Goal: Task Accomplishment & Management: Use online tool/utility

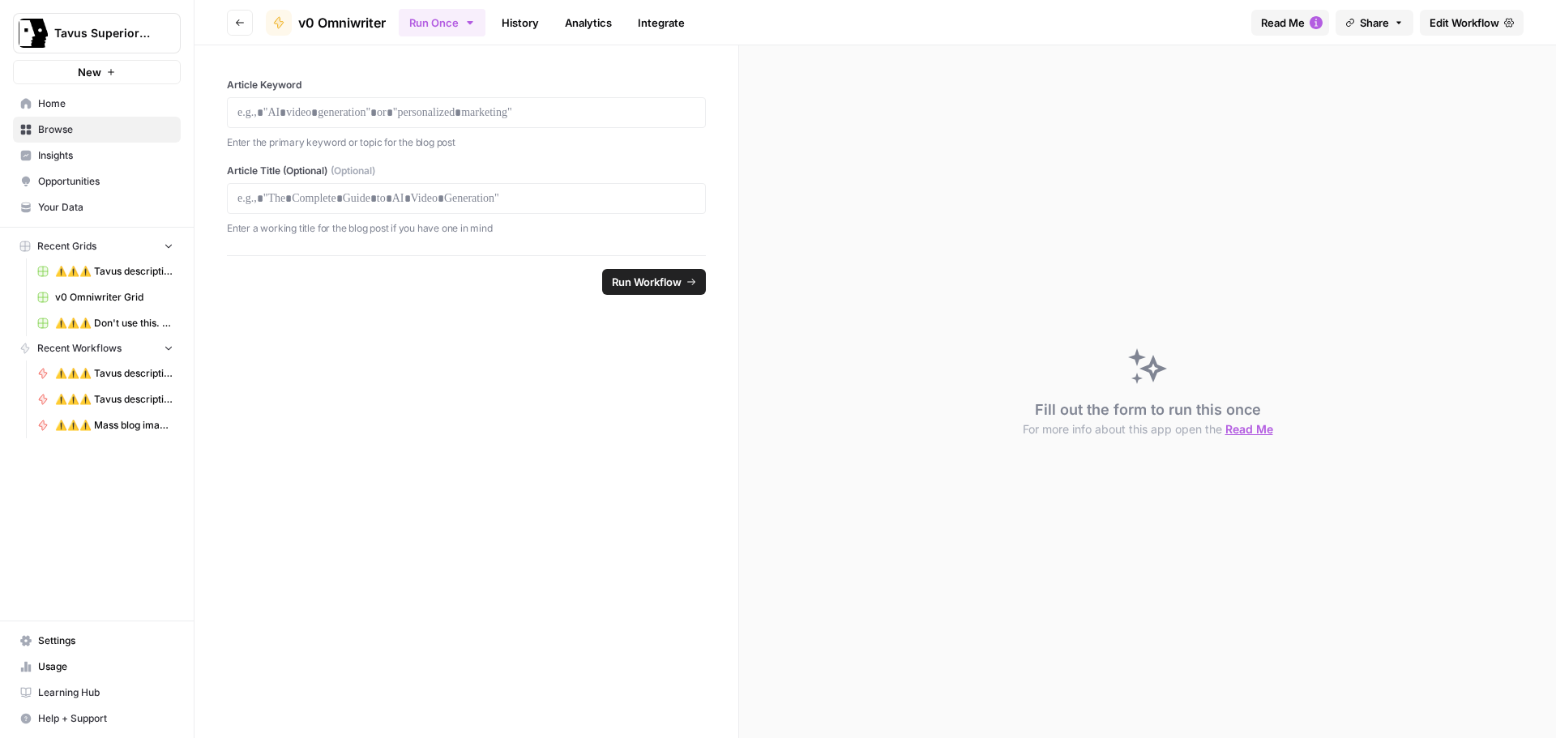
click at [732, 186] on div "Article Keyword Enter the primary keyword or topic for the blog post Article Ti…" at bounding box center [467, 150] width 544 height 210
click at [236, 28] on button "Go back" at bounding box center [240, 23] width 26 height 26
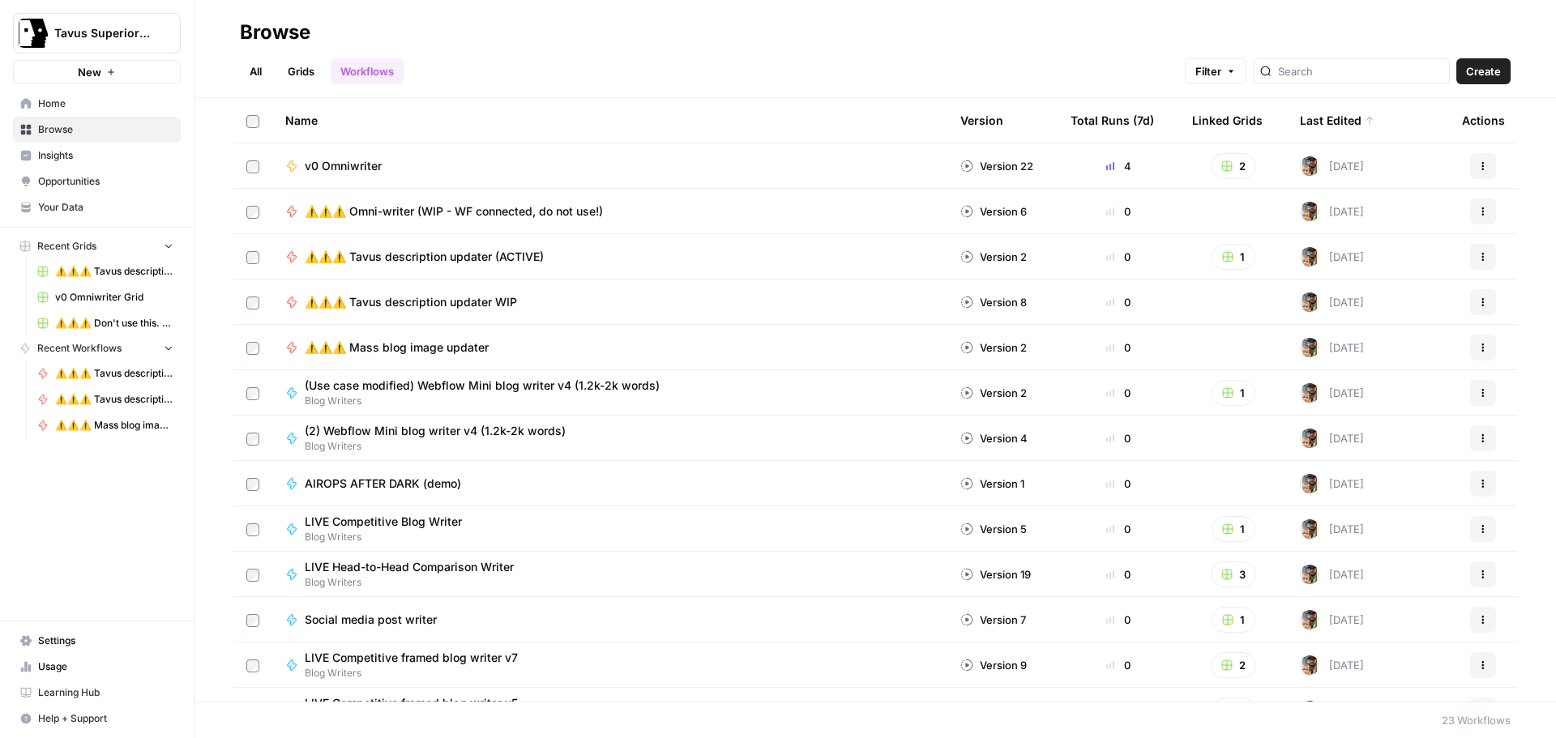
click at [924, 52] on div "All Grids Workflows Filter Create" at bounding box center [875, 64] width 1271 height 39
click at [901, 70] on div "All Grids Workflows Filter Create" at bounding box center [875, 64] width 1271 height 39
click at [652, 47] on div "All Grids Workflows Filter Create" at bounding box center [875, 64] width 1271 height 39
click at [363, 166] on span "v0 Omniwriter" at bounding box center [343, 166] width 77 height 16
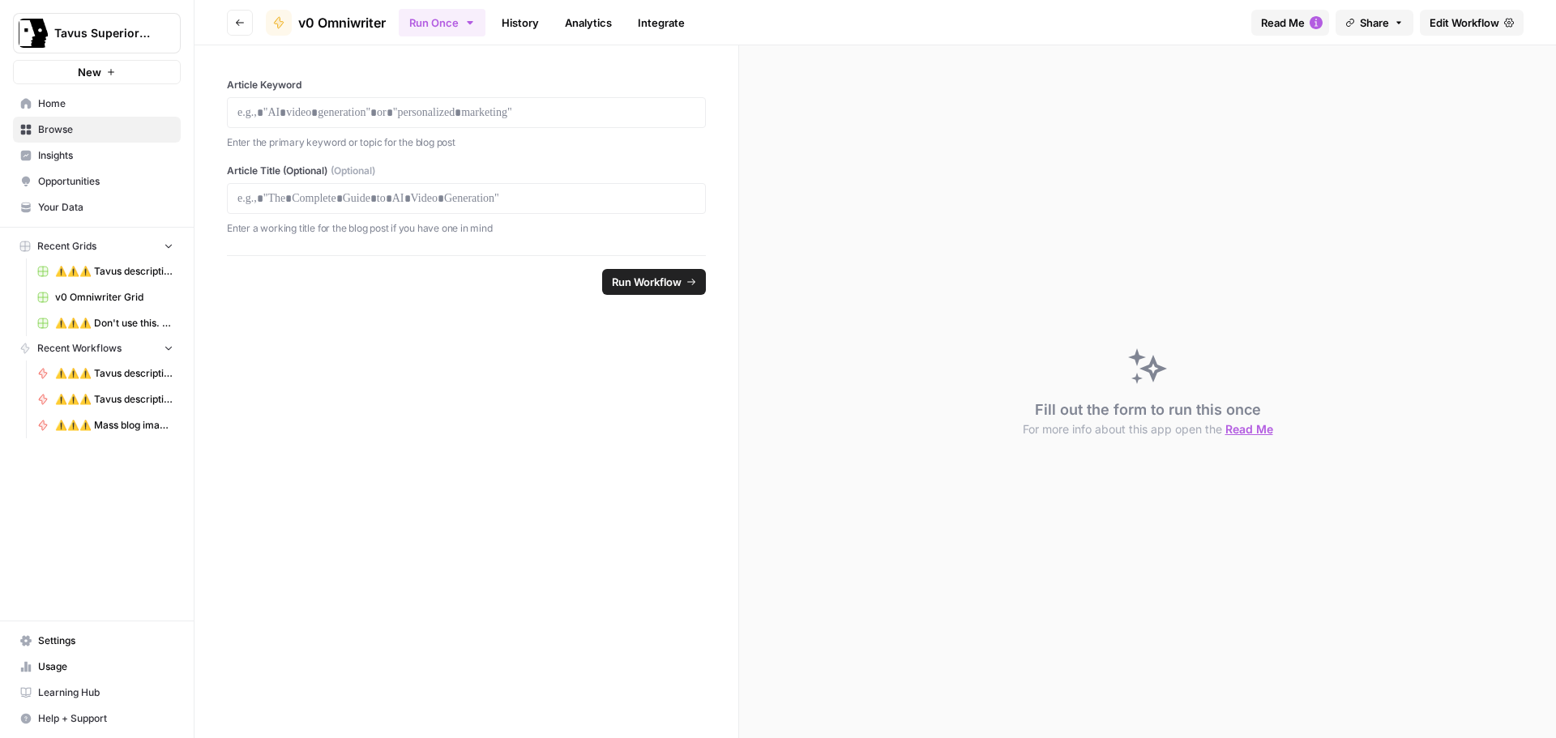
click at [1460, 29] on span "Edit Workflow" at bounding box center [1465, 23] width 70 height 16
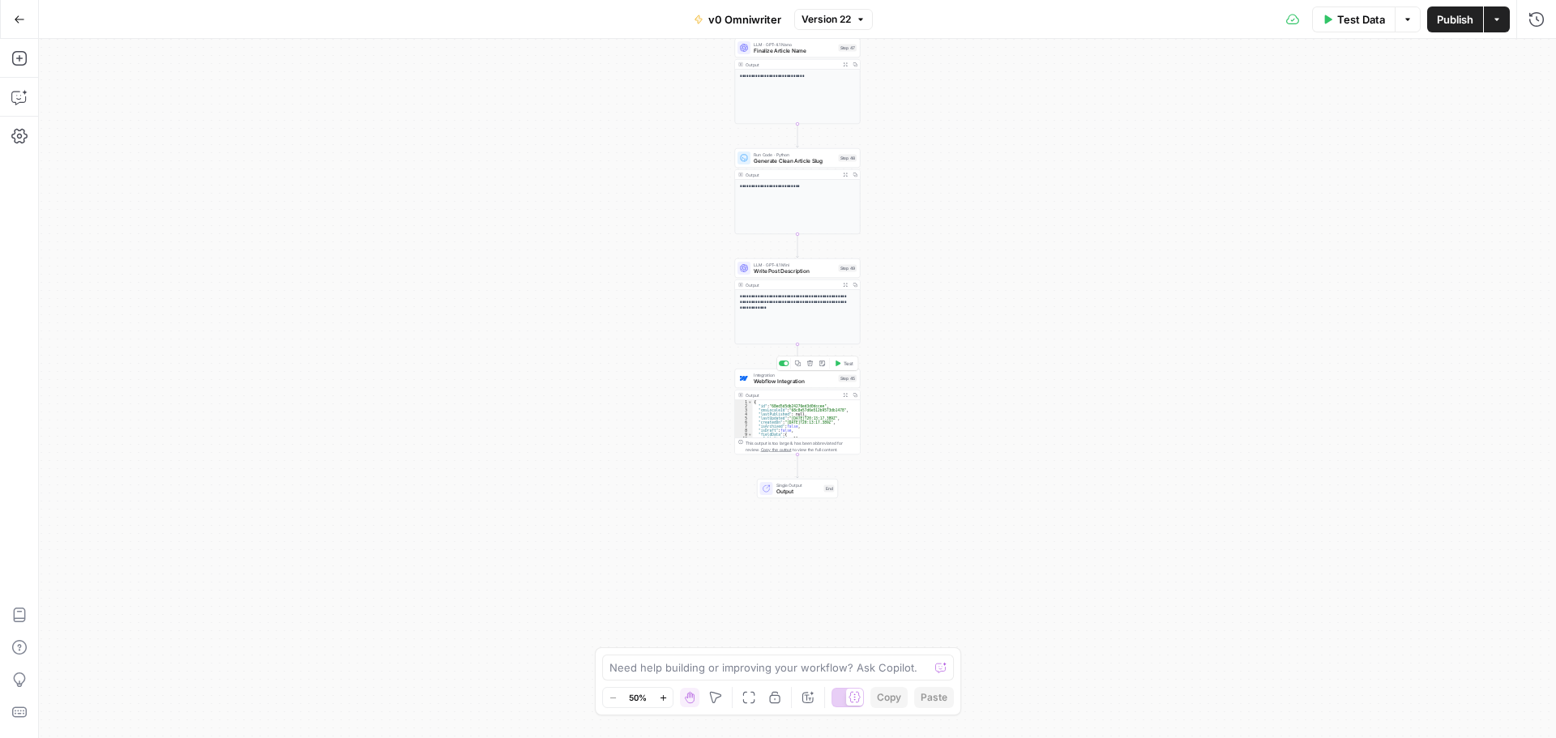
click at [811, 381] on span "Webflow Integration" at bounding box center [795, 382] width 82 height 8
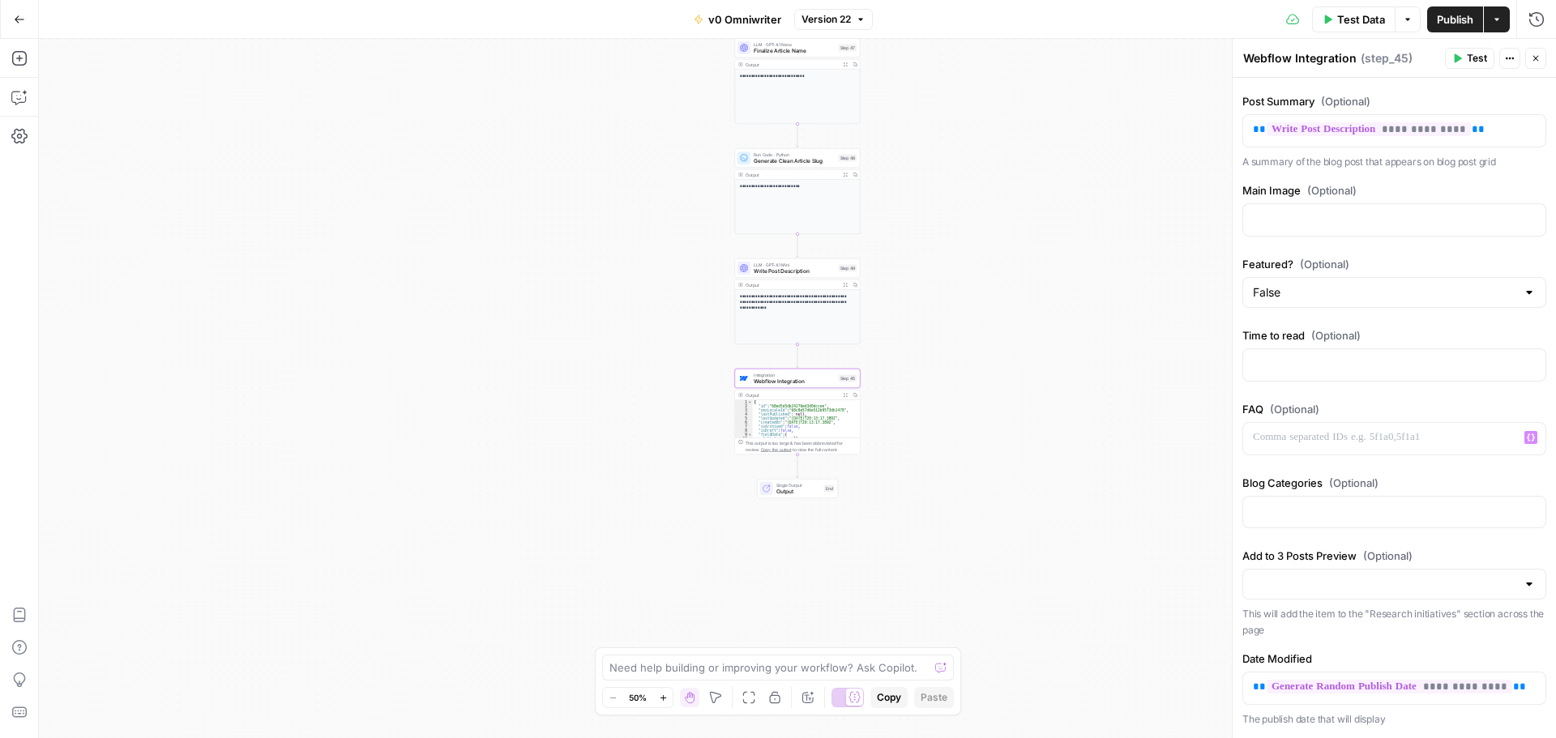
scroll to position [324, 0]
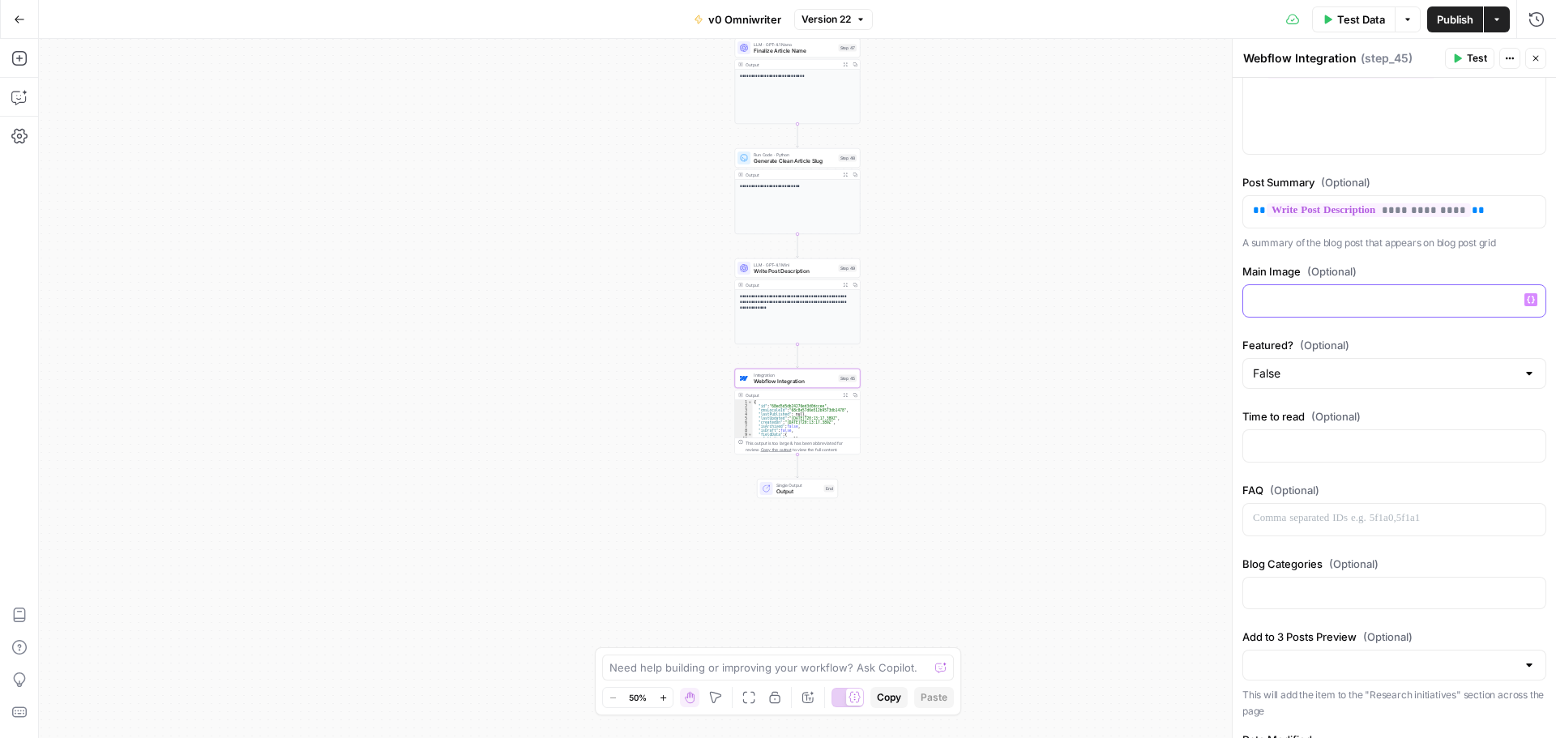
click at [1318, 302] on p at bounding box center [1394, 300] width 283 height 16
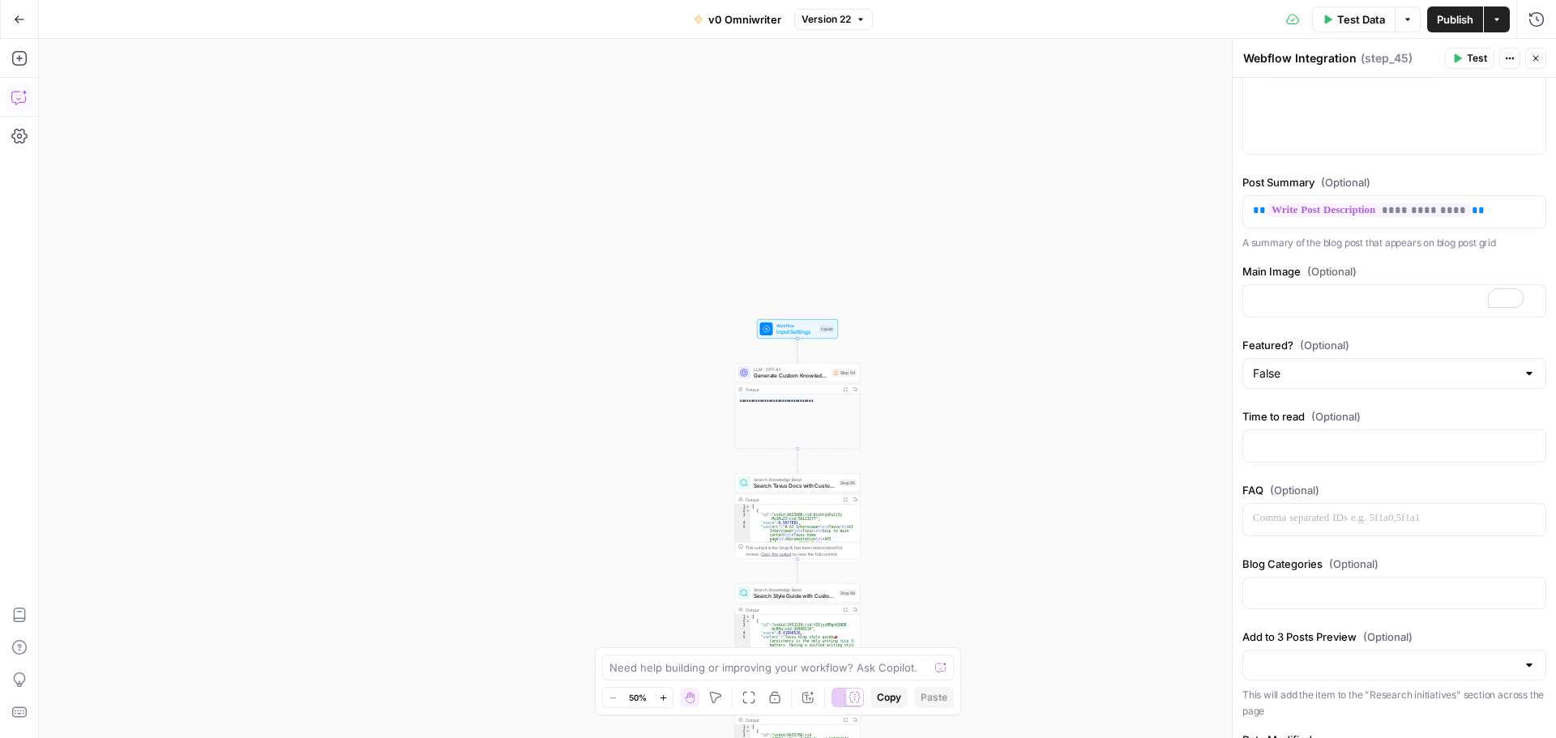
click at [19, 101] on icon "button" at bounding box center [19, 97] width 16 height 16
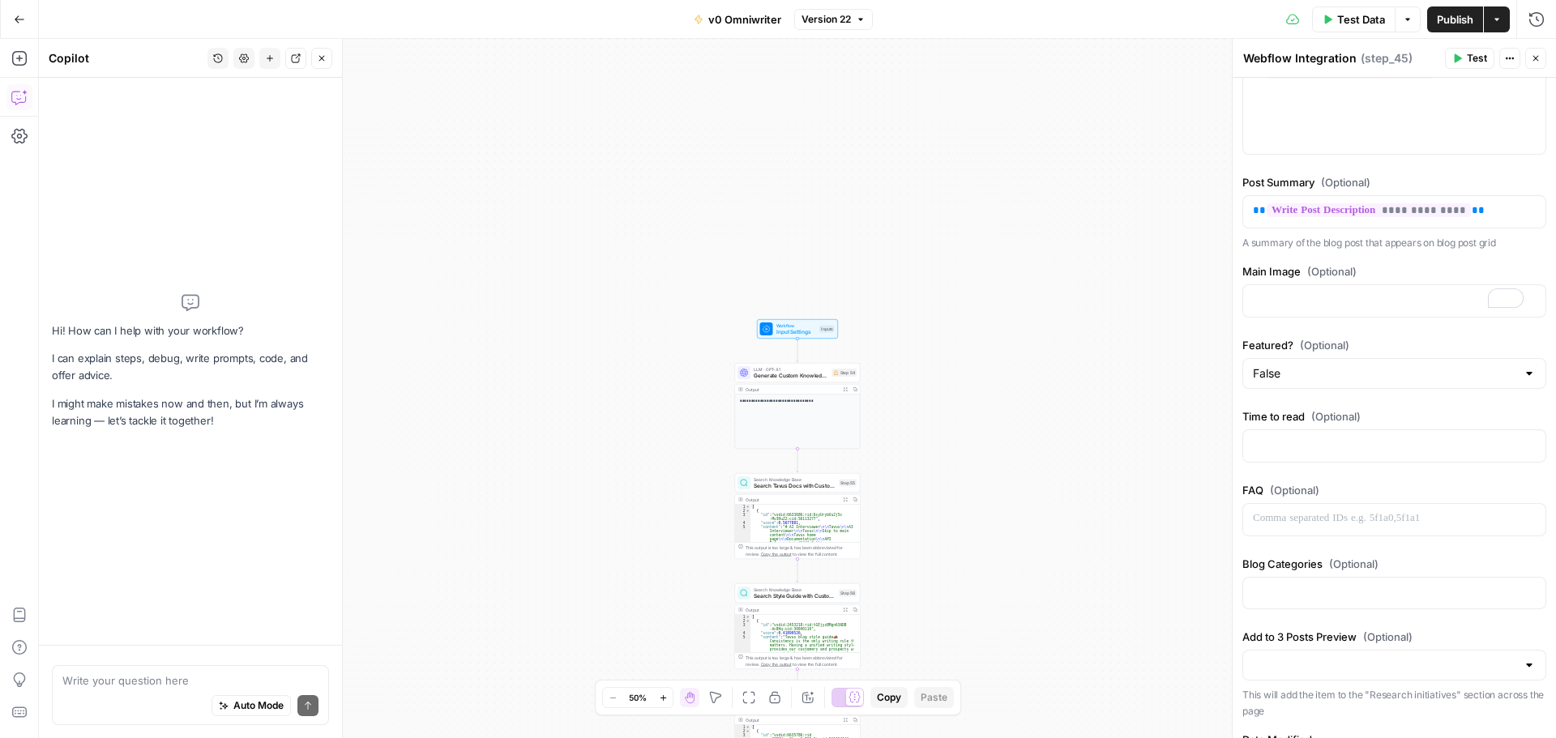
click at [120, 680] on textarea at bounding box center [190, 681] width 256 height 16
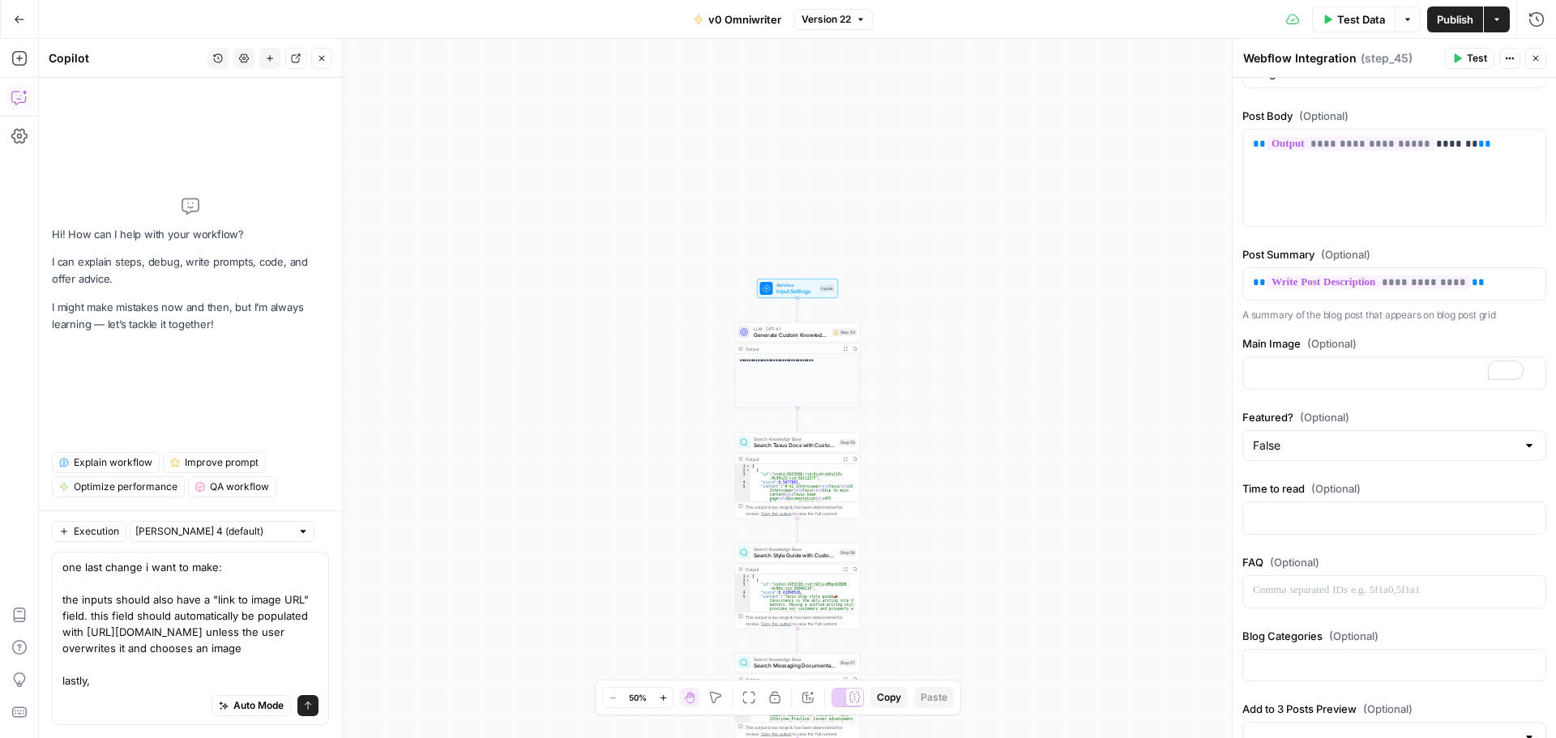
scroll to position [243, 0]
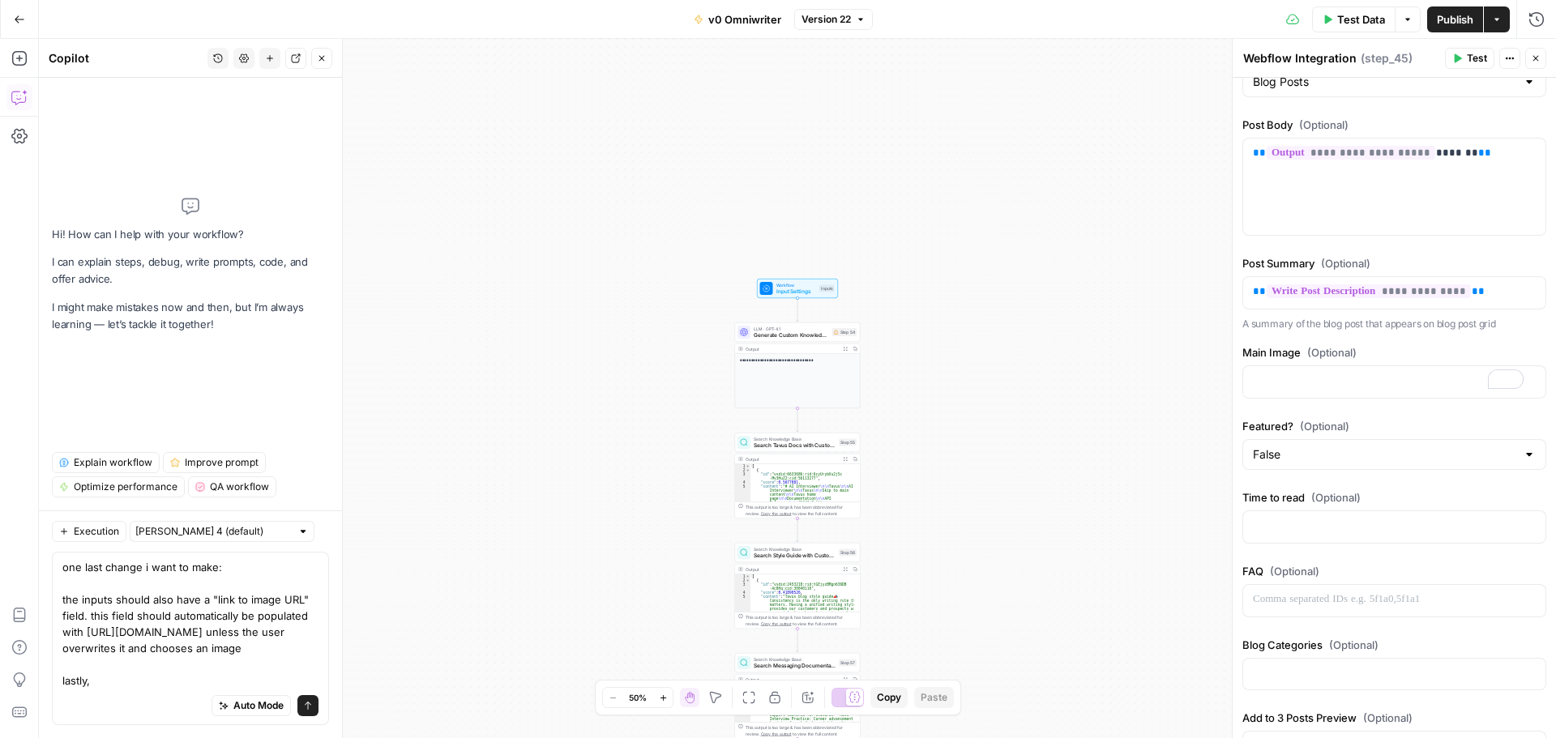
click at [130, 684] on textarea "one last change i want to make: the inputs should also have a "link to image UR…" at bounding box center [190, 624] width 256 height 130
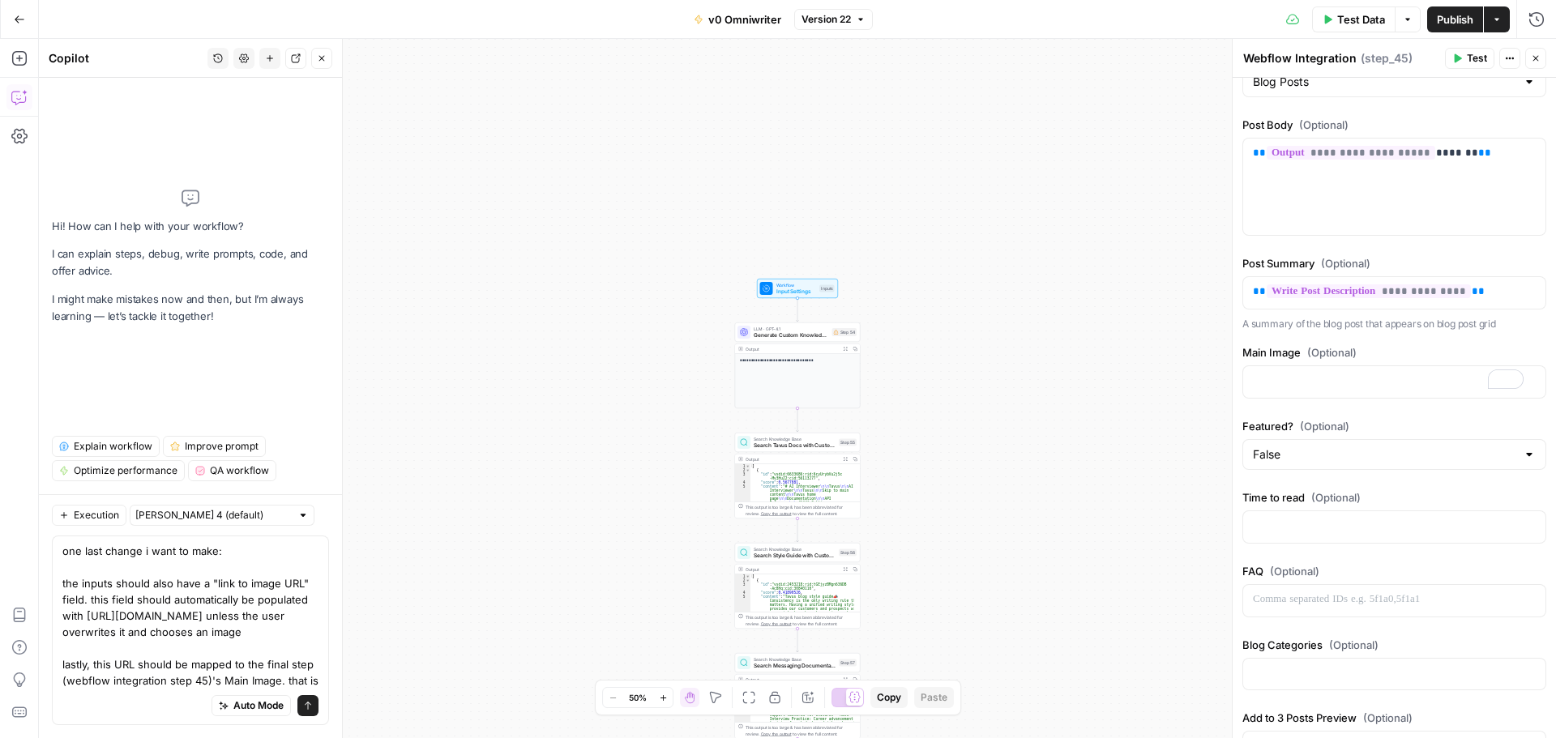
type textarea "one last change i want to make: the inputs should also have a "link to image UR…"
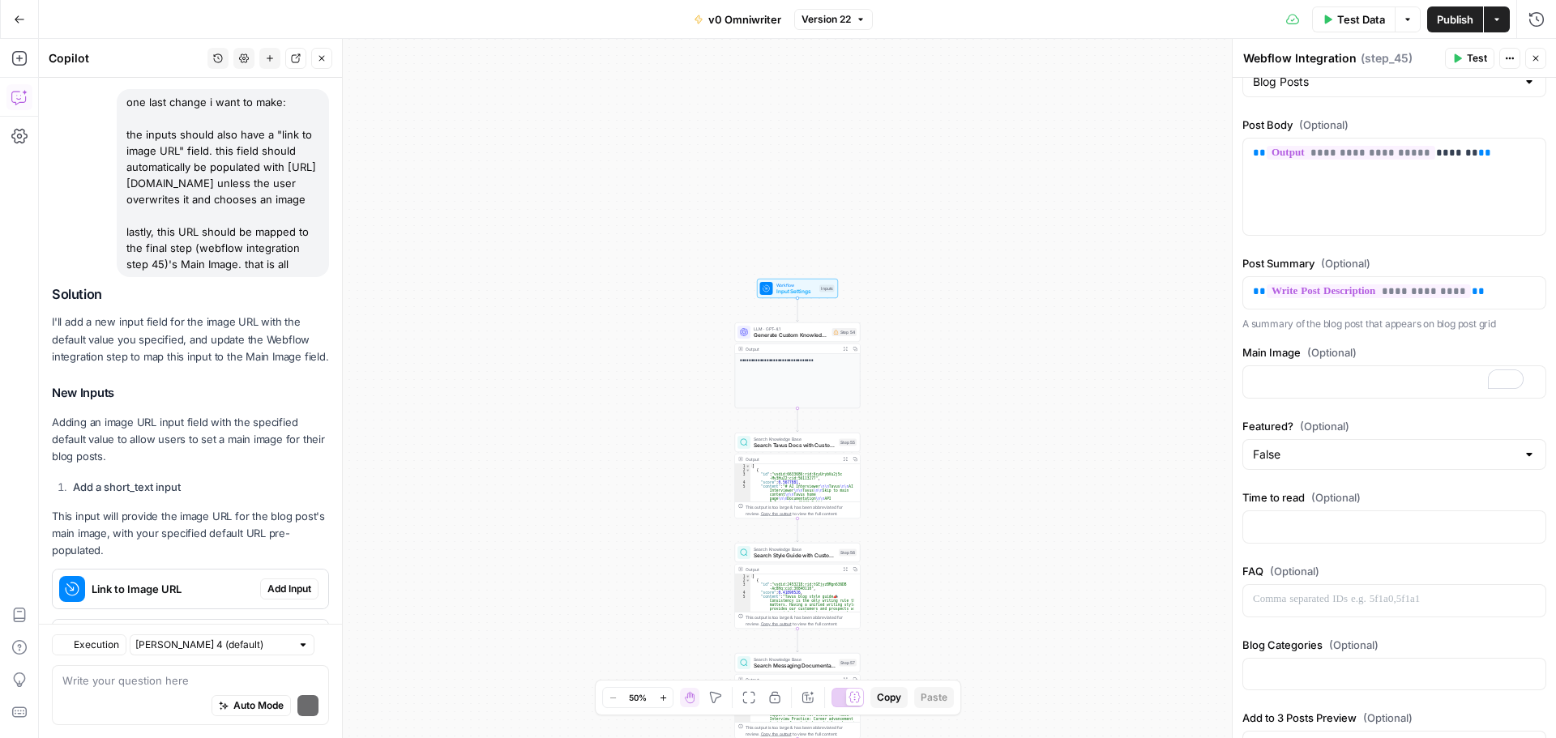
scroll to position [171, 0]
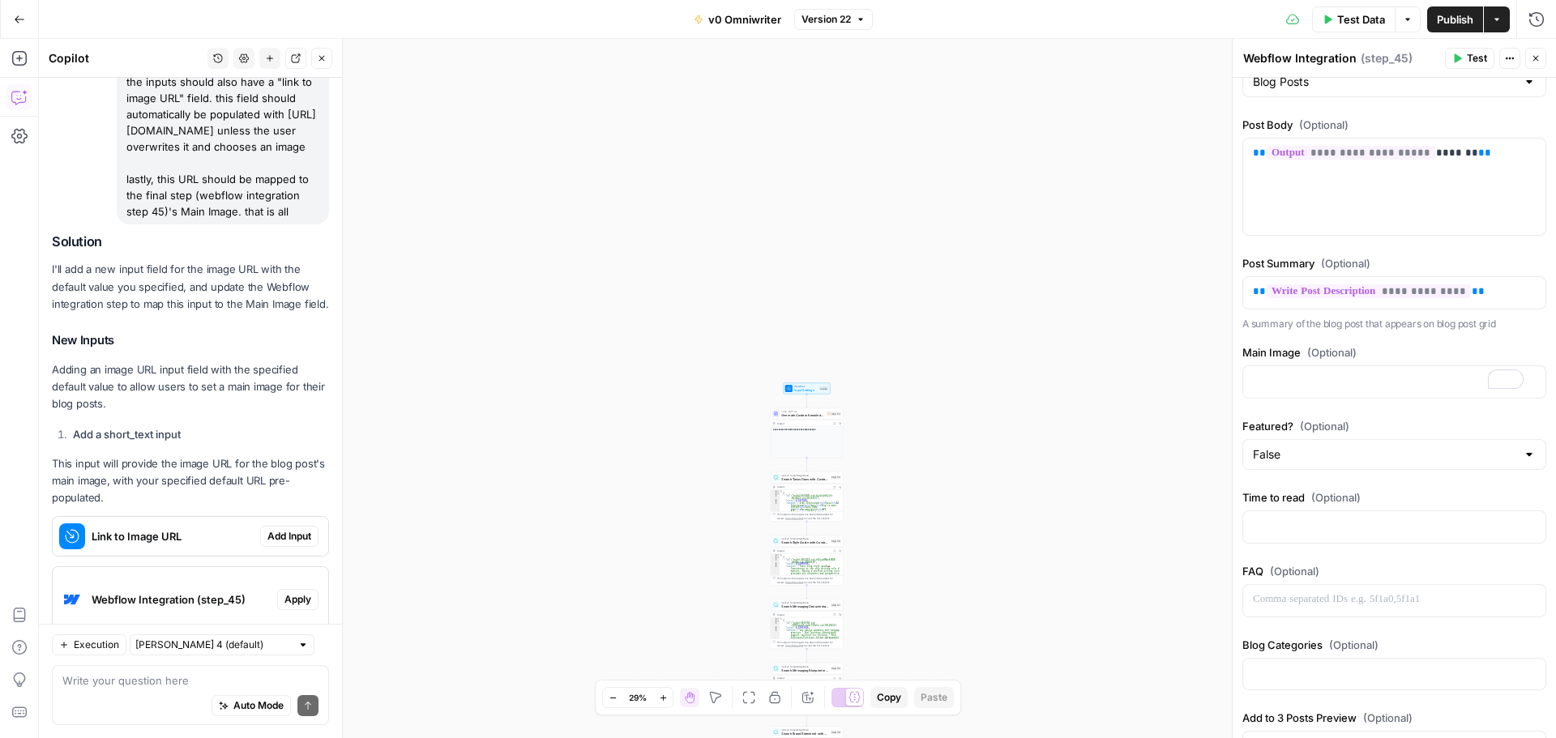
drag, startPoint x: 262, startPoint y: 488, endPoint x: 169, endPoint y: 310, distance: 200.5
click at [267, 529] on span "Add Input" at bounding box center [289, 536] width 44 height 15
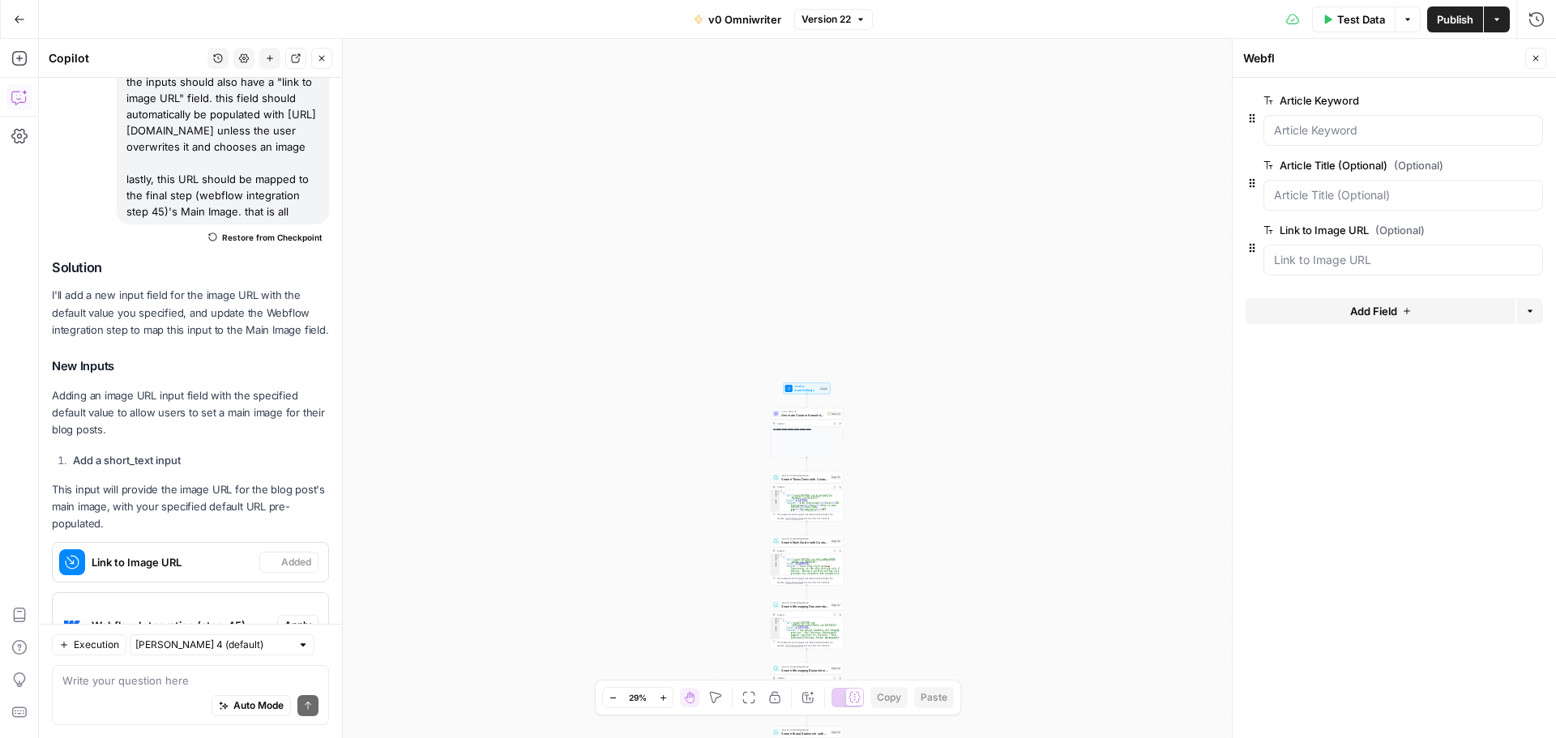
type textarea "Inputs"
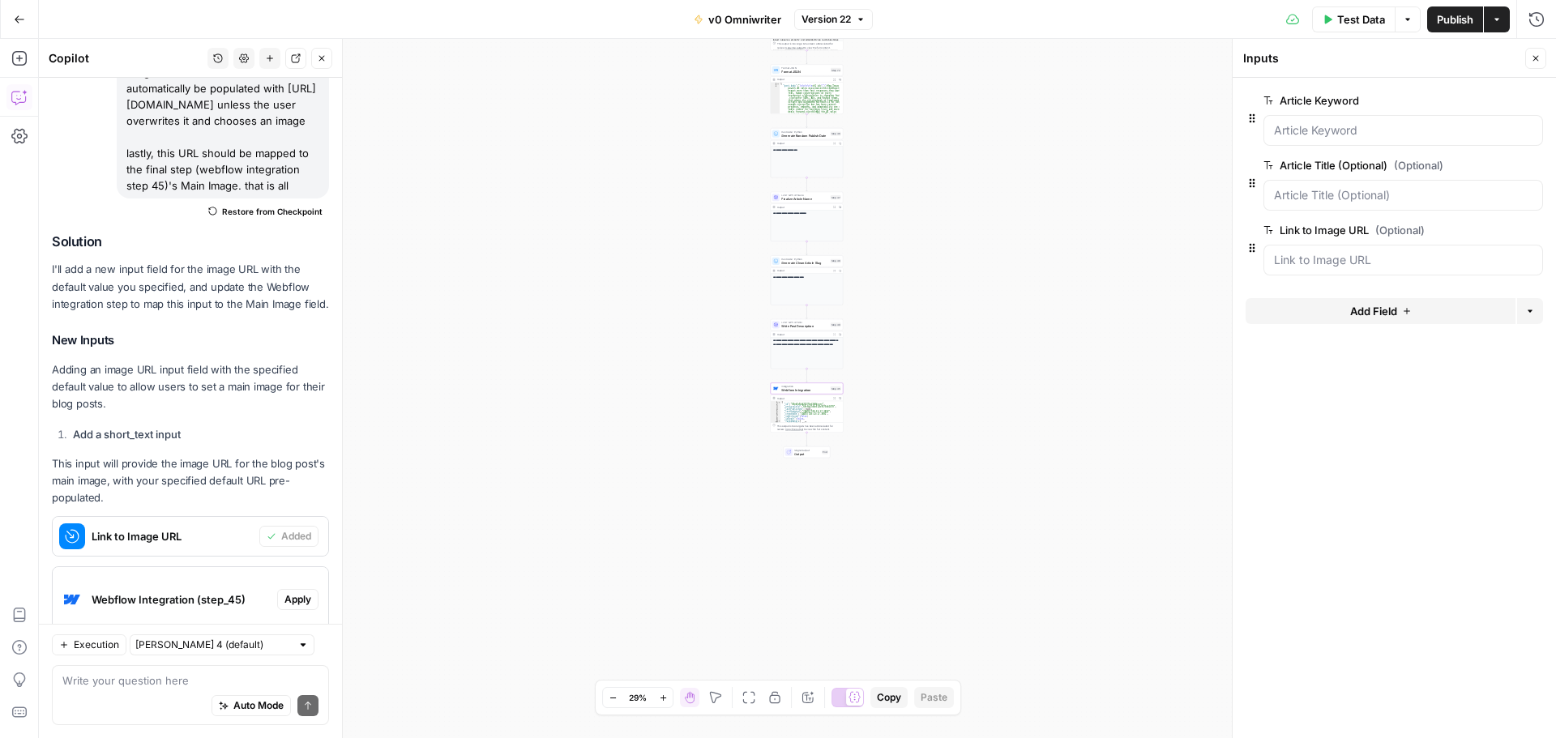
click at [284, 592] on span "Apply" at bounding box center [297, 599] width 27 height 15
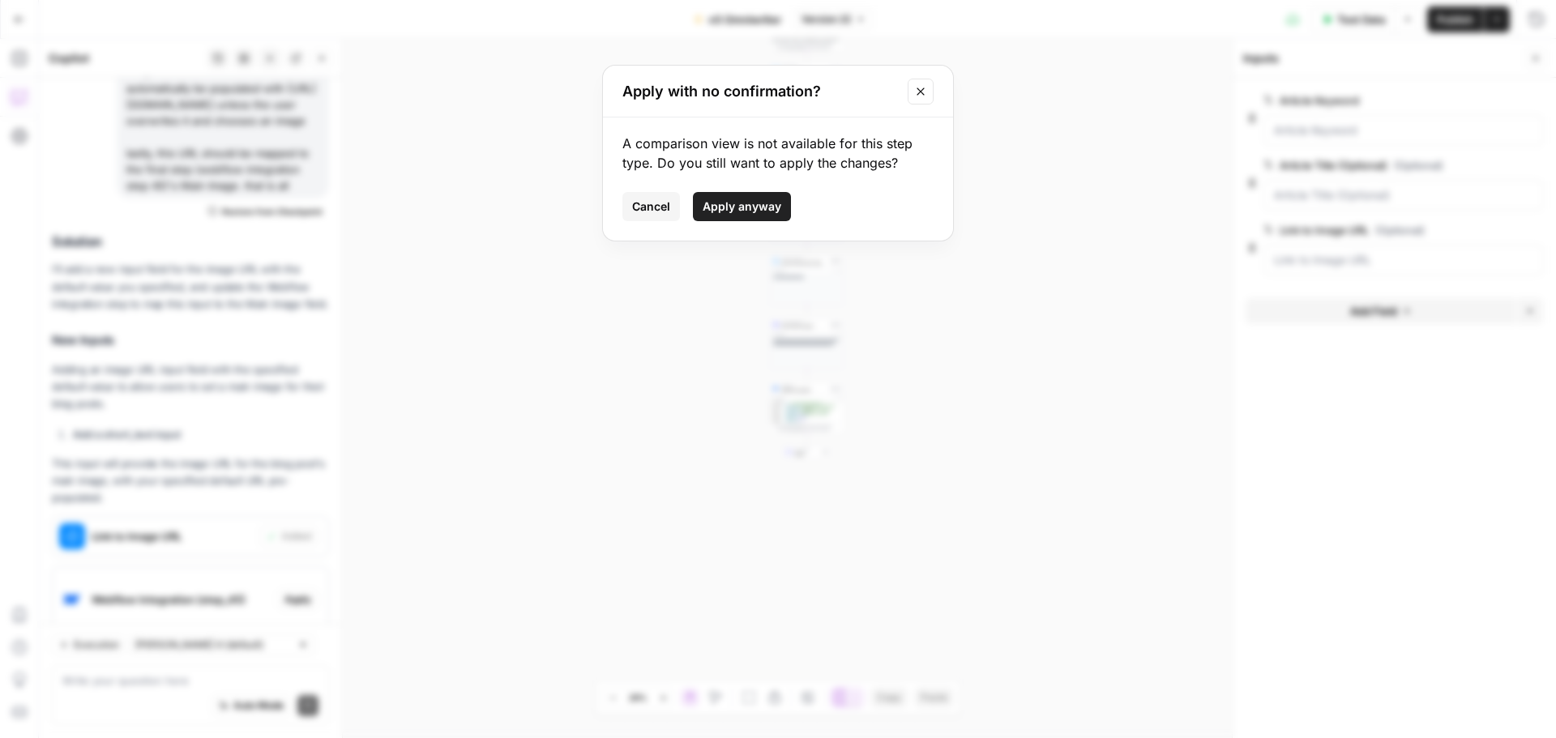
click at [922, 91] on icon "Close modal" at bounding box center [920, 91] width 13 height 13
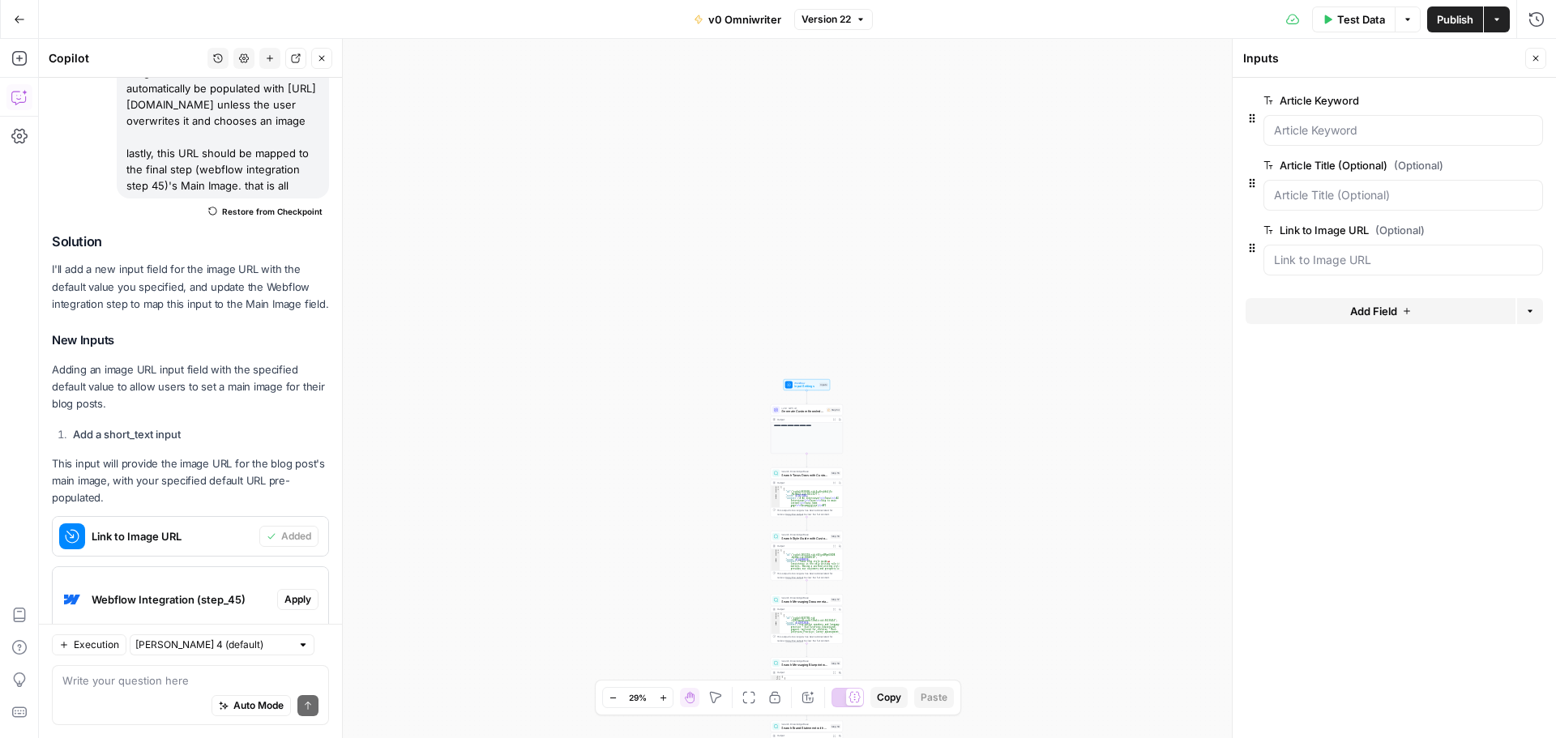
click at [158, 592] on span "Webflow Integration (step_45)" at bounding box center [181, 600] width 179 height 16
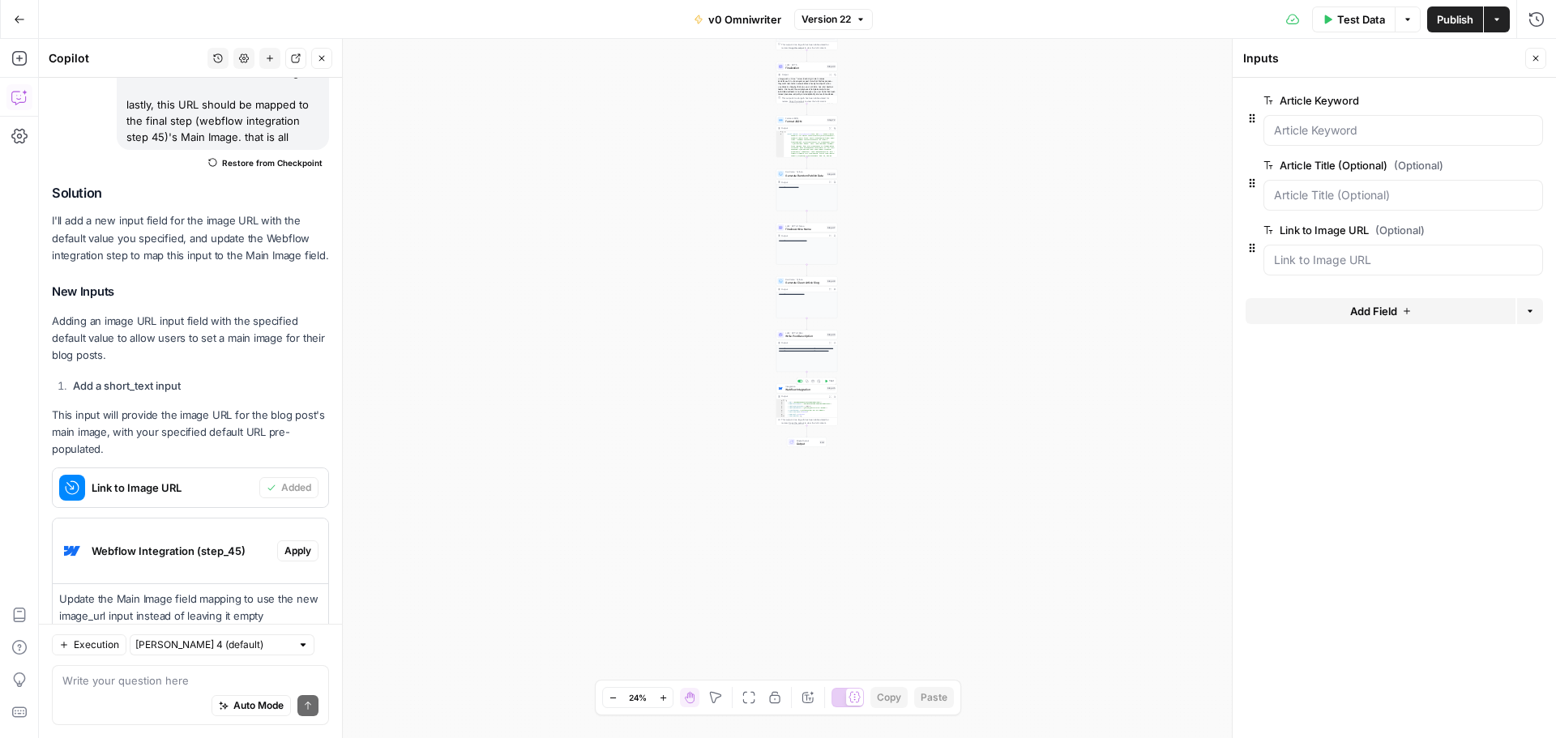
click at [801, 390] on span "Webflow Integration" at bounding box center [805, 390] width 40 height 4
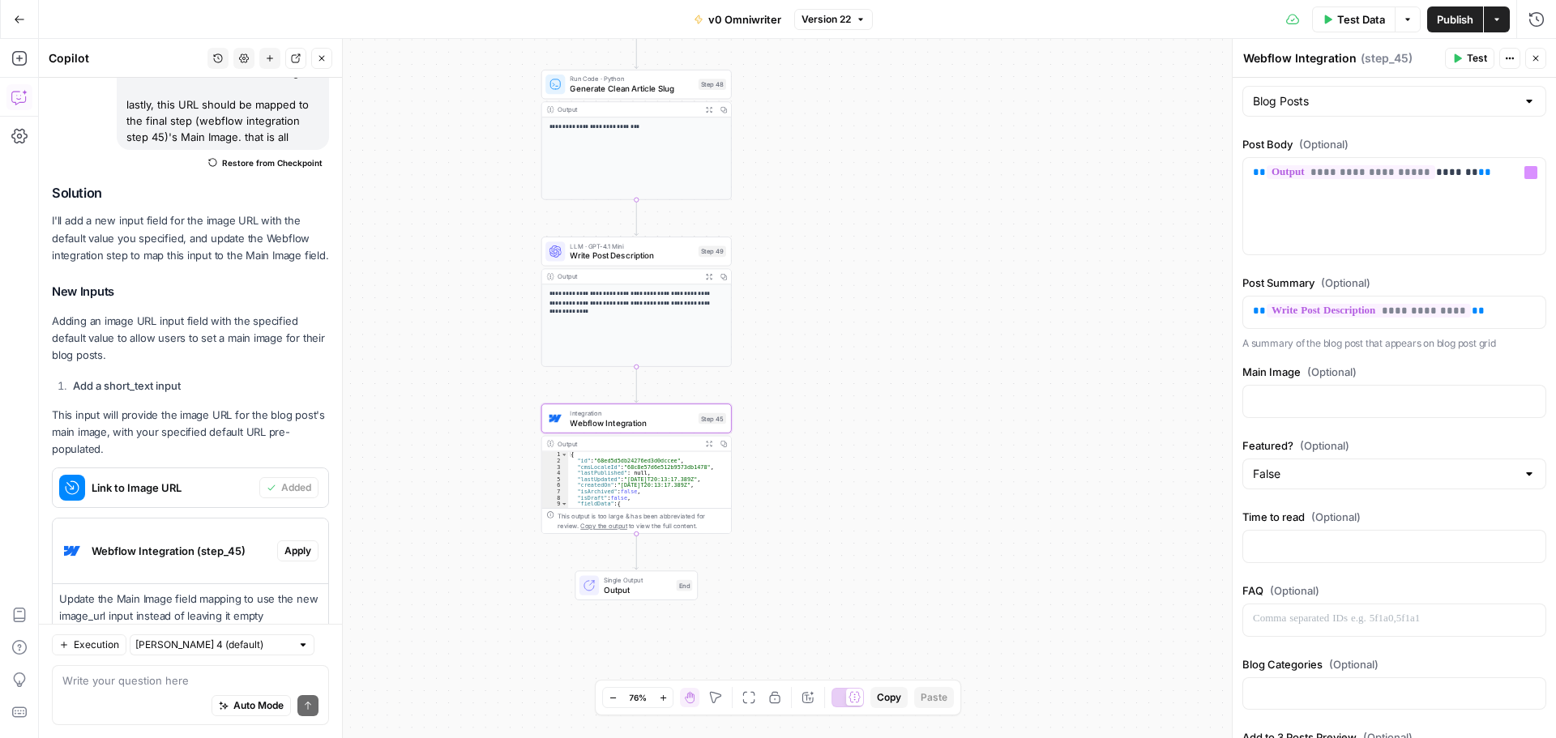
scroll to position [243, 0]
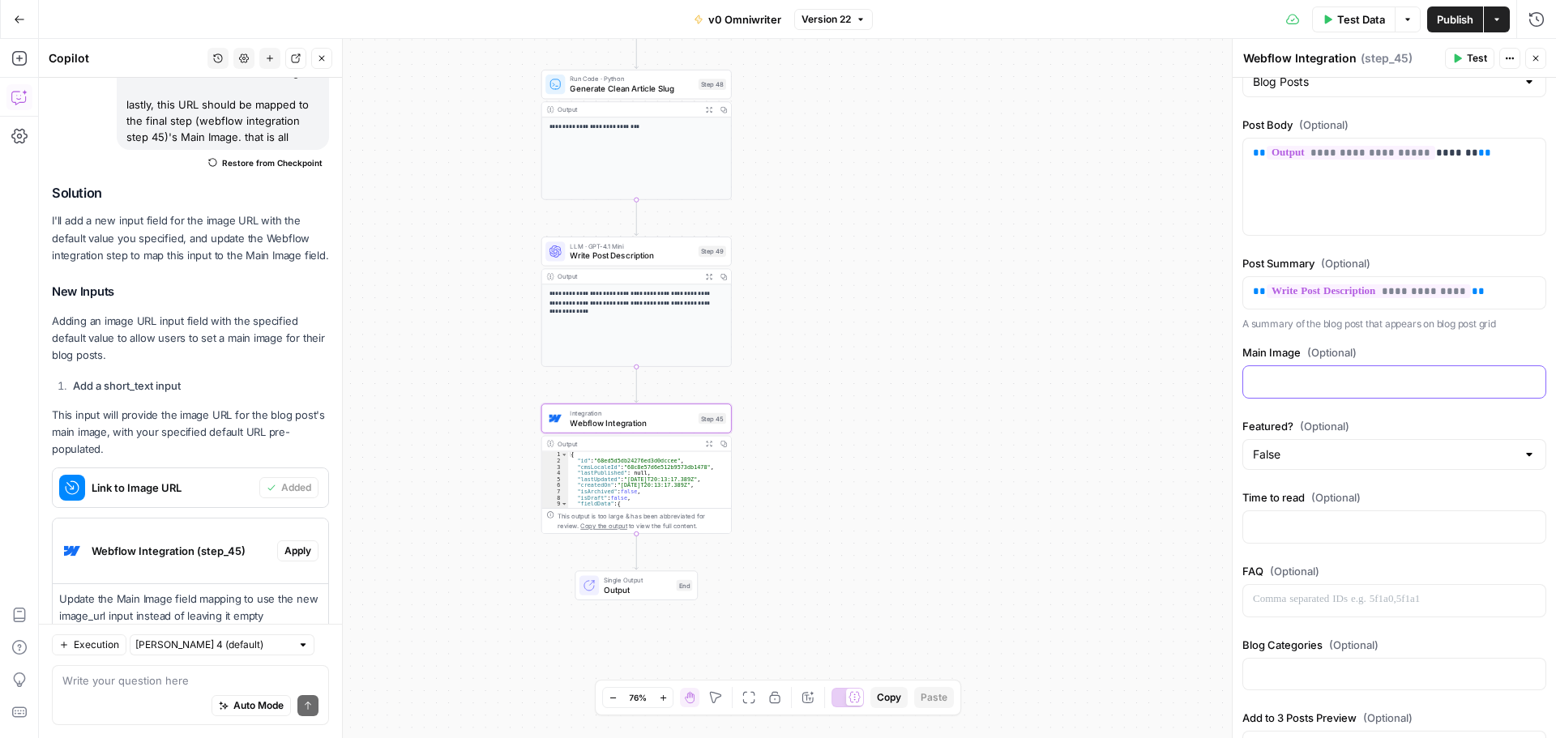
click at [1361, 387] on p at bounding box center [1394, 381] width 283 height 16
click at [1527, 385] on icon "button" at bounding box center [1531, 381] width 8 height 8
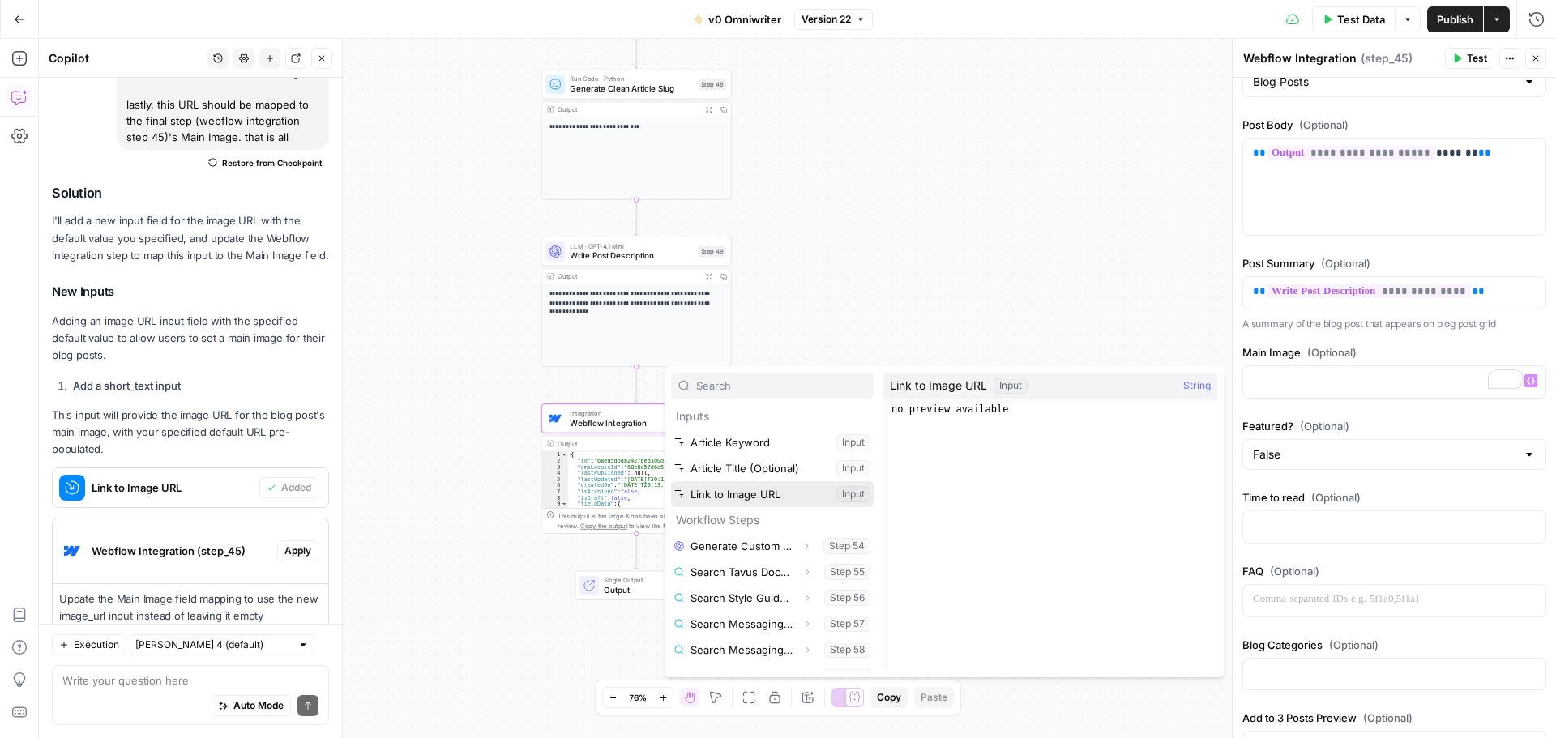
click at [776, 496] on button "Select variable Link to Image URL" at bounding box center [772, 494] width 203 height 26
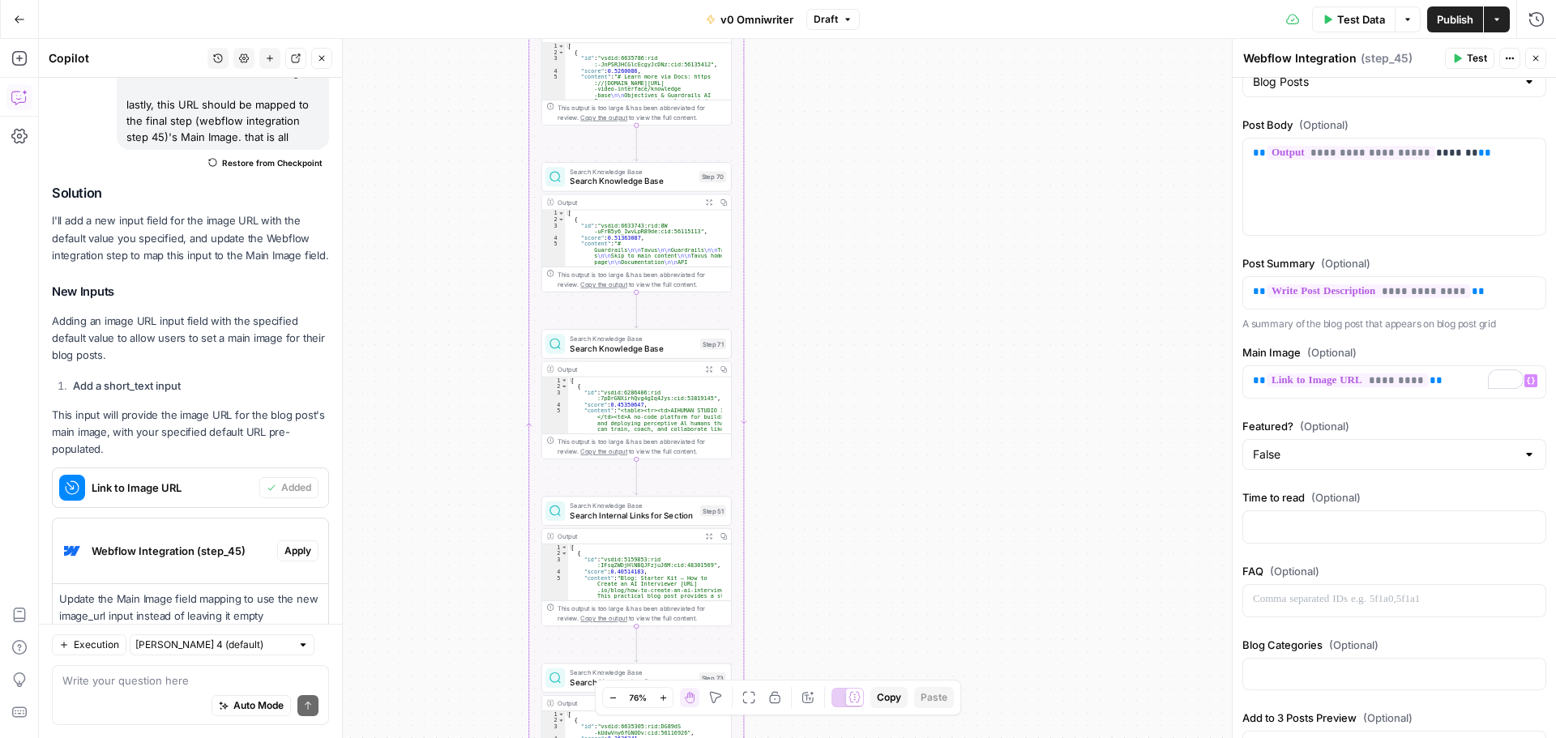
click at [1333, 22] on button "Test Data" at bounding box center [1353, 19] width 83 height 26
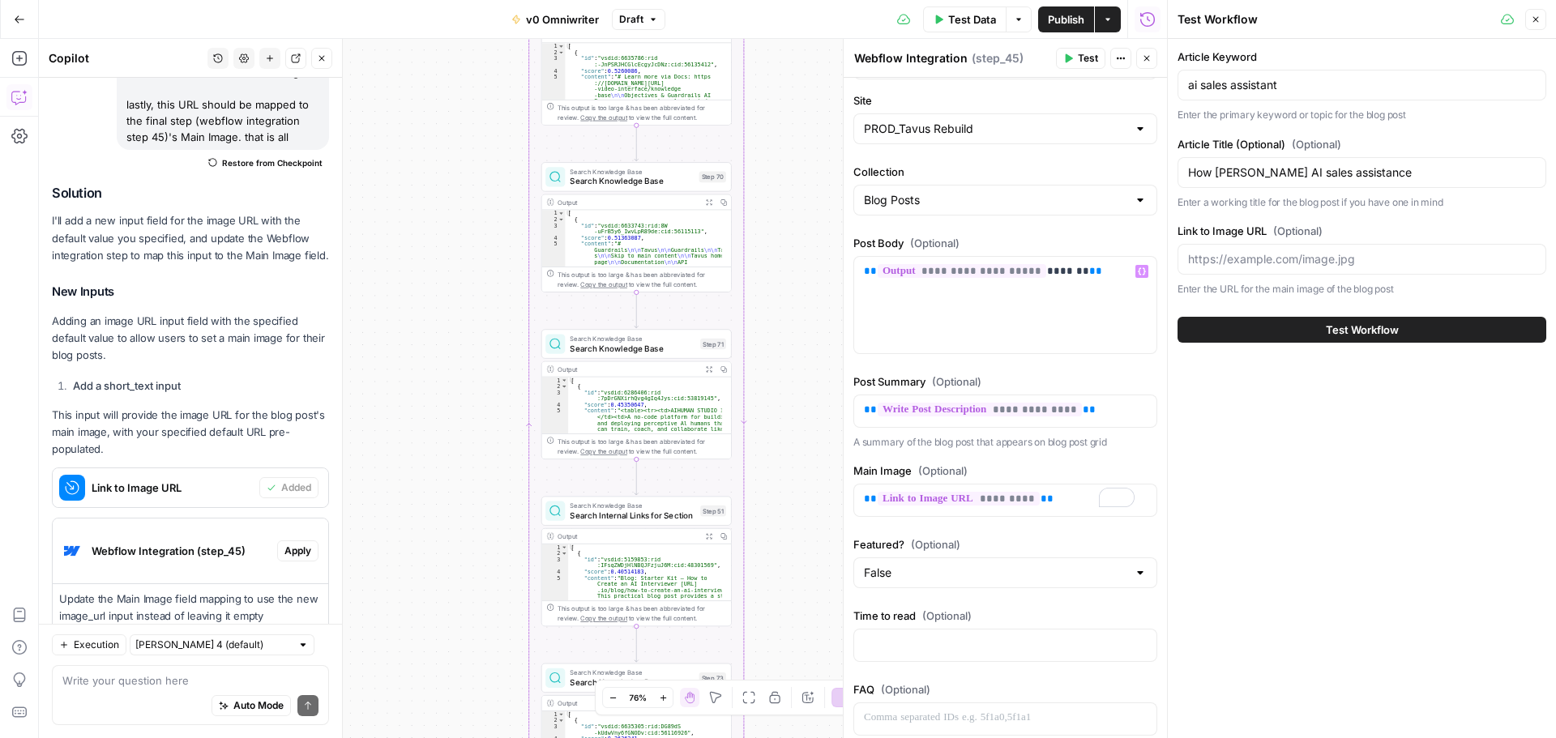
scroll to position [0, 0]
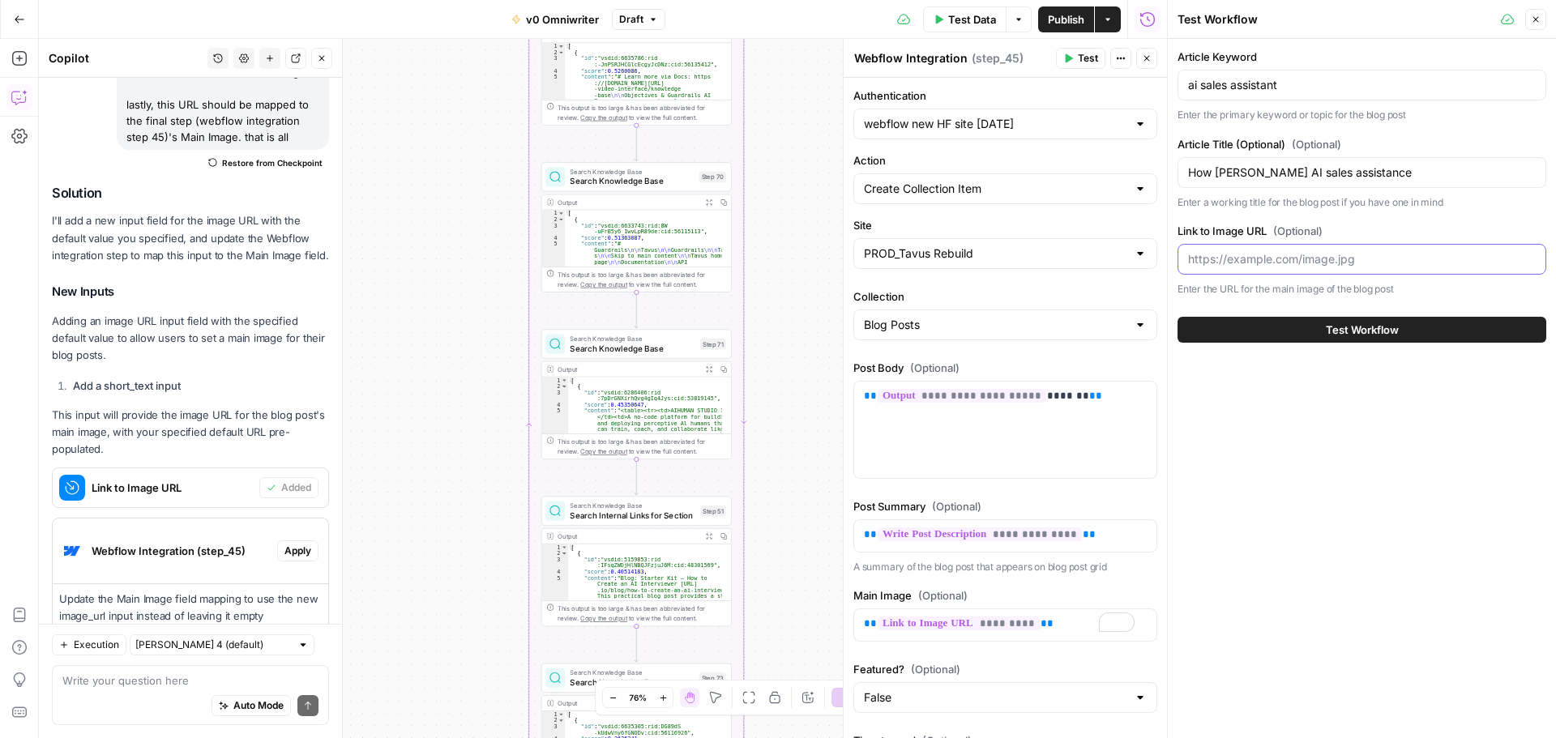
click at [1285, 265] on input "Link to Image URL (Optional)" at bounding box center [1362, 259] width 348 height 16
paste input "https://cdn.prod.website-files.com/68c8e57d6e512b9573db146f/68ed8113a22ab376da2…"
type input "https://cdn.prod.website-files.com/68c8e57d6e512b9573db146f/68ed8113a22ab376da2…"
click at [1381, 331] on span "Test Workflow" at bounding box center [1362, 330] width 73 height 16
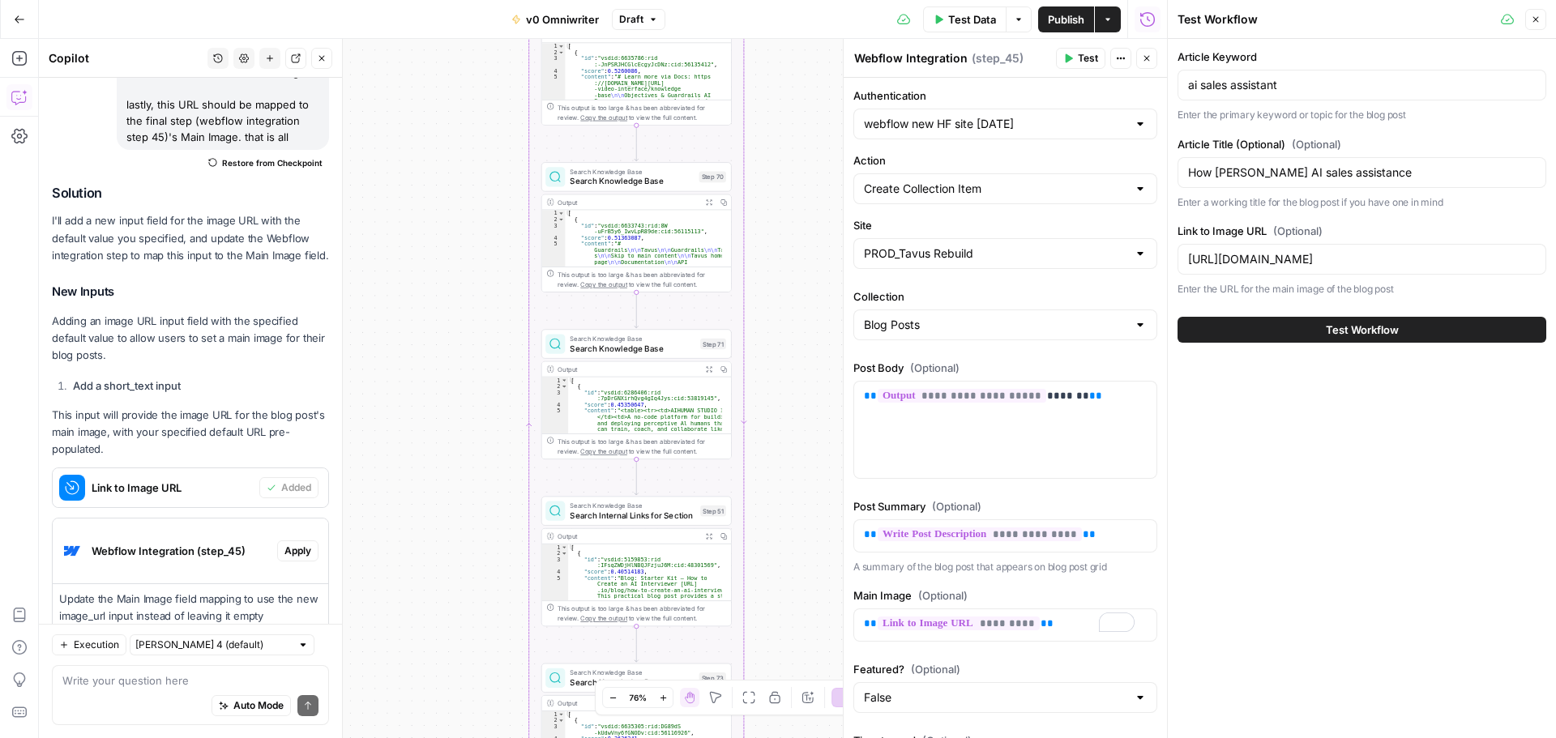
scroll to position [0, 0]
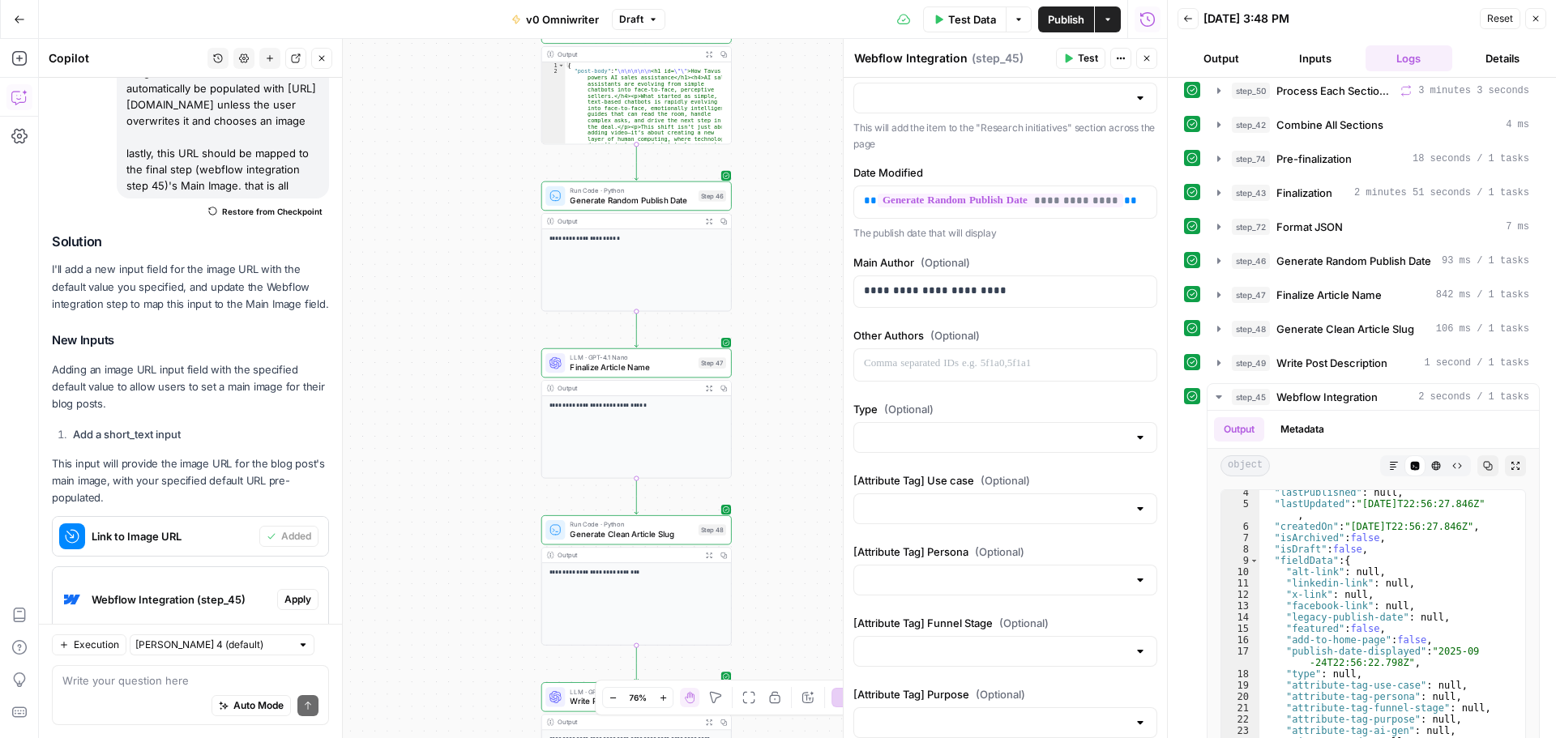
click at [1134, 439] on div at bounding box center [1140, 438] width 13 height 16
click at [918, 504] on span "Perspectives" at bounding box center [996, 501] width 258 height 16
type input "Perspectives"
click at [1052, 24] on span "Publish" at bounding box center [1066, 19] width 36 height 16
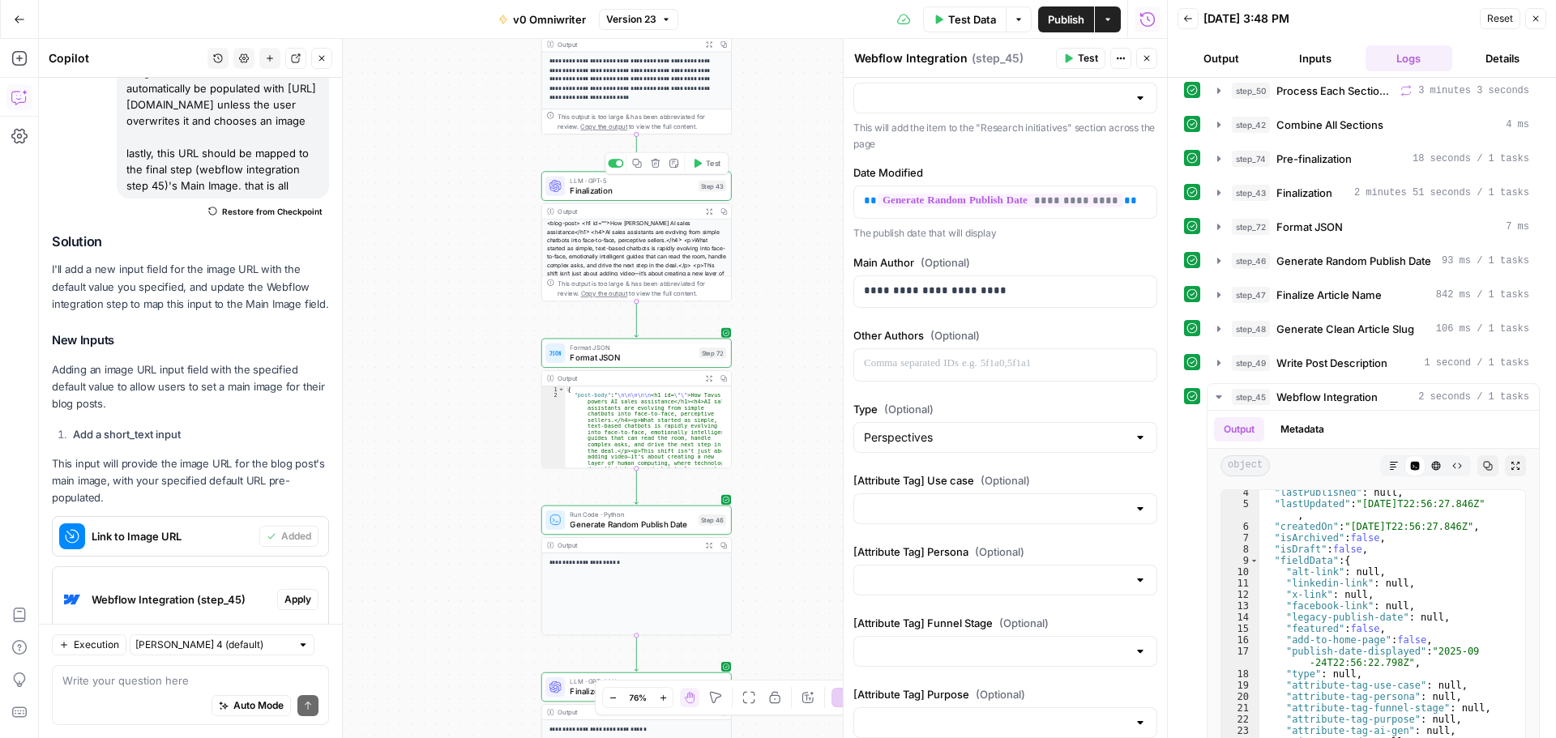
click at [626, 191] on span "Finalization" at bounding box center [631, 190] width 123 height 12
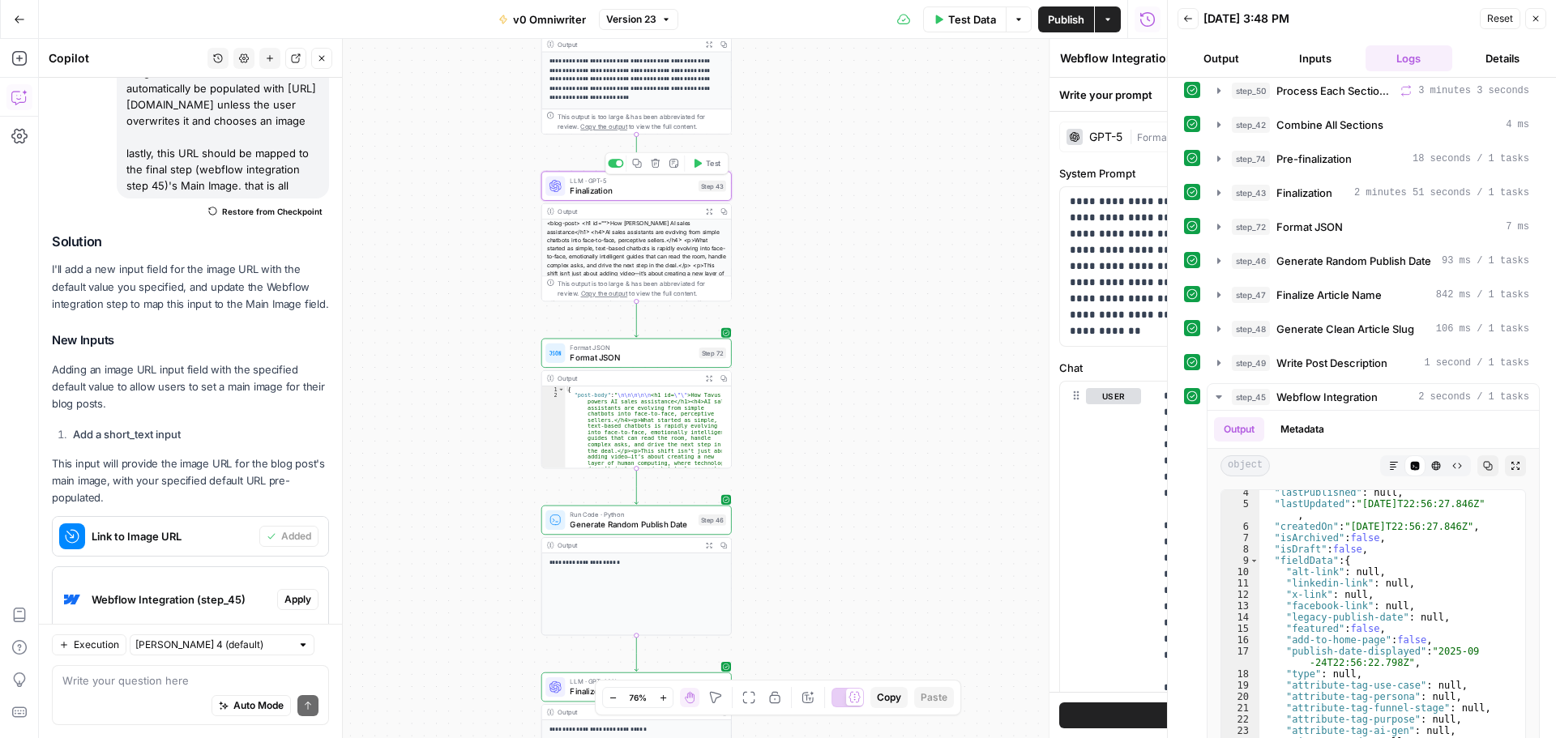
type textarea "Finalization"
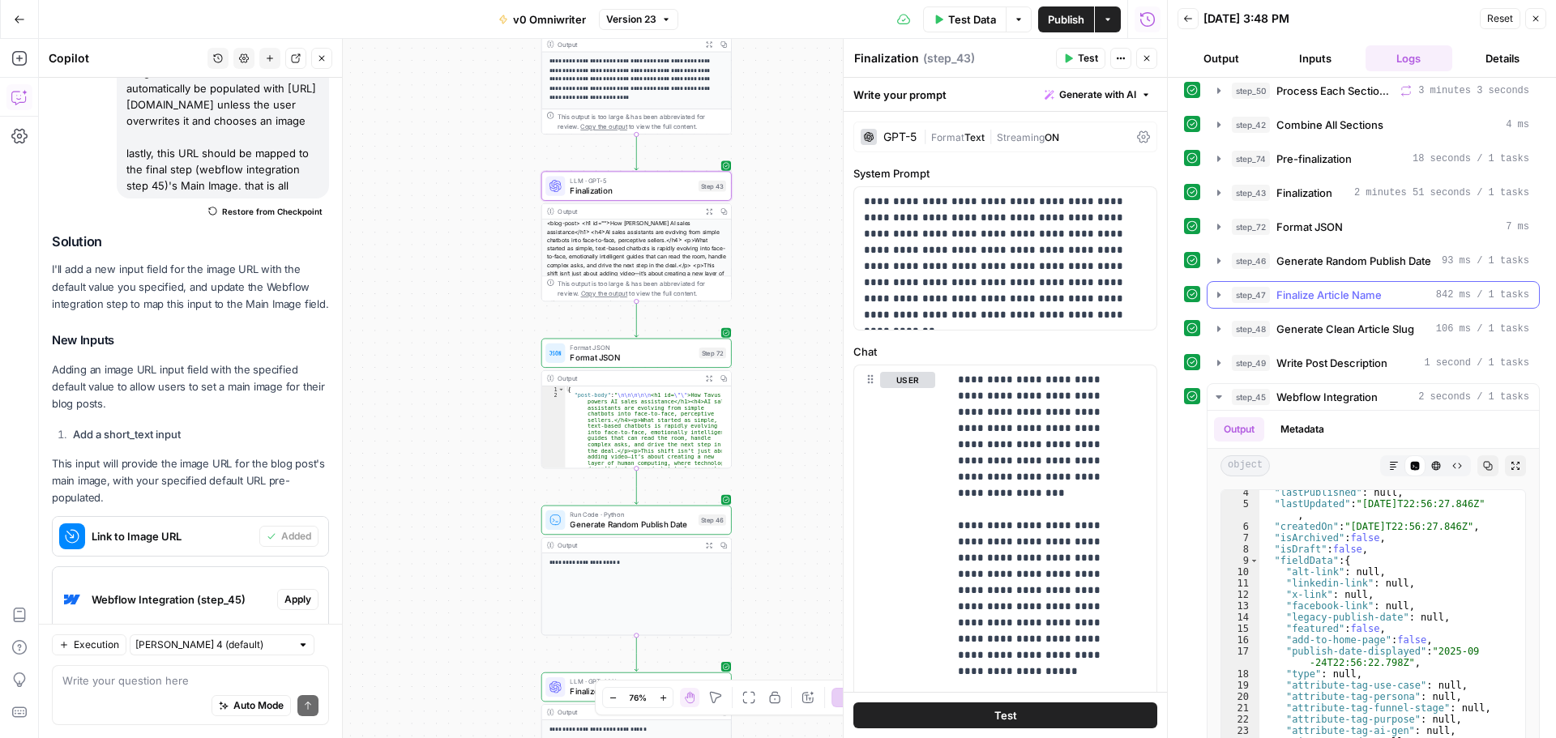
scroll to position [404, 0]
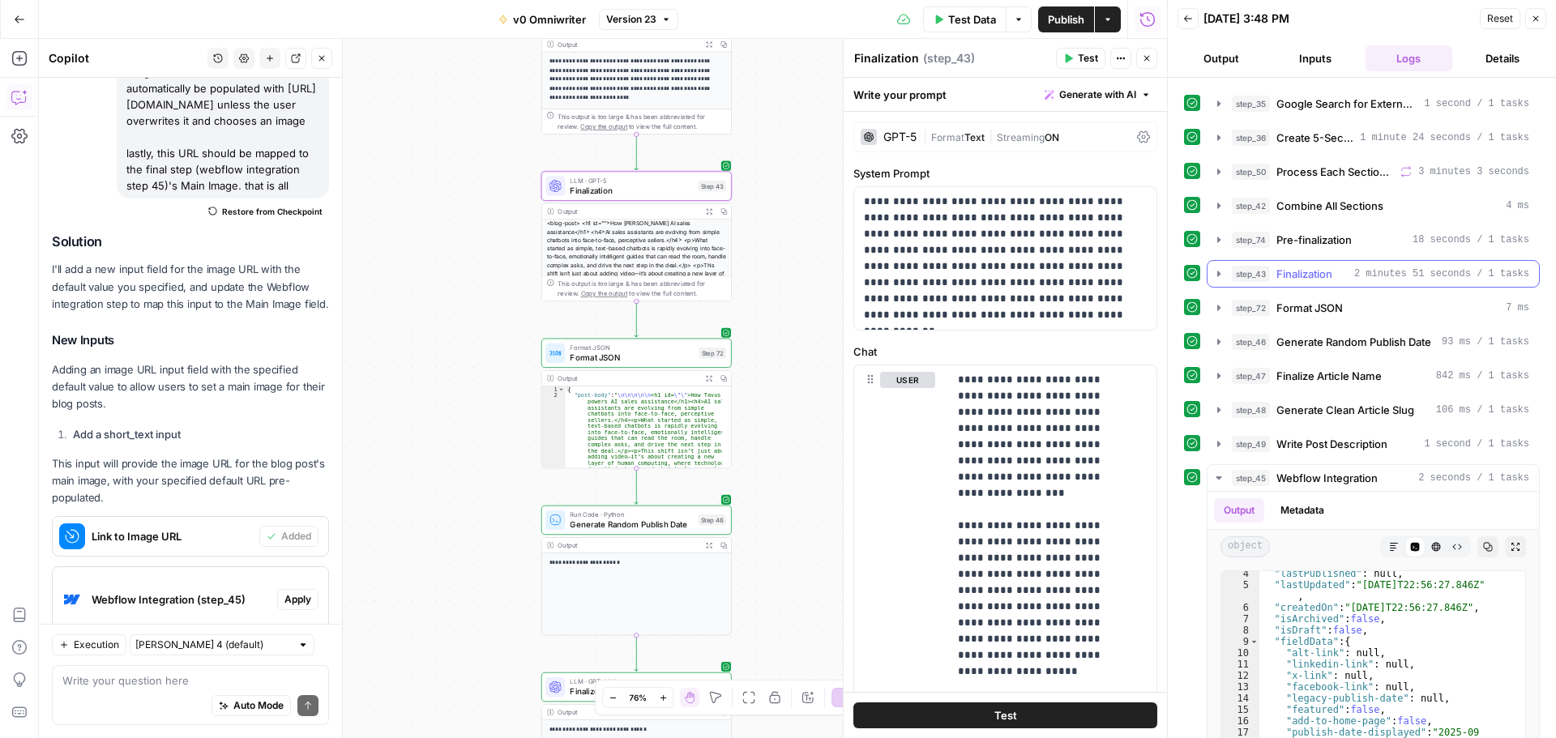
click at [1220, 268] on icon "button" at bounding box center [1218, 273] width 13 height 13
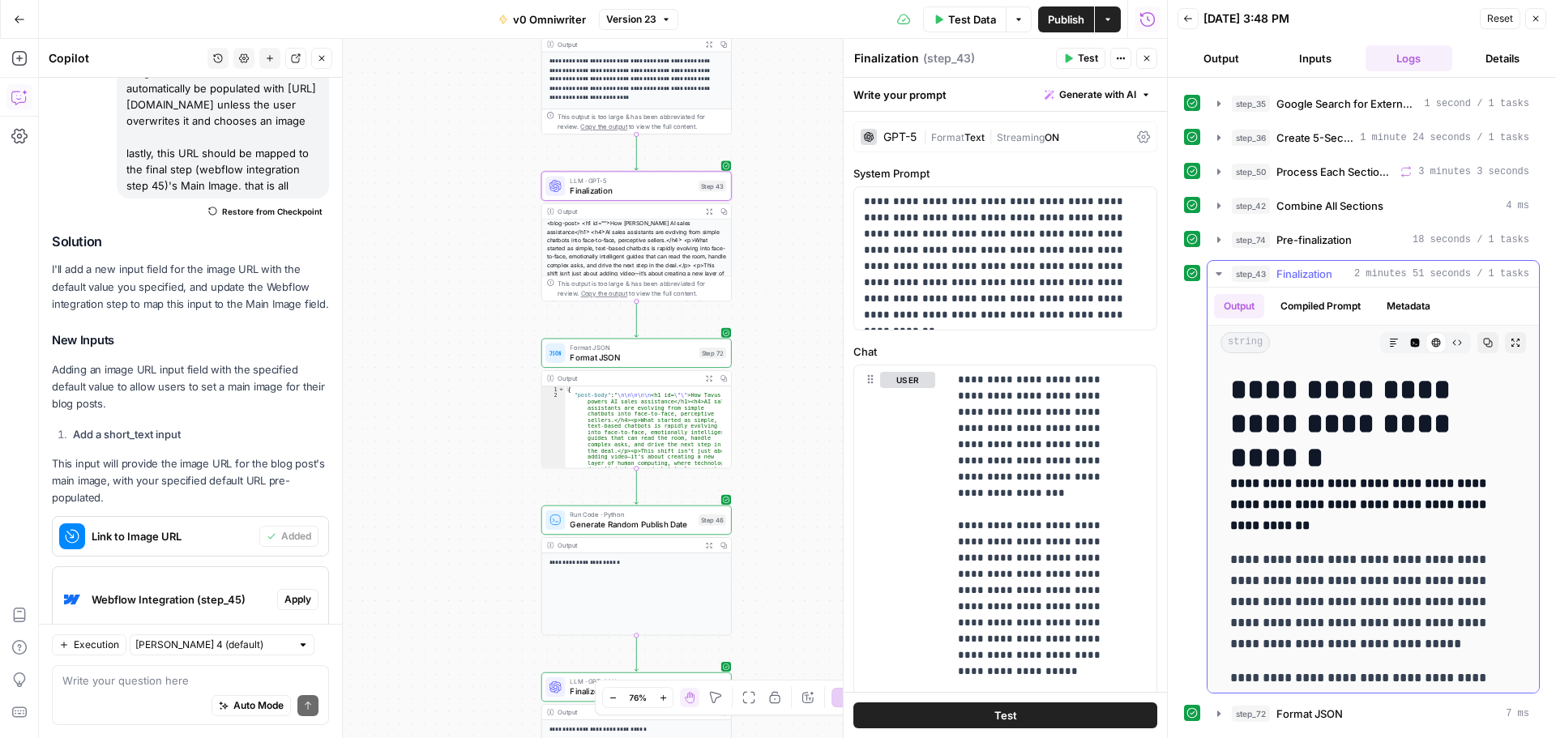
click at [1219, 273] on icon "button" at bounding box center [1219, 273] width 6 height 3
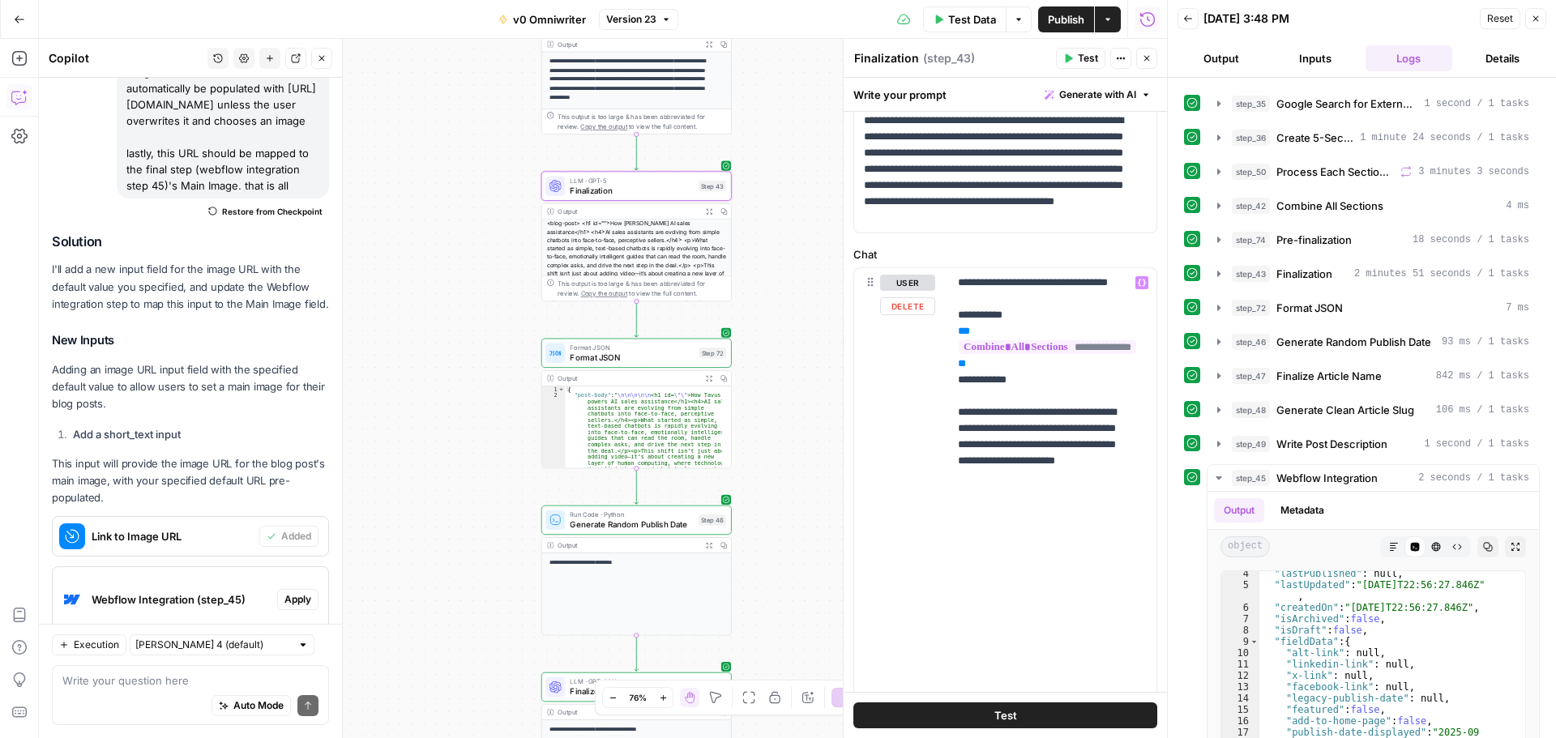
scroll to position [1731, 0]
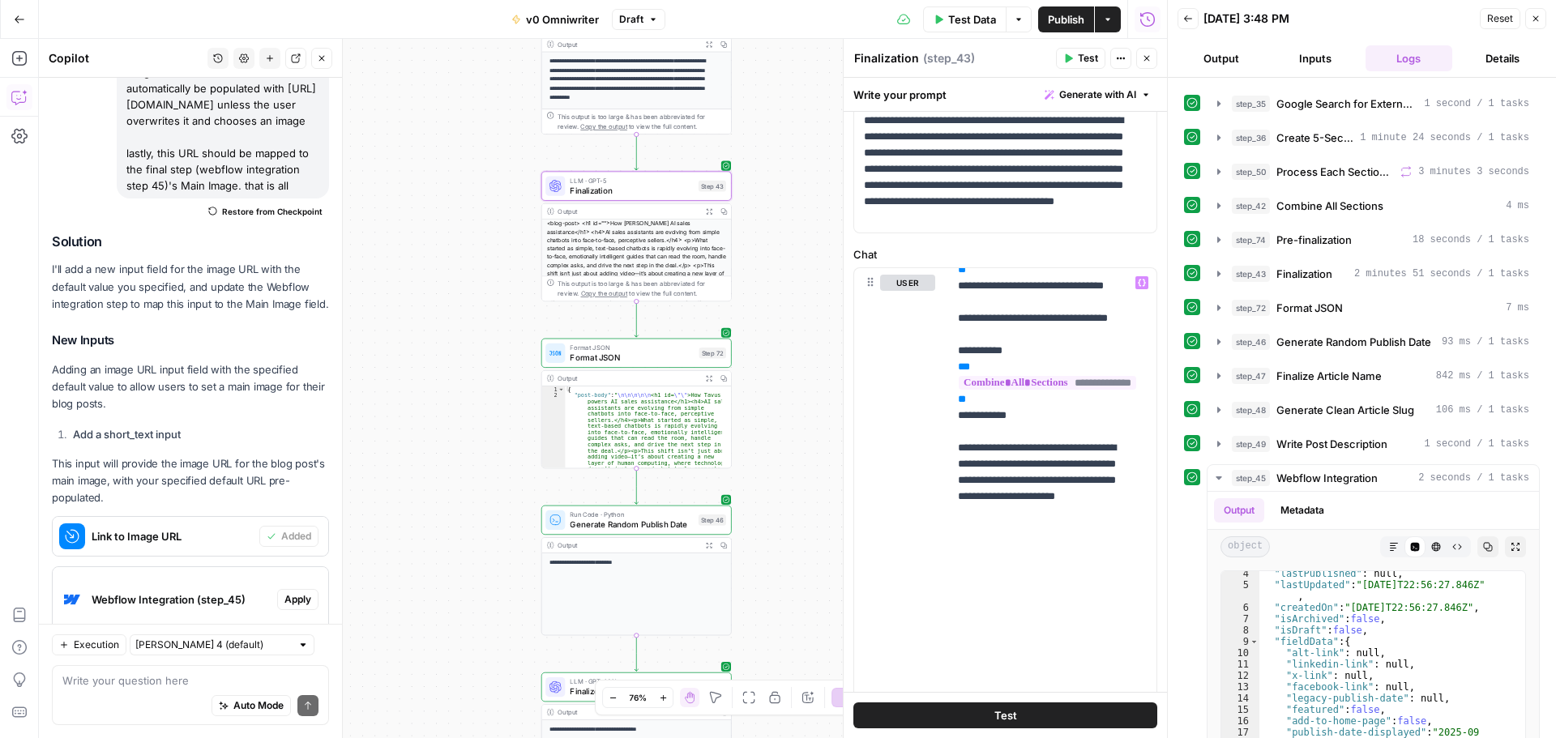
click at [1059, 249] on label "Chat" at bounding box center [1005, 254] width 304 height 16
click at [1058, 23] on span "Publish" at bounding box center [1066, 19] width 36 height 16
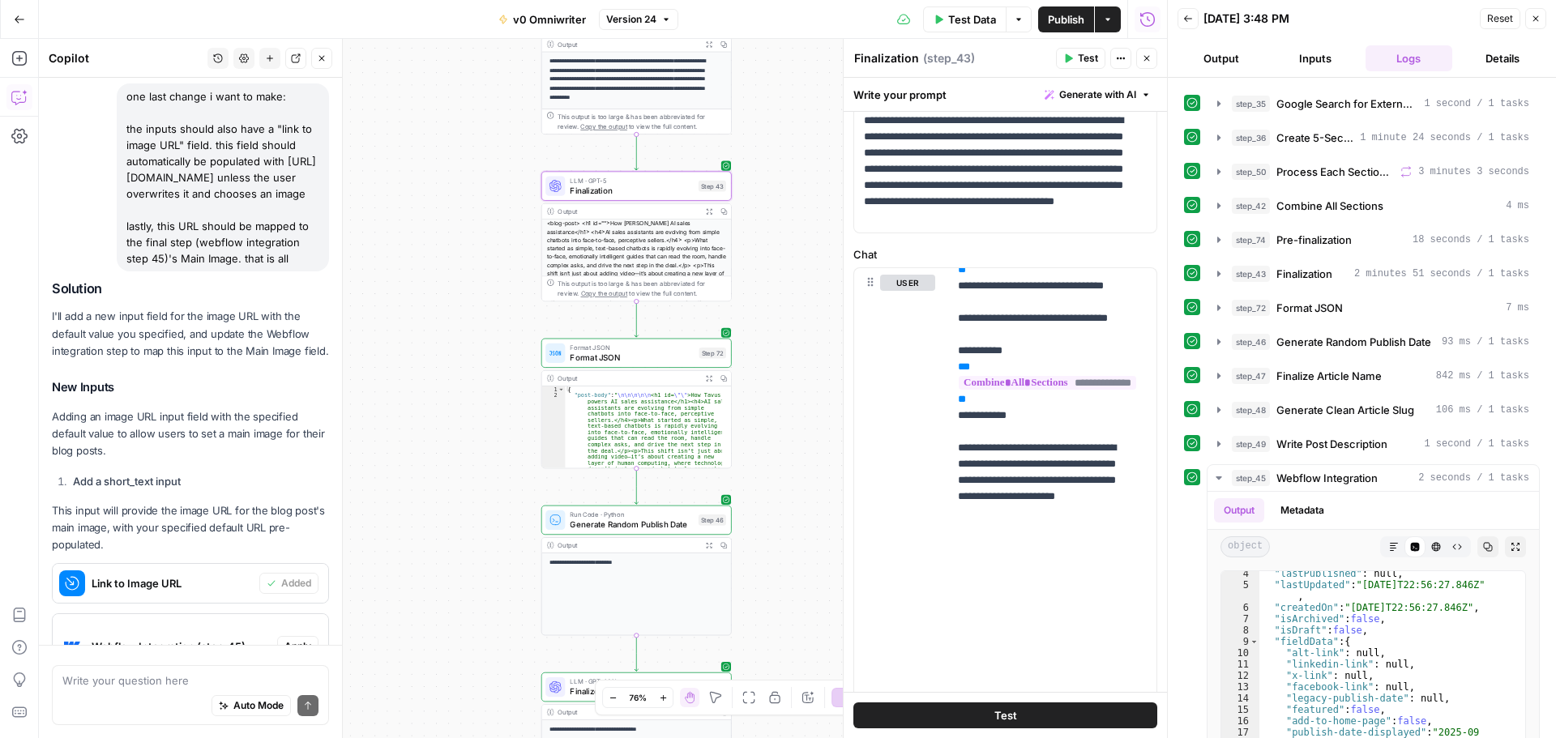
click at [20, 30] on button "Go Back" at bounding box center [19, 19] width 29 height 29
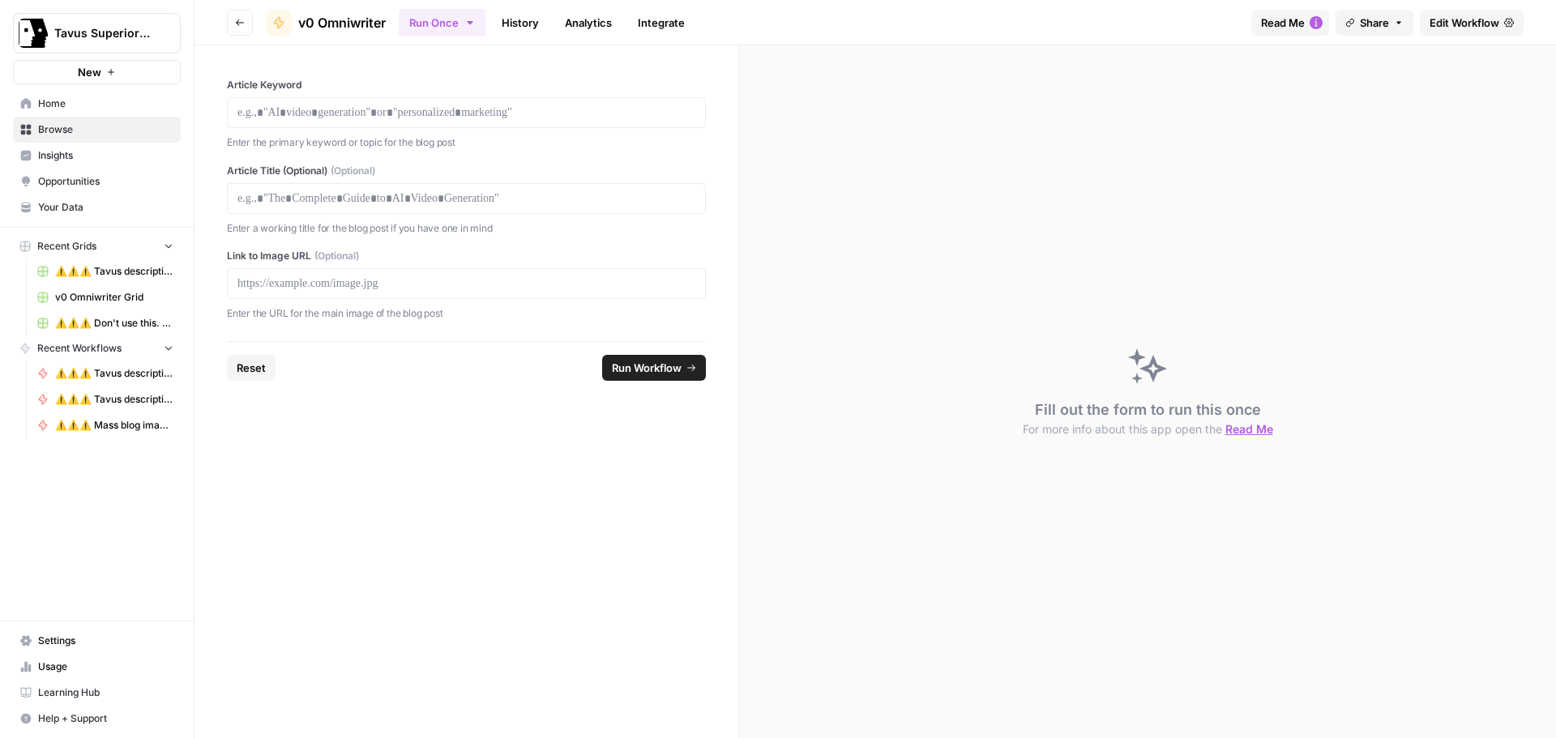
click at [79, 209] on span "Your Data" at bounding box center [105, 207] width 135 height 15
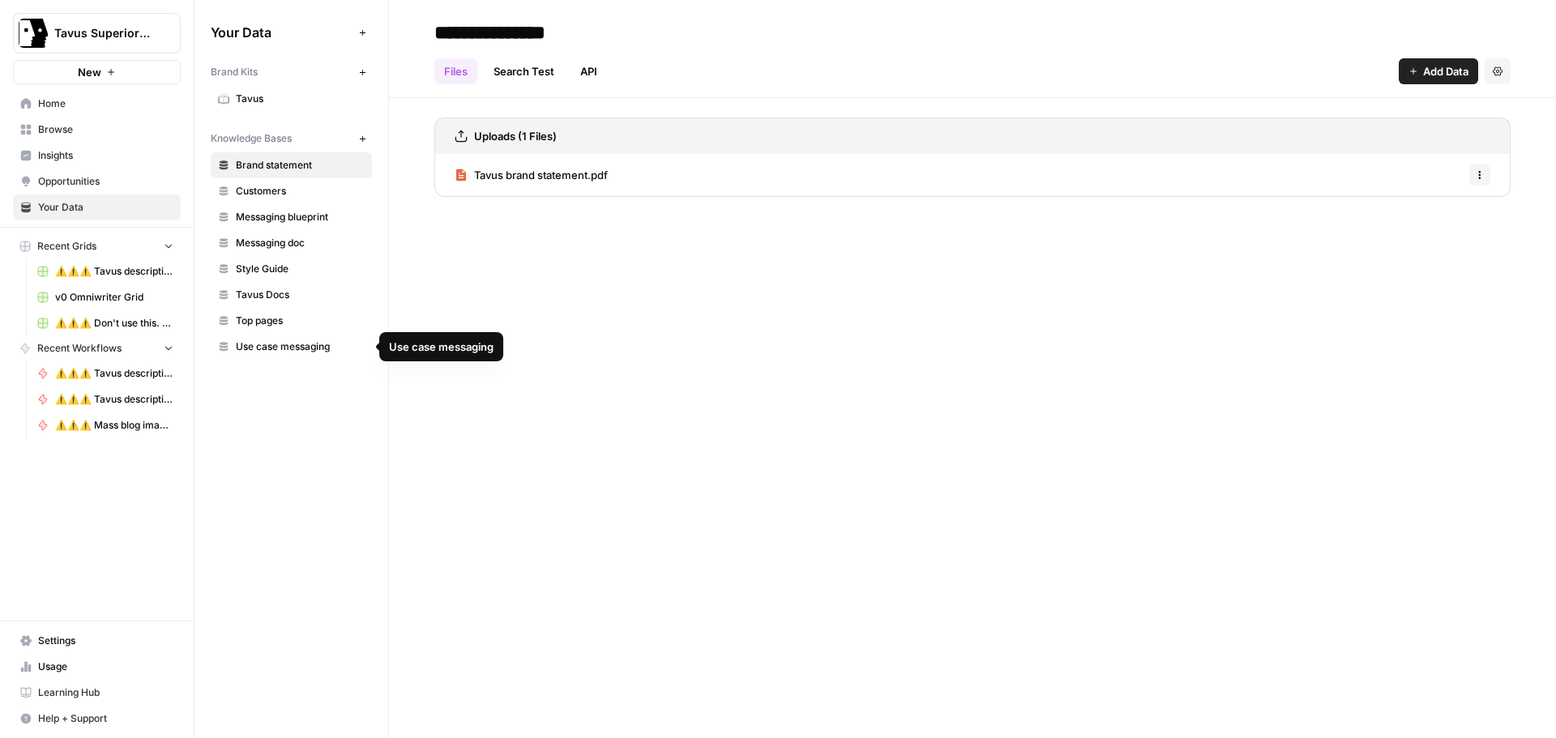
click at [278, 320] on span "Top pages" at bounding box center [300, 321] width 129 height 15
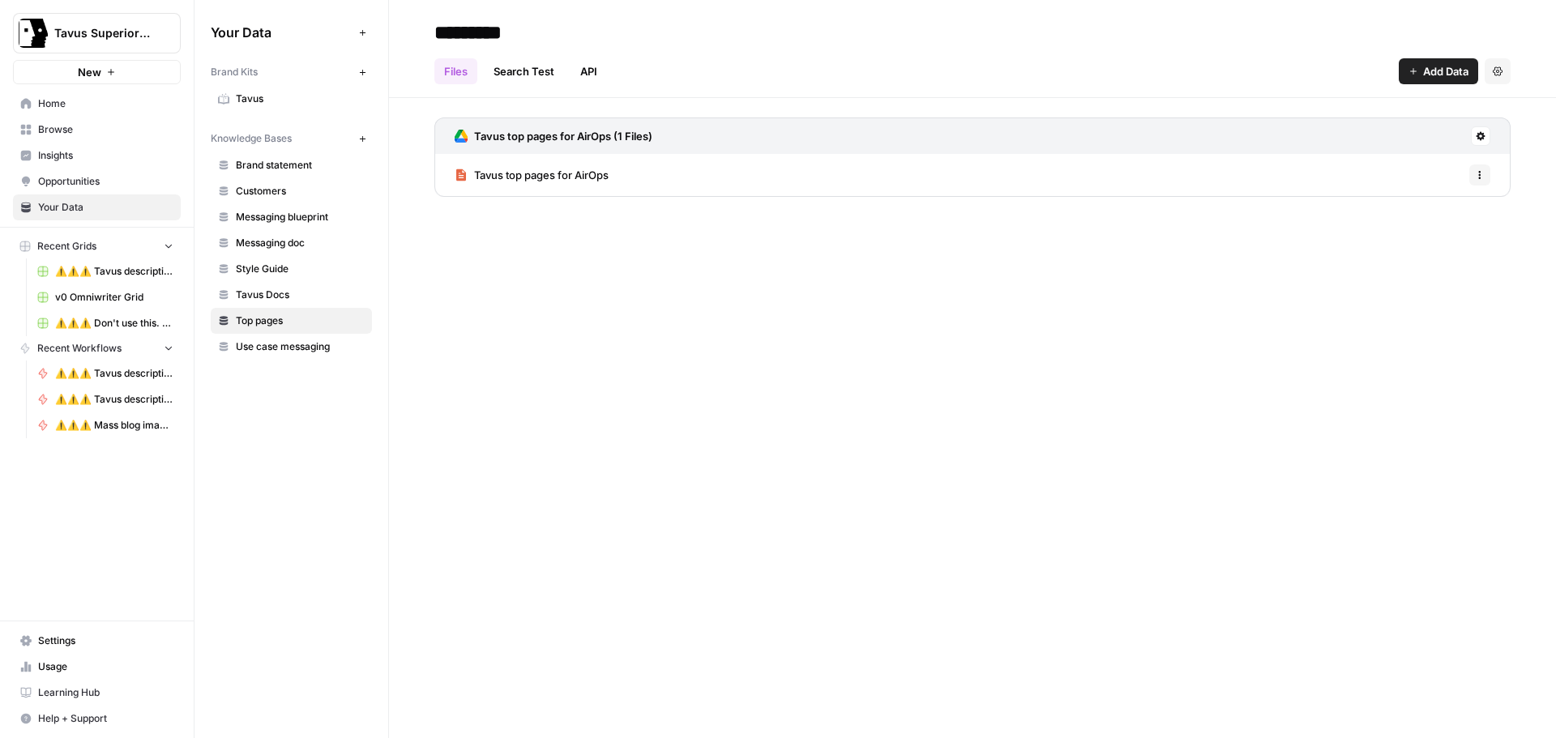
click at [609, 173] on span "Tavus top pages for AirOps" at bounding box center [541, 175] width 135 height 16
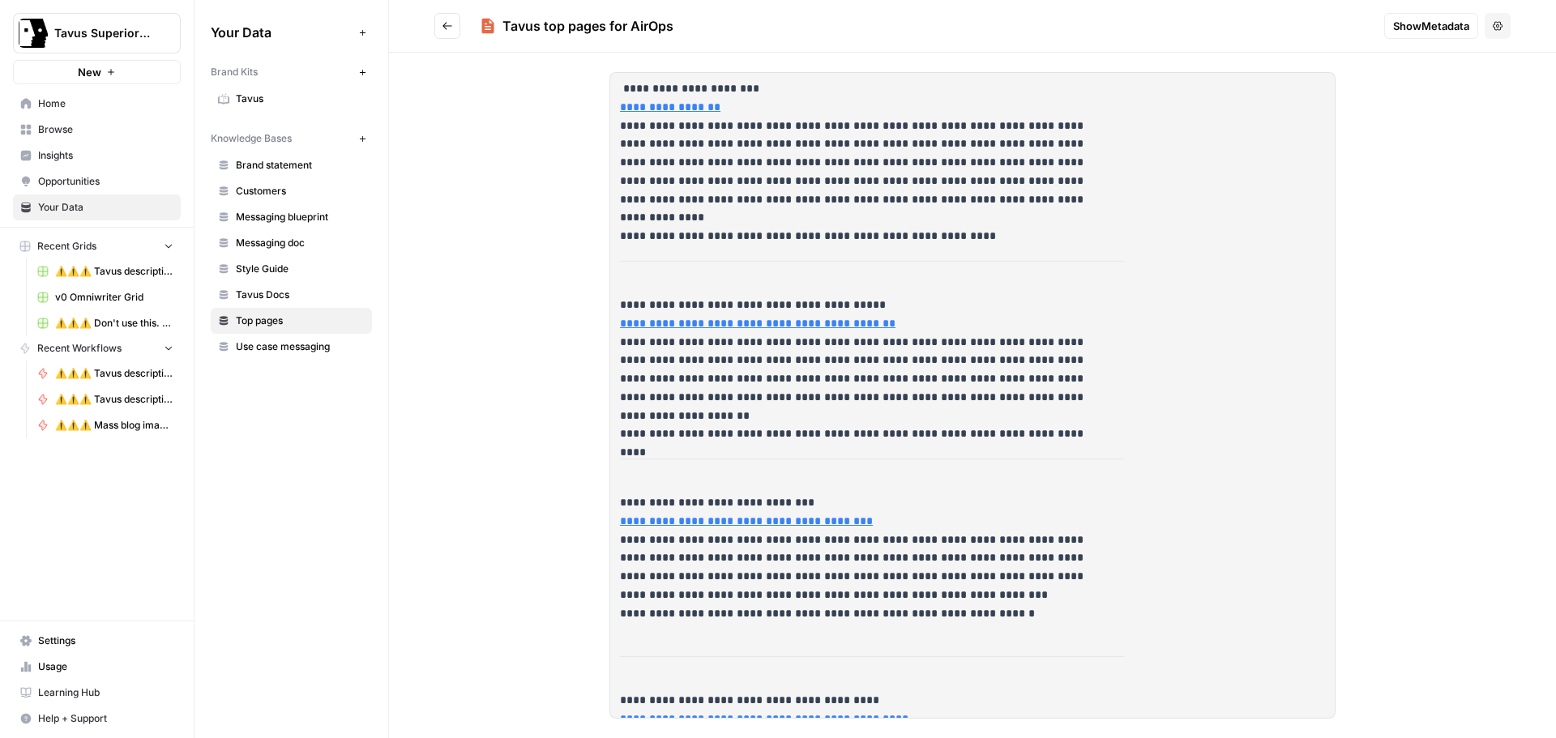
click at [452, 32] on button "Go back" at bounding box center [447, 26] width 26 height 26
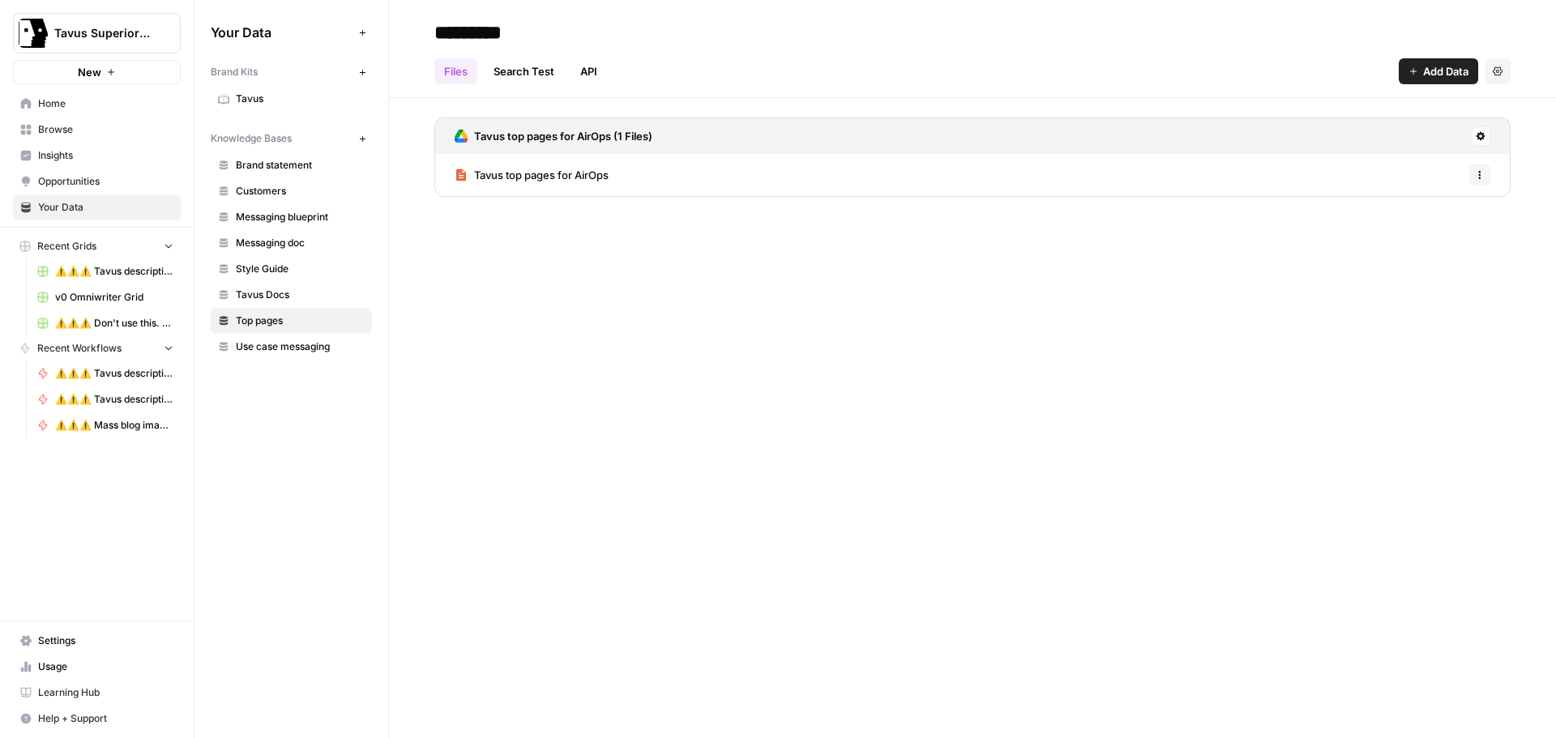
click at [1481, 134] on icon at bounding box center [1481, 136] width 9 height 9
click at [1405, 167] on span "Sync Data" at bounding box center [1419, 171] width 100 height 16
click at [1150, 313] on div "********* Files Search Test API Add Data Settings Tavus top pages for AirOps (1…" at bounding box center [972, 369] width 1167 height 738
click at [492, 182] on span "Tavus top pages for AirOps" at bounding box center [541, 175] width 135 height 16
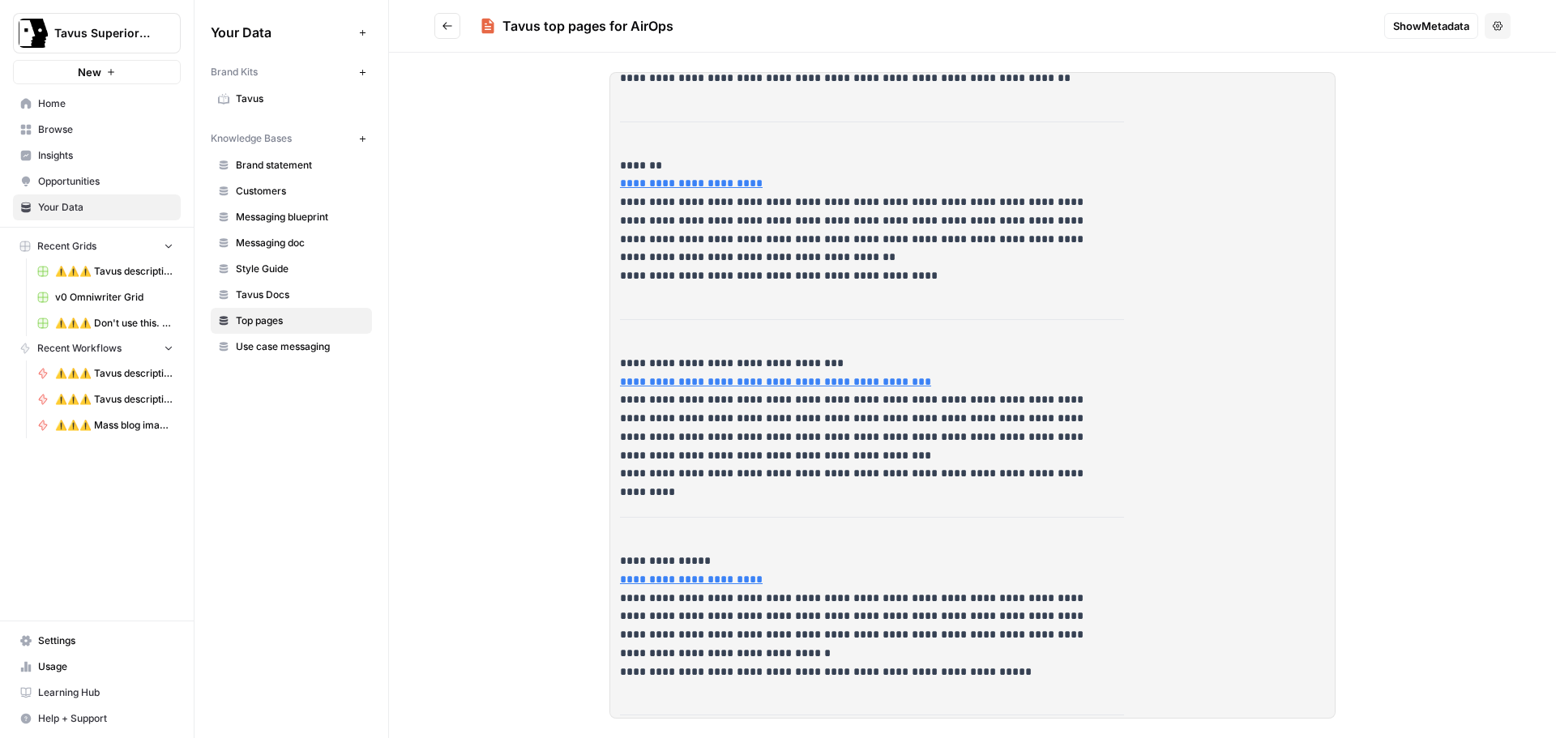
scroll to position [1550, 0]
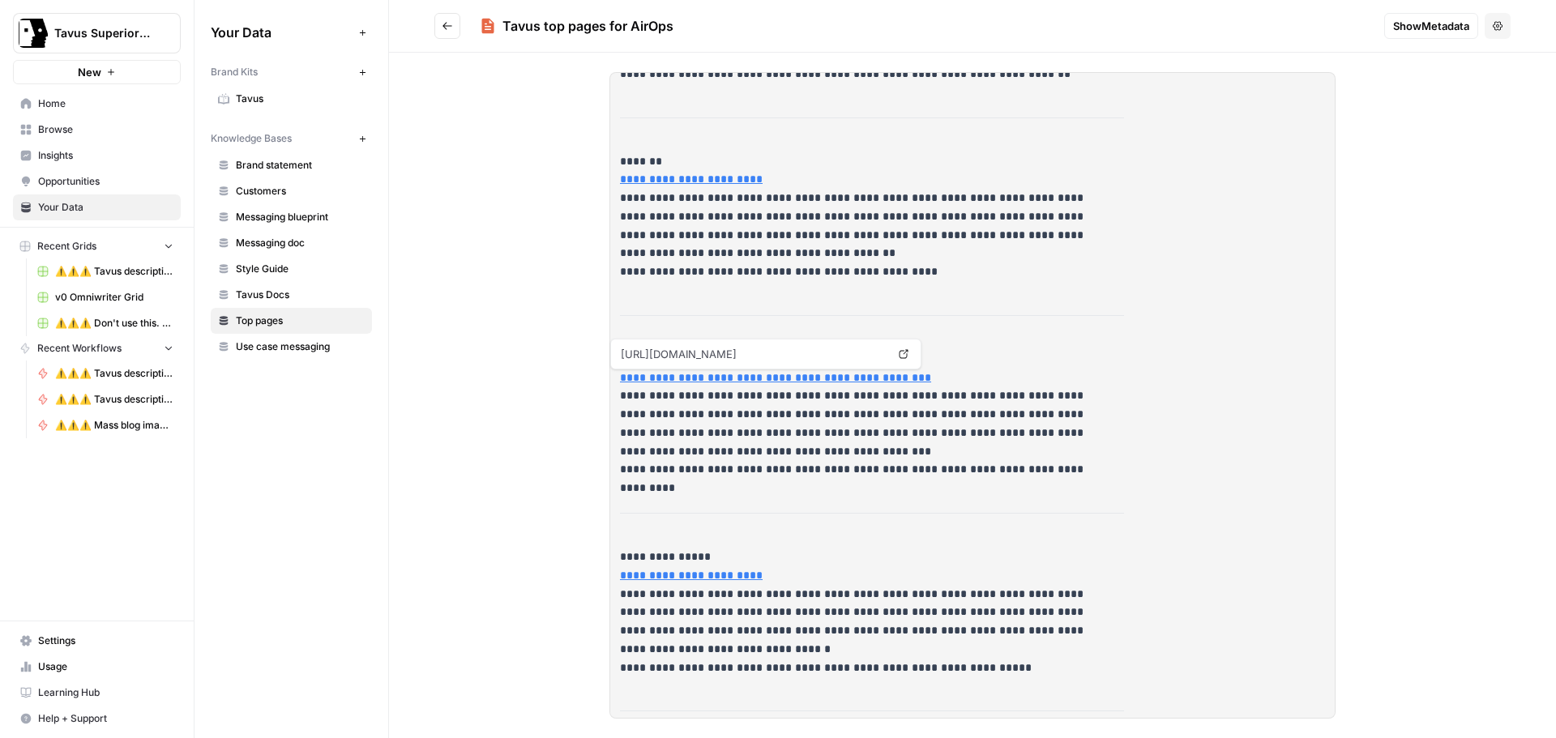
click at [445, 32] on button "Go back" at bounding box center [447, 26] width 26 height 26
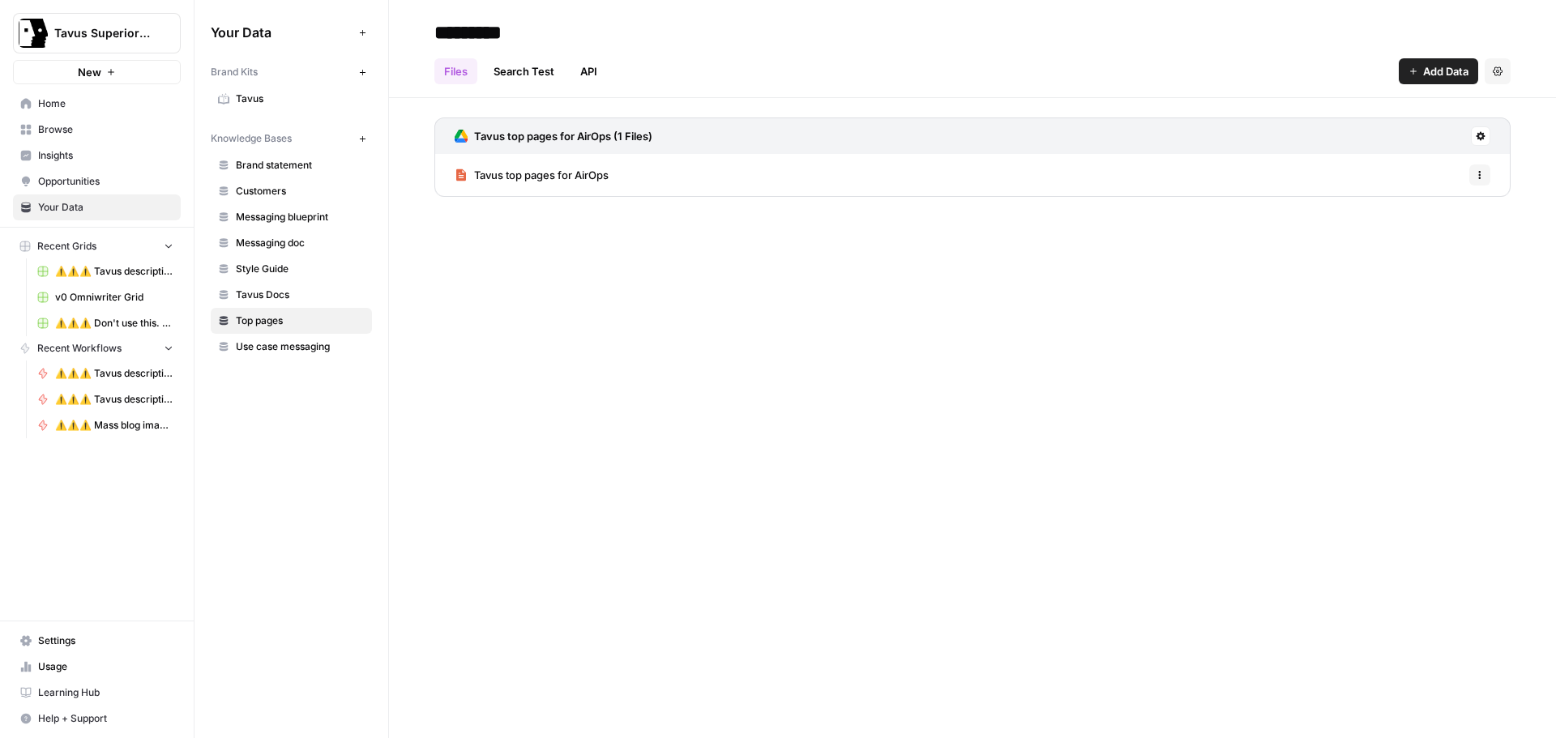
click at [71, 107] on span "Home" at bounding box center [105, 103] width 135 height 15
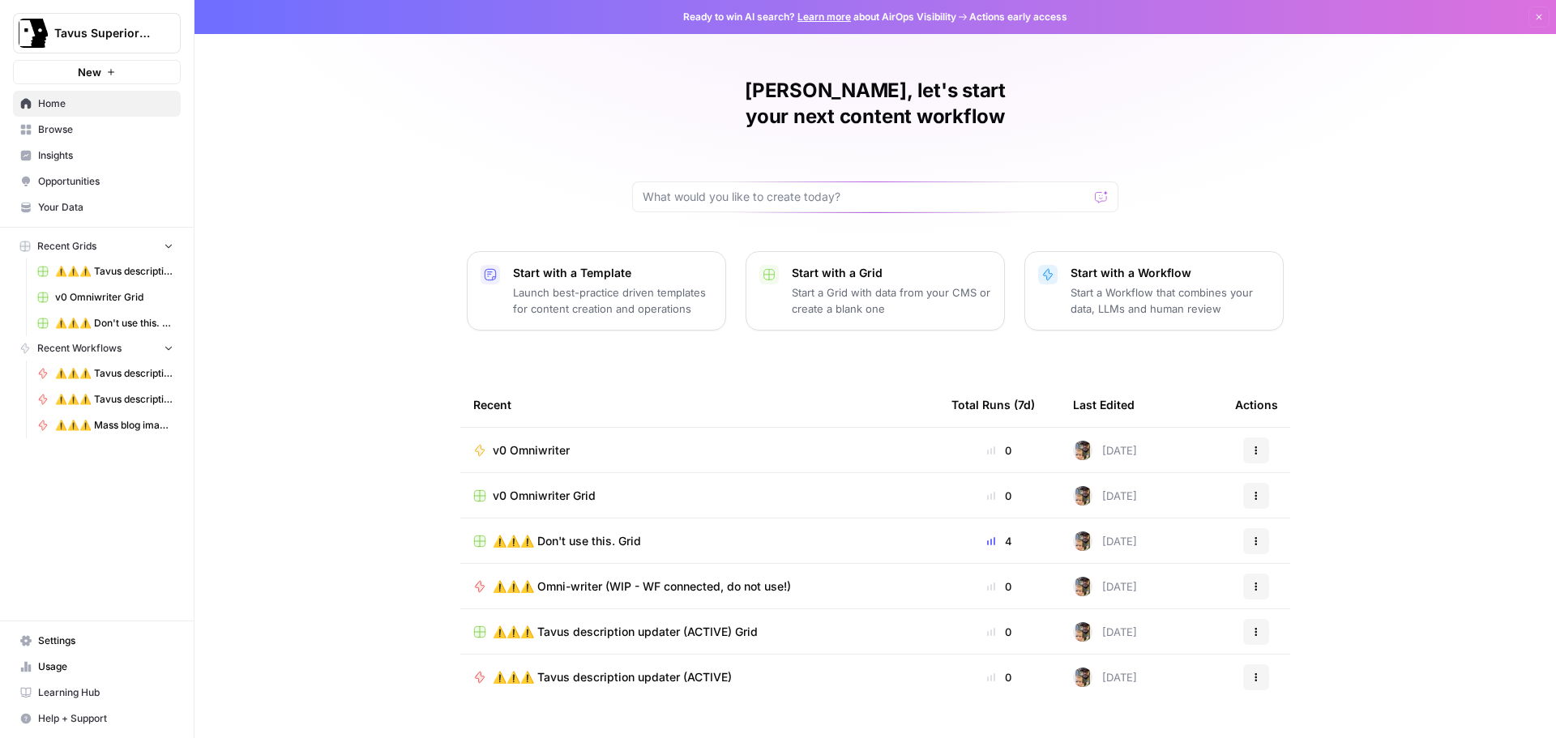
click at [535, 443] on span "v0 Omniwriter" at bounding box center [531, 451] width 77 height 16
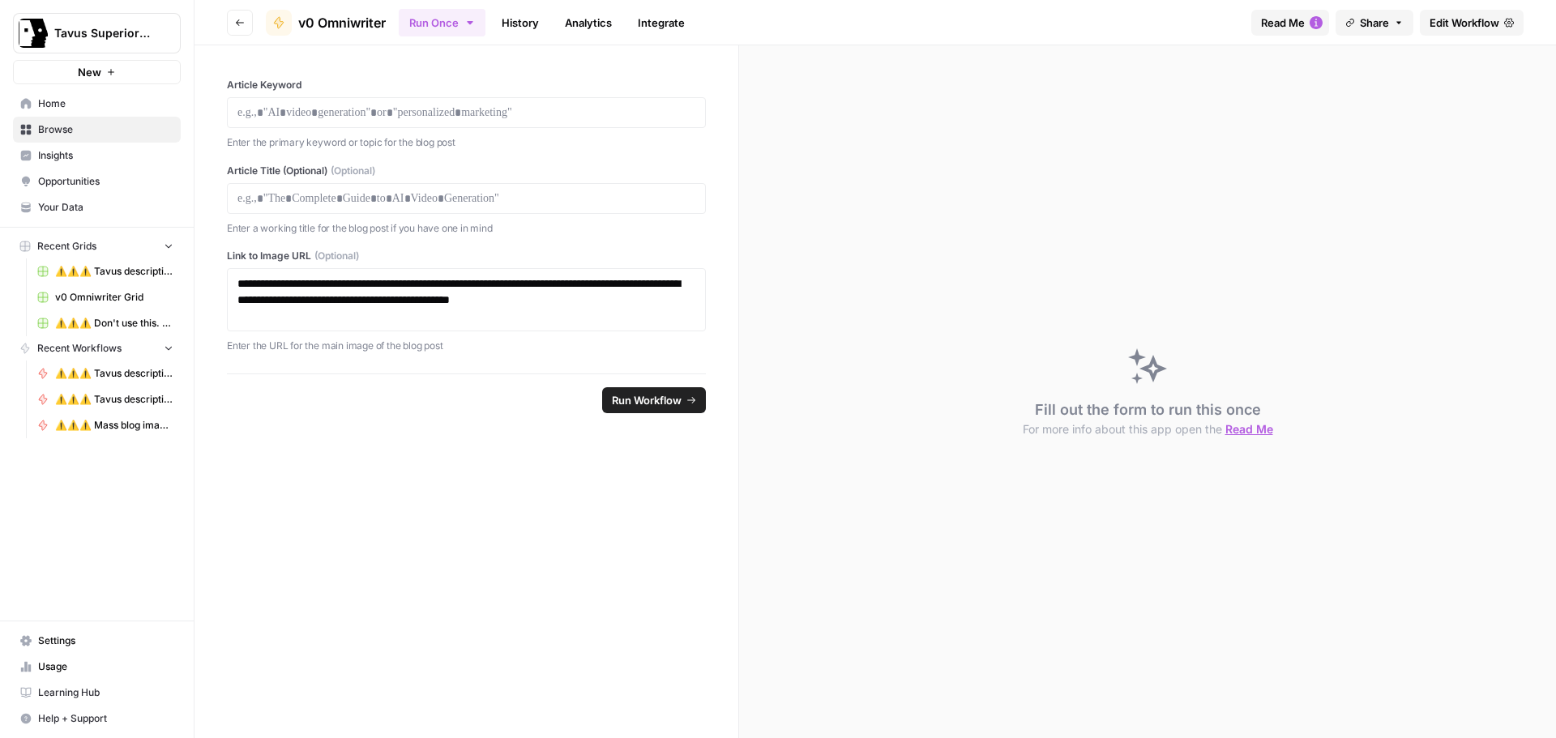
click at [310, 54] on div "**********" at bounding box center [467, 209] width 544 height 328
click at [1448, 19] on span "Edit Workflow" at bounding box center [1465, 23] width 70 height 16
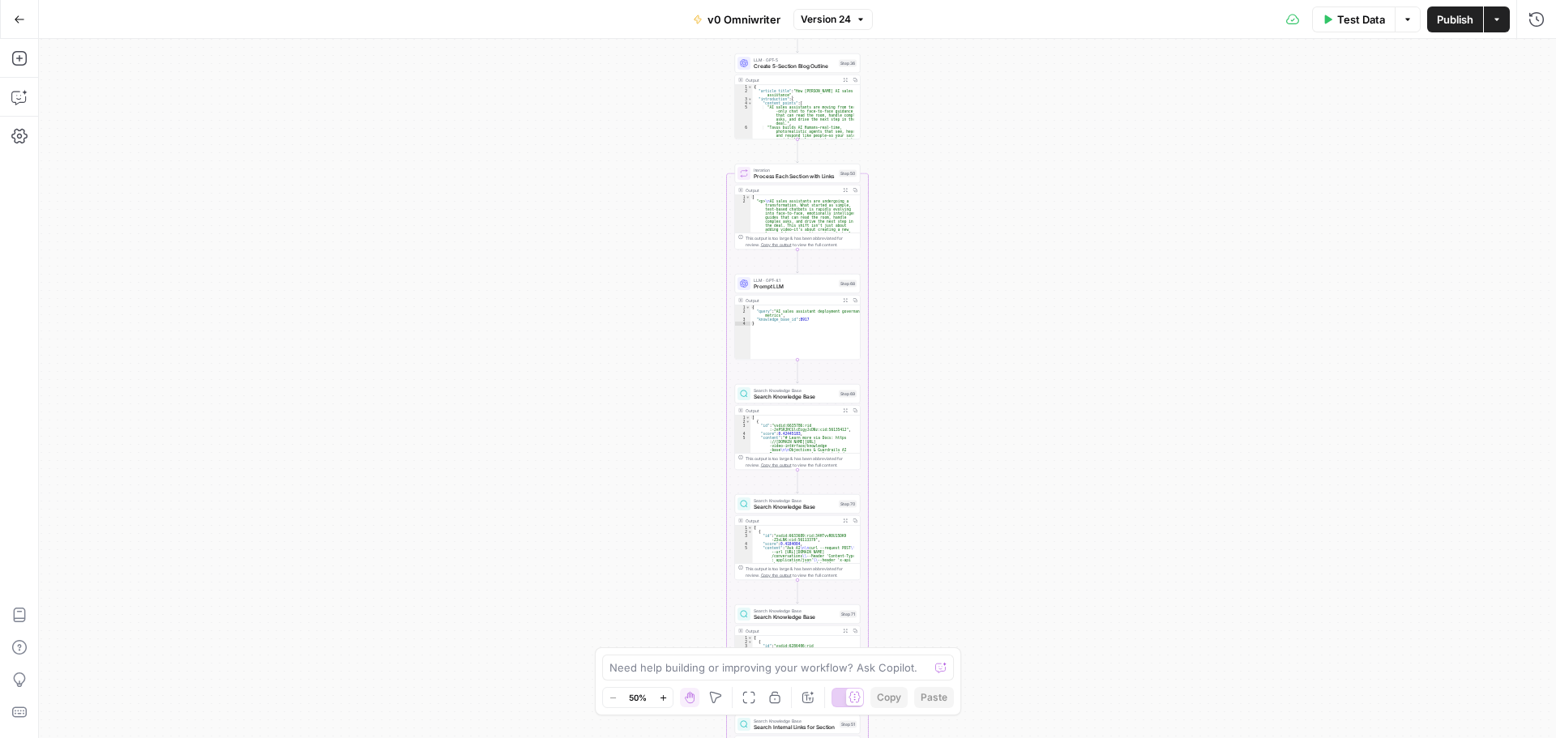
click at [1431, 21] on button "Publish" at bounding box center [1455, 19] width 56 height 26
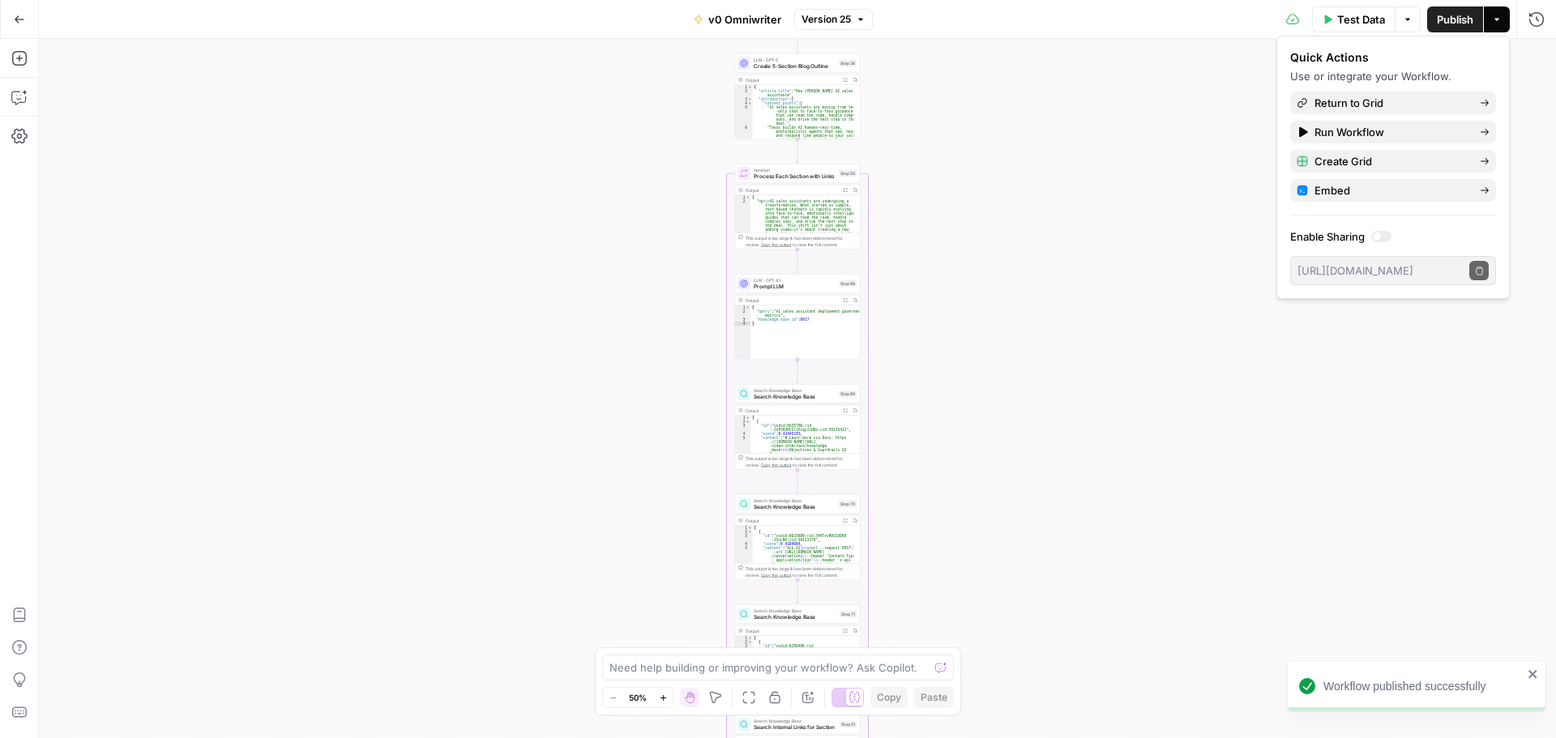
click at [1406, 24] on button "Options" at bounding box center [1408, 19] width 26 height 26
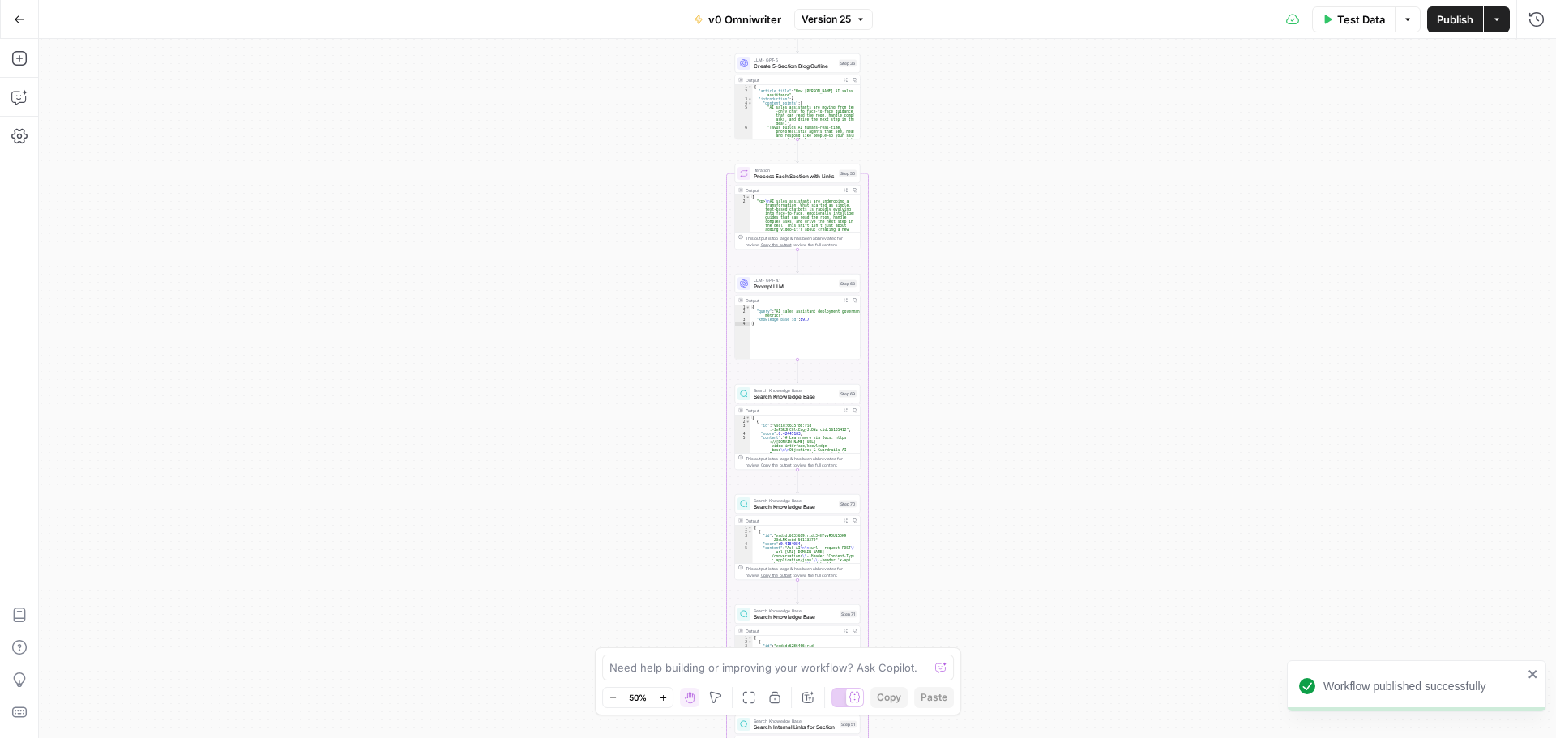
click at [1495, 22] on icon "button" at bounding box center [1497, 20] width 10 height 10
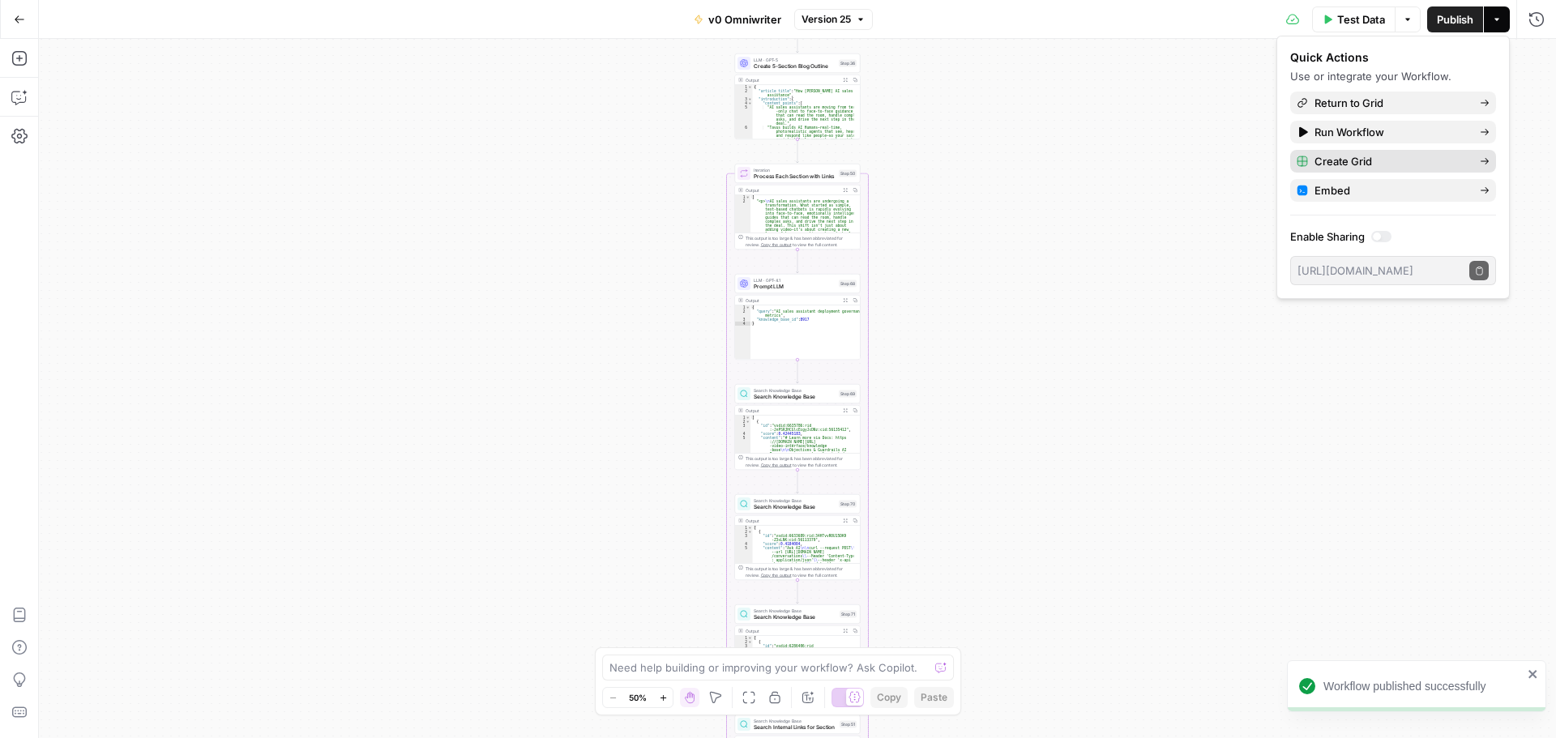
click at [1340, 162] on span "Create Grid" at bounding box center [1391, 161] width 152 height 16
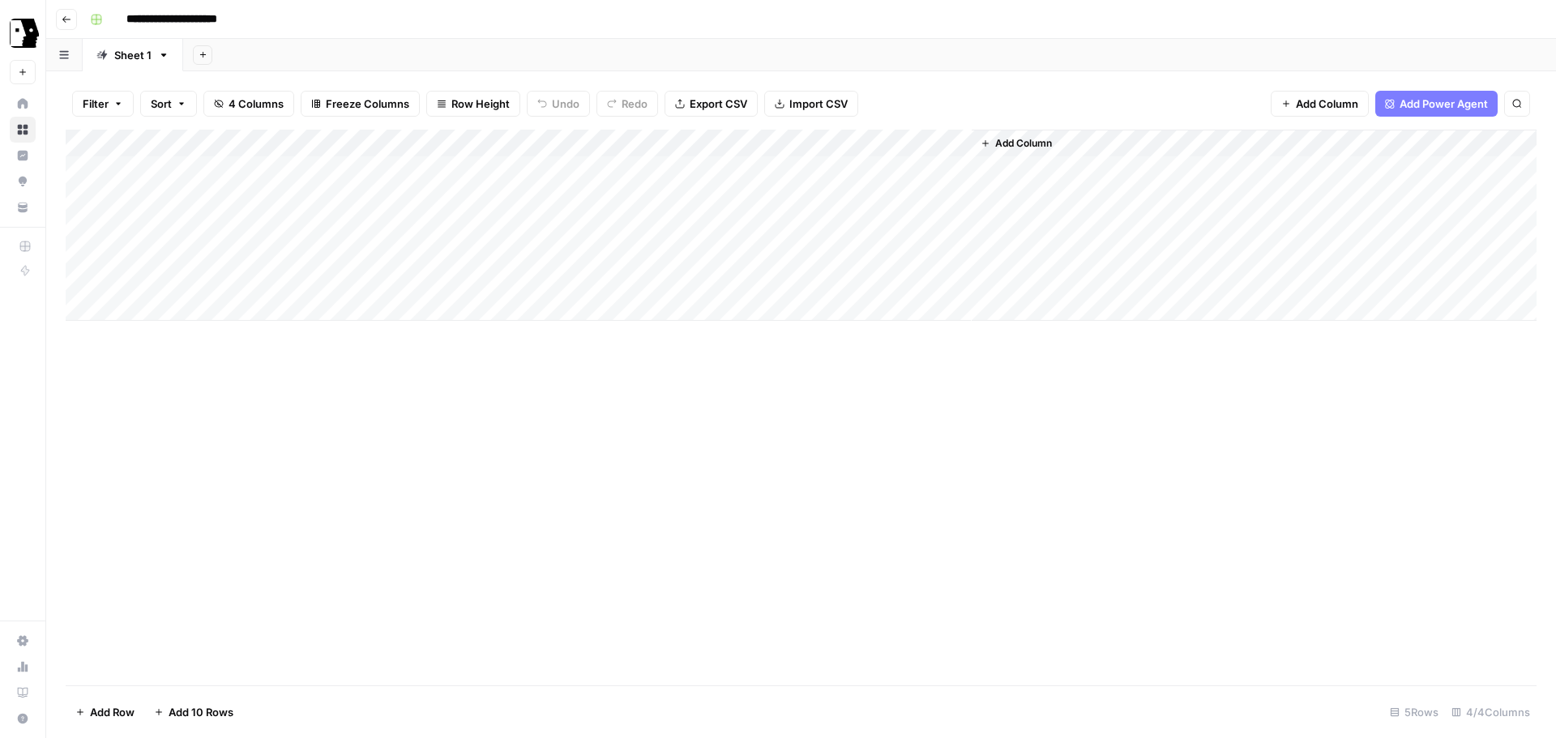
click at [67, 13] on button "Go back" at bounding box center [66, 19] width 21 height 21
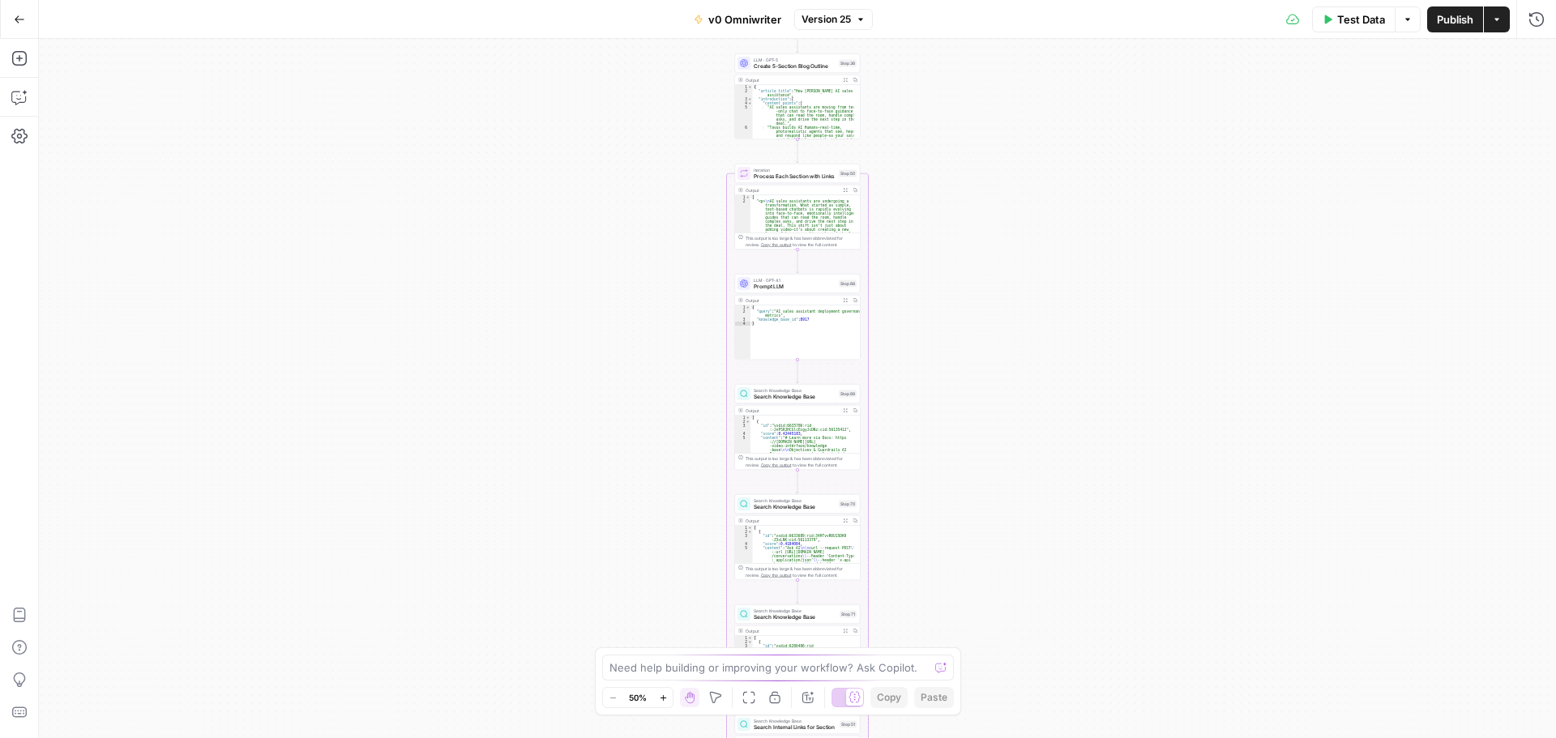
click at [719, 21] on span "v0 Omniwriter" at bounding box center [744, 19] width 73 height 16
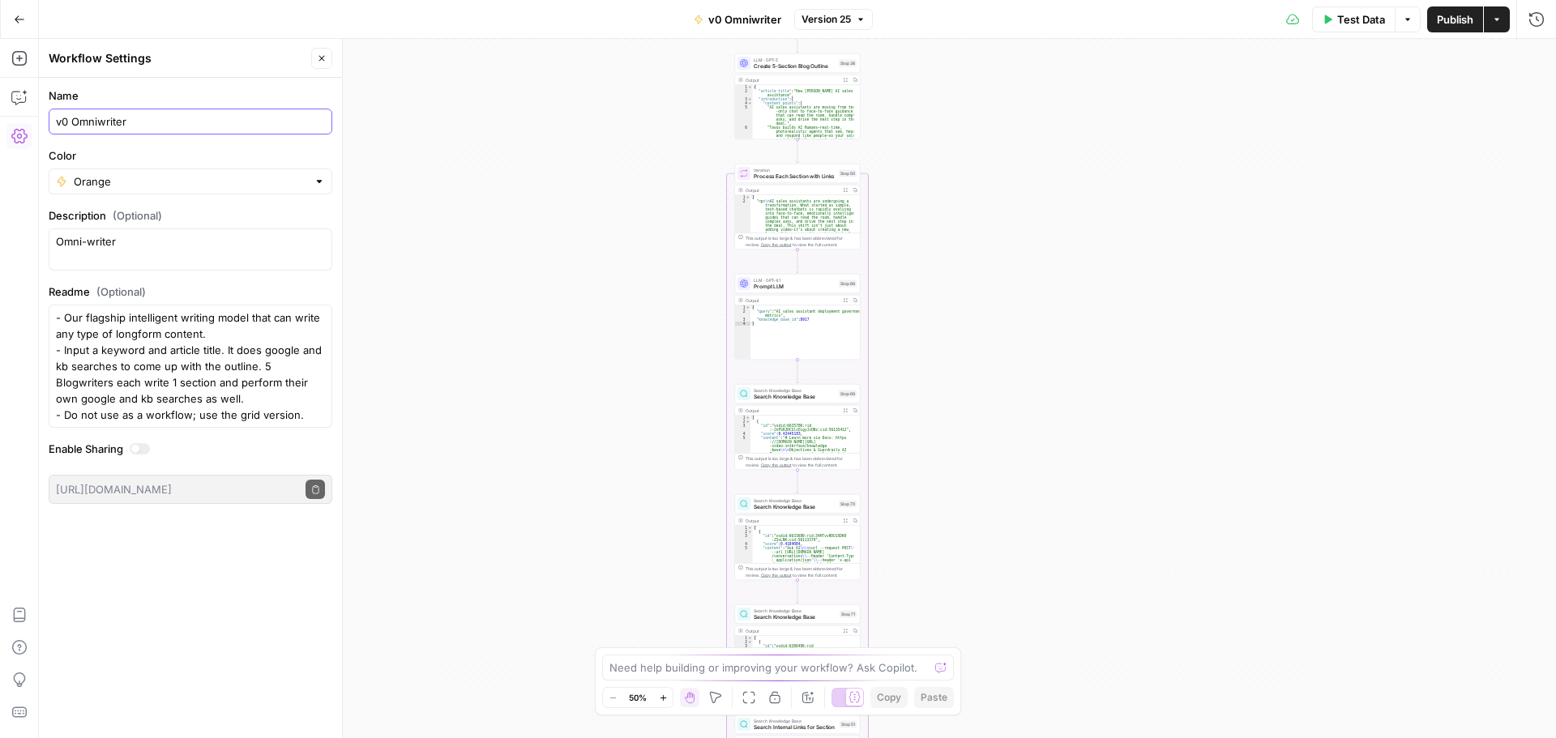
click at [66, 122] on input "v0 Omniwriter" at bounding box center [190, 121] width 269 height 16
type input "v2 Omniwriter"
click at [191, 89] on label "Name" at bounding box center [191, 96] width 284 height 16
click at [191, 113] on input "v2 Omniwriter" at bounding box center [190, 121] width 269 height 16
click at [191, 234] on textarea "Omni-writer" at bounding box center [190, 249] width 269 height 32
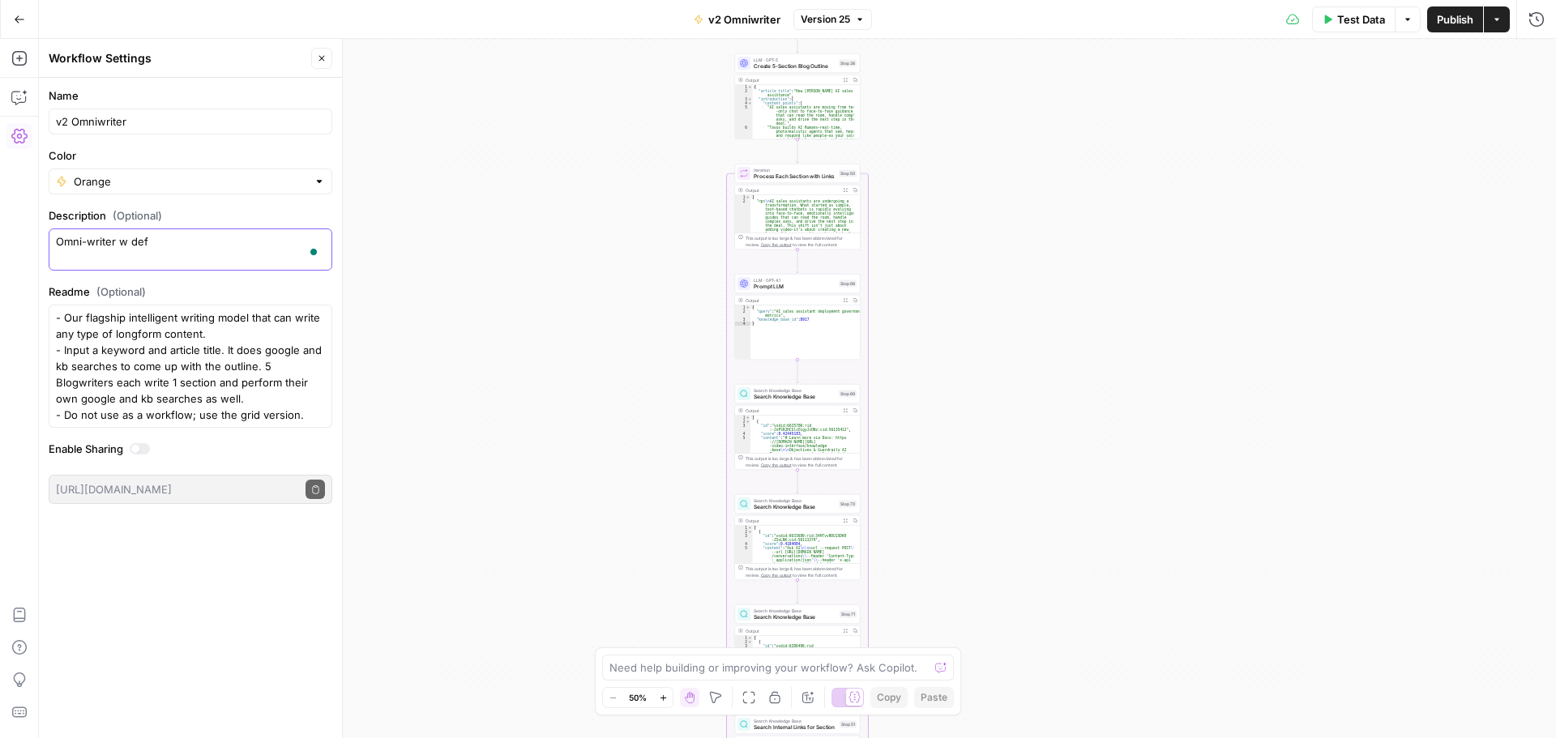
type textarea "Omni-writer w defa"
type textarea "Omni-writer w default pic"
click at [1452, 28] on button "Publish" at bounding box center [1455, 19] width 56 height 26
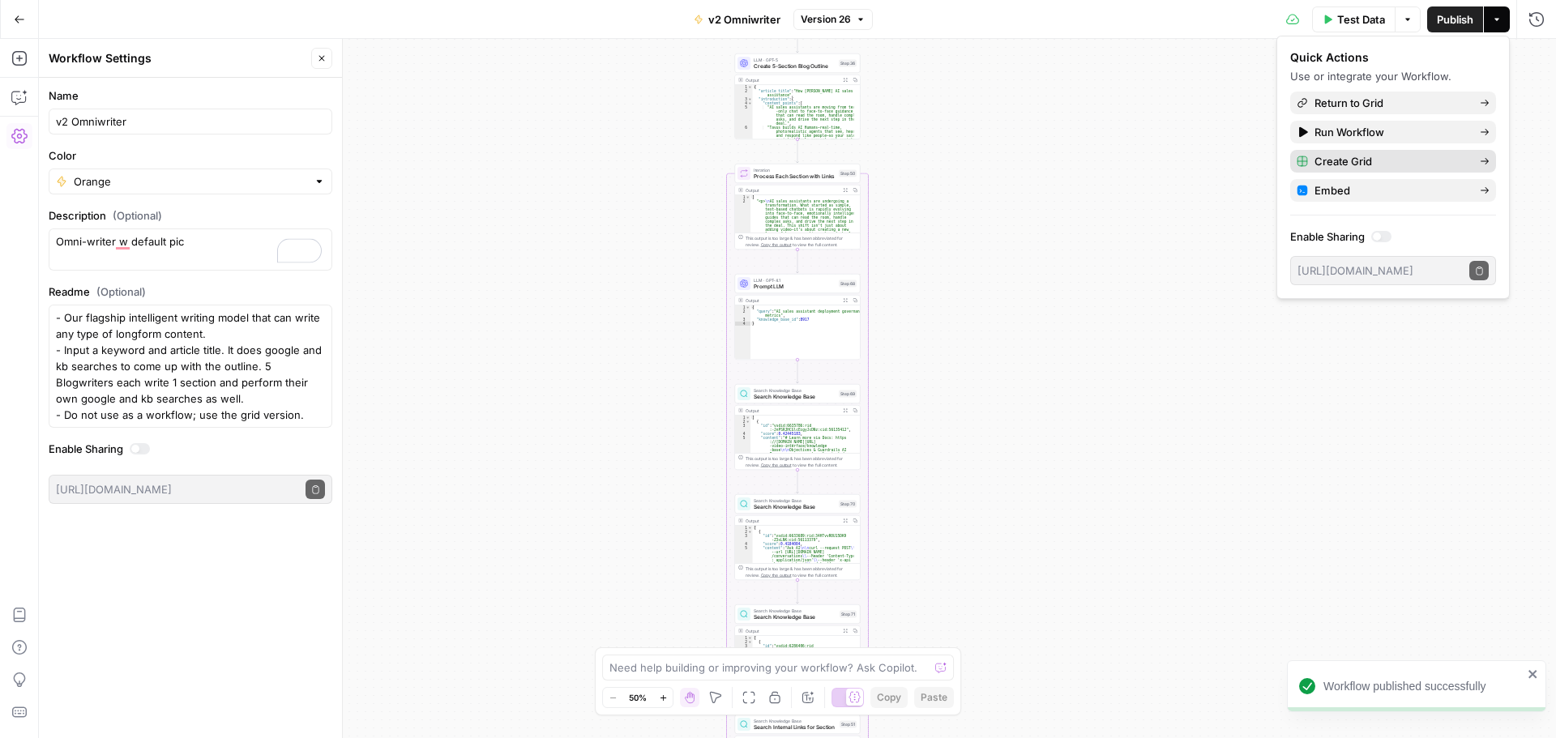
click at [1376, 163] on span "Create Grid" at bounding box center [1391, 161] width 152 height 16
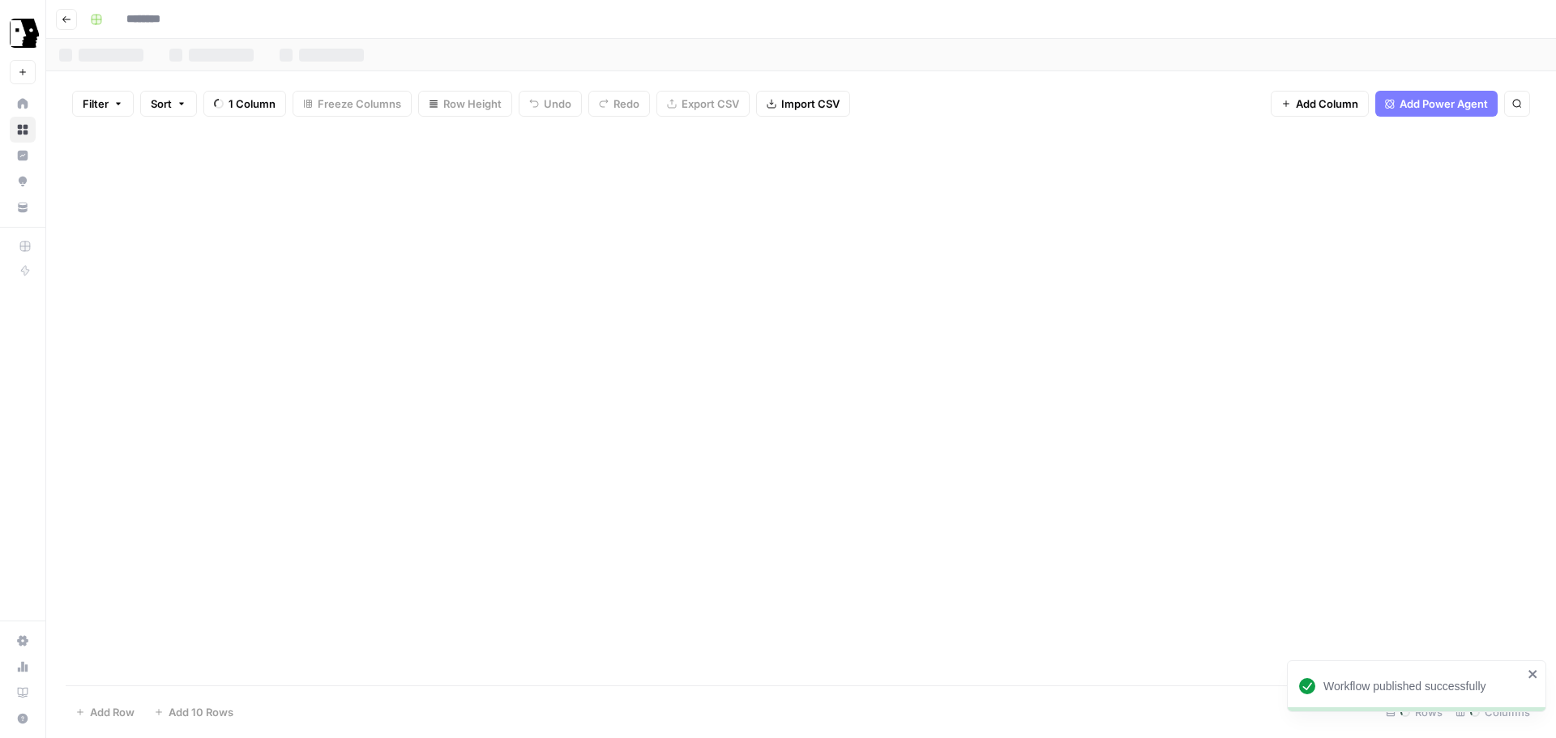
type input "**********"
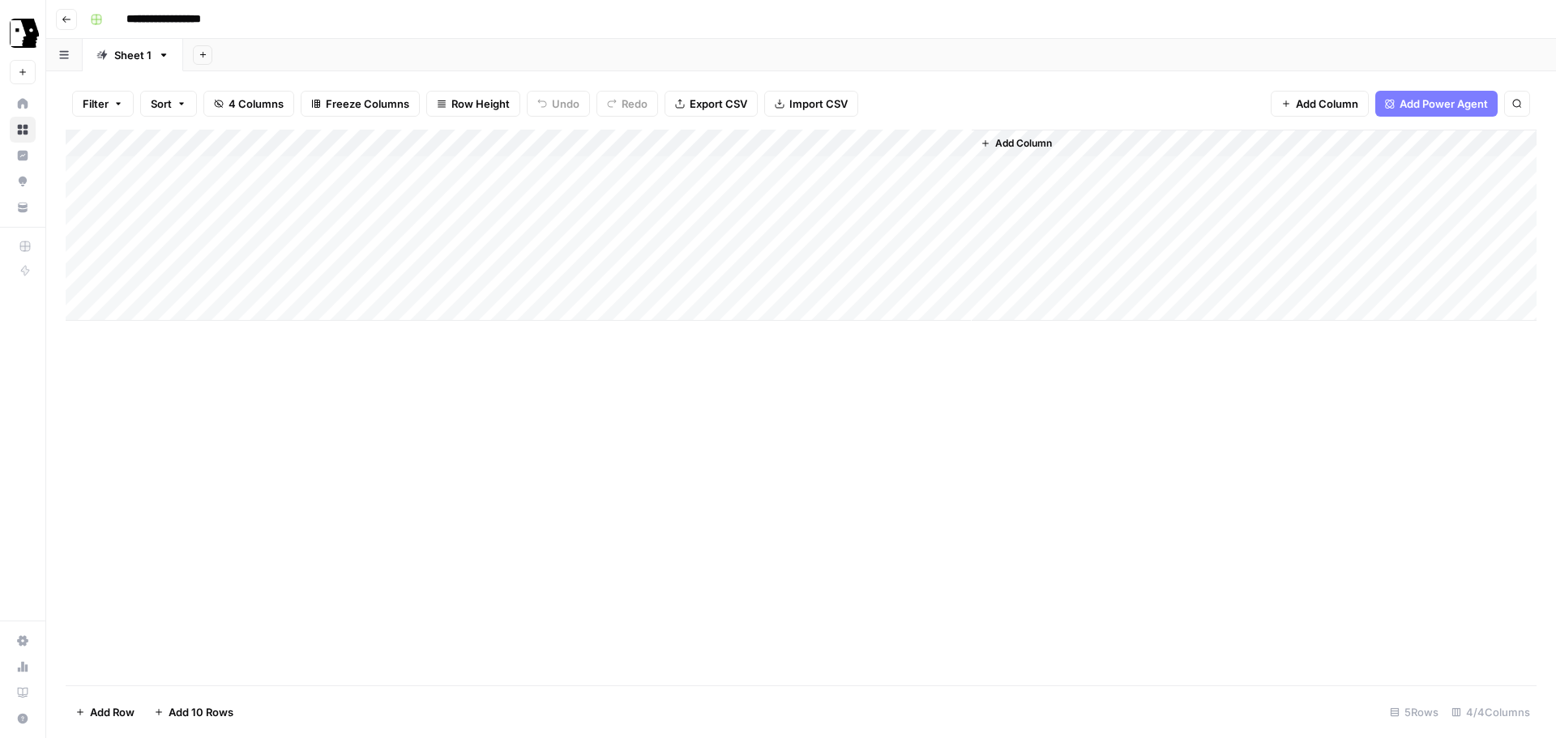
click at [982, 145] on icon "button" at bounding box center [986, 144] width 10 height 10
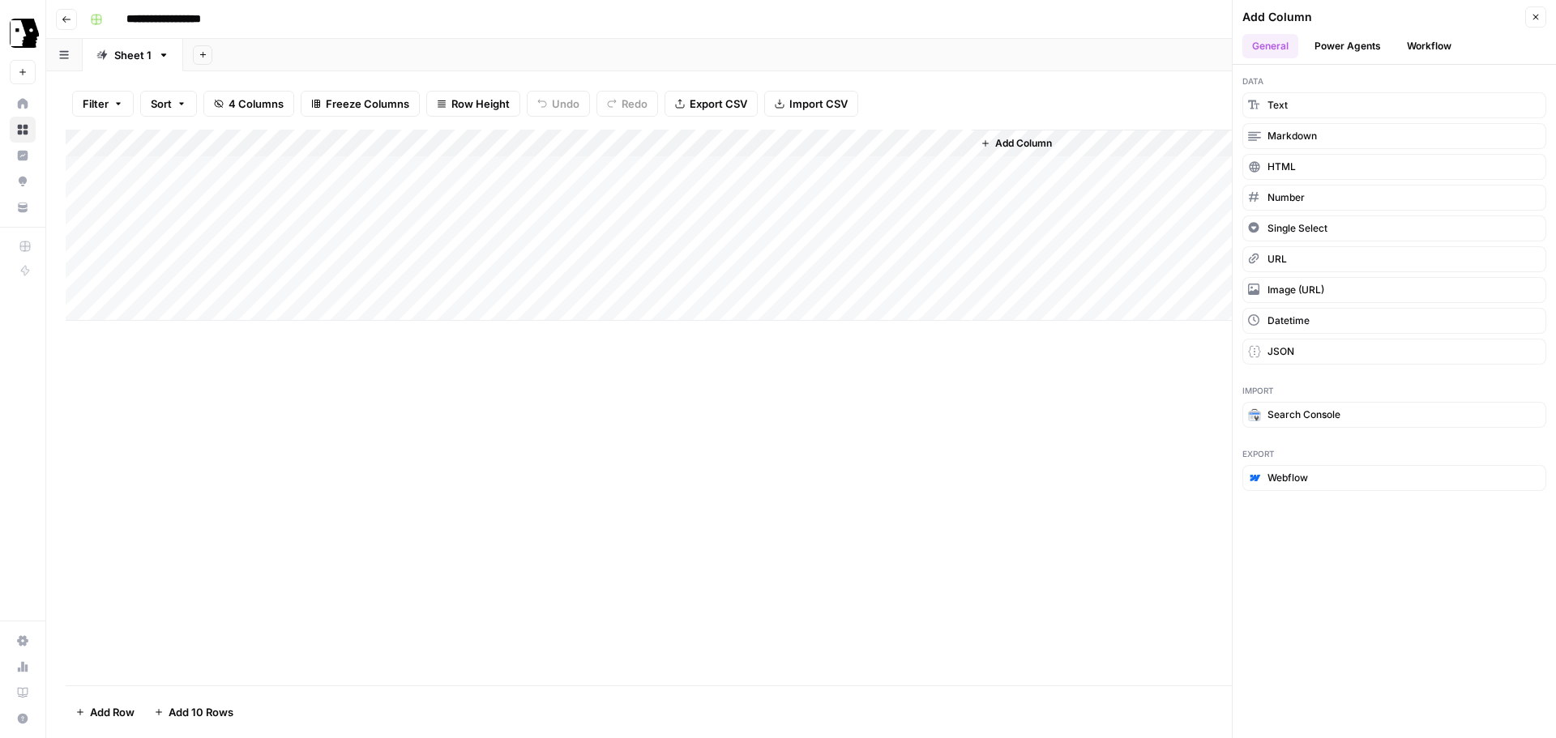
click at [1433, 36] on button "Workflow" at bounding box center [1429, 46] width 64 height 24
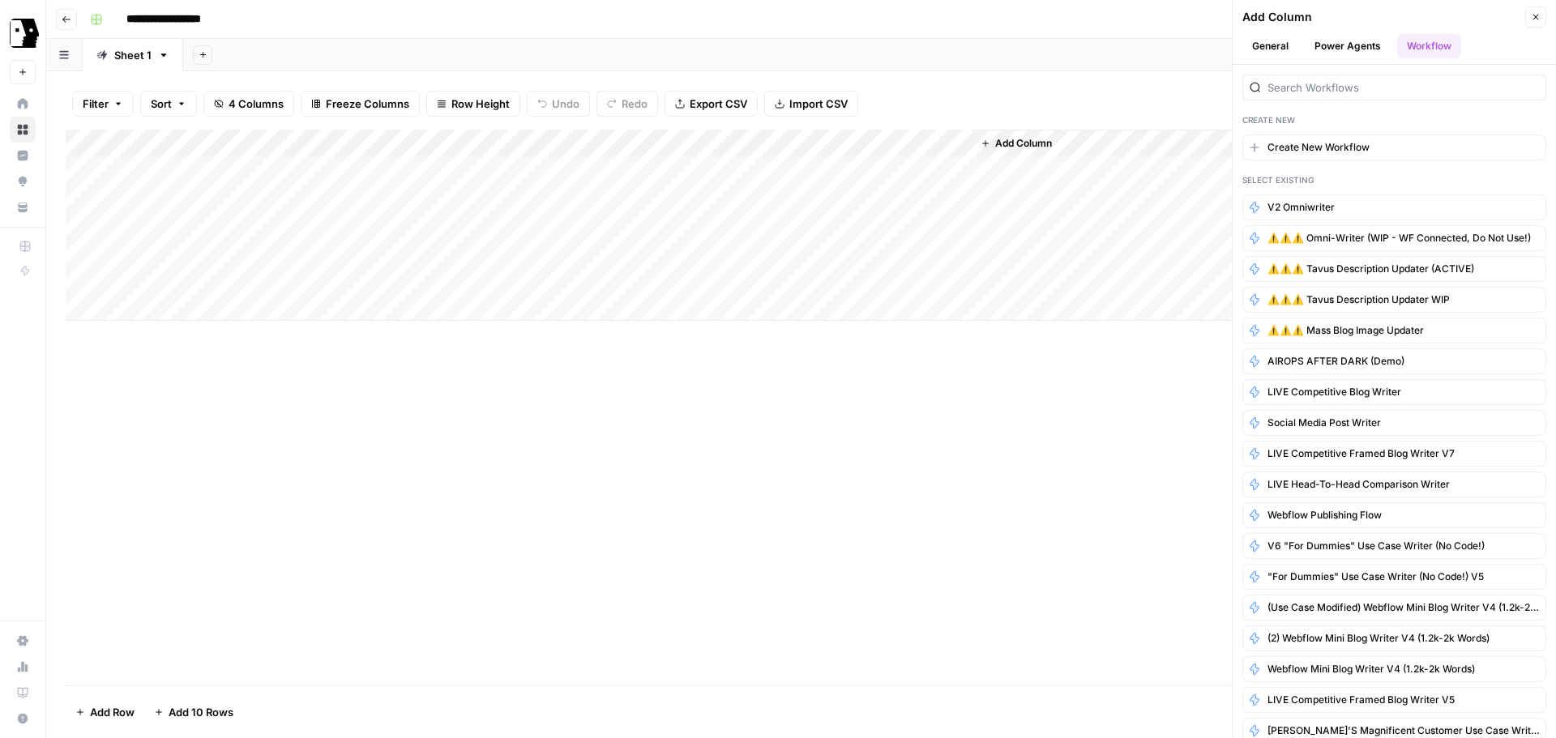
click at [1283, 49] on button "General" at bounding box center [1270, 46] width 56 height 24
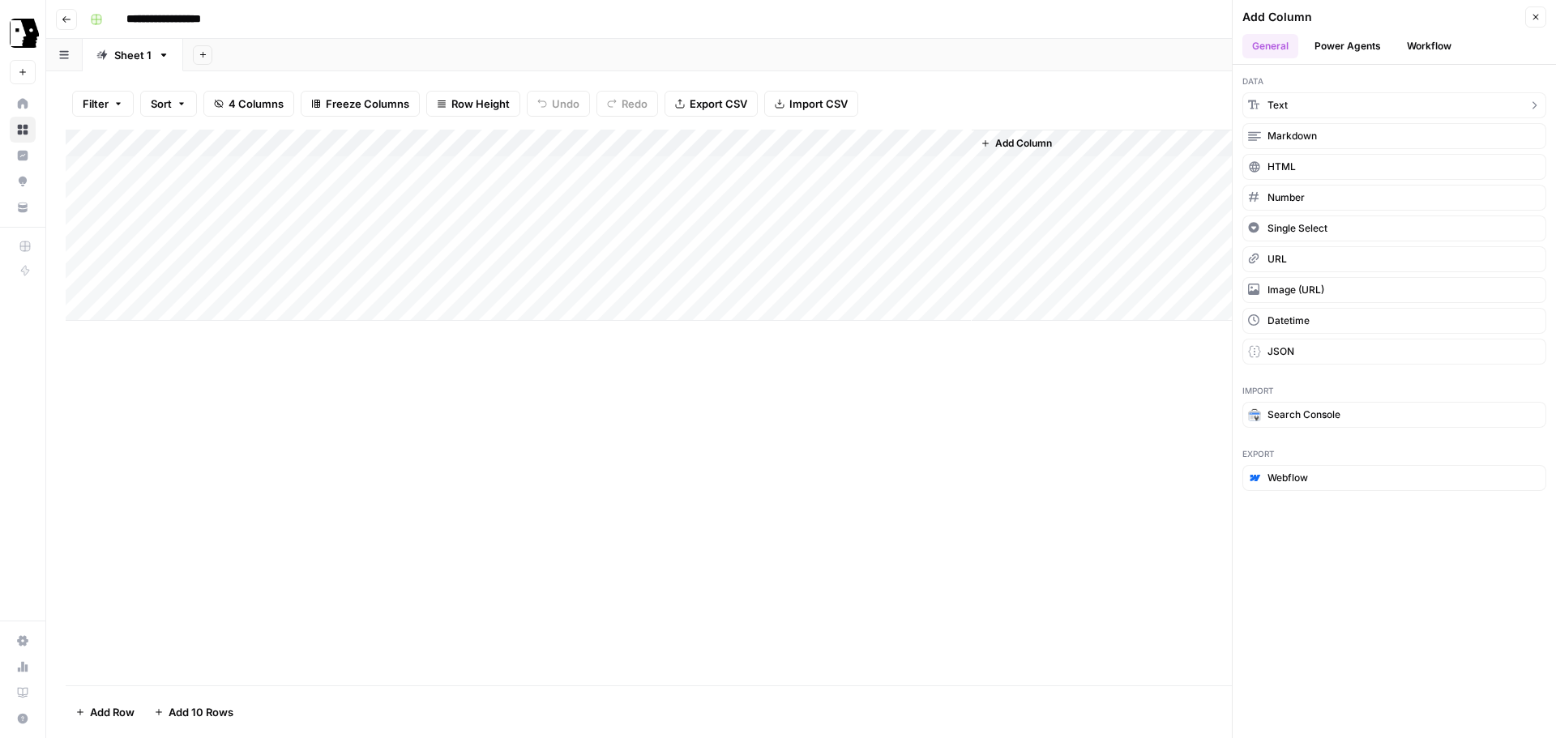
click at [1327, 101] on button "Text" at bounding box center [1394, 105] width 304 height 26
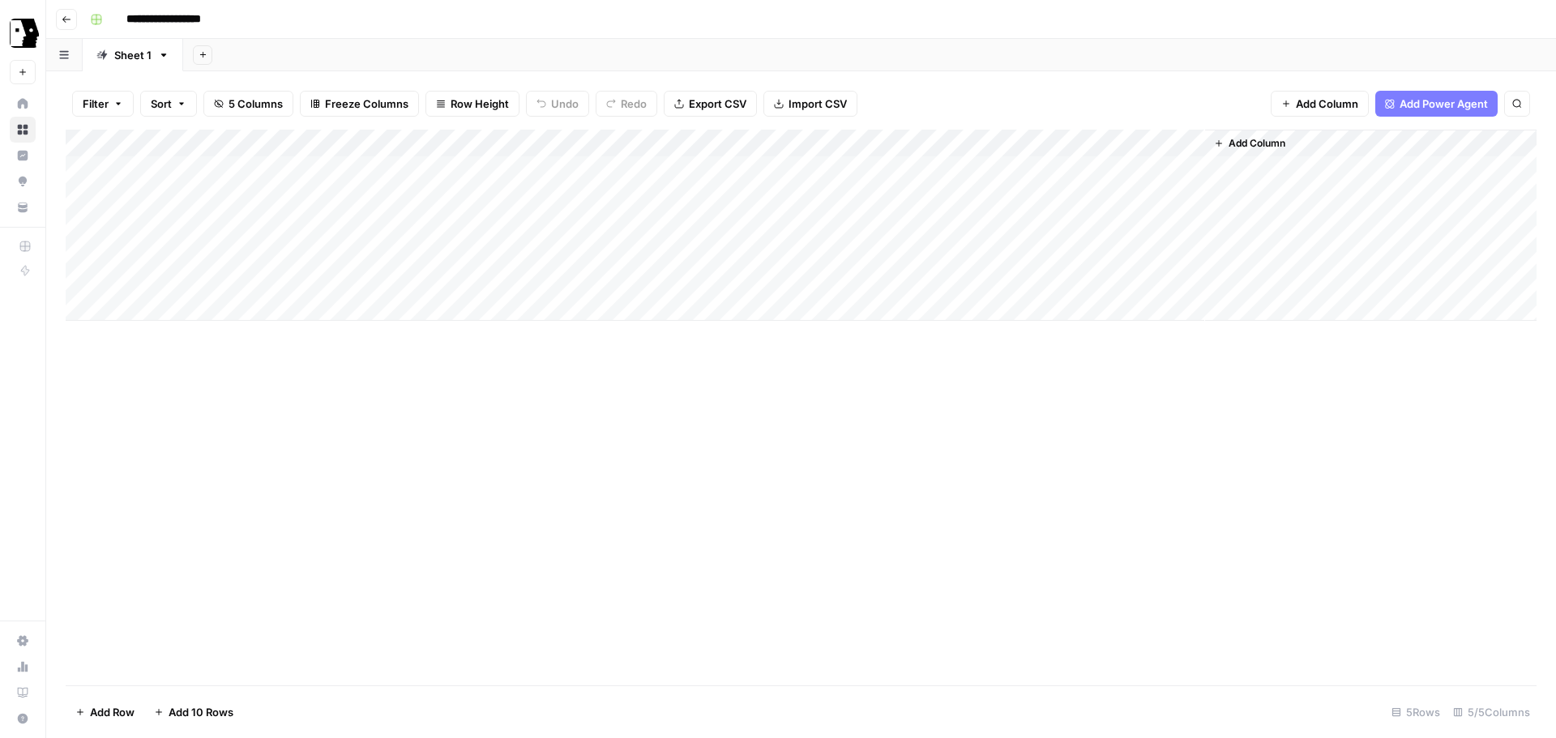
click at [1029, 165] on div "Add Column" at bounding box center [801, 225] width 1471 height 191
click at [1095, 148] on div "Add Column" at bounding box center [801, 225] width 1471 height 191
click at [1159, 114] on div "Filter Sort 5 Columns Freeze Columns Row Height Undo Redo Export CSV Import CSV…" at bounding box center [801, 104] width 1471 height 52
click at [1189, 147] on div "Add Column" at bounding box center [801, 225] width 1471 height 191
click at [1047, 366] on span "Remove Column" at bounding box center [1074, 361] width 142 height 16
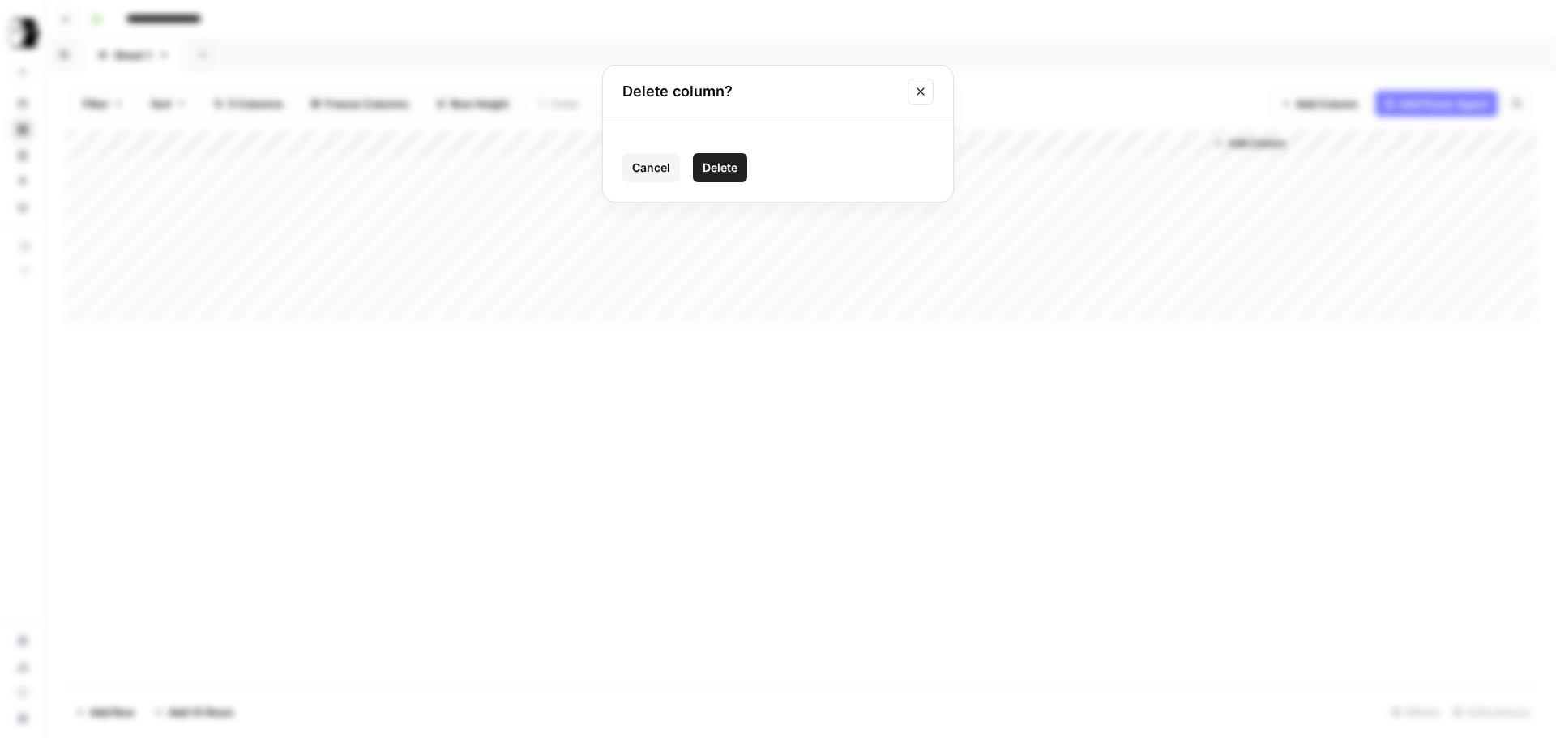
click at [732, 170] on span "Delete" at bounding box center [720, 168] width 35 height 16
click at [992, 143] on button "Add Column" at bounding box center [1016, 143] width 84 height 21
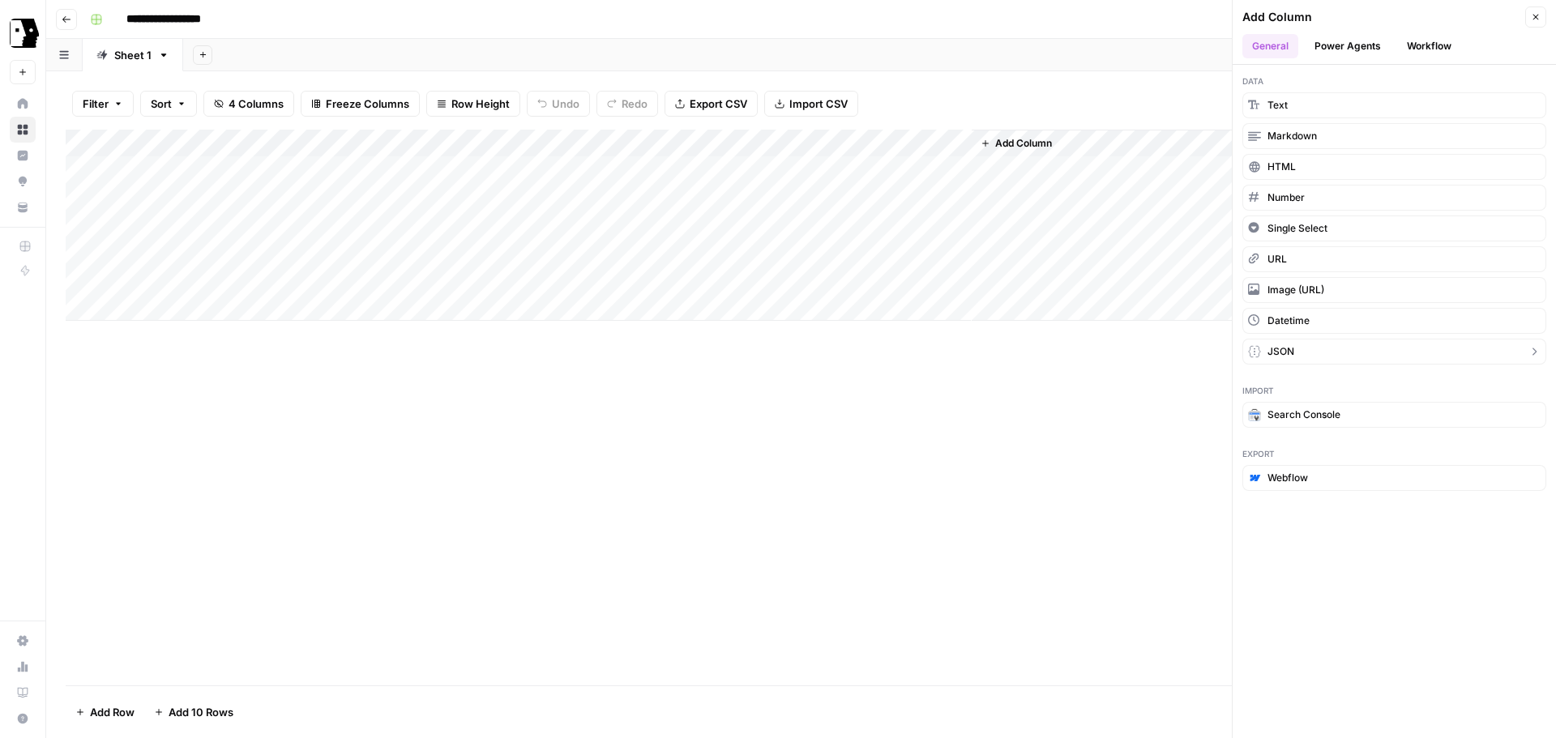
click at [1528, 353] on icon "button" at bounding box center [1534, 351] width 13 height 13
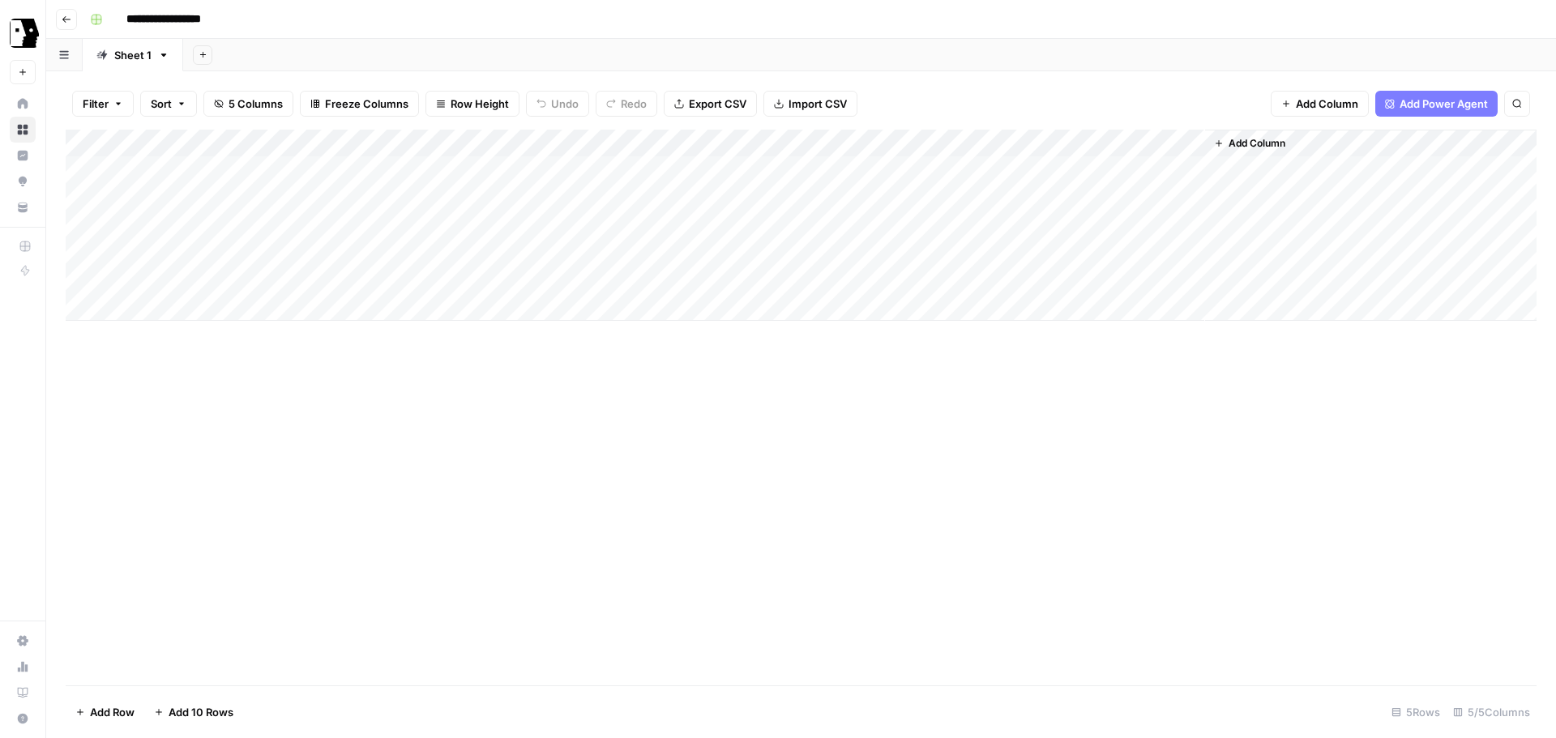
click at [1010, 142] on div "Add Column" at bounding box center [801, 225] width 1471 height 191
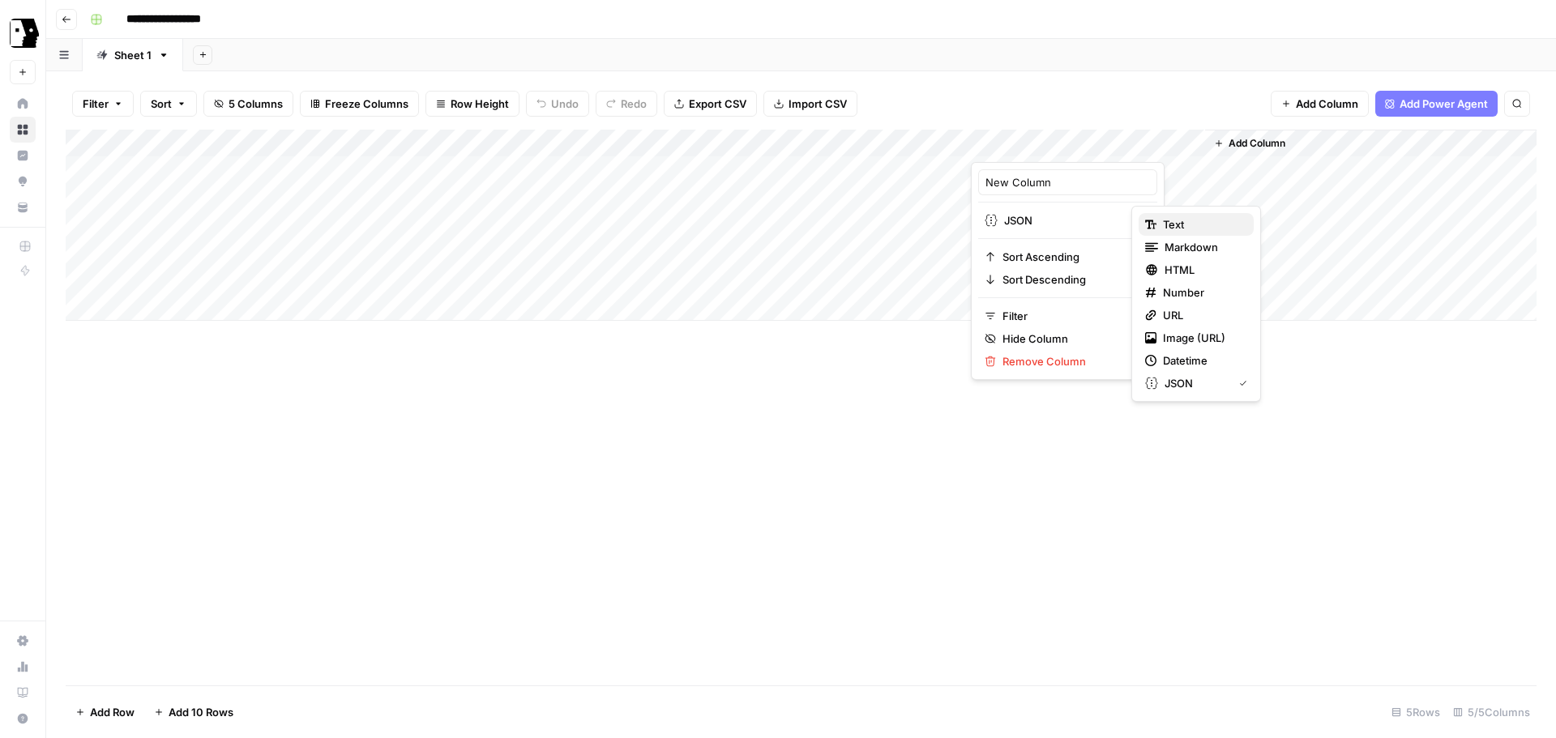
click at [1198, 220] on span "Text" at bounding box center [1202, 224] width 78 height 16
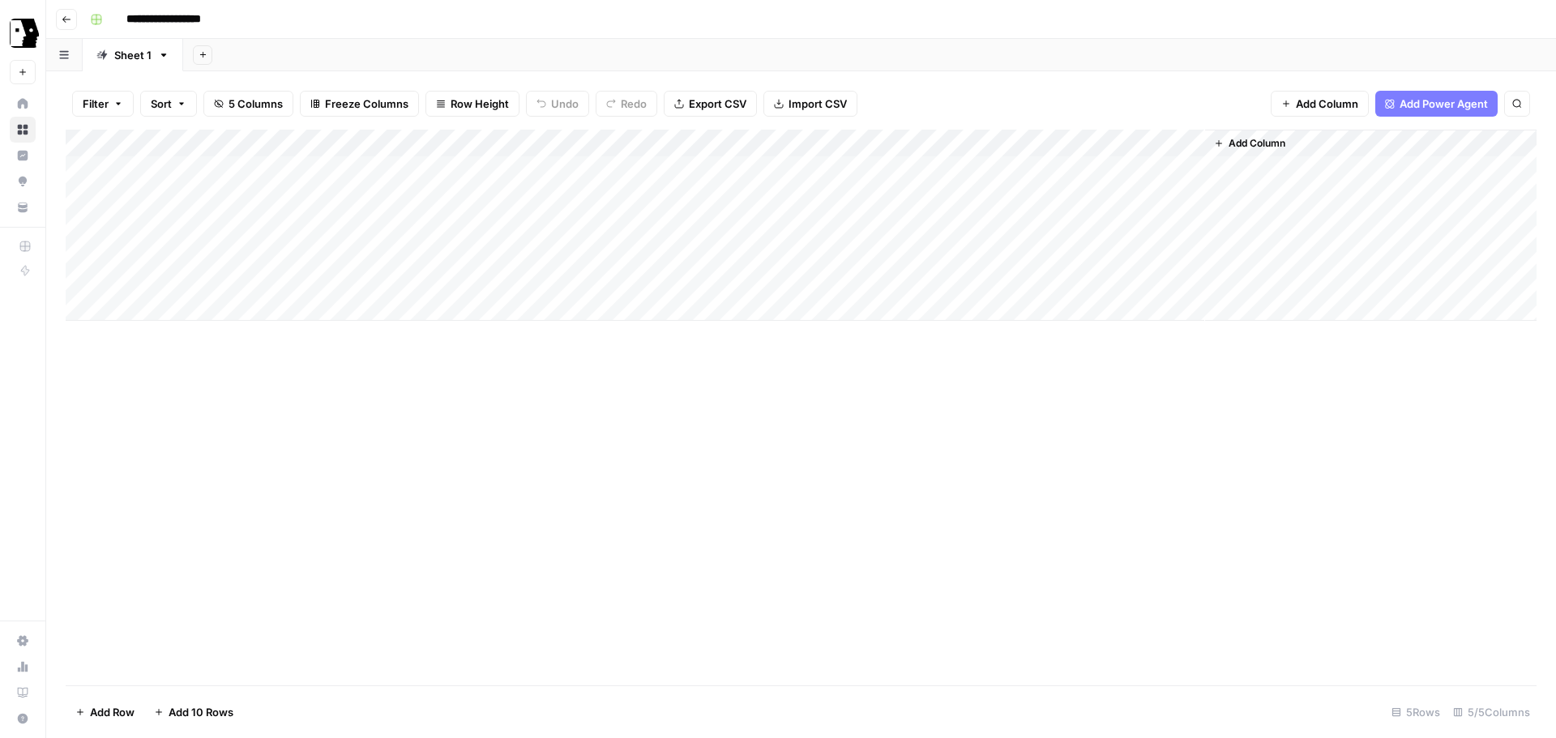
click at [999, 93] on div "Filter Sort 5 Columns Freeze Columns Row Height Undo Redo Export CSV Import CSV…" at bounding box center [801, 104] width 1471 height 52
drag, startPoint x: 1017, startPoint y: 479, endPoint x: 1024, endPoint y: 464, distance: 16.3
click at [1017, 479] on div "Add Column" at bounding box center [801, 408] width 1471 height 556
click at [1167, 96] on div "Filter Sort 5 Columns Freeze Columns Row Height Undo Redo Export CSV Import CSV…" at bounding box center [801, 104] width 1471 height 52
click at [1191, 139] on div "Add Column" at bounding box center [801, 225] width 1471 height 191
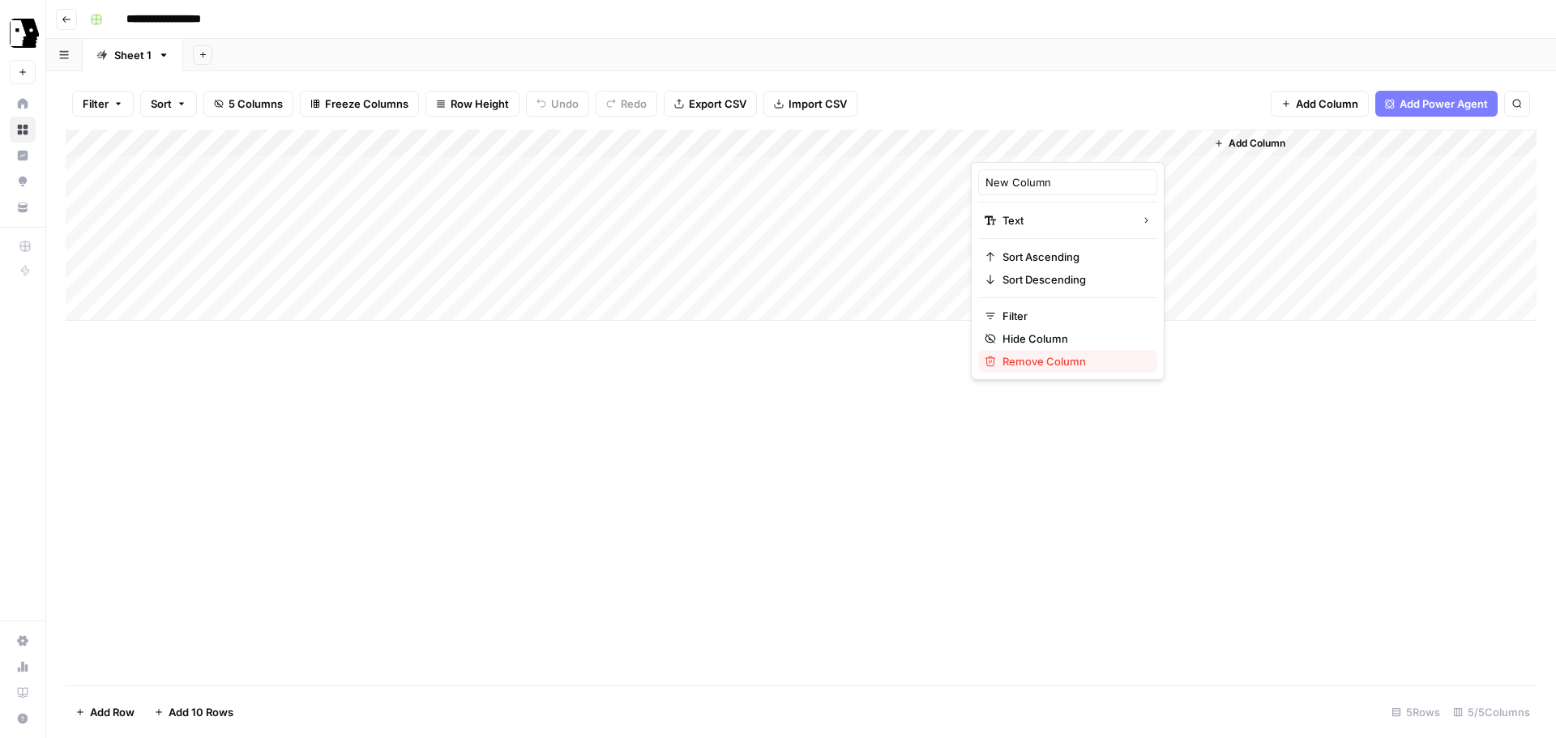
click at [1030, 361] on span "Remove Column" at bounding box center [1074, 361] width 142 height 16
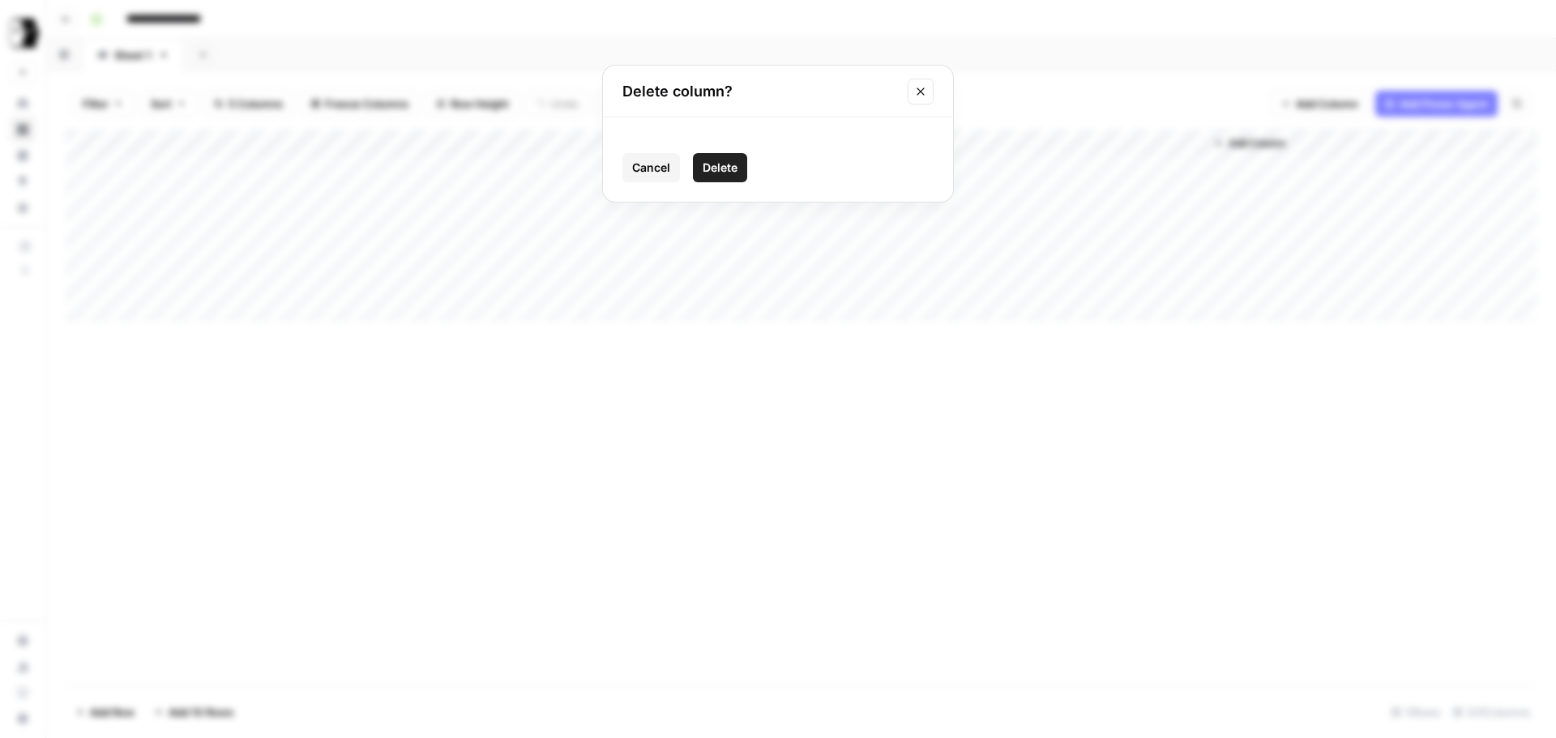
click at [710, 164] on span "Delete" at bounding box center [720, 168] width 35 height 16
click at [1238, 459] on div "Add Column" at bounding box center [801, 408] width 1471 height 556
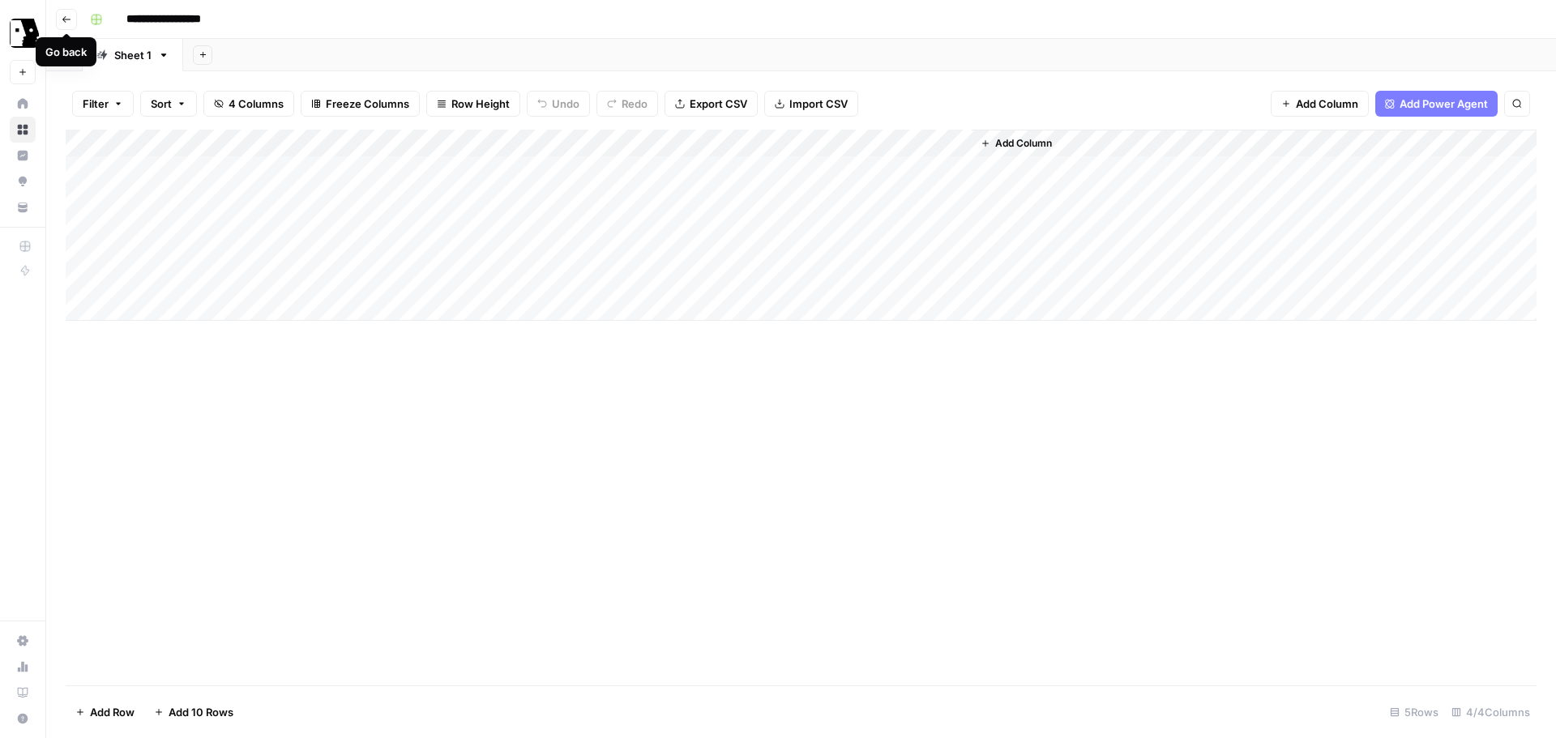
click at [62, 18] on icon "button" at bounding box center [67, 20] width 10 height 10
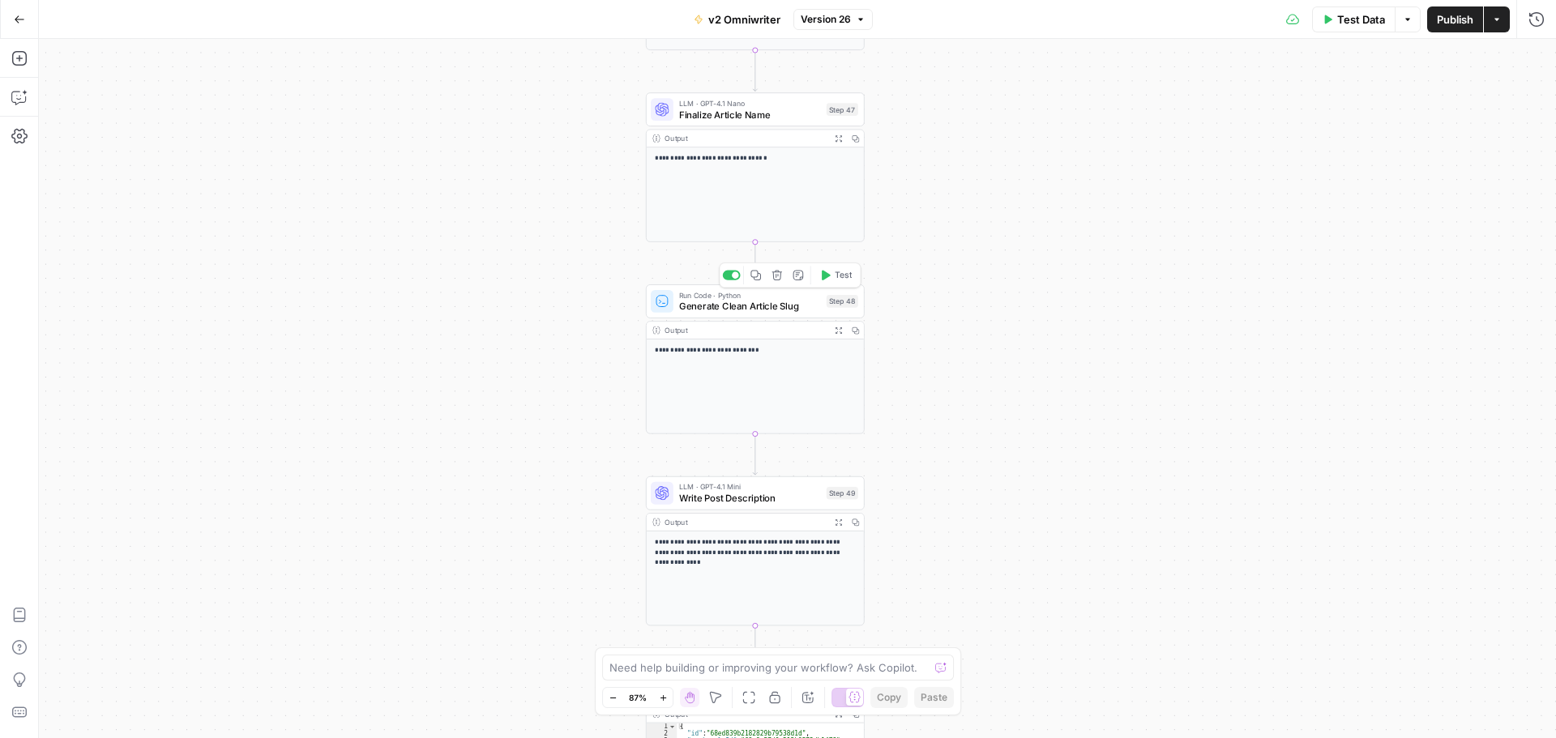
click at [745, 307] on span "Generate Clean Article Slug" at bounding box center [750, 306] width 142 height 14
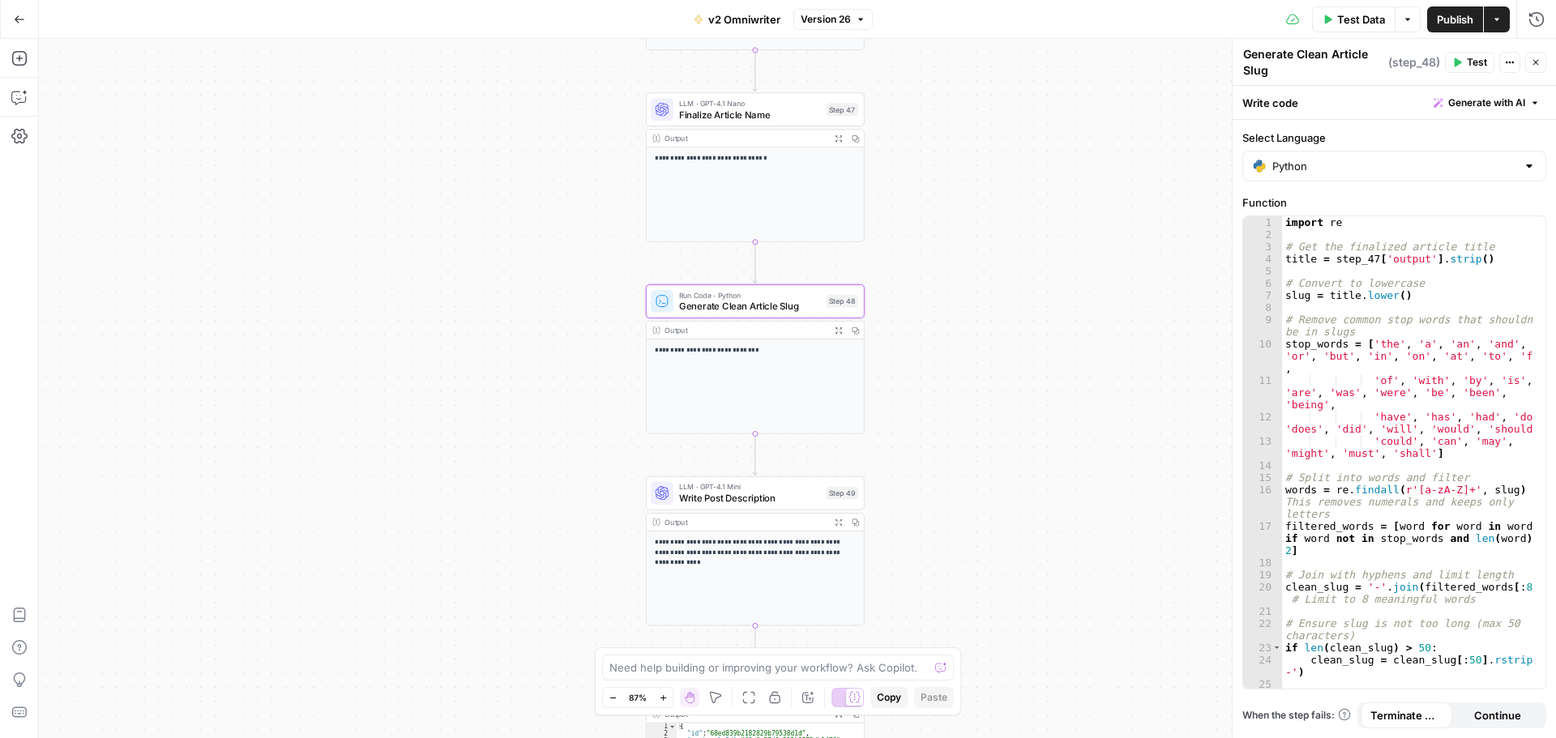
click at [10, 15] on button "Go Back" at bounding box center [19, 19] width 29 height 29
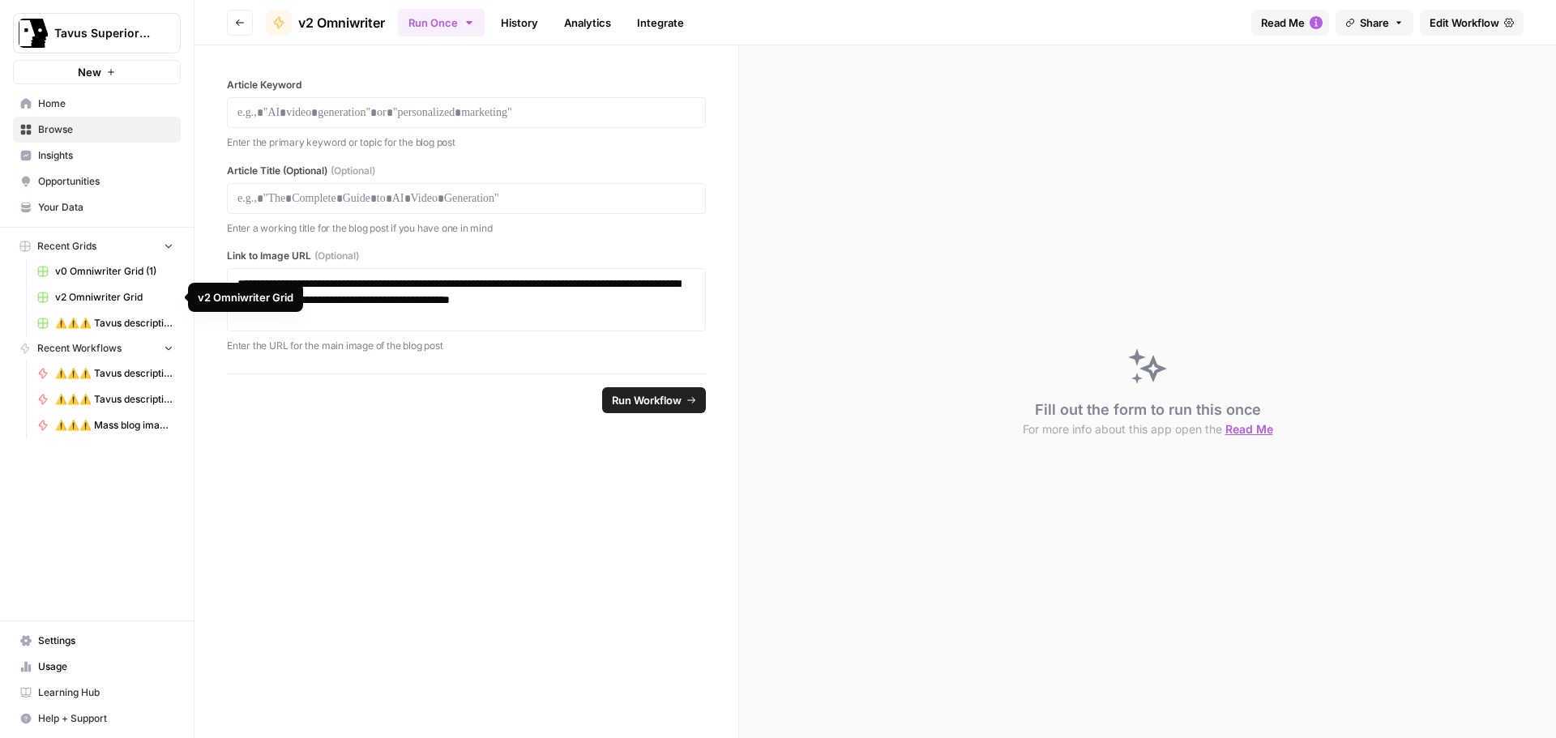
click at [89, 294] on span "v2 Omniwriter Grid" at bounding box center [114, 297] width 118 height 15
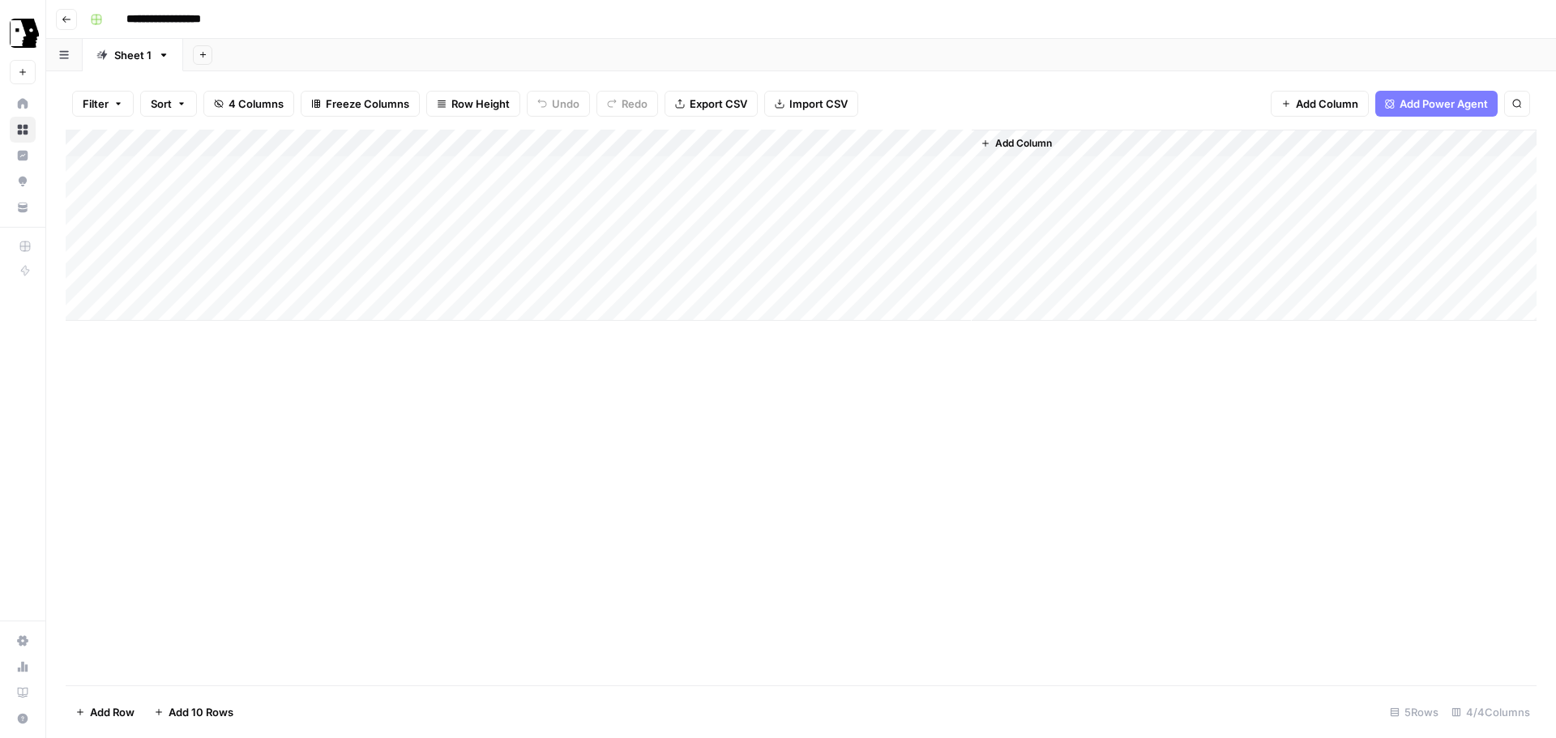
click at [991, 143] on button "Add Column" at bounding box center [1016, 143] width 84 height 21
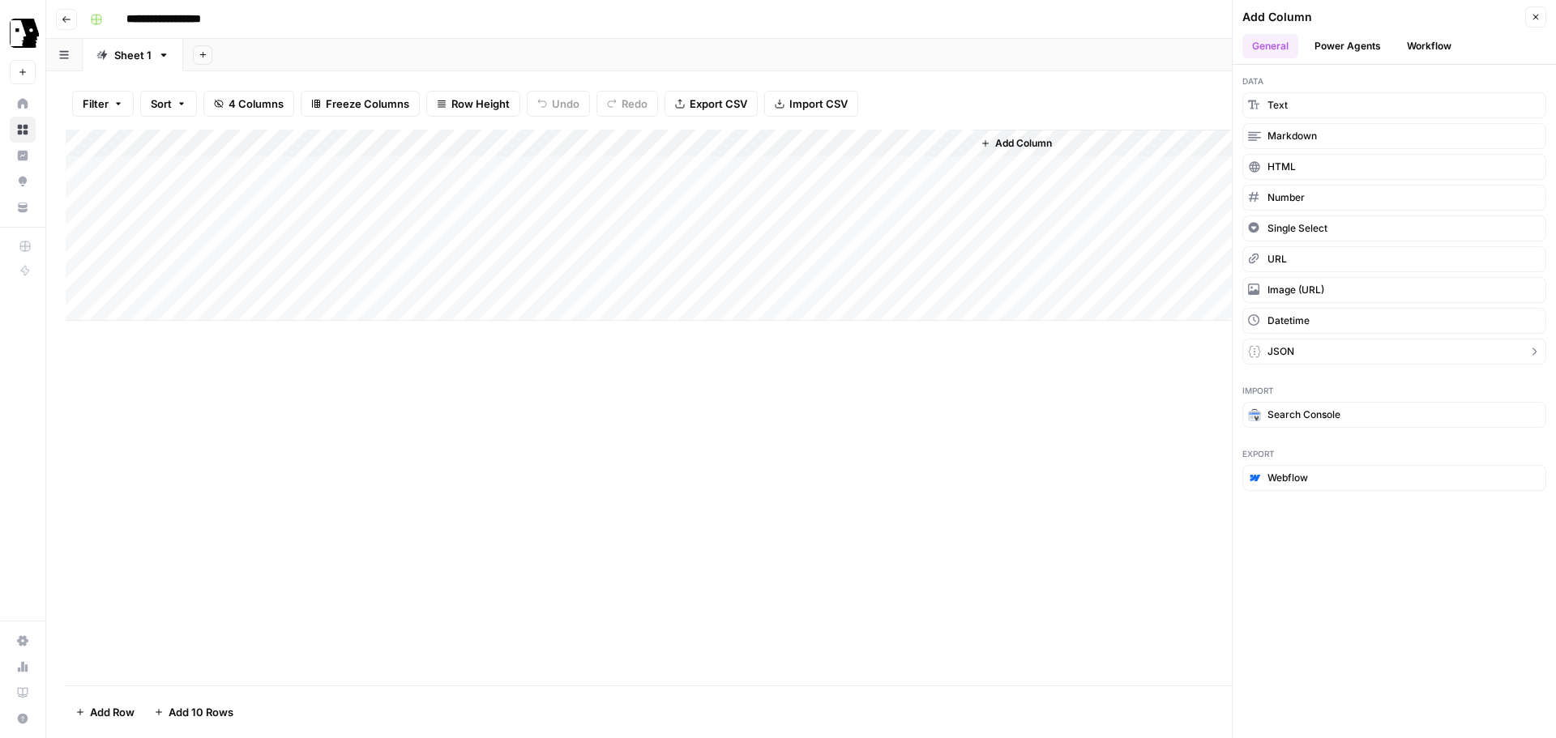
click at [1297, 352] on button "JSON" at bounding box center [1394, 352] width 304 height 26
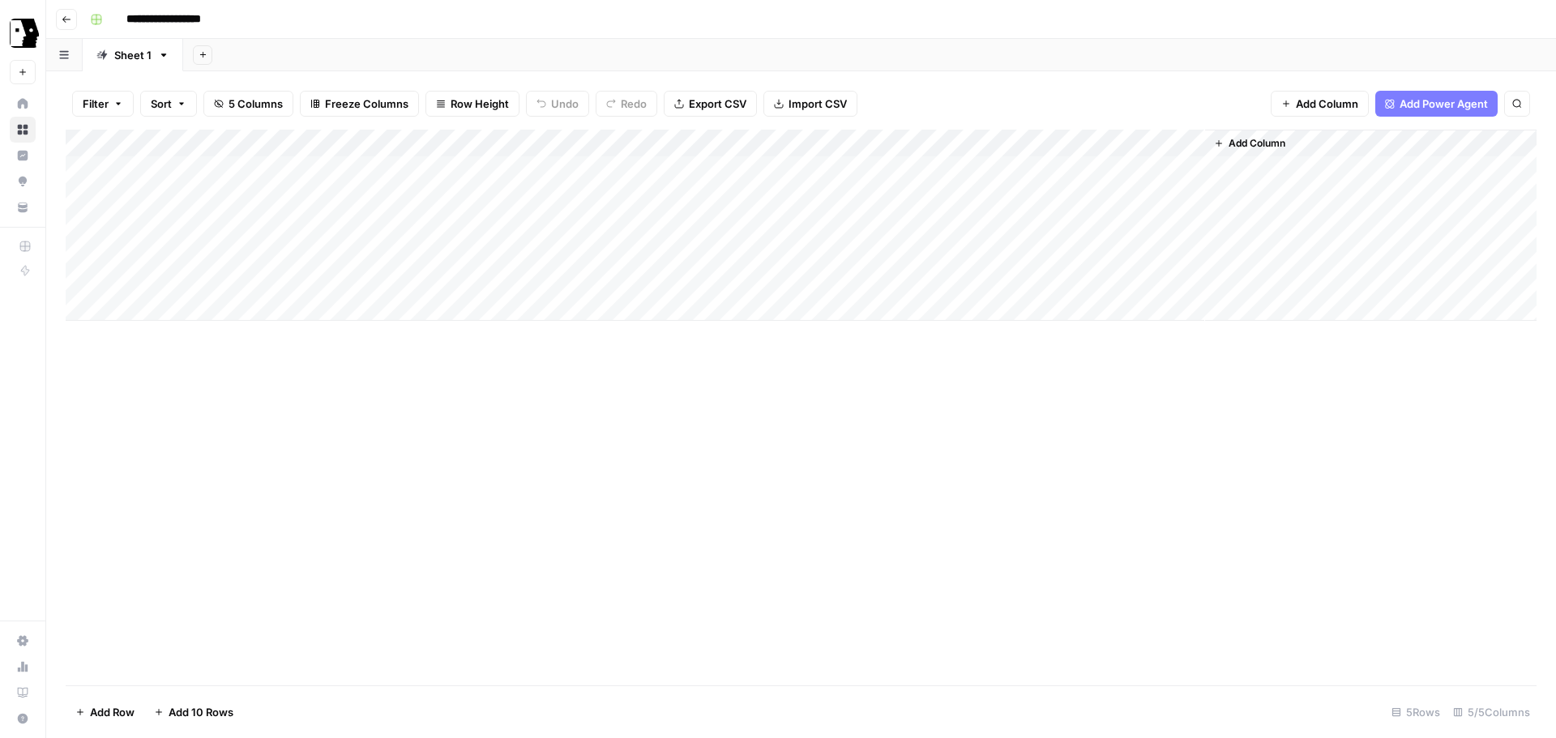
click at [1076, 170] on div "Add Column" at bounding box center [801, 225] width 1471 height 191
click at [1002, 146] on div "Add Column" at bounding box center [801, 225] width 1471 height 191
click at [1224, 436] on div "Add Column" at bounding box center [801, 408] width 1471 height 556
click at [1122, 177] on div "Add Column" at bounding box center [801, 225] width 1471 height 191
click at [1105, 173] on div "Add Column" at bounding box center [801, 225] width 1471 height 191
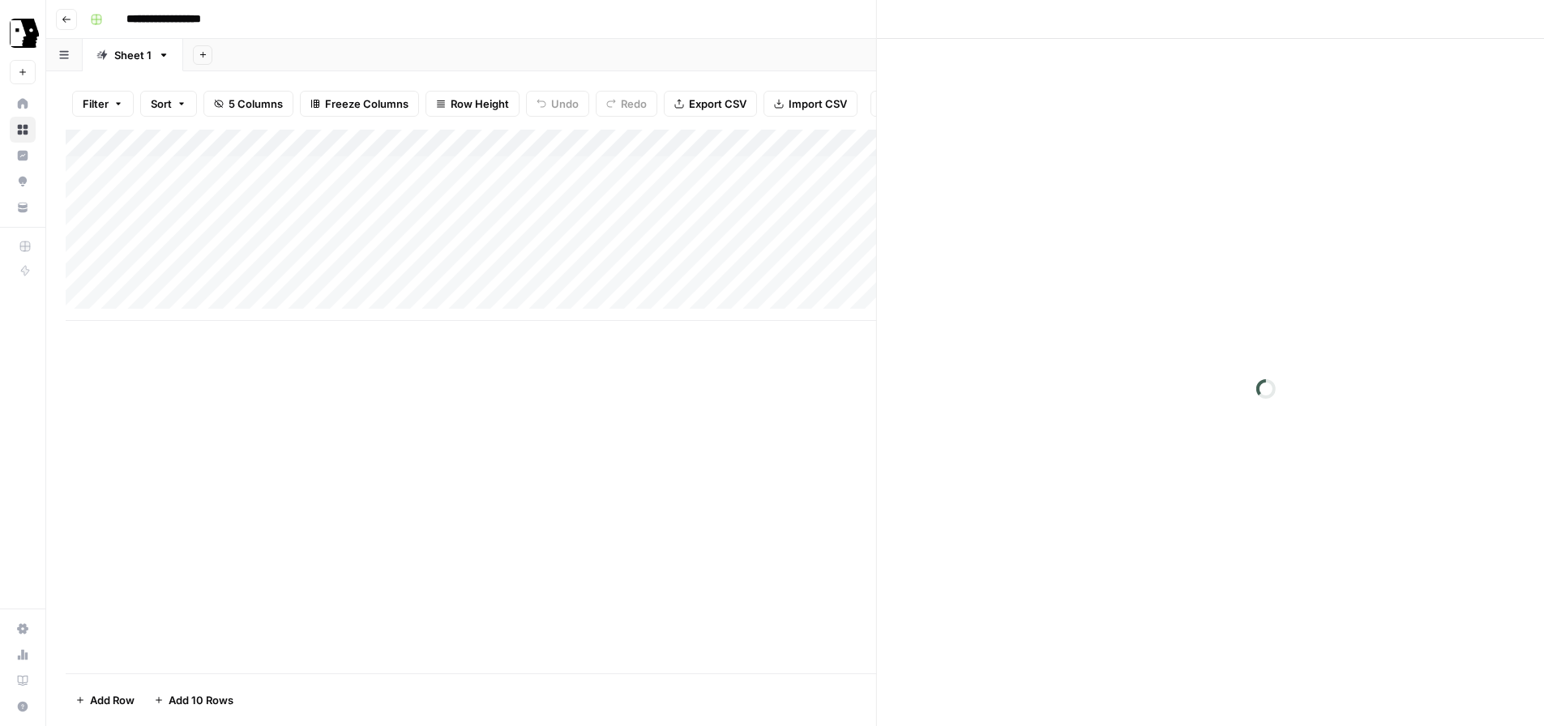
click at [1105, 173] on div at bounding box center [1088, 170] width 236 height 30
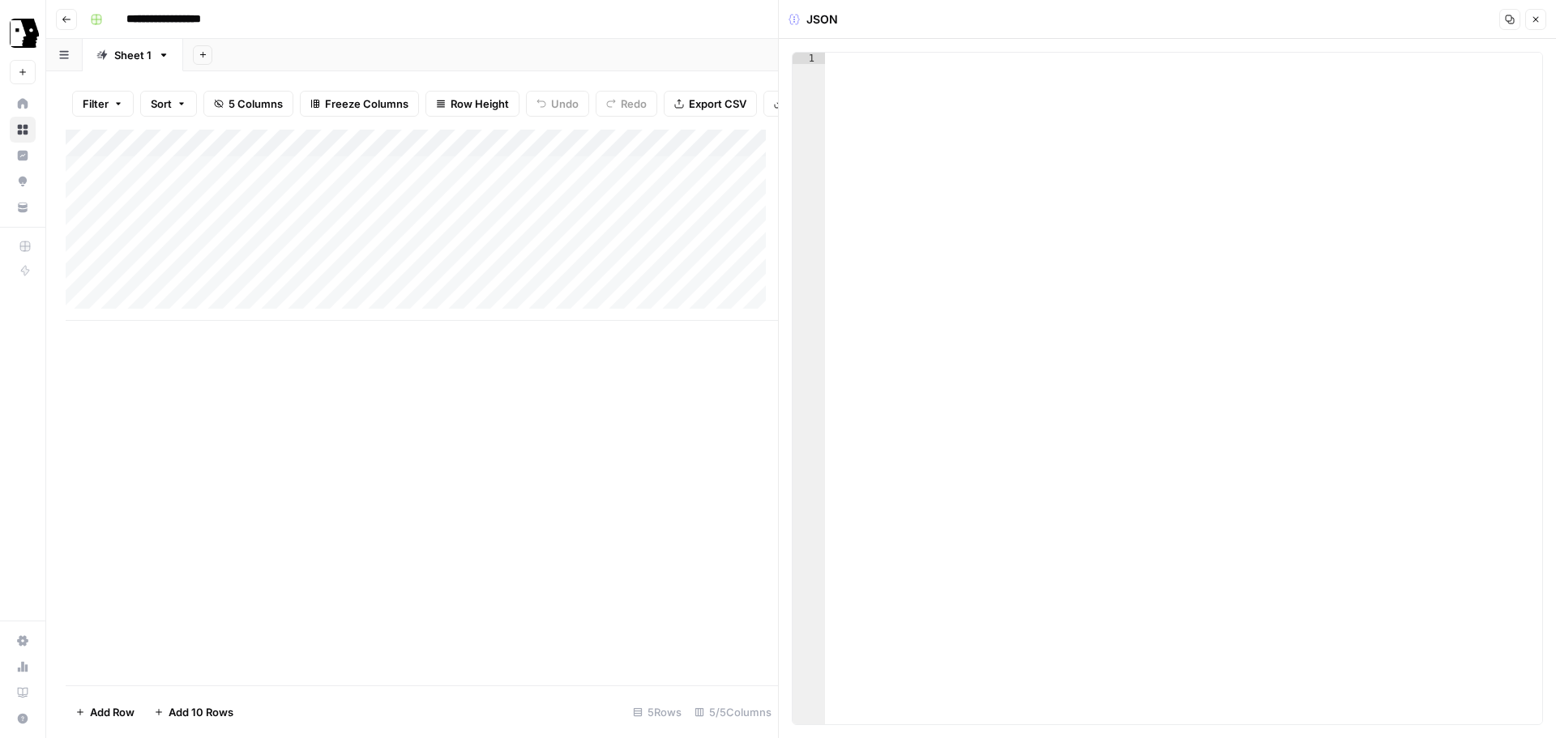
click at [909, 72] on div at bounding box center [1183, 400] width 717 height 695
click at [914, 109] on div "{{ step_ 48. output }}" at bounding box center [1183, 400] width 717 height 695
type textarea "**********"
click at [983, 69] on div "{{ step_ 48. output }}" at bounding box center [1183, 400] width 717 height 695
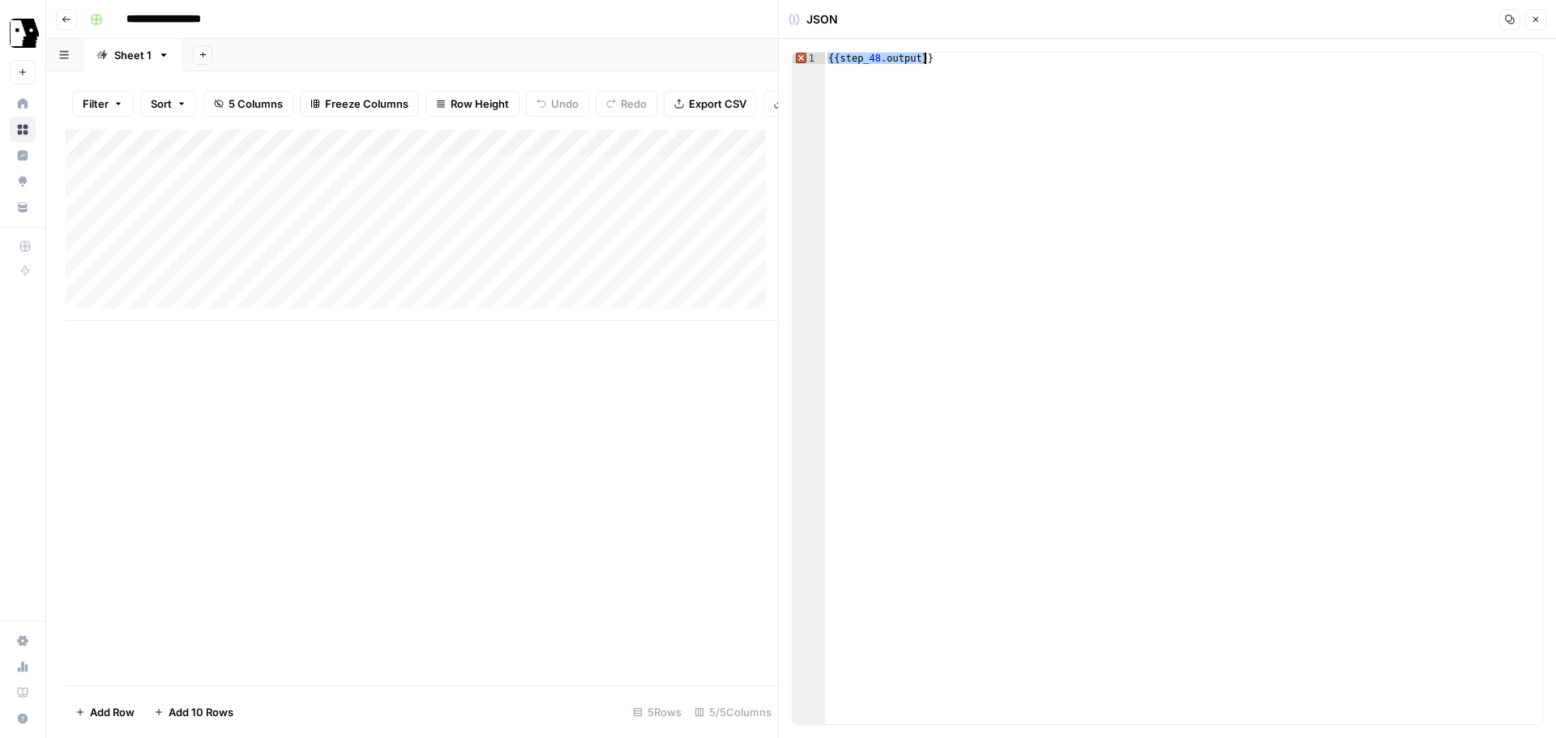
click at [983, 69] on div "{{ step_ 48. output }}" at bounding box center [1183, 400] width 717 height 695
paste textarea
click at [1537, 24] on icon "button" at bounding box center [1536, 20] width 10 height 10
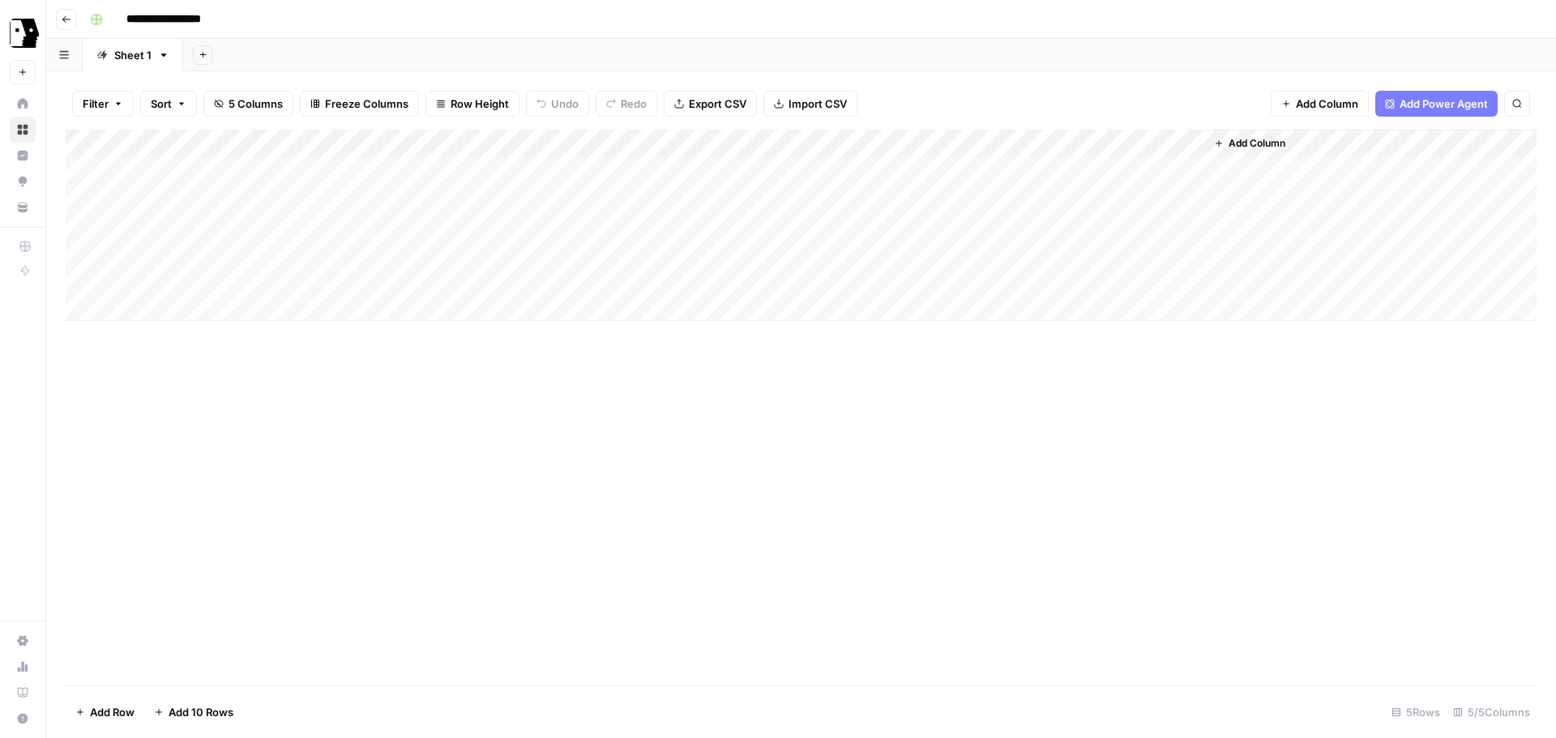
click at [708, 457] on div "Add Column" at bounding box center [801, 408] width 1471 height 556
click at [1061, 150] on div "Add Column" at bounding box center [801, 225] width 1471 height 191
click at [1054, 83] on div "Filter Sort 5 Columns Freeze Columns Row Height Undo Redo Export CSV Import CSV…" at bounding box center [801, 104] width 1471 height 52
click at [1190, 139] on div "Add Column" at bounding box center [801, 225] width 1471 height 191
click at [921, 451] on div "Add Column" at bounding box center [801, 408] width 1471 height 556
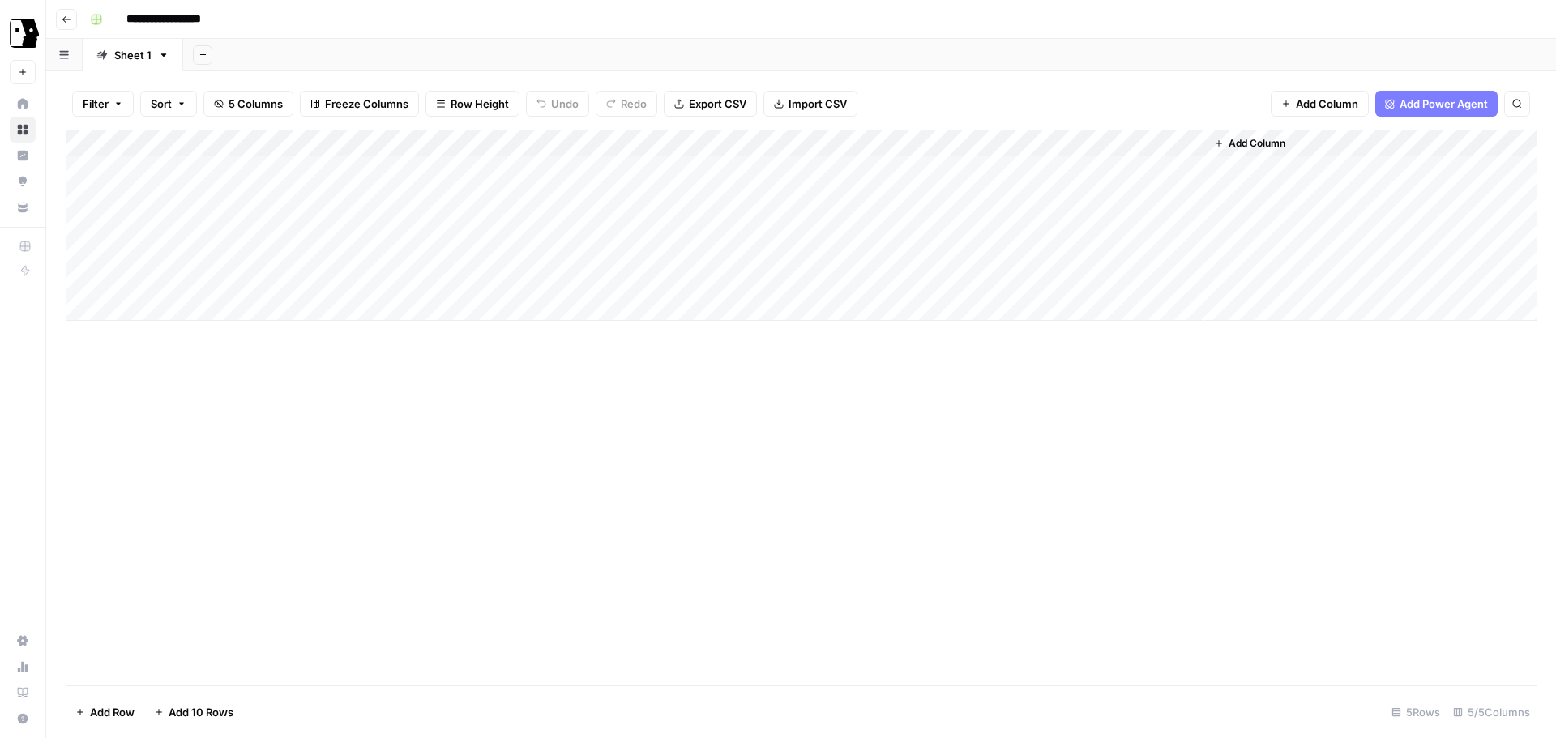
click at [71, 18] on icon "button" at bounding box center [67, 20] width 10 height 10
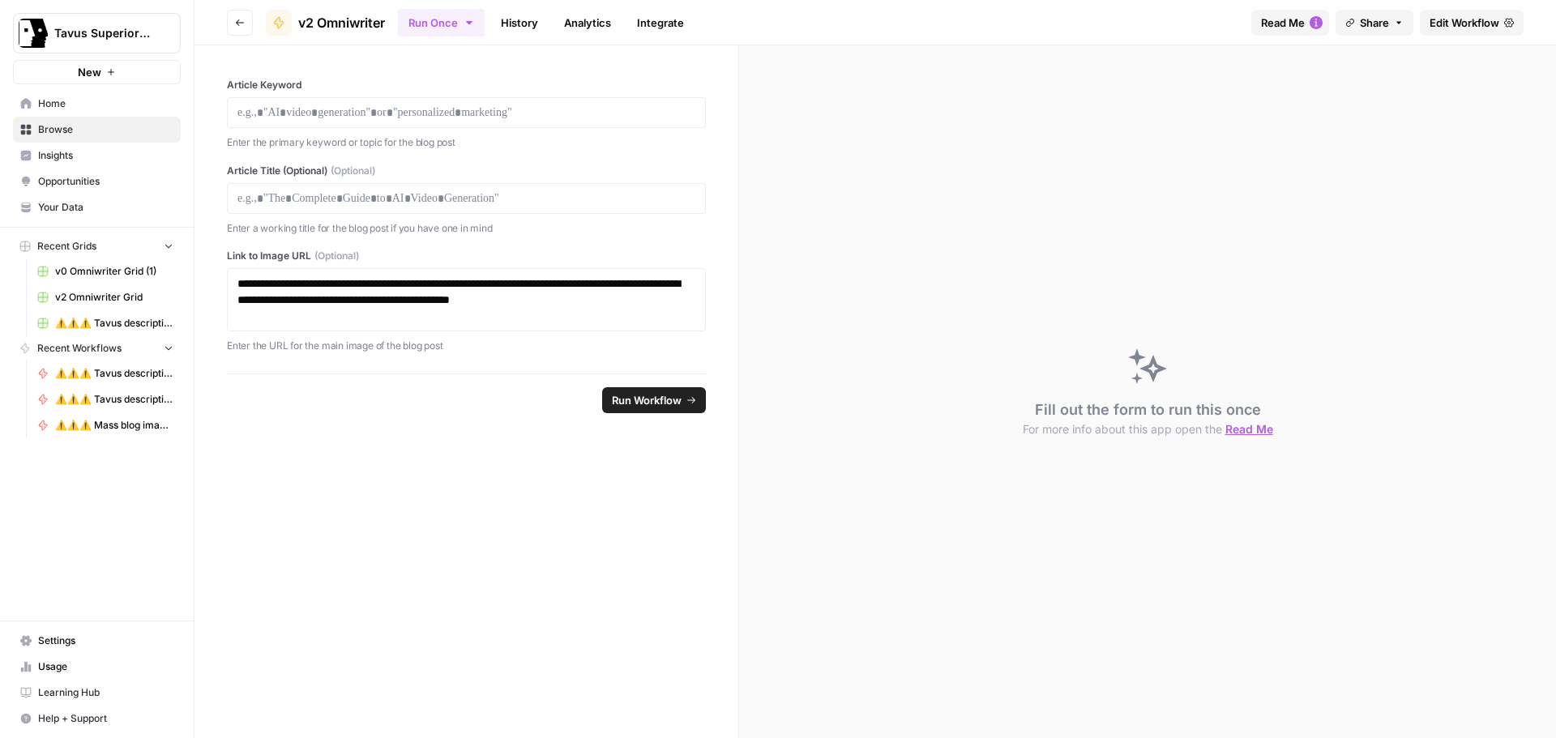
click at [1460, 30] on span "Edit Workflow" at bounding box center [1465, 23] width 70 height 16
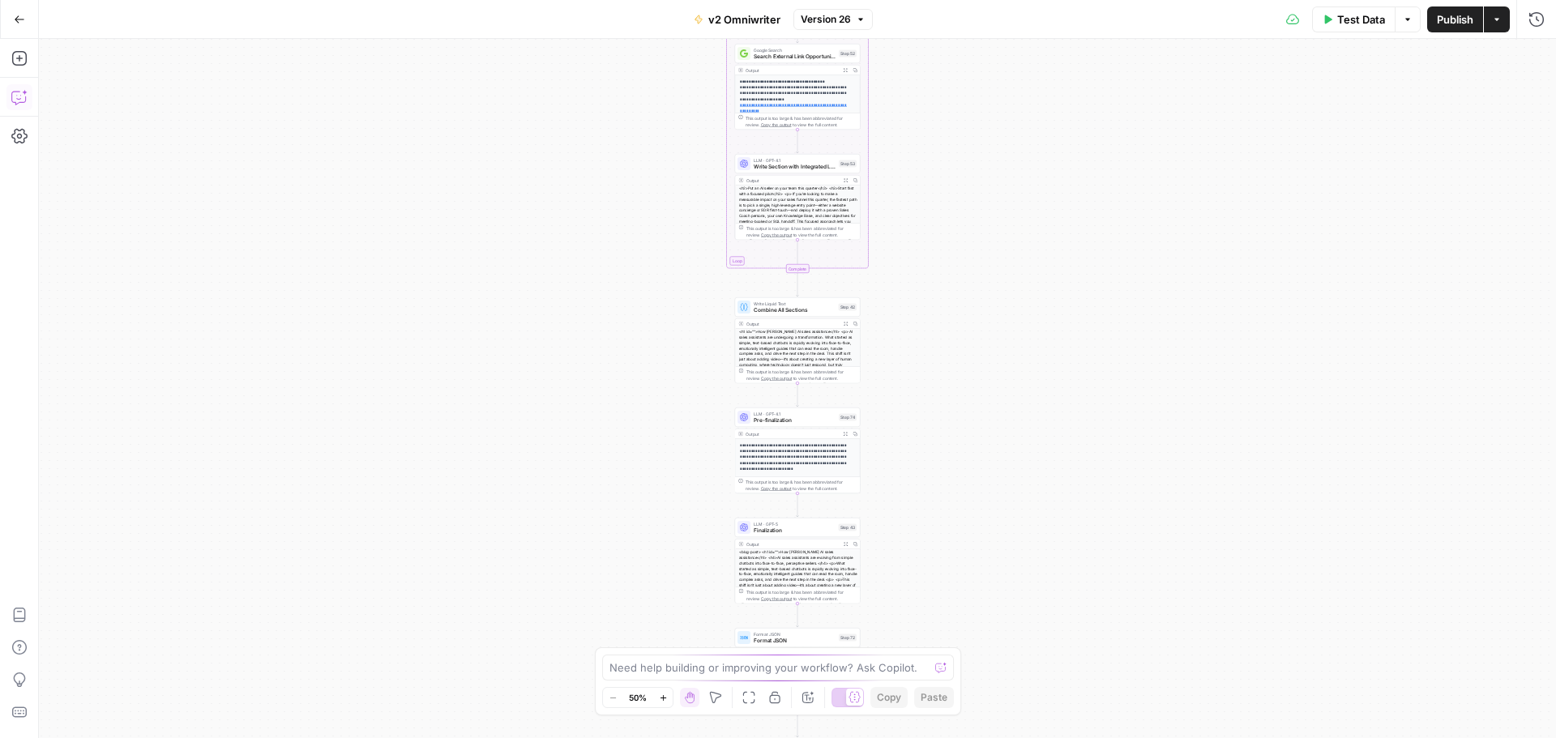
click at [13, 101] on icon "button" at bounding box center [19, 97] width 16 height 16
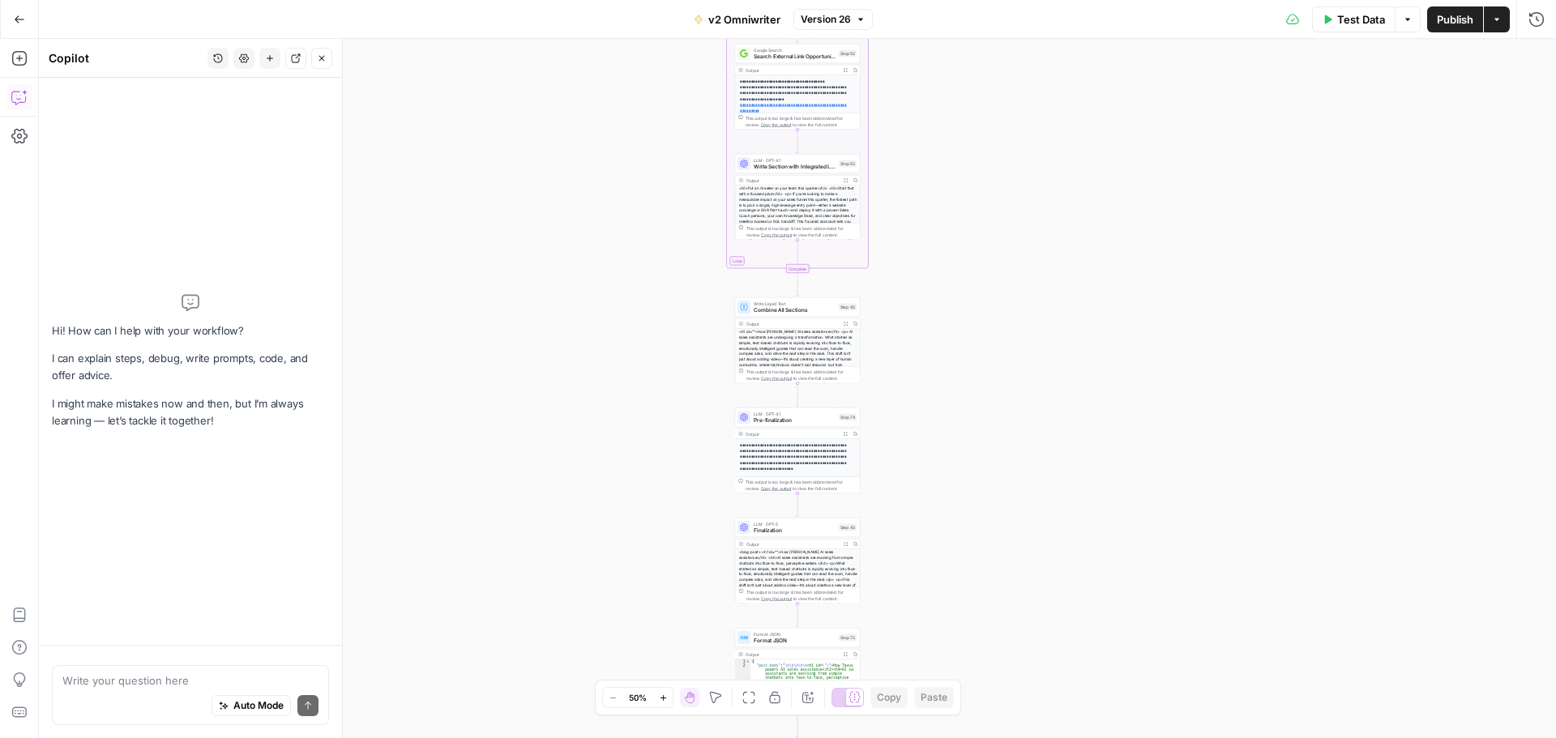
click at [209, 686] on textarea at bounding box center [190, 681] width 256 height 16
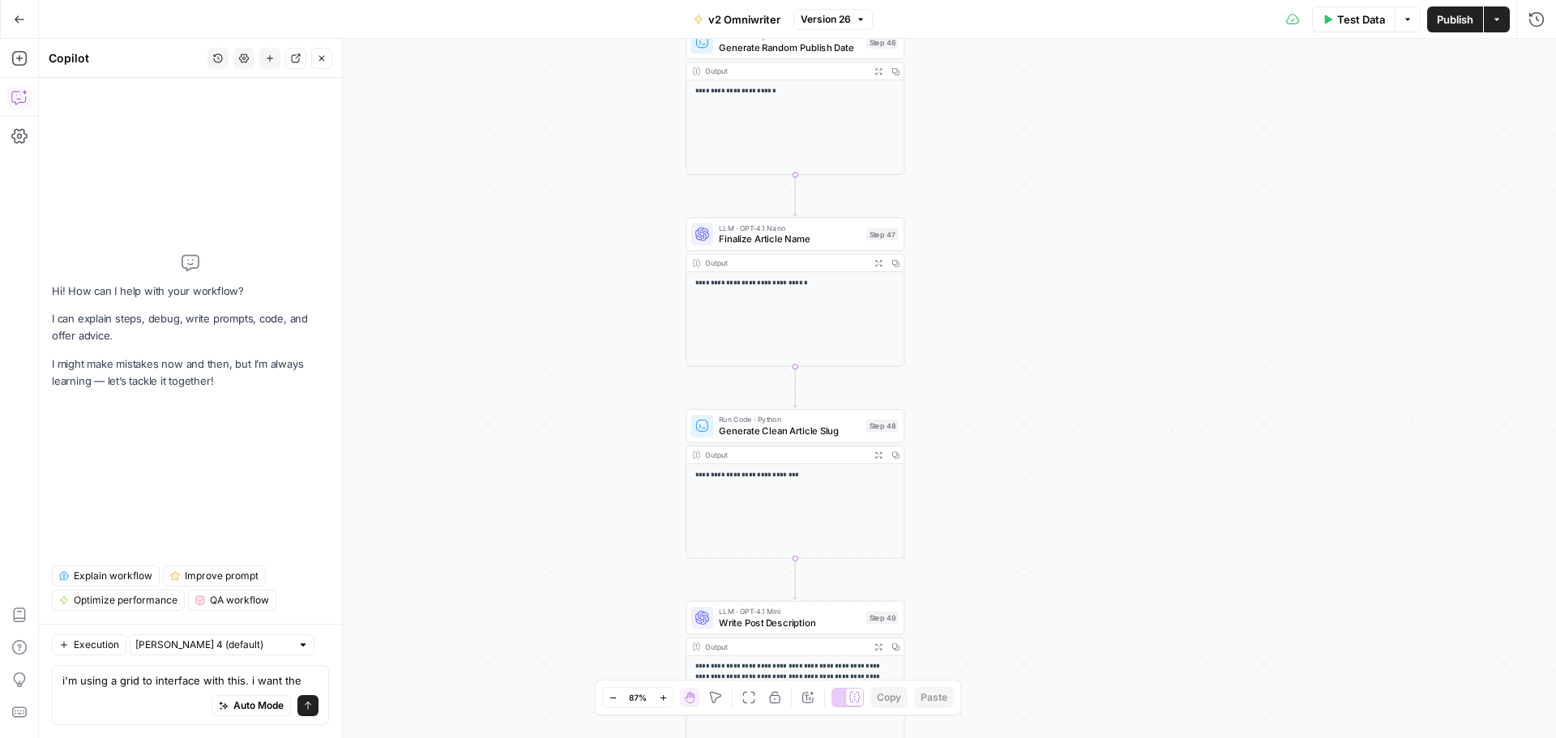
click at [304, 682] on textarea "i'm using a grid to interface with this. i want the" at bounding box center [190, 681] width 256 height 16
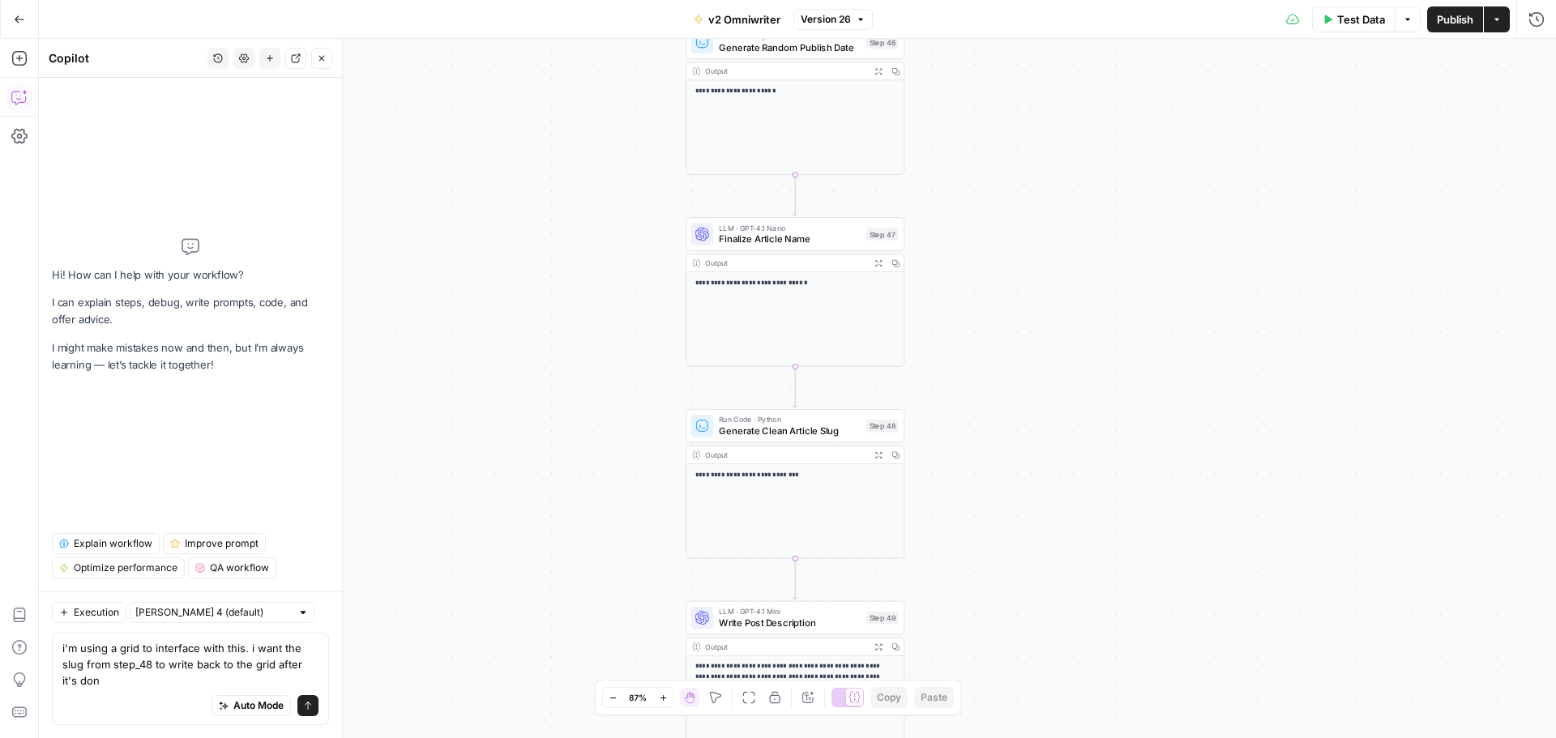
type textarea "i'm using a grid to interface with this. i want the slug from step_48 to write …"
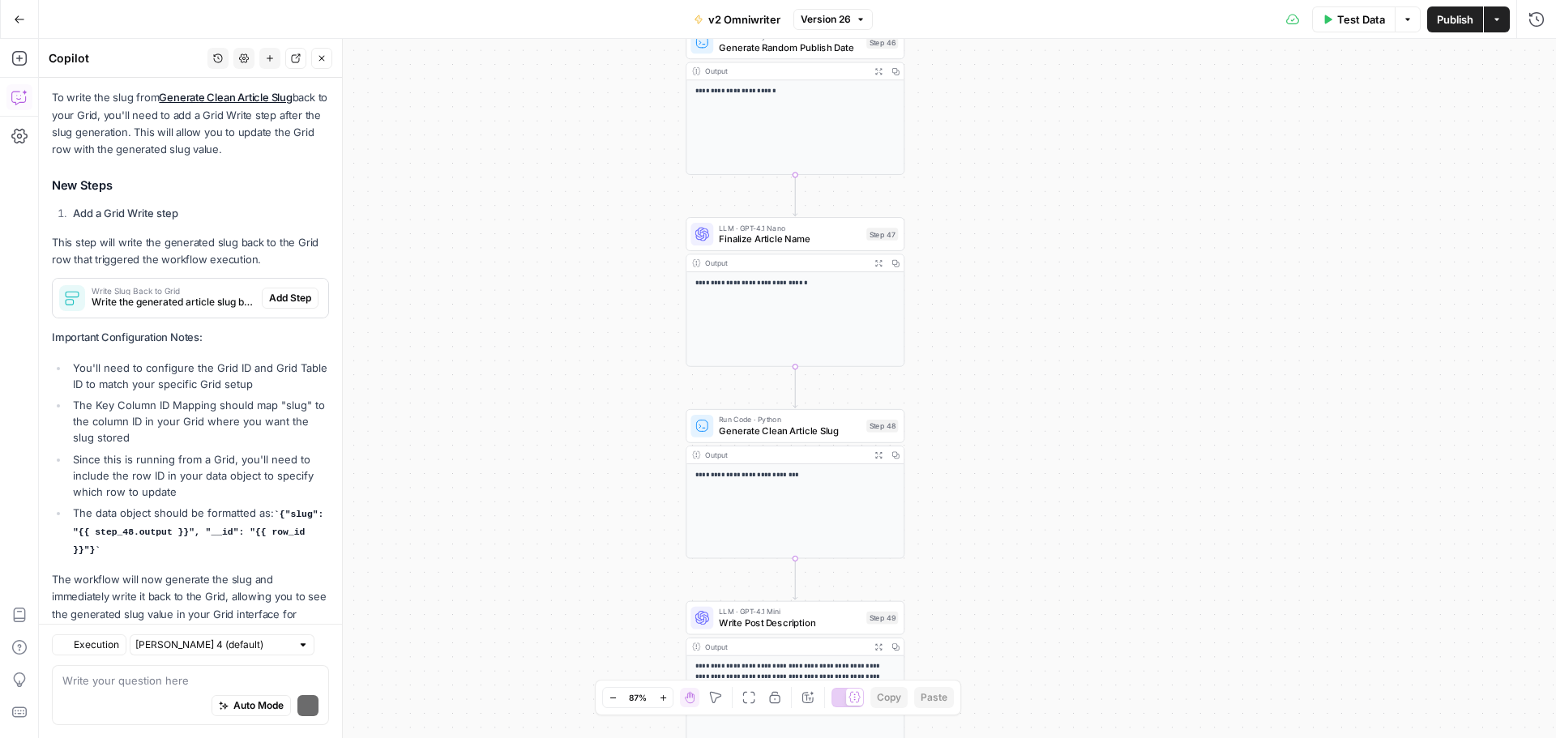
scroll to position [267, 0]
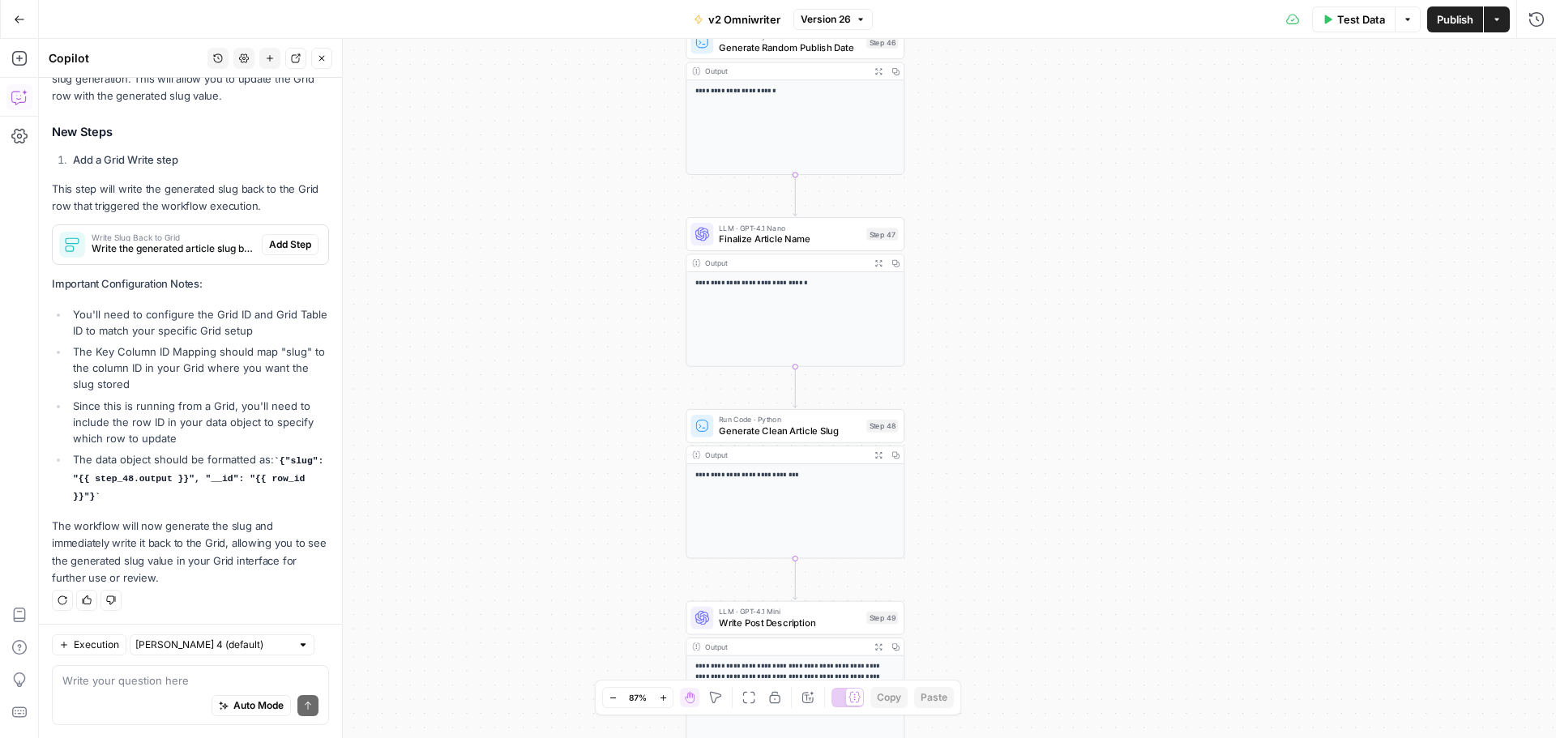
drag, startPoint x: 128, startPoint y: 492, endPoint x: 78, endPoint y: 474, distance: 53.3
click at [78, 474] on code "{"slug": "{{ step_48.output }}", "__id": "{{ row_id }}"}" at bounding box center [198, 478] width 250 height 45
copy code "{"slug": "{{ step_48.output }}", "__id": "{{ row_id }}"}"
click at [267, 237] on button "Add Step" at bounding box center [290, 244] width 57 height 21
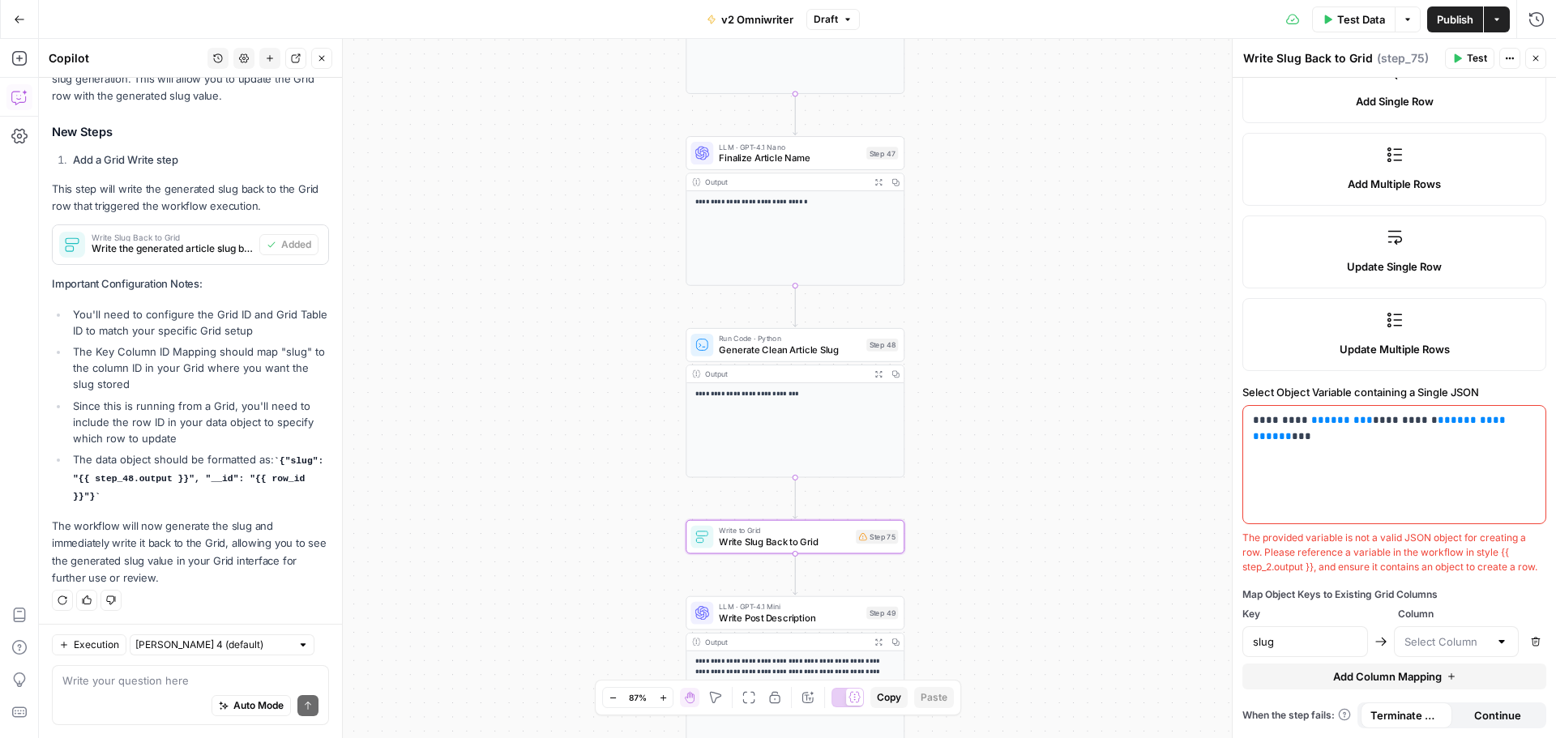
scroll to position [314, 0]
click at [1328, 242] on label "Update Single Row" at bounding box center [1394, 252] width 304 height 73
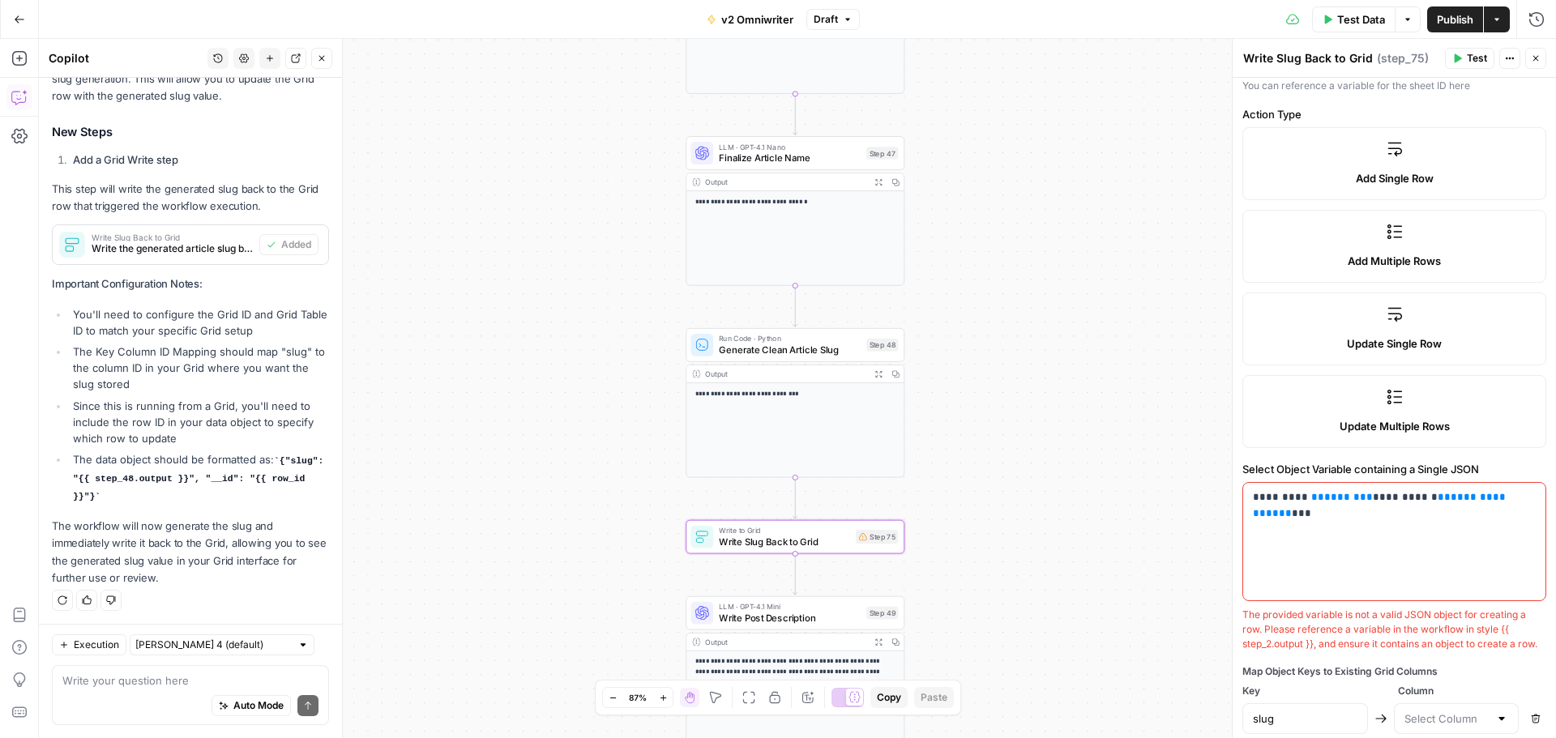
scroll to position [152, 0]
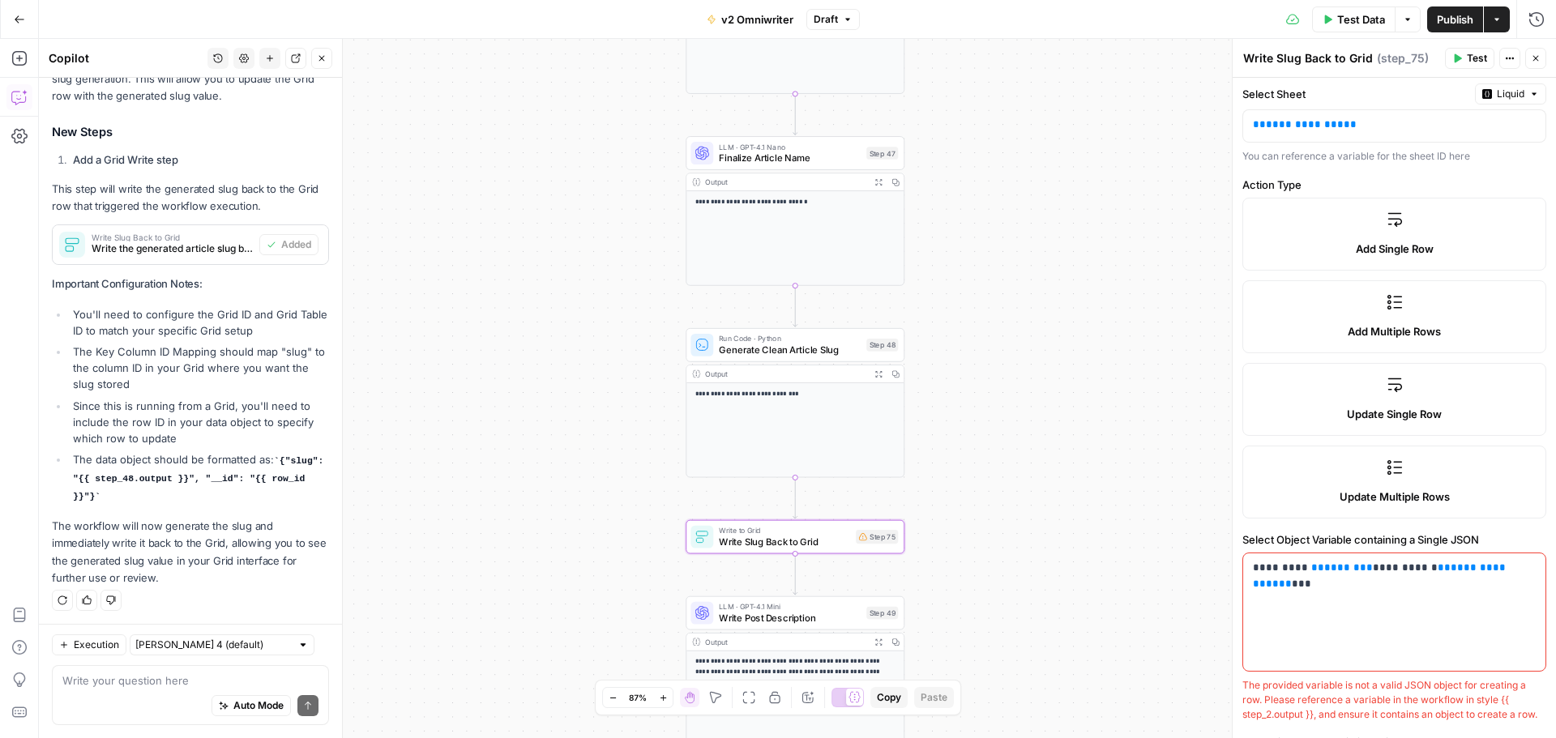
click at [1336, 309] on label "Add Multiple Rows" at bounding box center [1394, 316] width 304 height 73
click at [1353, 395] on label "Update Single Row" at bounding box center [1394, 399] width 304 height 73
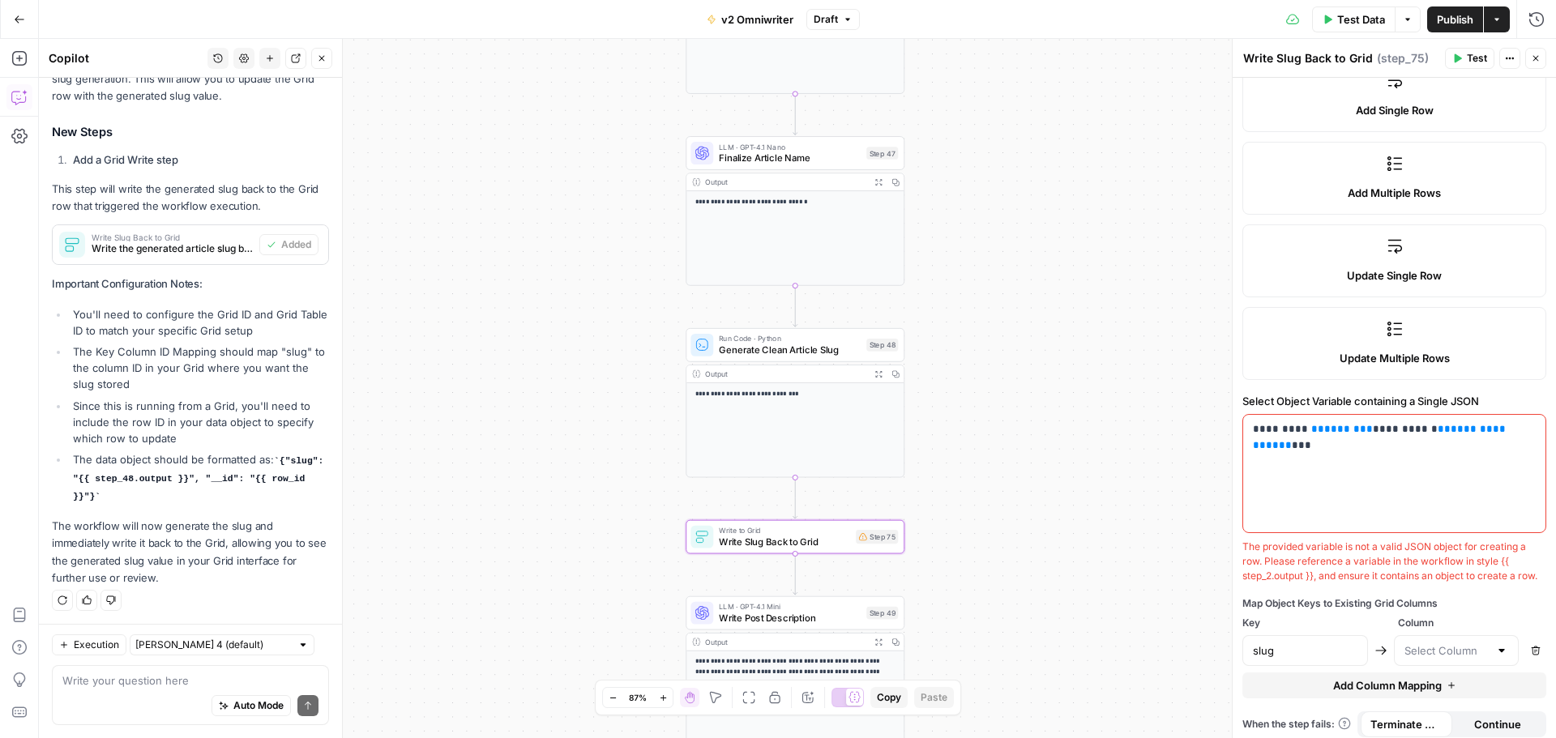
scroll to position [314, 0]
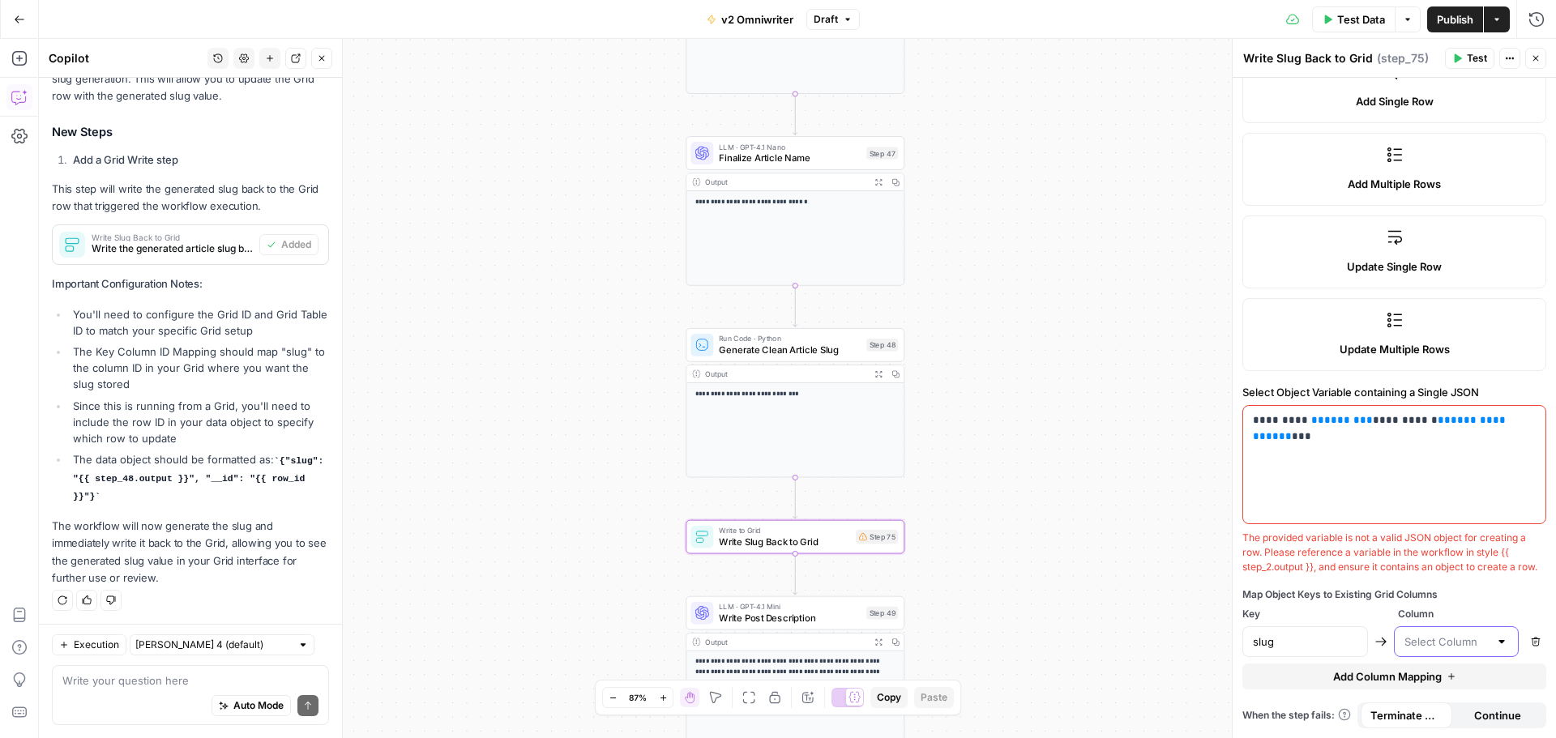
click at [1470, 645] on input "text" at bounding box center [1447, 642] width 85 height 16
click at [1456, 596] on div "Map Object Keys to Existing Grid Columns" at bounding box center [1394, 595] width 304 height 15
click at [146, 690] on div "Auto Mode Send" at bounding box center [190, 707] width 256 height 36
click at [772, 352] on span "Generate Clean Article Slug" at bounding box center [790, 350] width 142 height 14
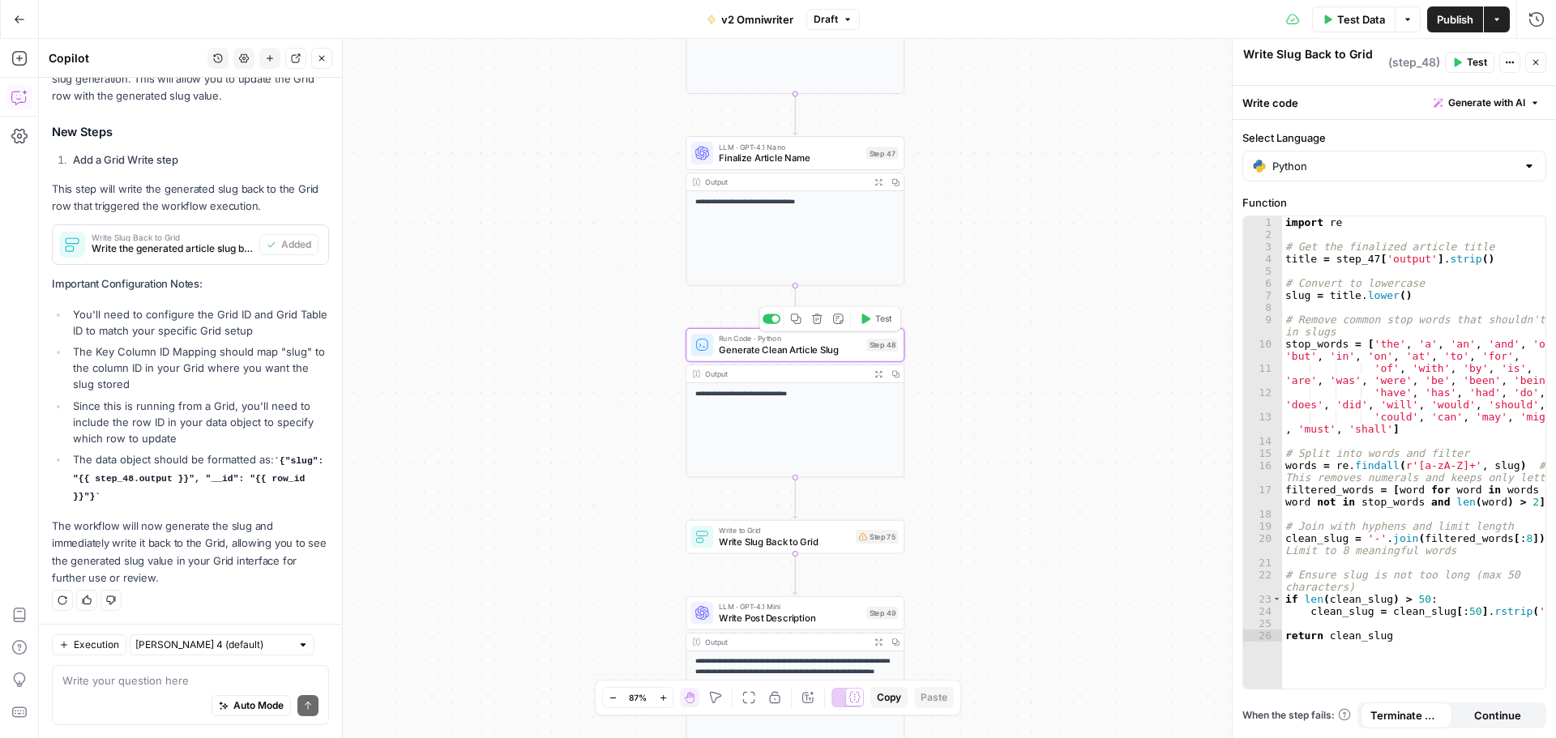
type textarea "Generate Clean Article Slug"
click at [875, 325] on span "Test" at bounding box center [883, 319] width 17 height 13
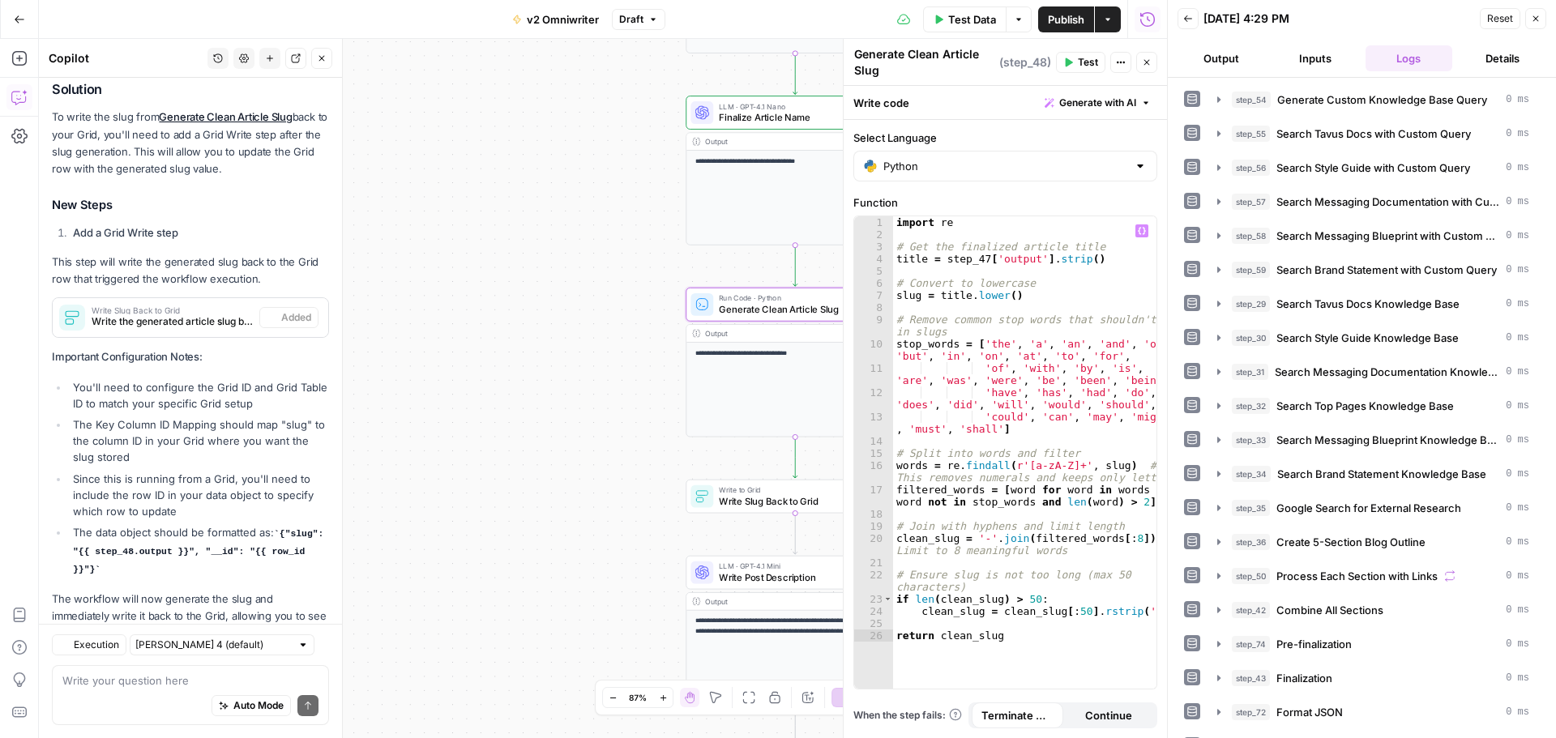
scroll to position [293, 0]
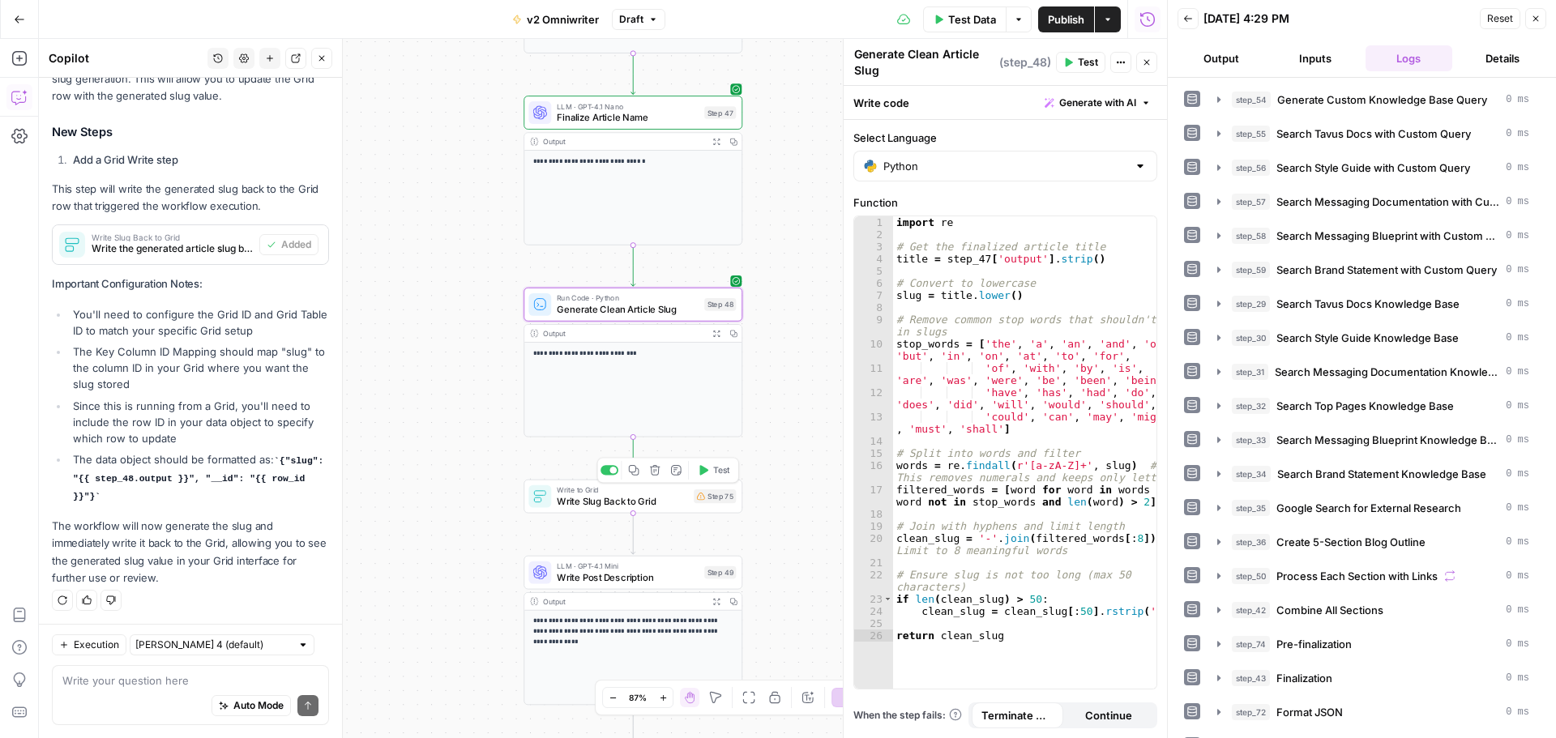
click at [716, 471] on span "Test" at bounding box center [721, 470] width 17 height 13
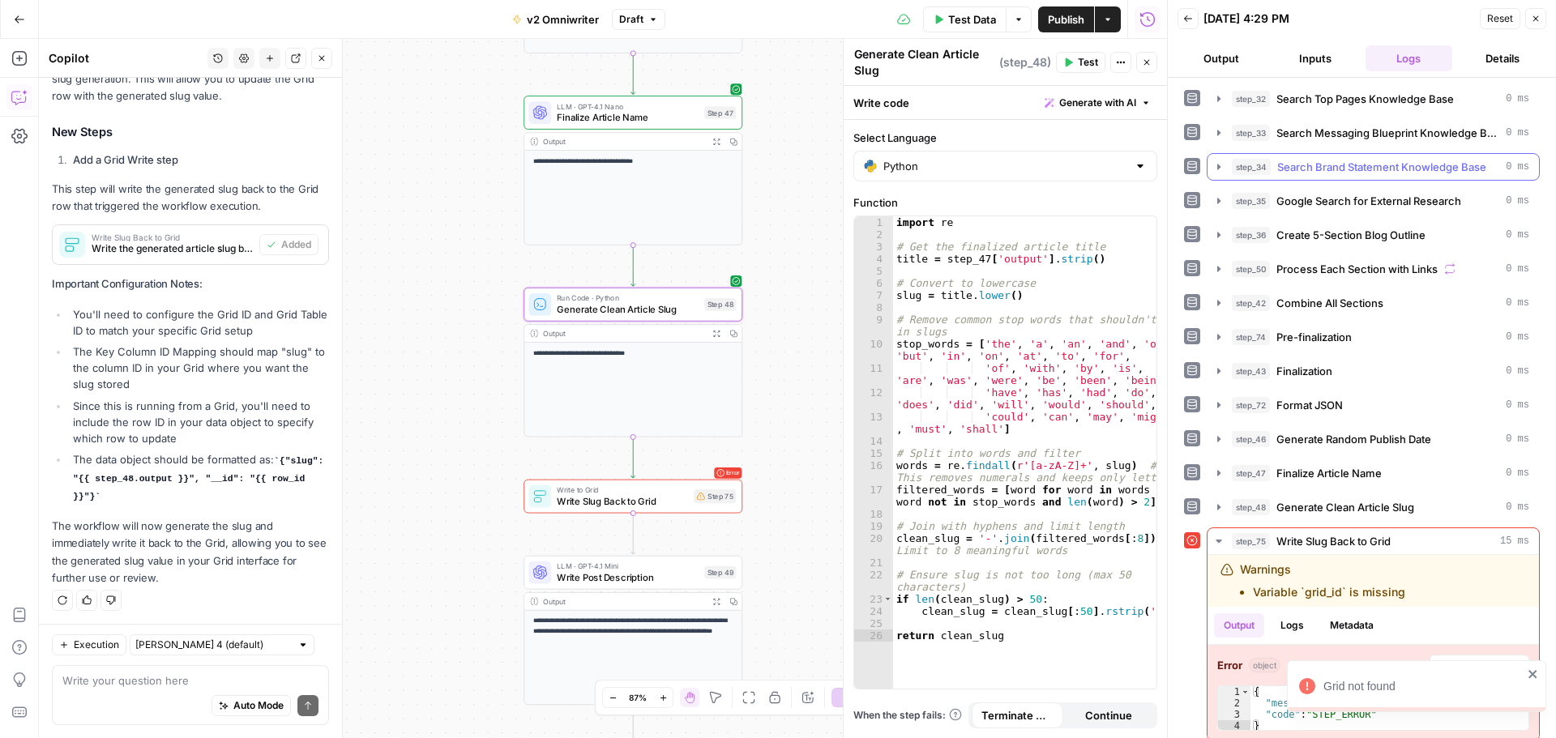
scroll to position [319, 0]
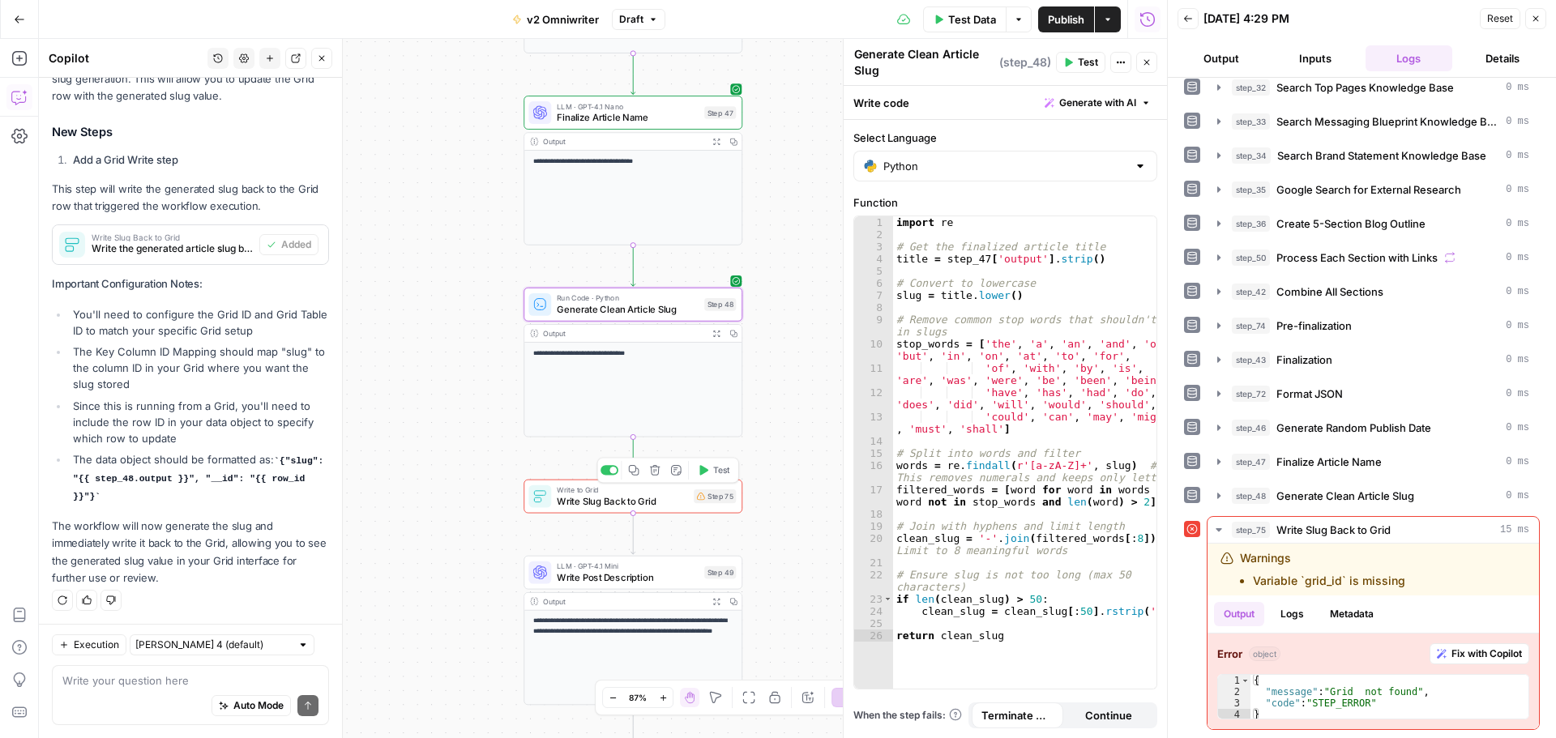
click at [644, 509] on div "Write to Grid Write Slug Back to Grid Step 75 Copy step Delete step Add Note Te…" at bounding box center [633, 497] width 219 height 34
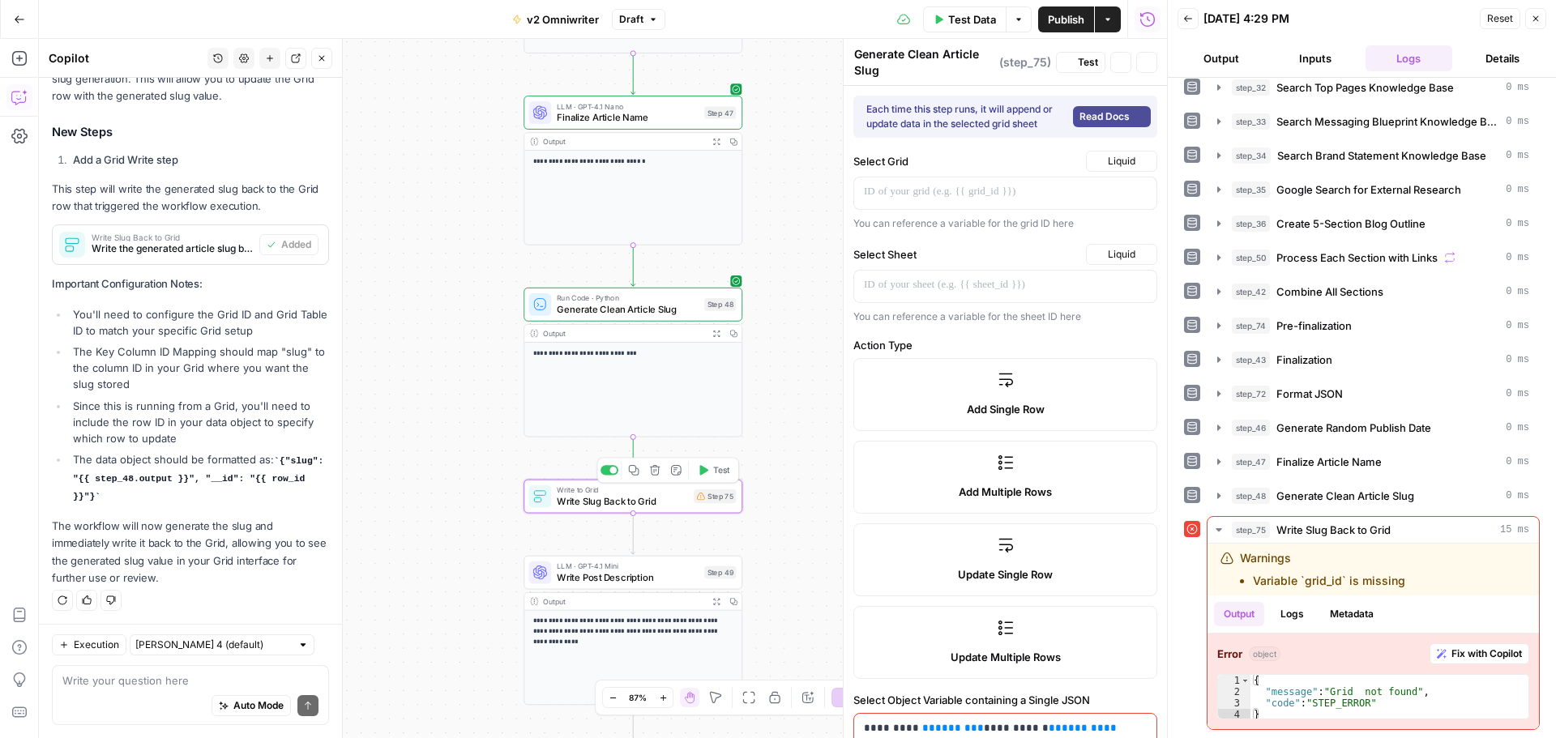
type textarea "Write Slug Back to Grid"
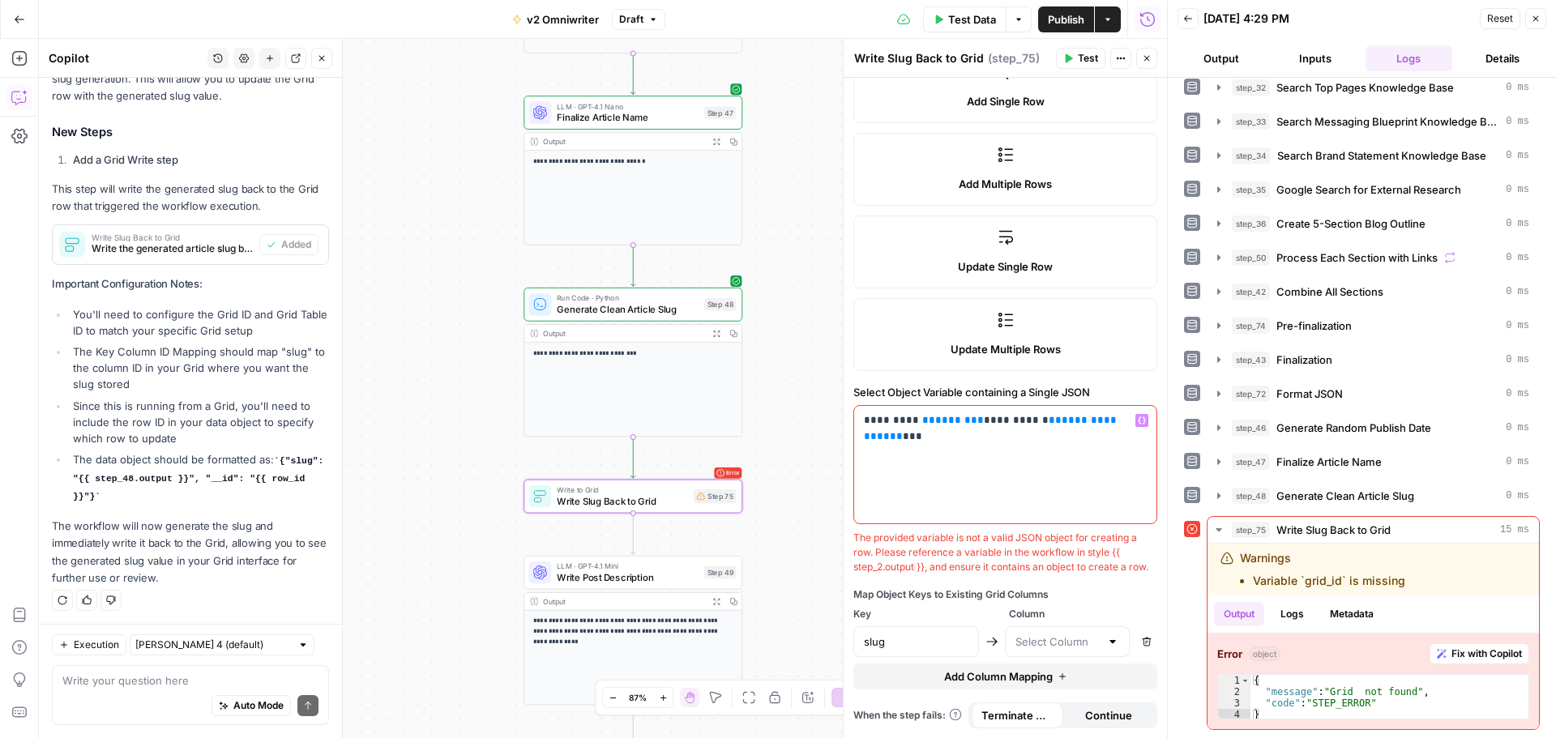
scroll to position [0, 0]
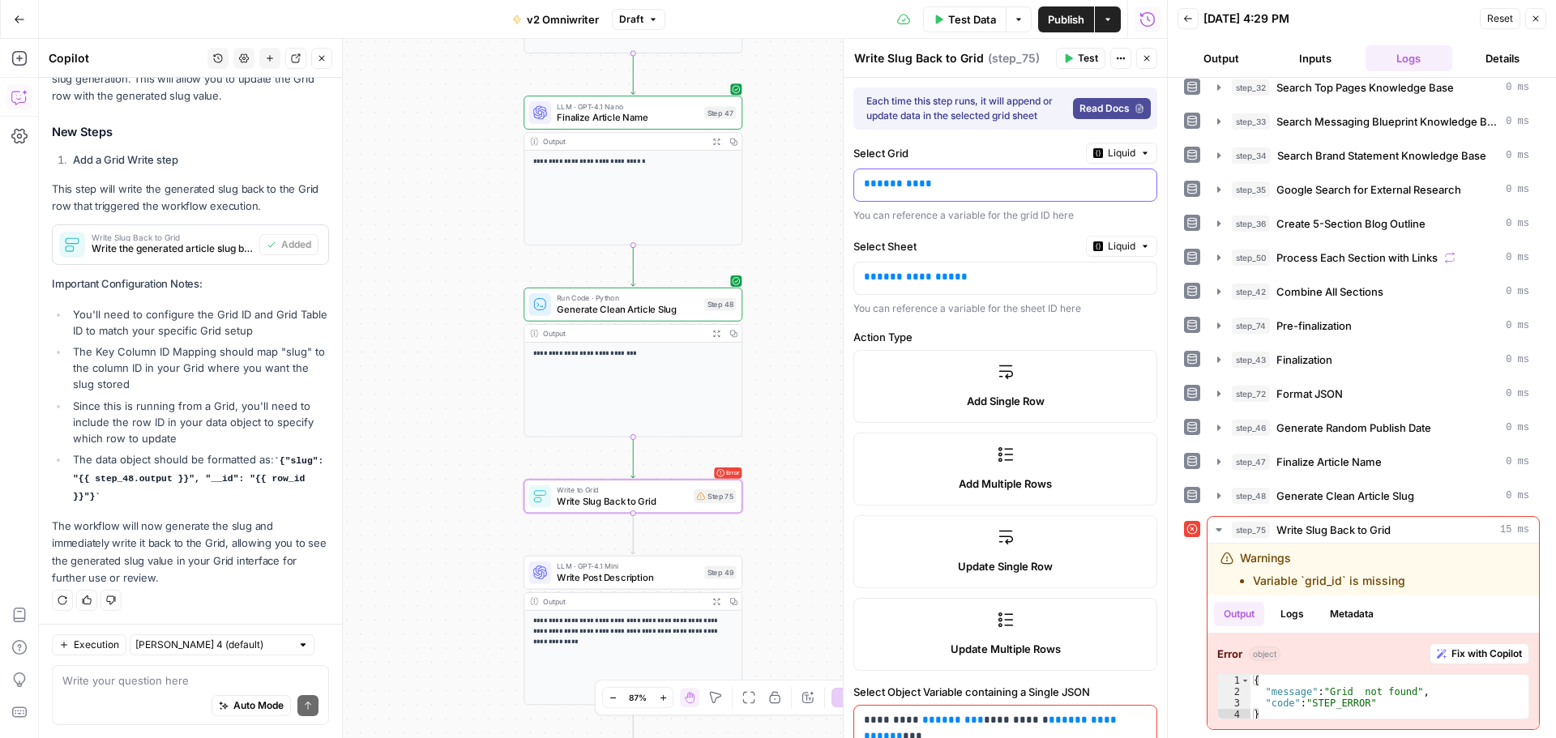
click at [901, 187] on span "*******" at bounding box center [898, 183] width 42 height 11
drag, startPoint x: 906, startPoint y: 185, endPoint x: 872, endPoint y: 194, distance: 35.2
click at [872, 194] on div "** ******* **" at bounding box center [992, 185] width 276 height 32
click at [894, 194] on div "** **" at bounding box center [992, 185] width 276 height 32
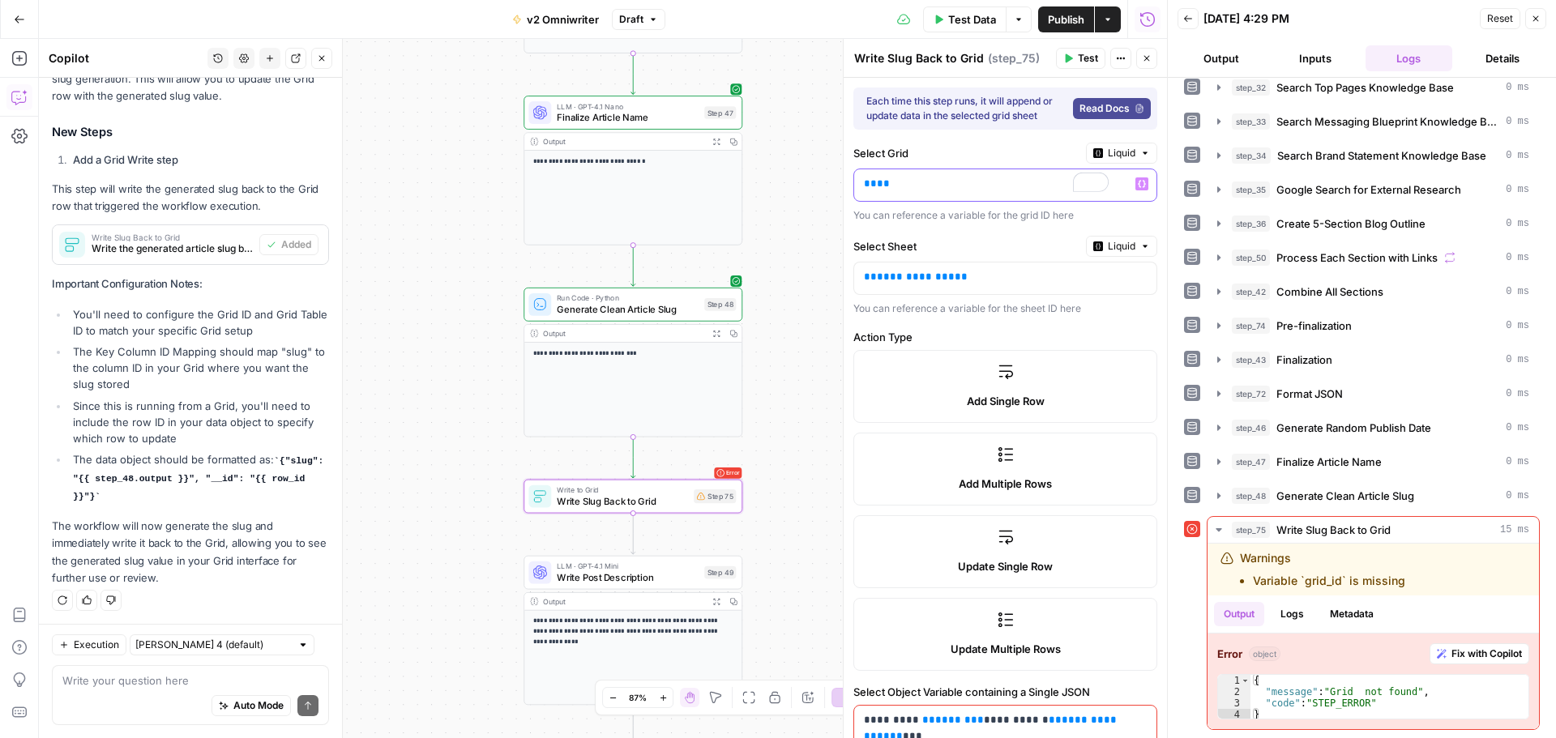
click at [894, 194] on div "** **" at bounding box center [992, 185] width 276 height 32
click at [1096, 143] on button "Liquid" at bounding box center [1121, 153] width 71 height 21
click at [1058, 199] on div "Choose from a list" at bounding box center [1066, 202] width 127 height 15
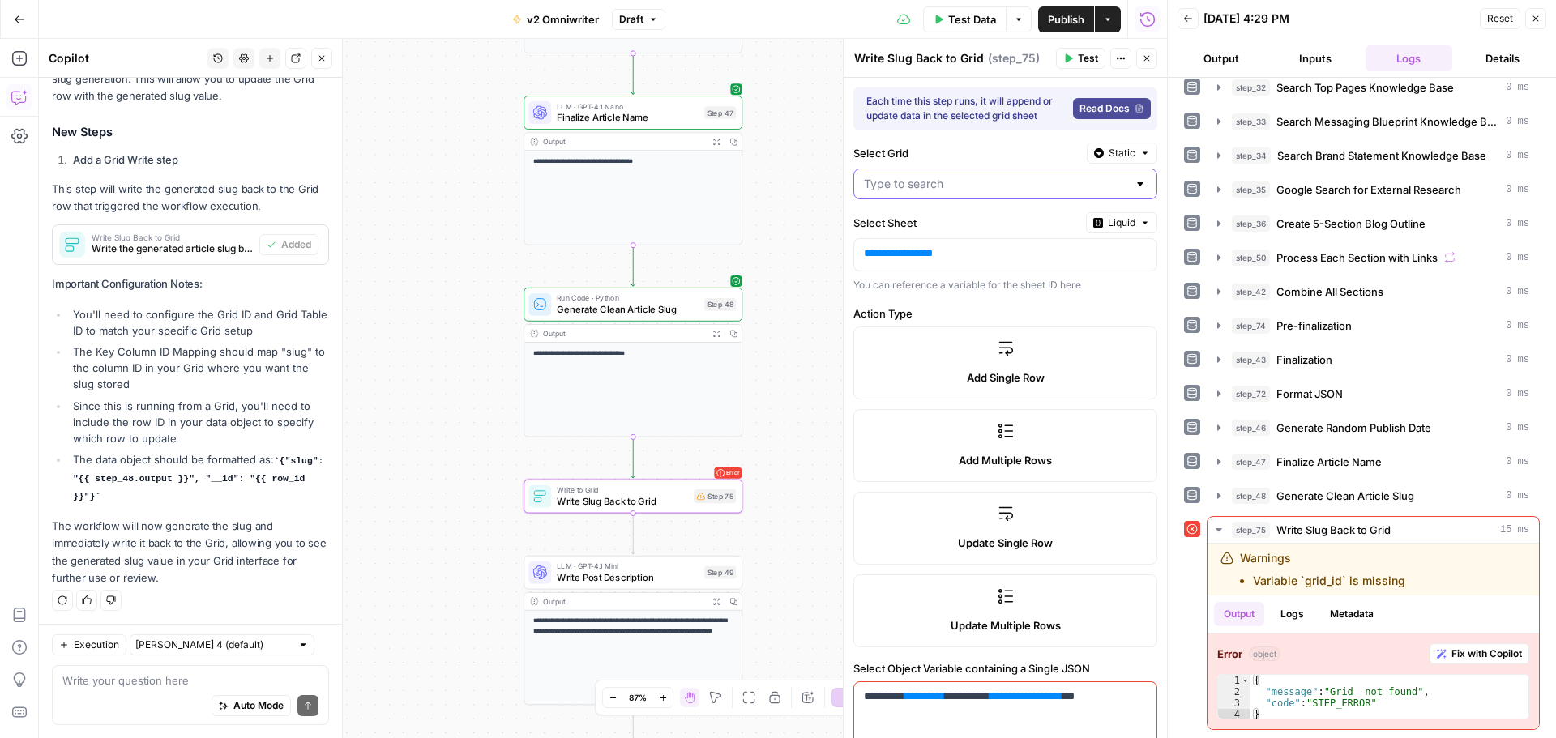
click at [987, 180] on input "Select Grid" at bounding box center [995, 184] width 263 height 16
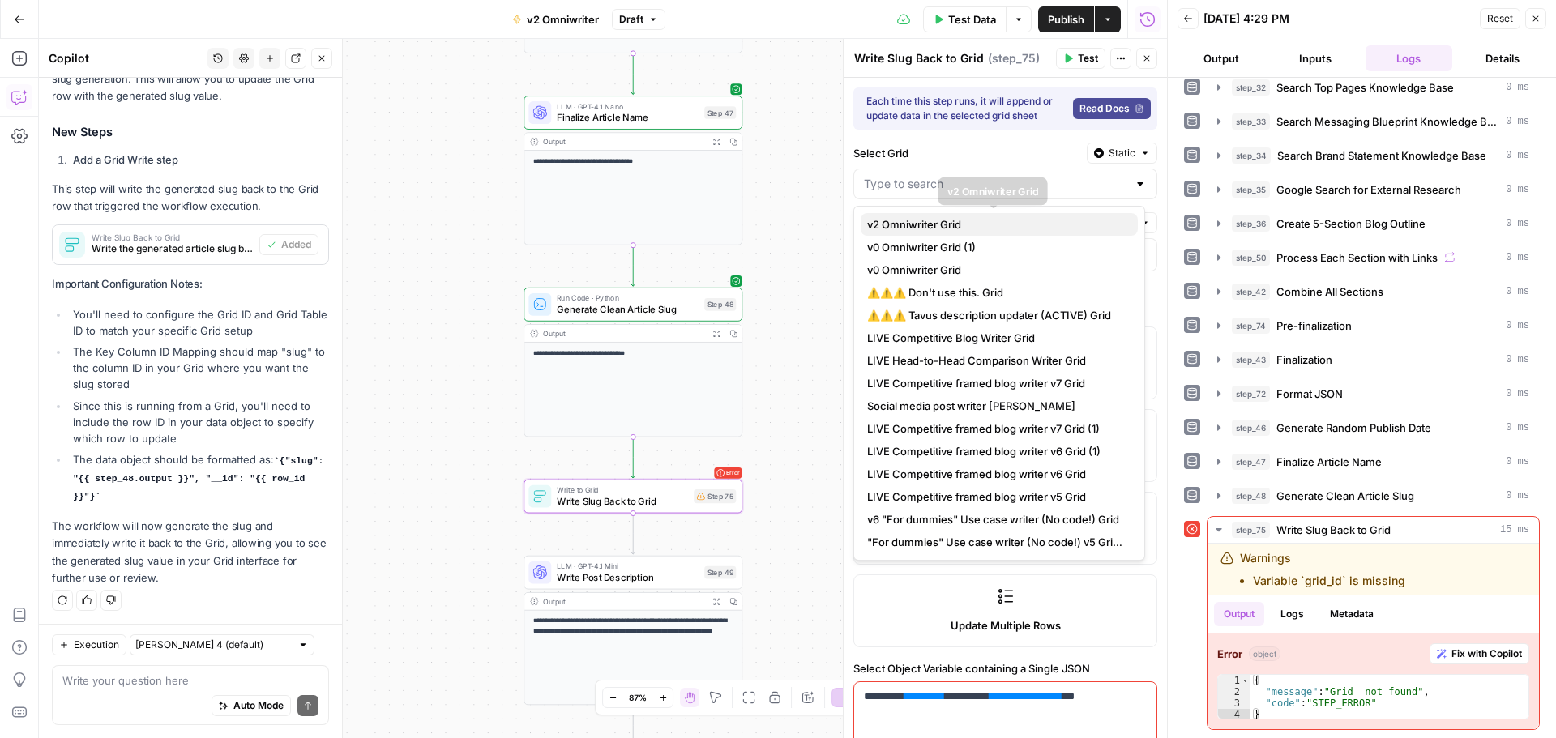
click at [936, 217] on span "v2 Omniwriter Grid" at bounding box center [996, 224] width 258 height 16
type input "v2 Omniwriter Grid"
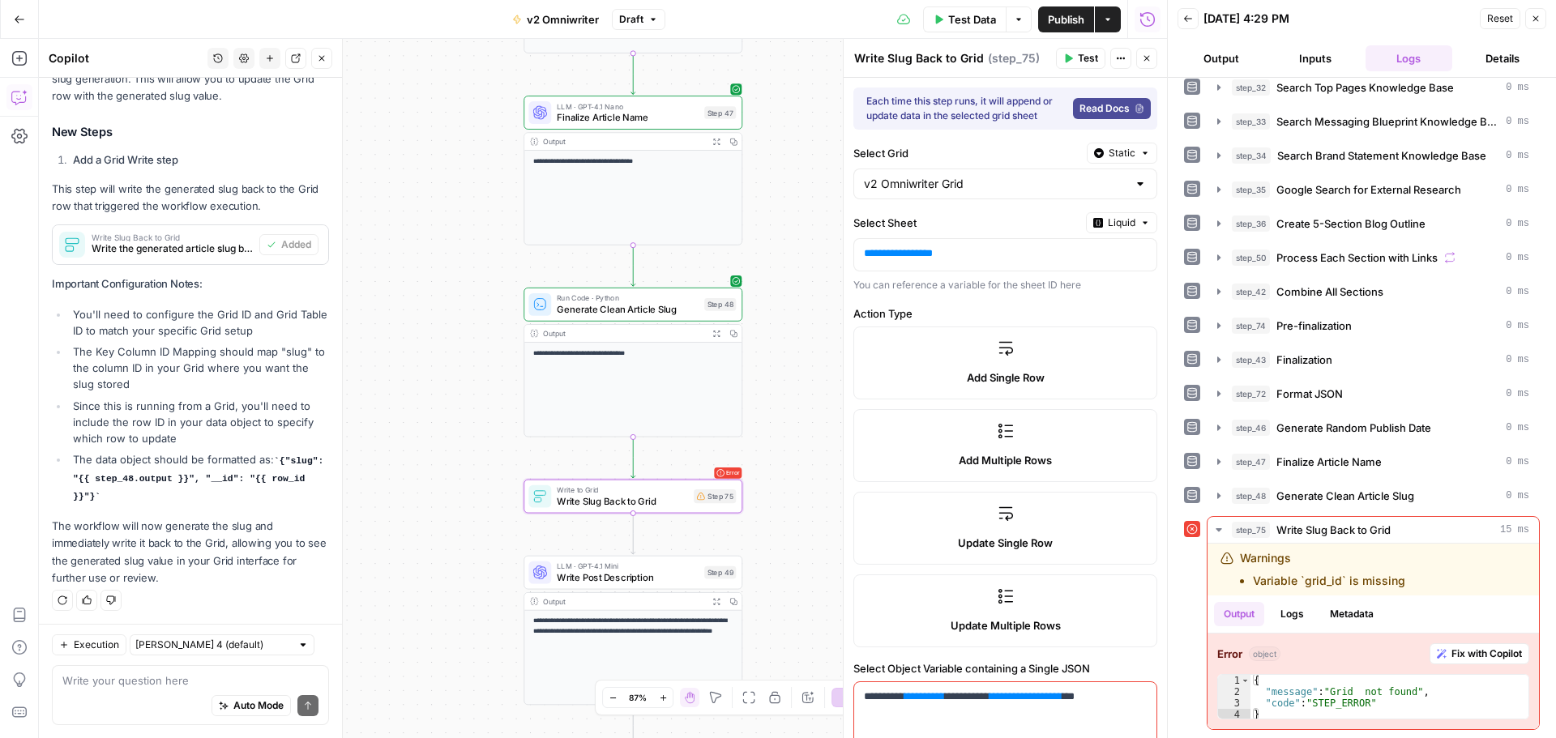
click at [1108, 227] on span "Liquid" at bounding box center [1122, 223] width 28 height 15
click at [1050, 257] on span "Static" at bounding box center [1071, 257] width 103 height 16
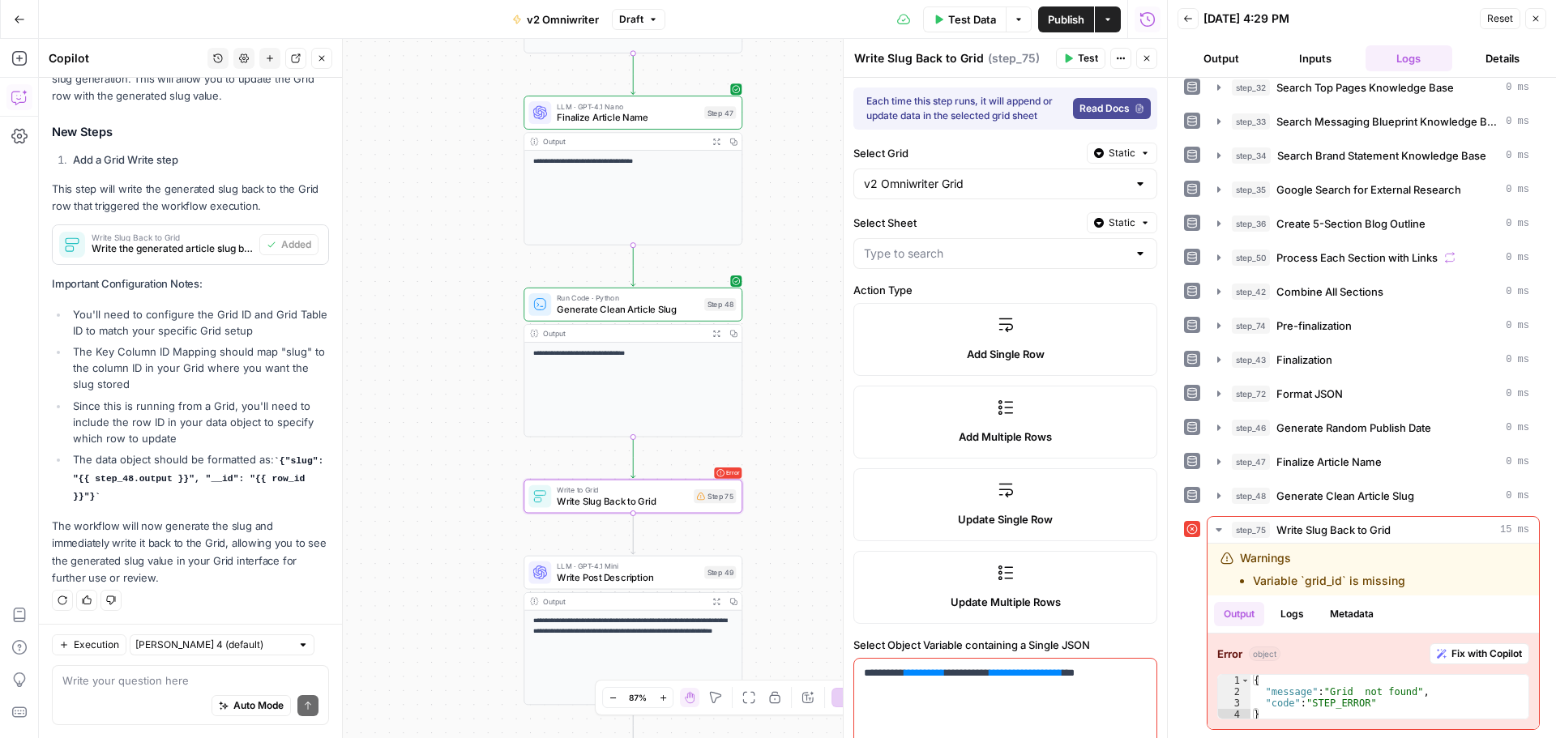
click at [951, 263] on div at bounding box center [1005, 253] width 304 height 31
click at [934, 294] on span "Sheet 1" at bounding box center [996, 294] width 258 height 16
type input "Sheet 1"
click at [1084, 57] on span "Test" at bounding box center [1088, 58] width 20 height 15
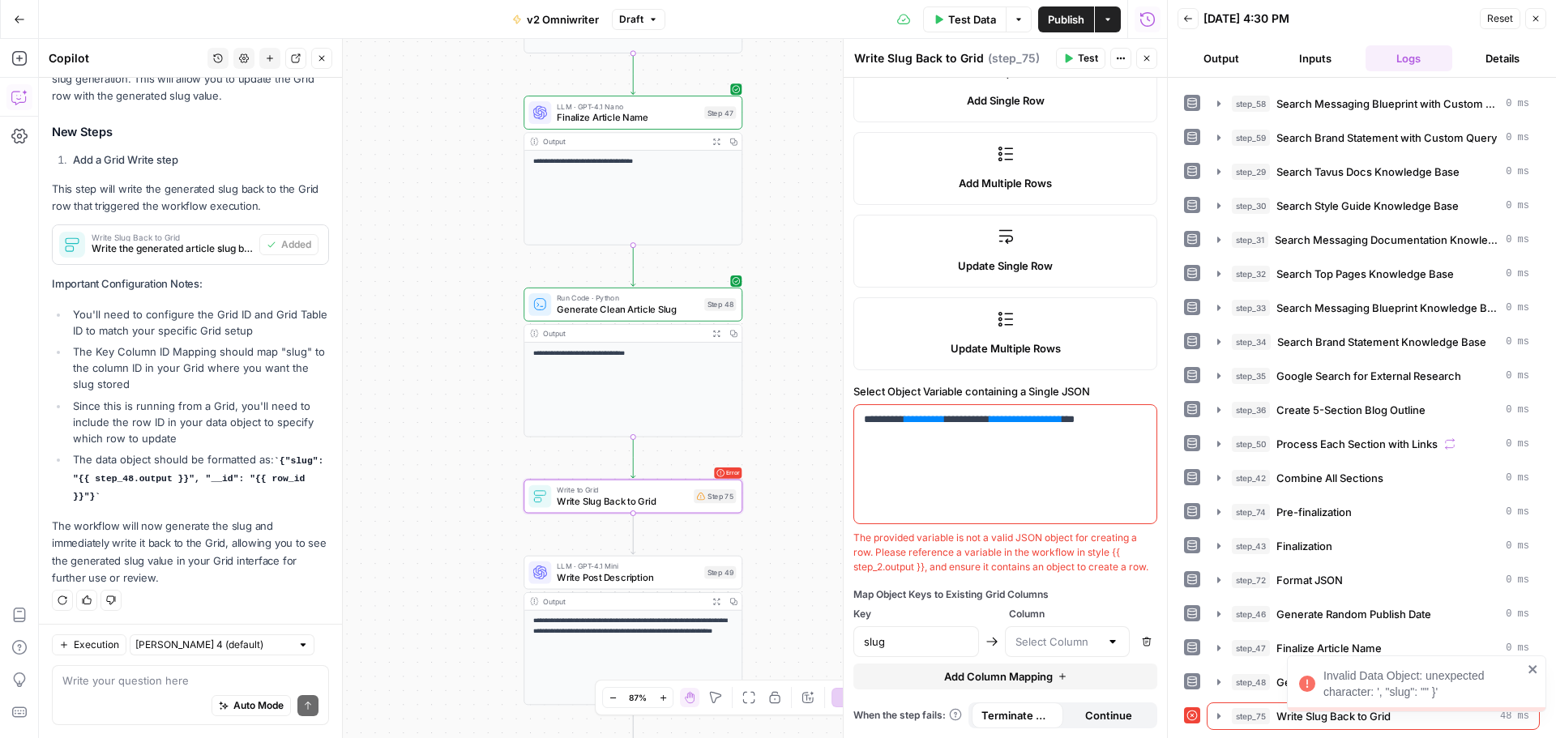
scroll to position [268, 0]
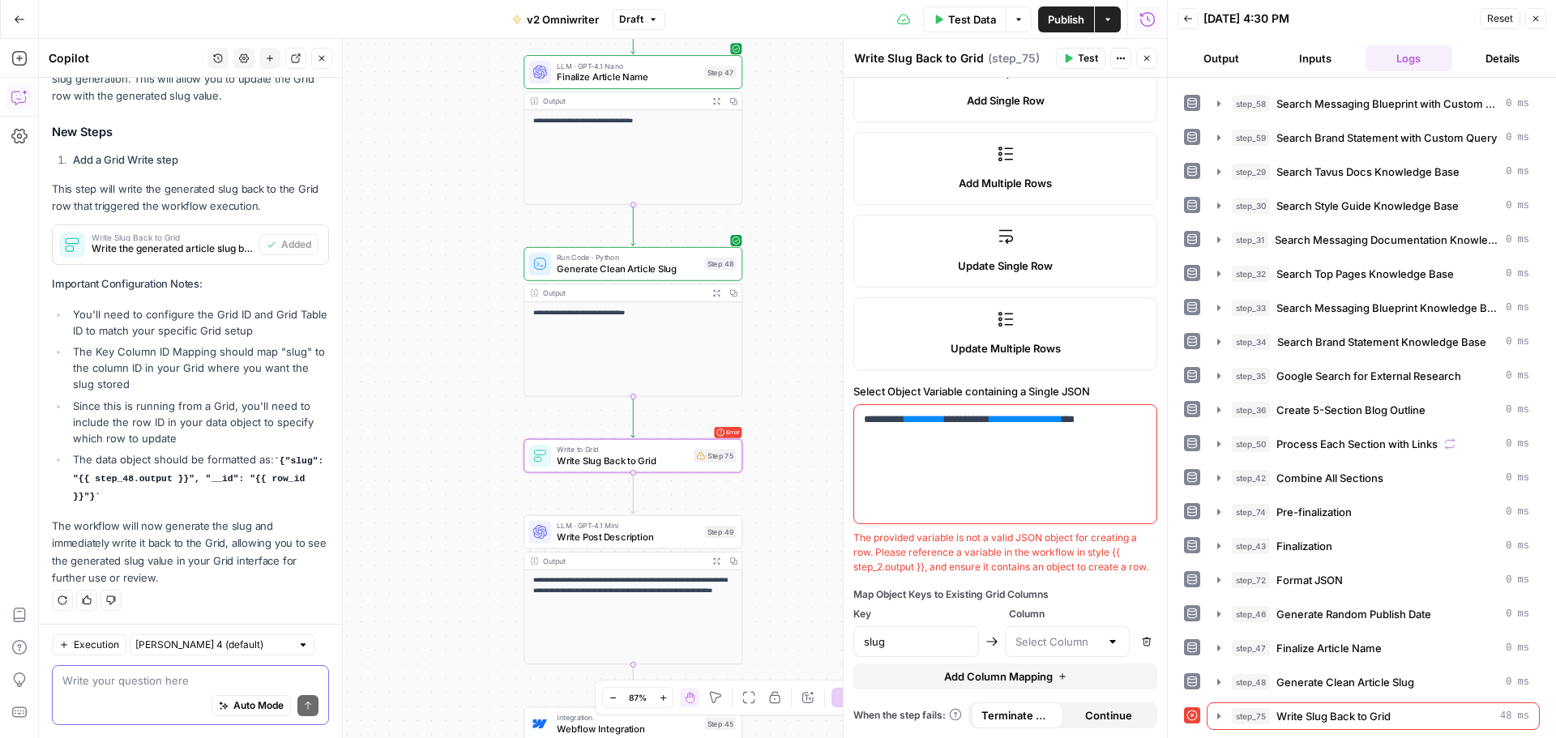
click at [139, 682] on textarea at bounding box center [190, 681] width 256 height 16
type textarea "i tried, it didn't work"
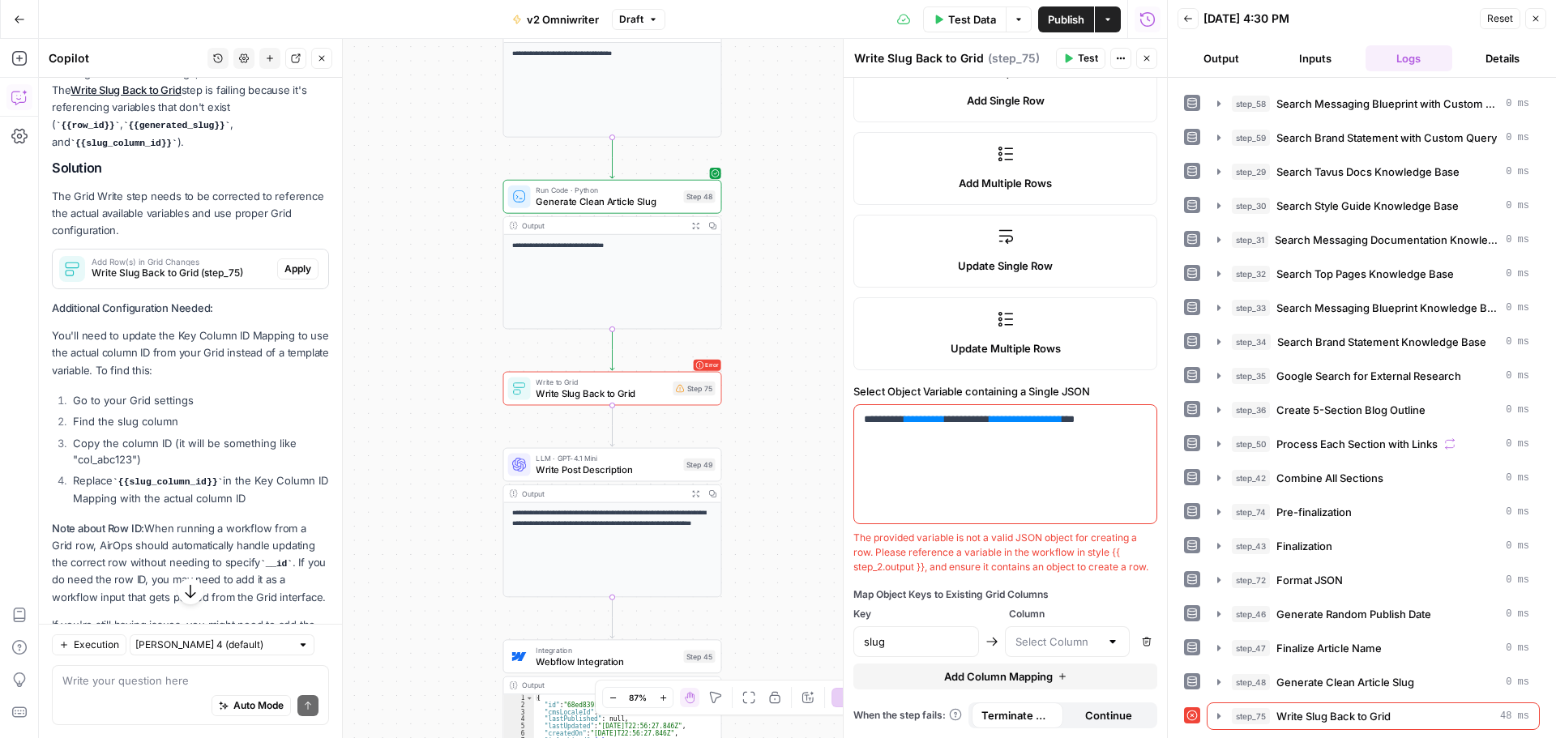
click at [1092, 644] on div at bounding box center [1068, 641] width 126 height 31
click at [1048, 601] on span "New Column" at bounding box center [1054, 601] width 85 height 16
type input "New Column"
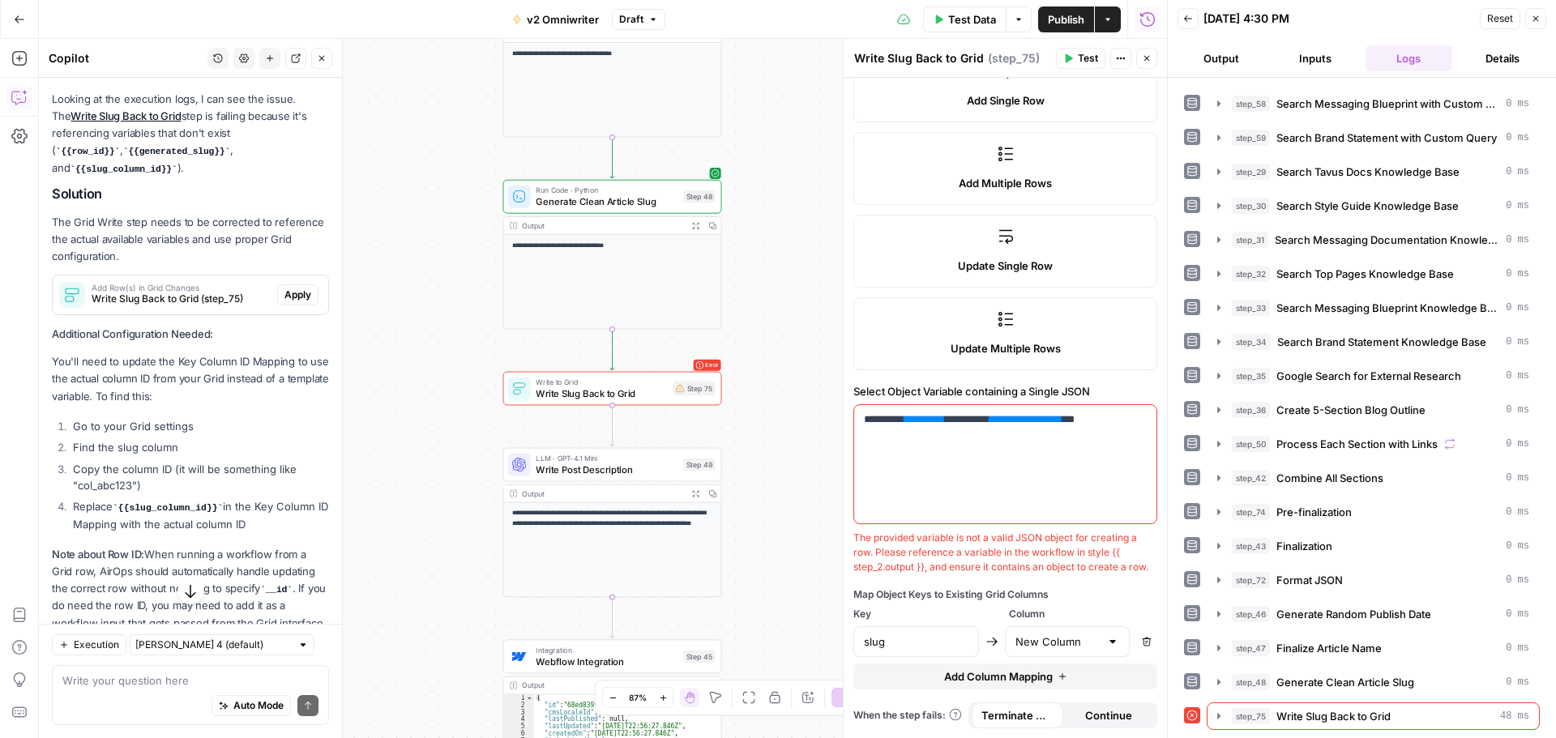
scroll to position [886, 0]
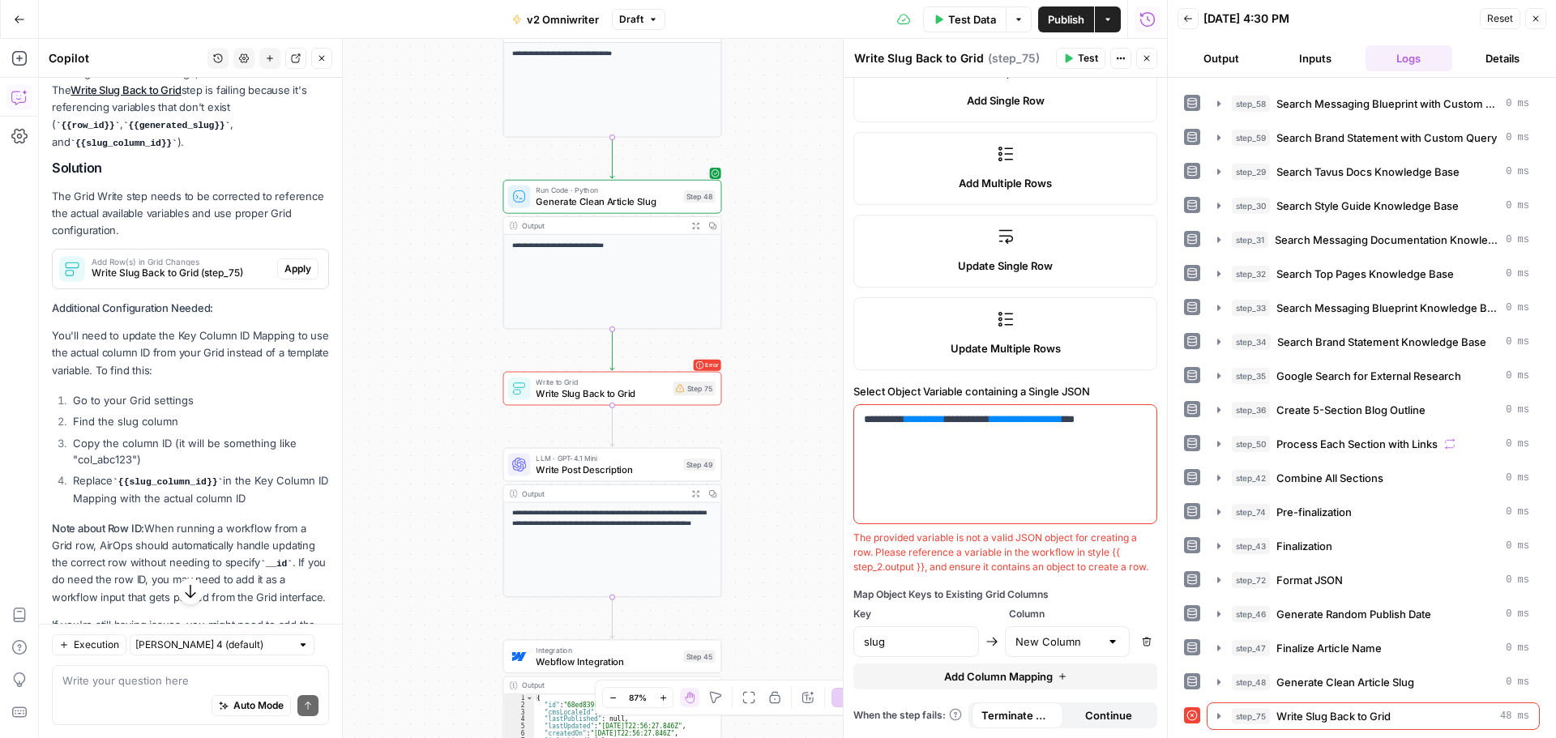
click at [1059, 54] on button "Test" at bounding box center [1080, 58] width 49 height 21
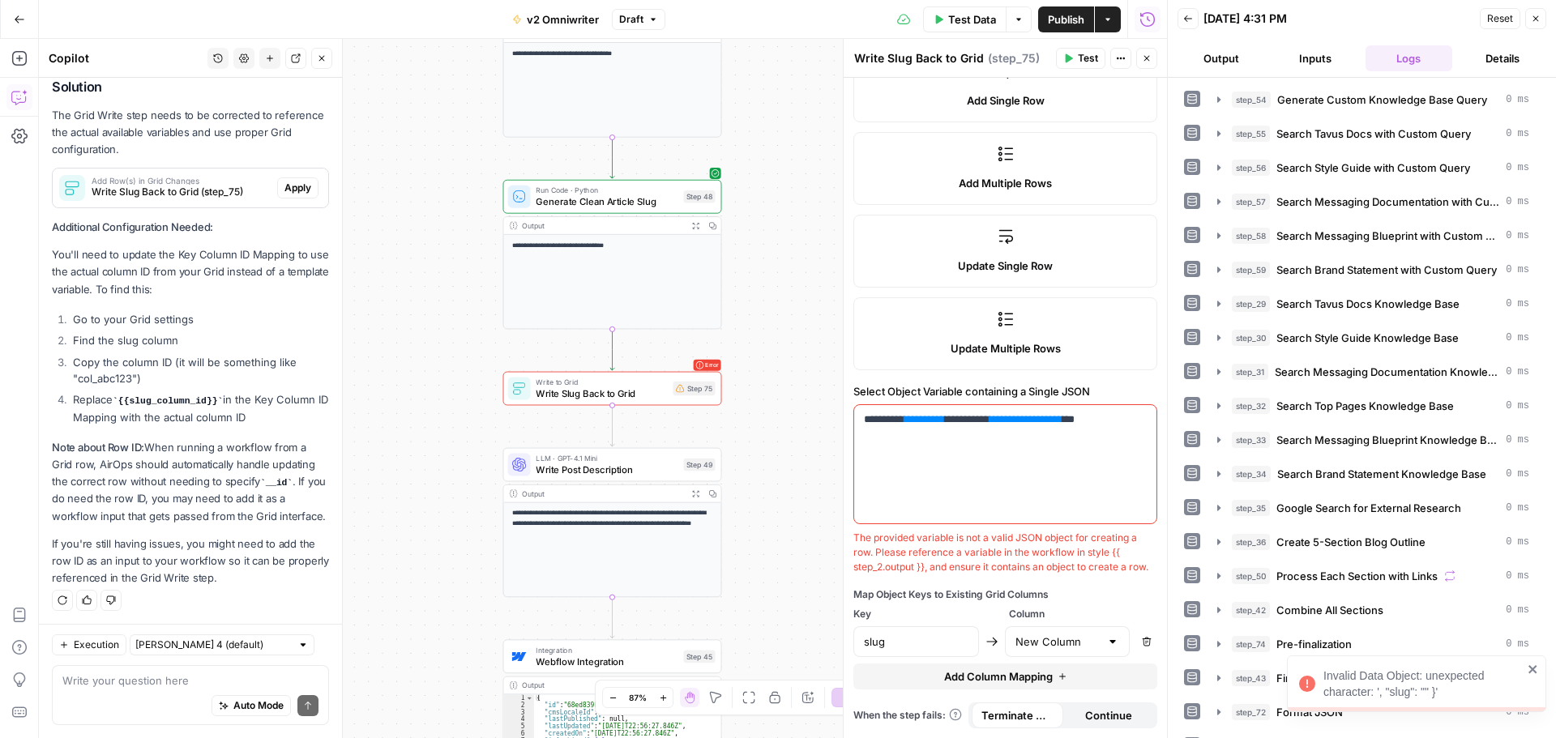
scroll to position [805, 0]
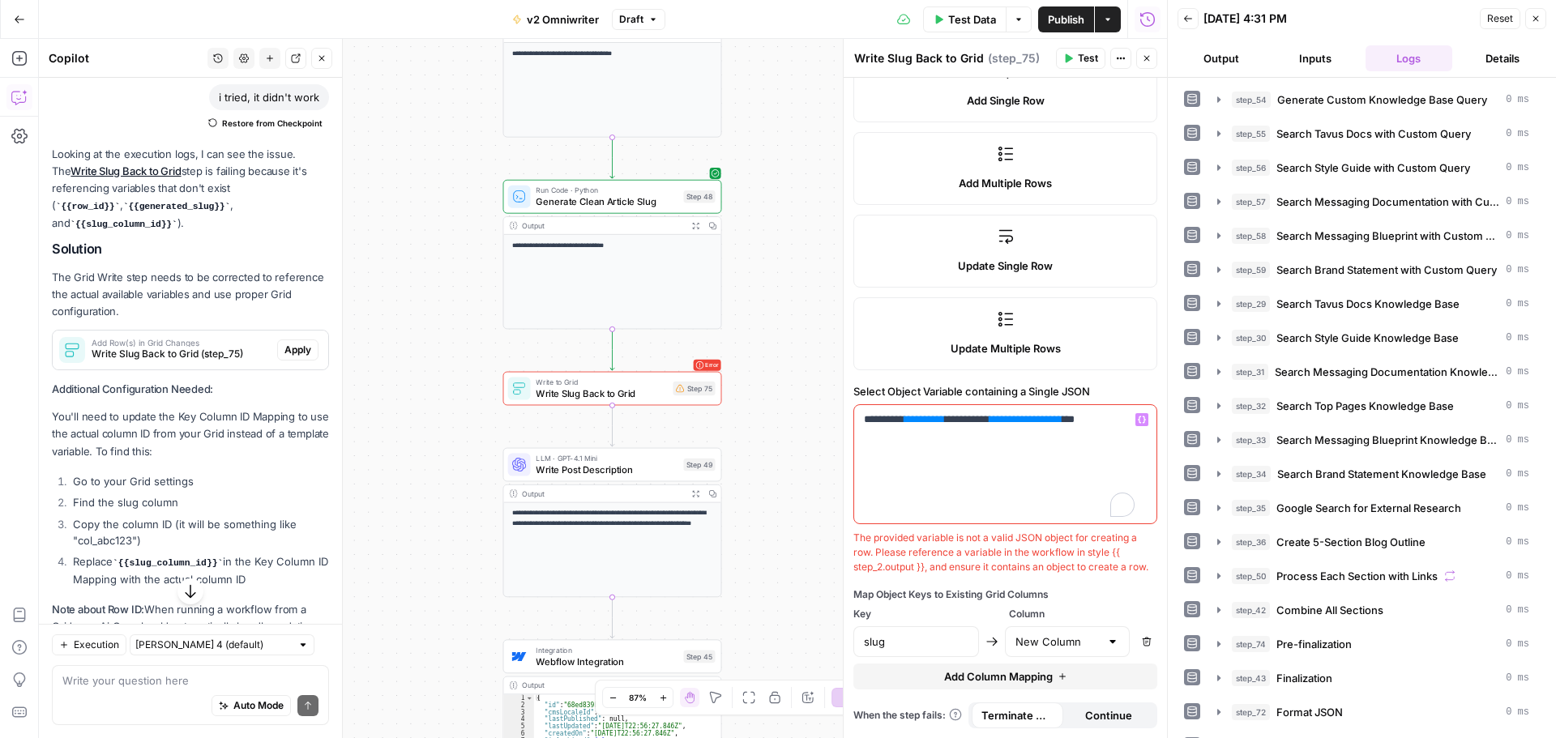
click at [1052, 414] on span "**********" at bounding box center [1026, 419] width 57 height 11
click at [1054, 414] on span "**********" at bounding box center [1026, 419] width 57 height 11
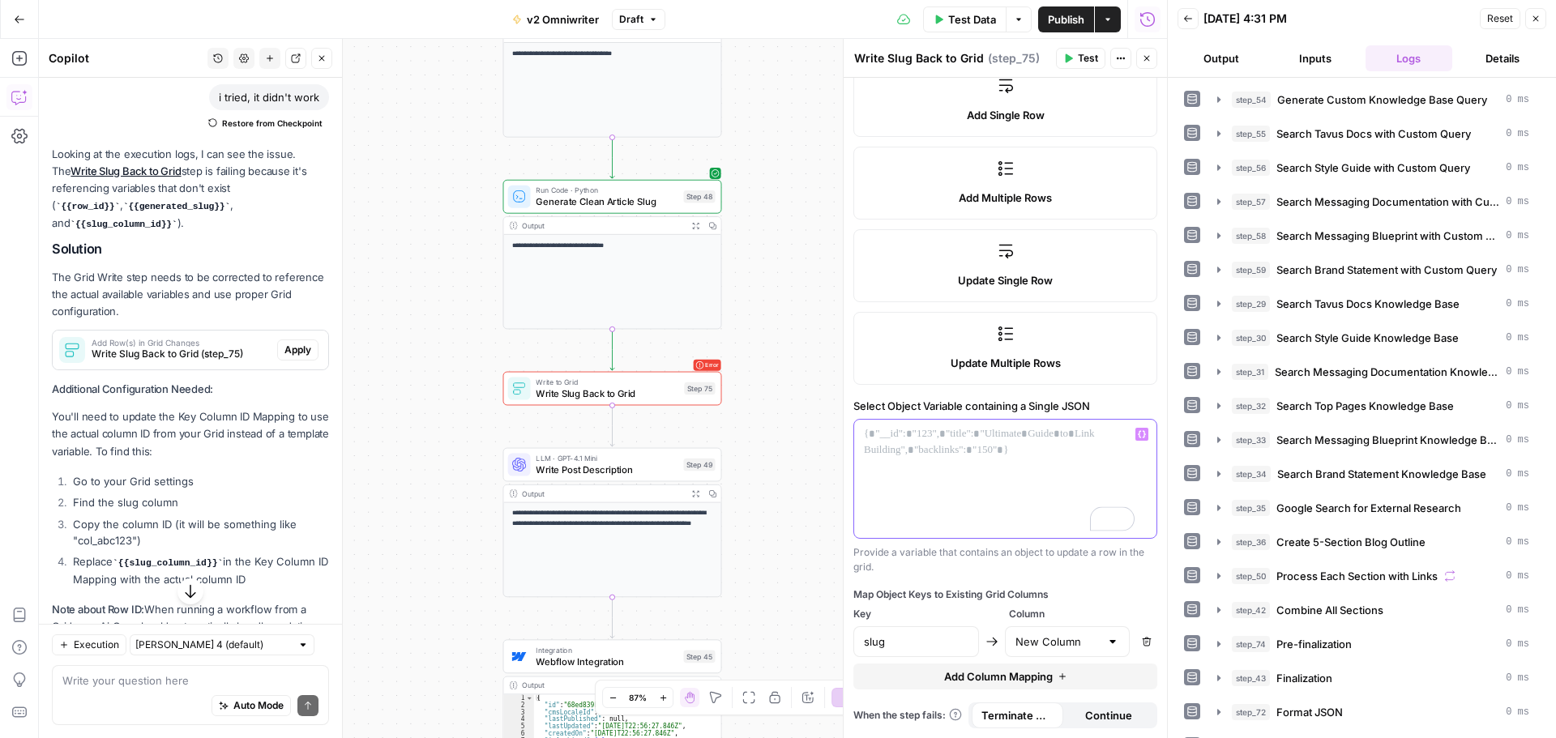
scroll to position [239, 0]
click at [1138, 433] on icon "button" at bounding box center [1142, 434] width 8 height 8
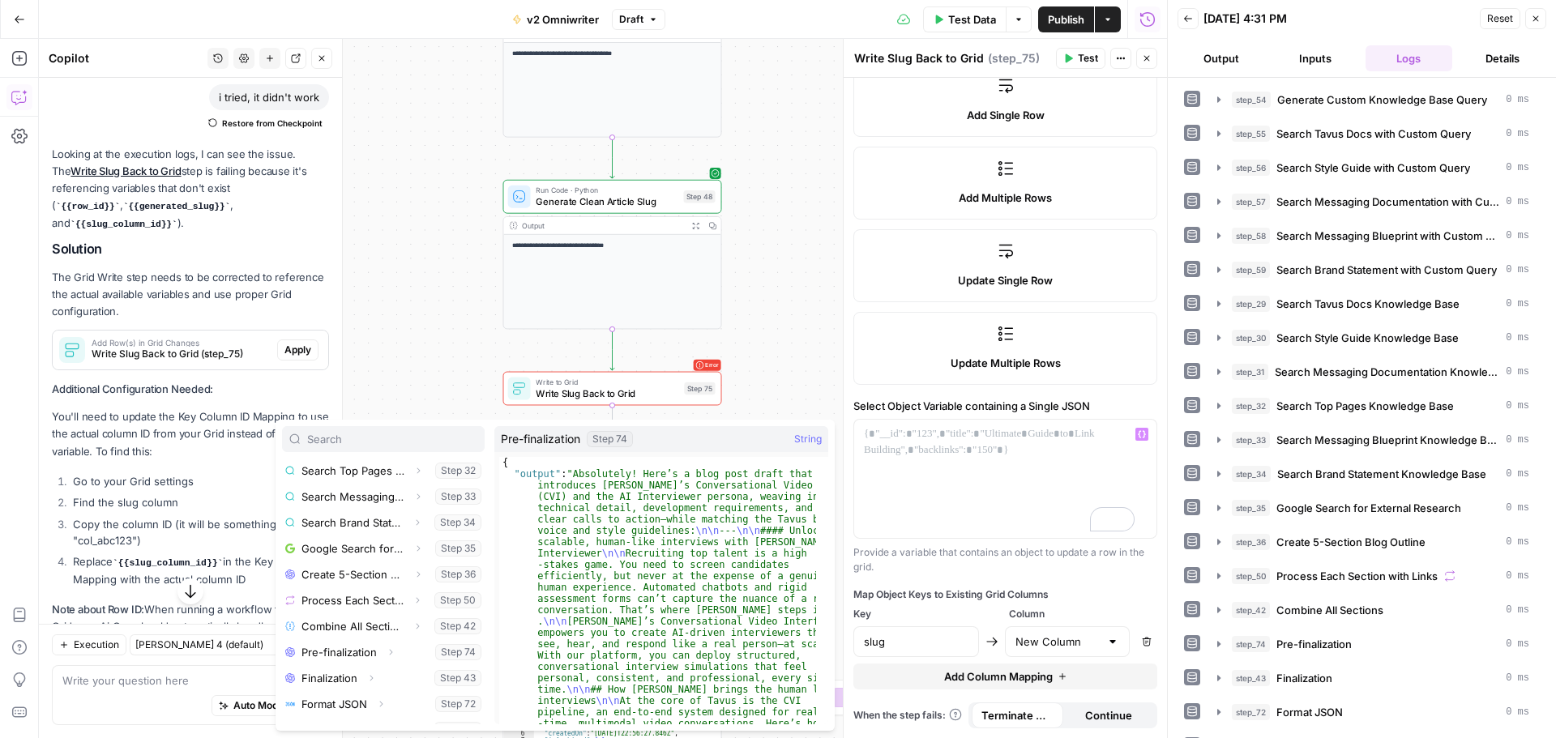
scroll to position [433, 0]
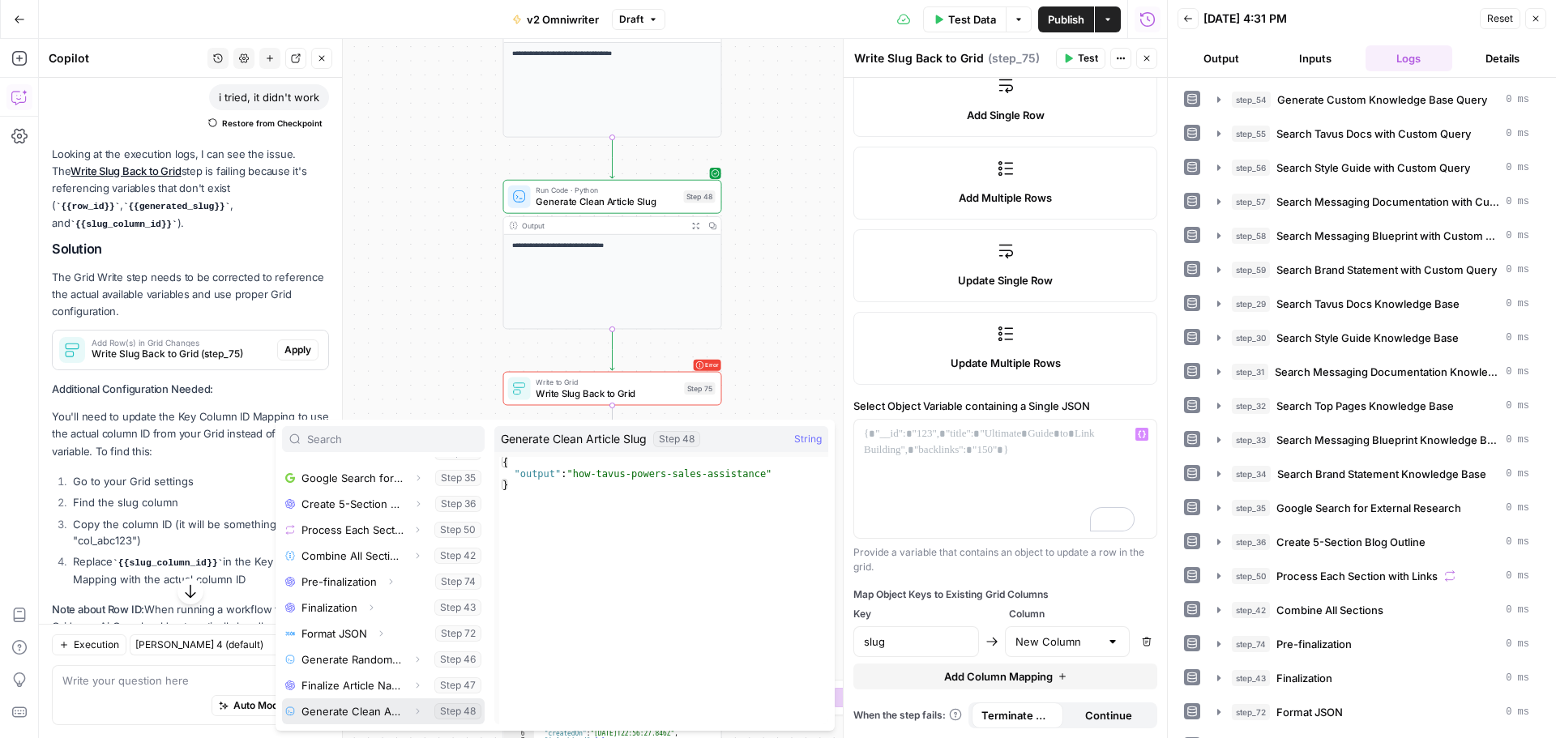
click at [413, 711] on icon "button" at bounding box center [418, 712] width 10 height 10
click at [395, 712] on button "Select variable Output" at bounding box center [391, 712] width 186 height 26
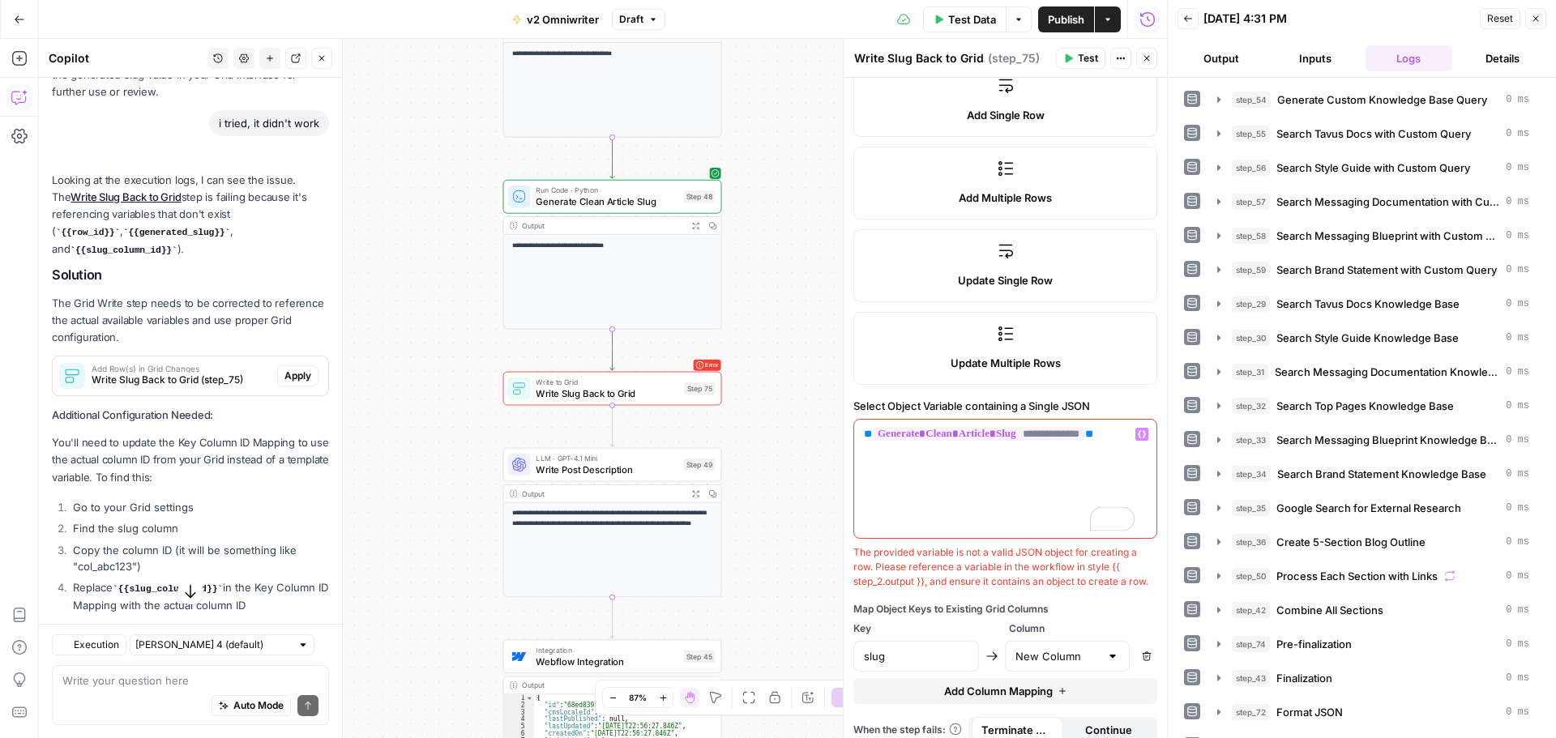
scroll to position [805, 0]
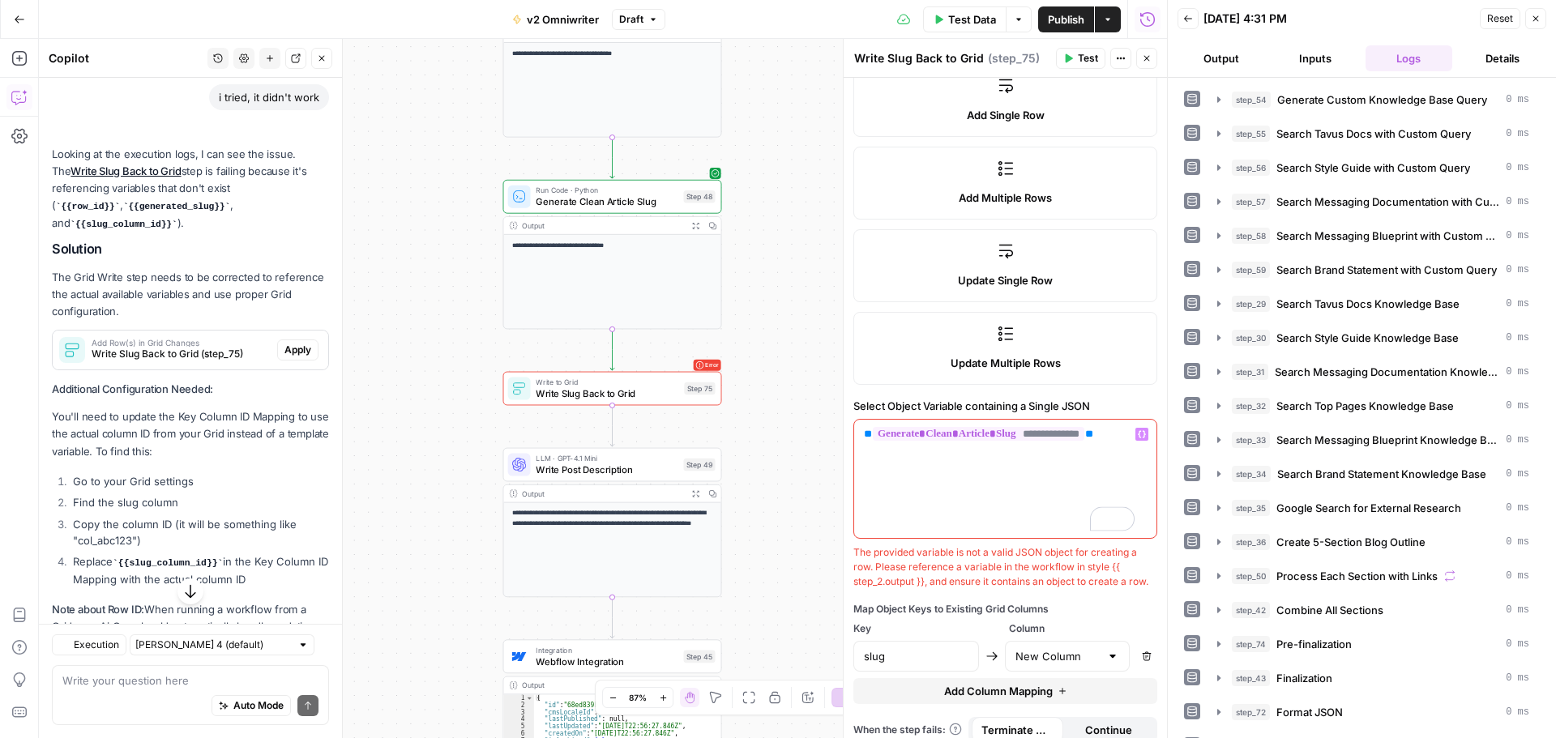
click at [1061, 51] on button "Test" at bounding box center [1080, 58] width 49 height 21
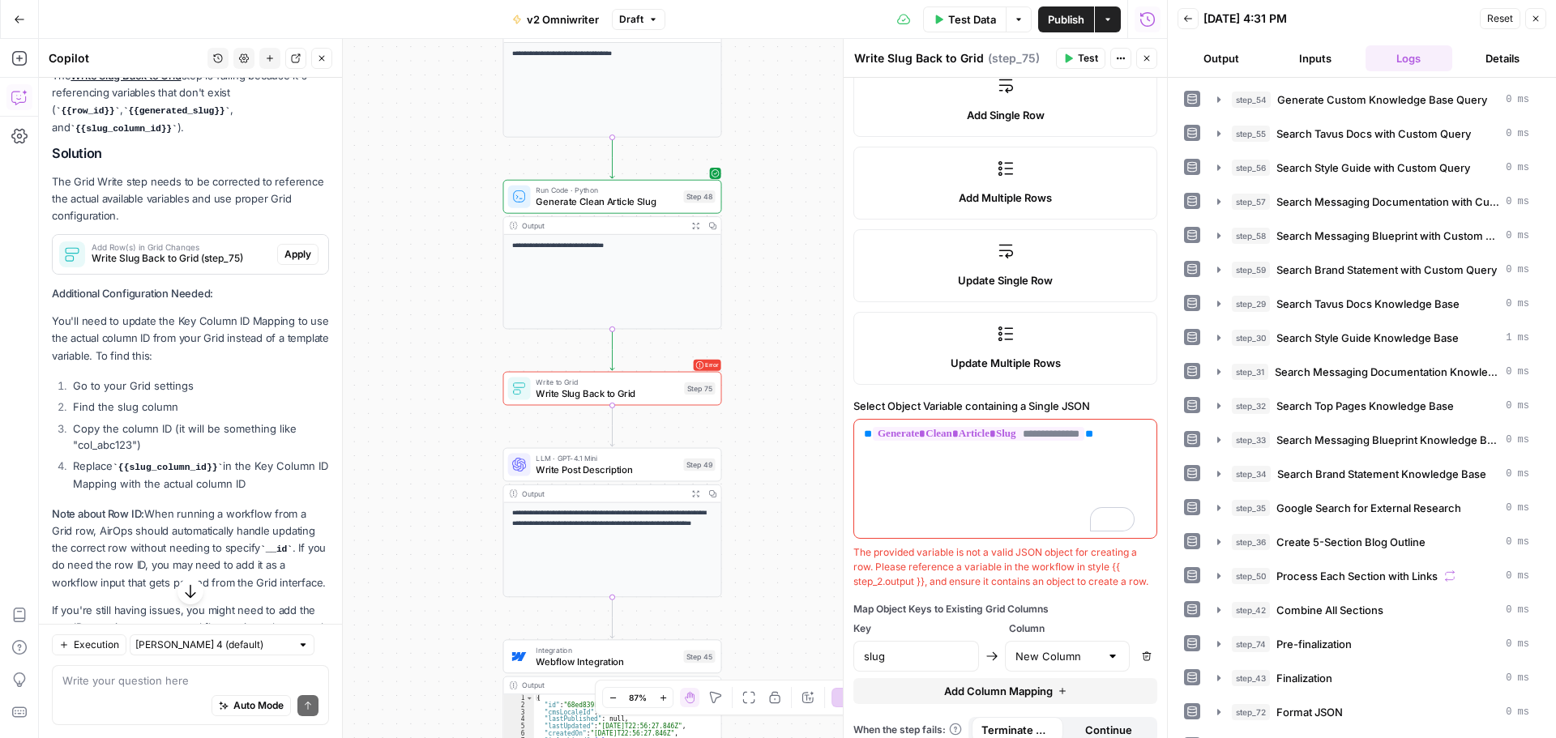
scroll to position [967, 0]
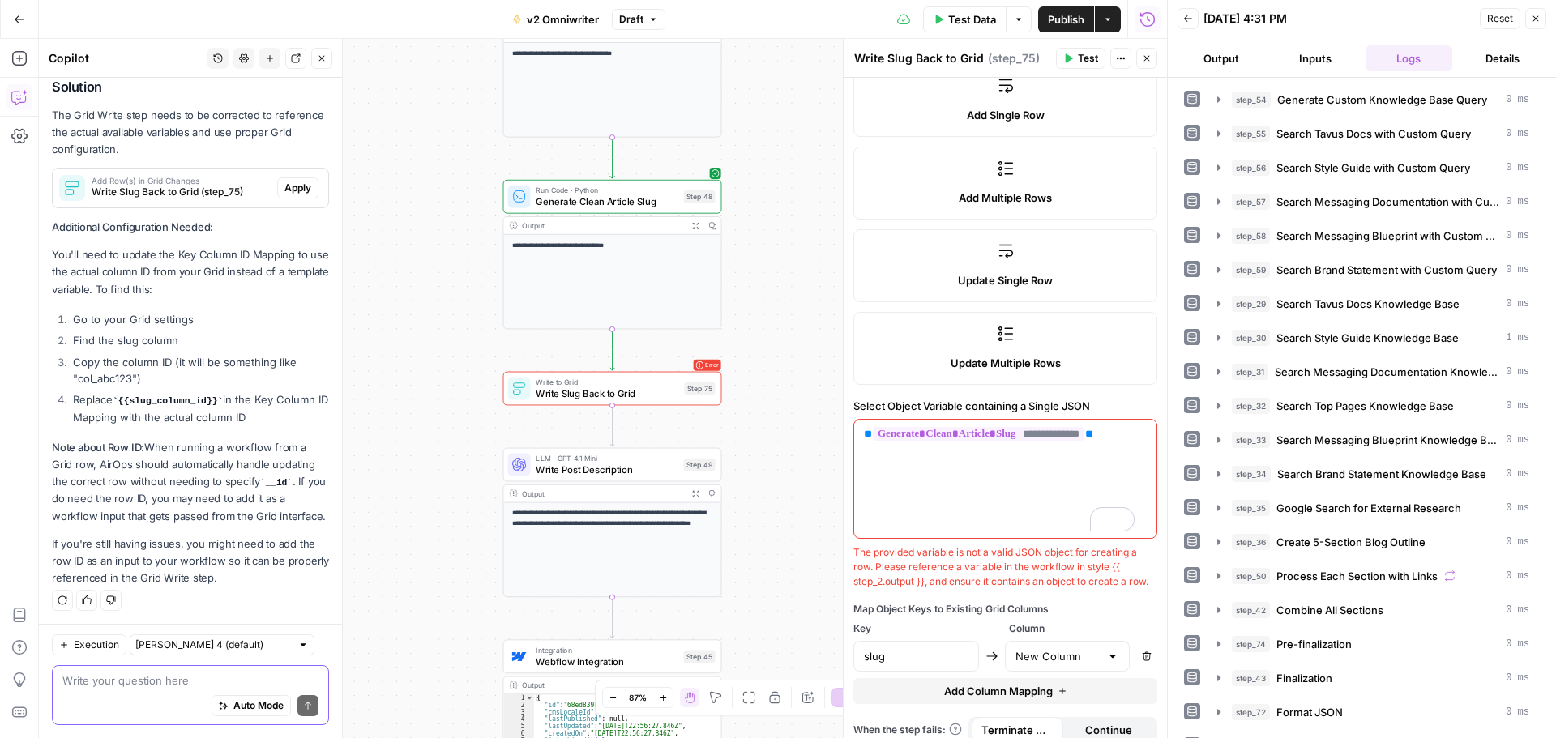
click at [129, 682] on textarea at bounding box center [190, 681] width 256 height 16
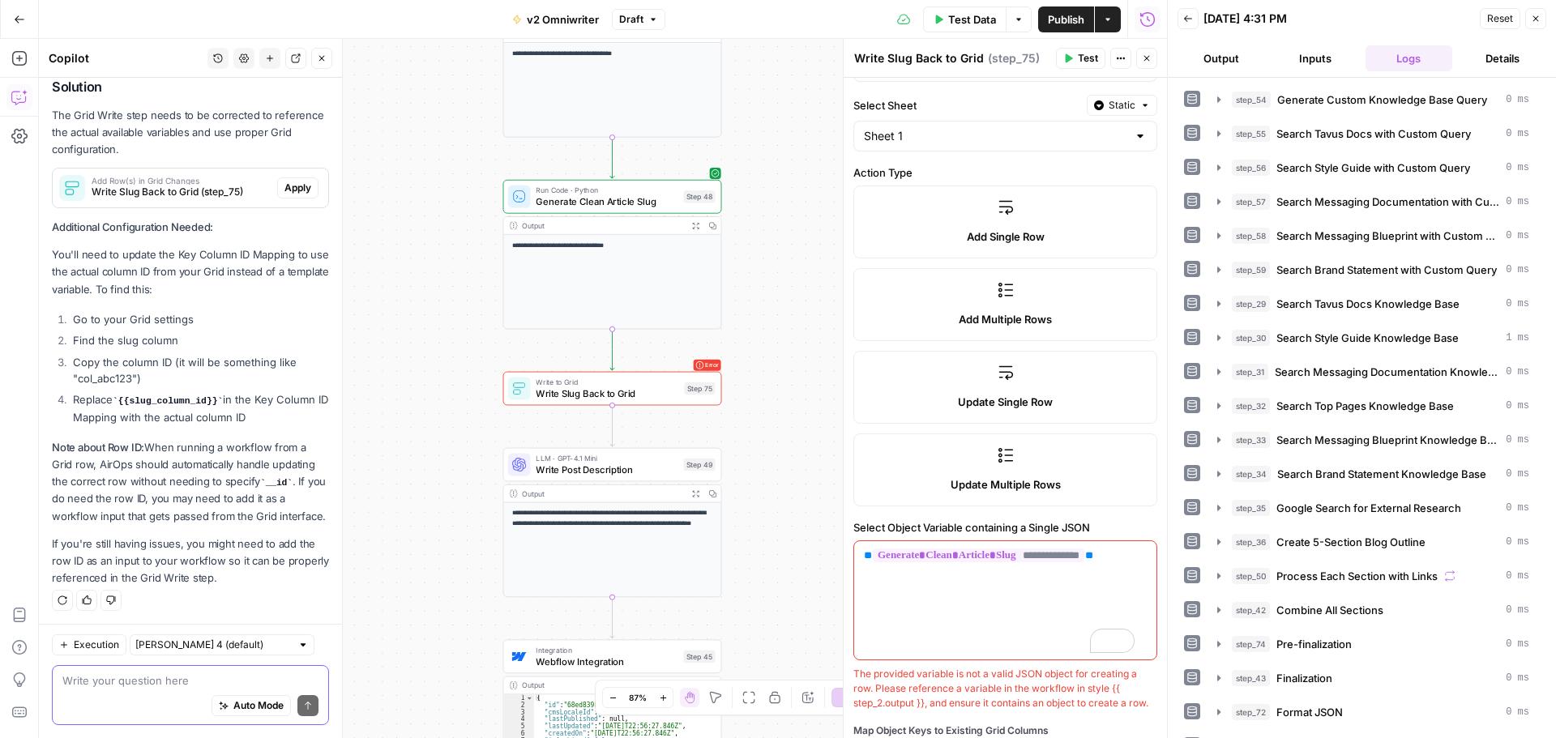
scroll to position [0, 0]
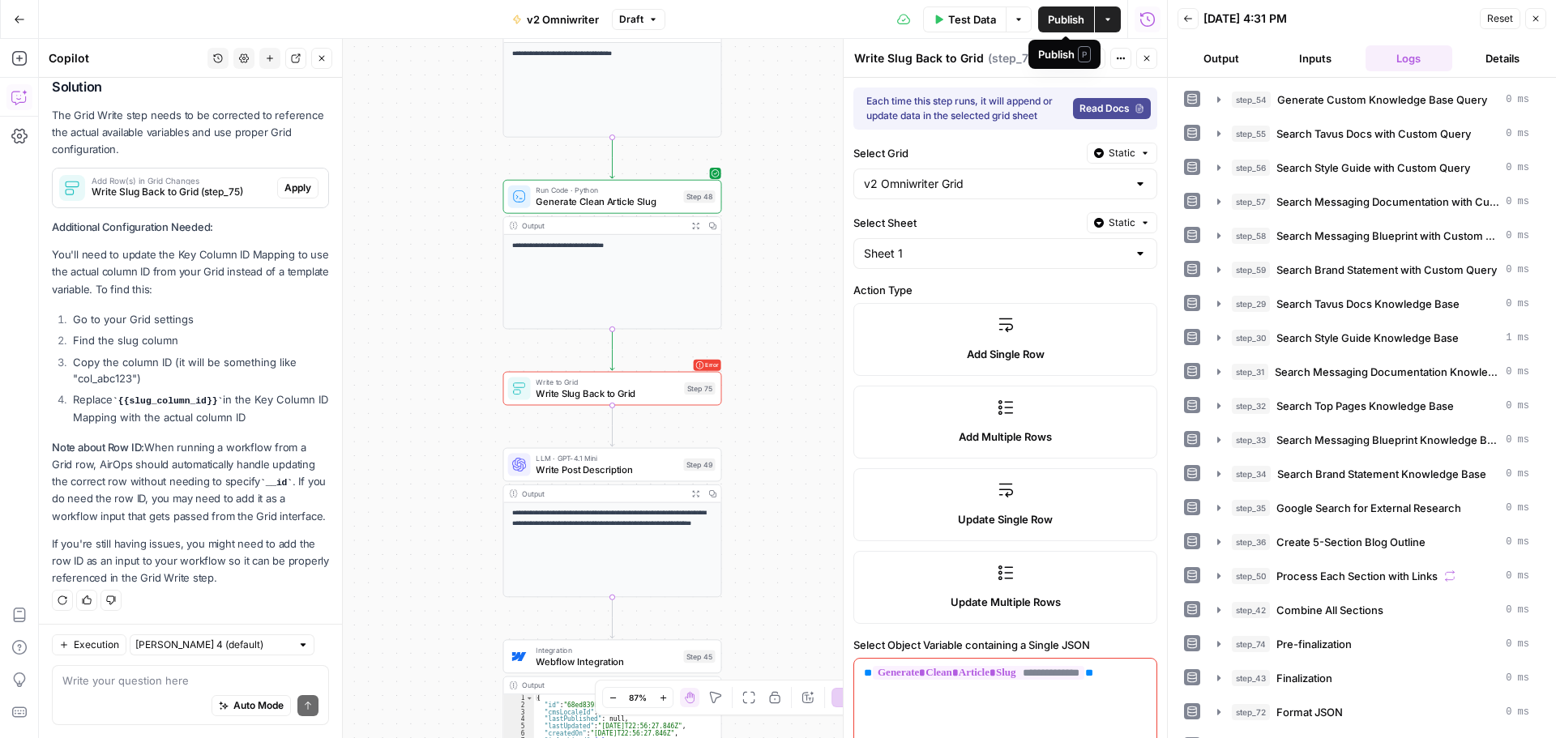
click at [1058, 23] on span "Publish" at bounding box center [1066, 19] width 36 height 16
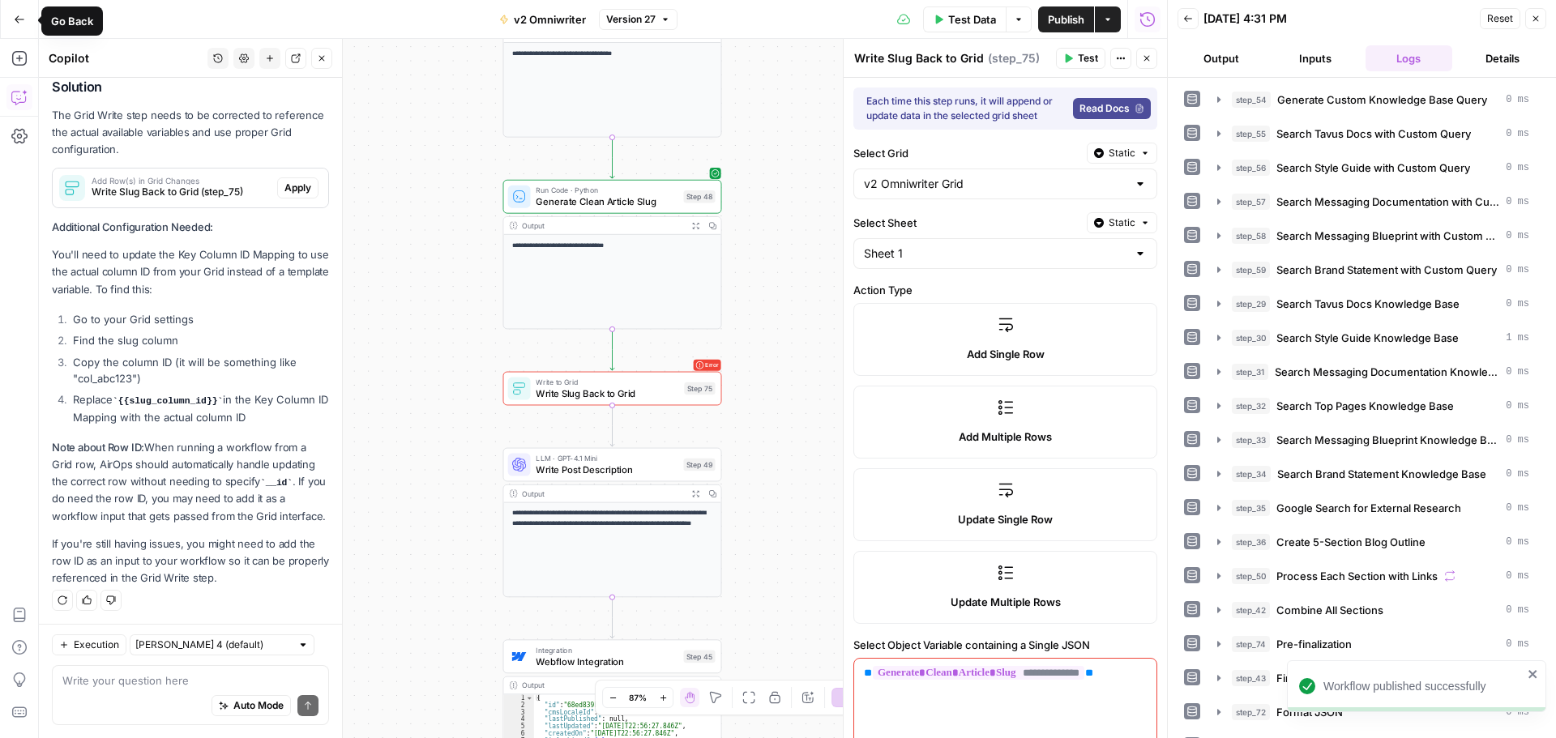
click at [17, 16] on icon "button" at bounding box center [19, 19] width 11 height 11
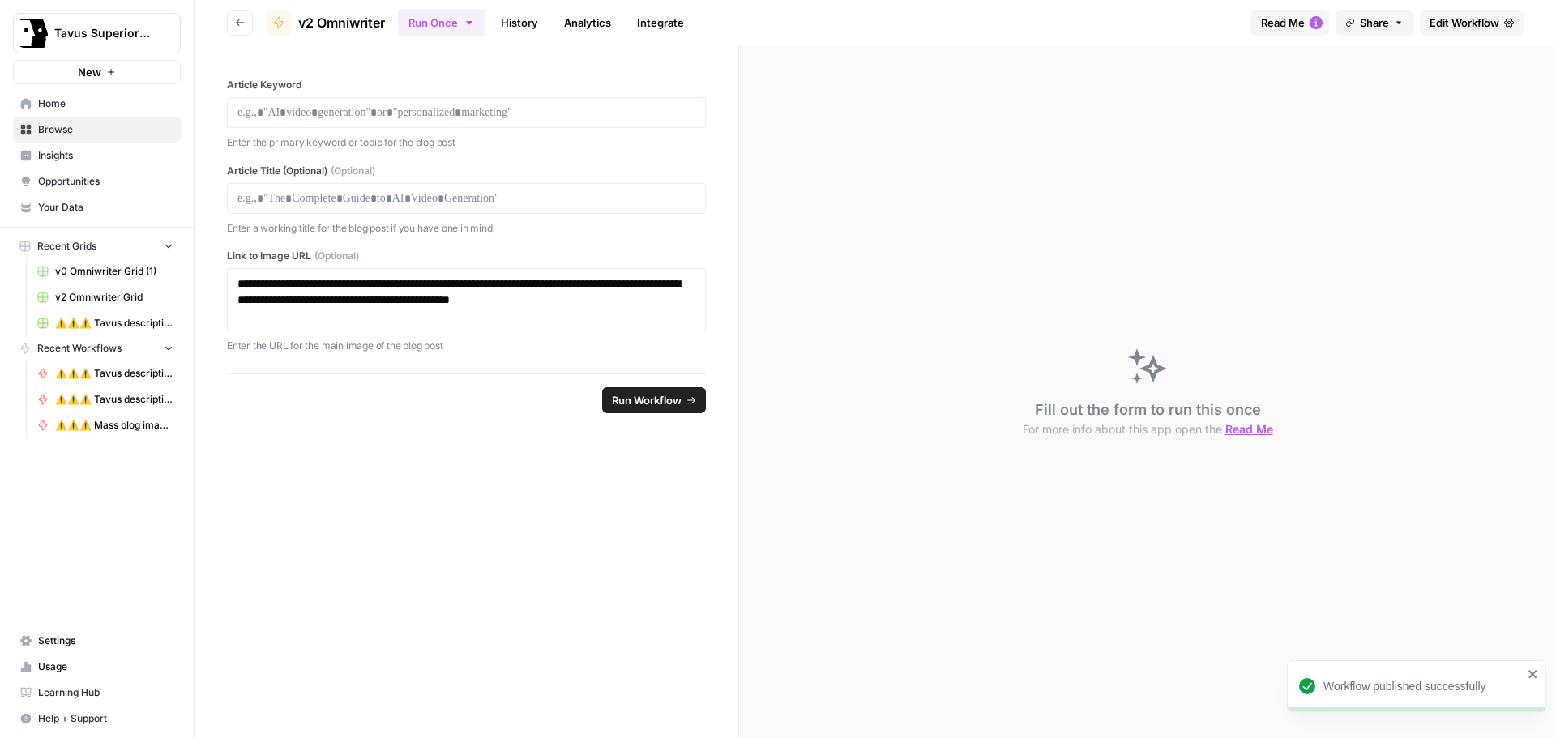
click at [87, 293] on span "v2 Omniwriter Grid" at bounding box center [114, 297] width 118 height 15
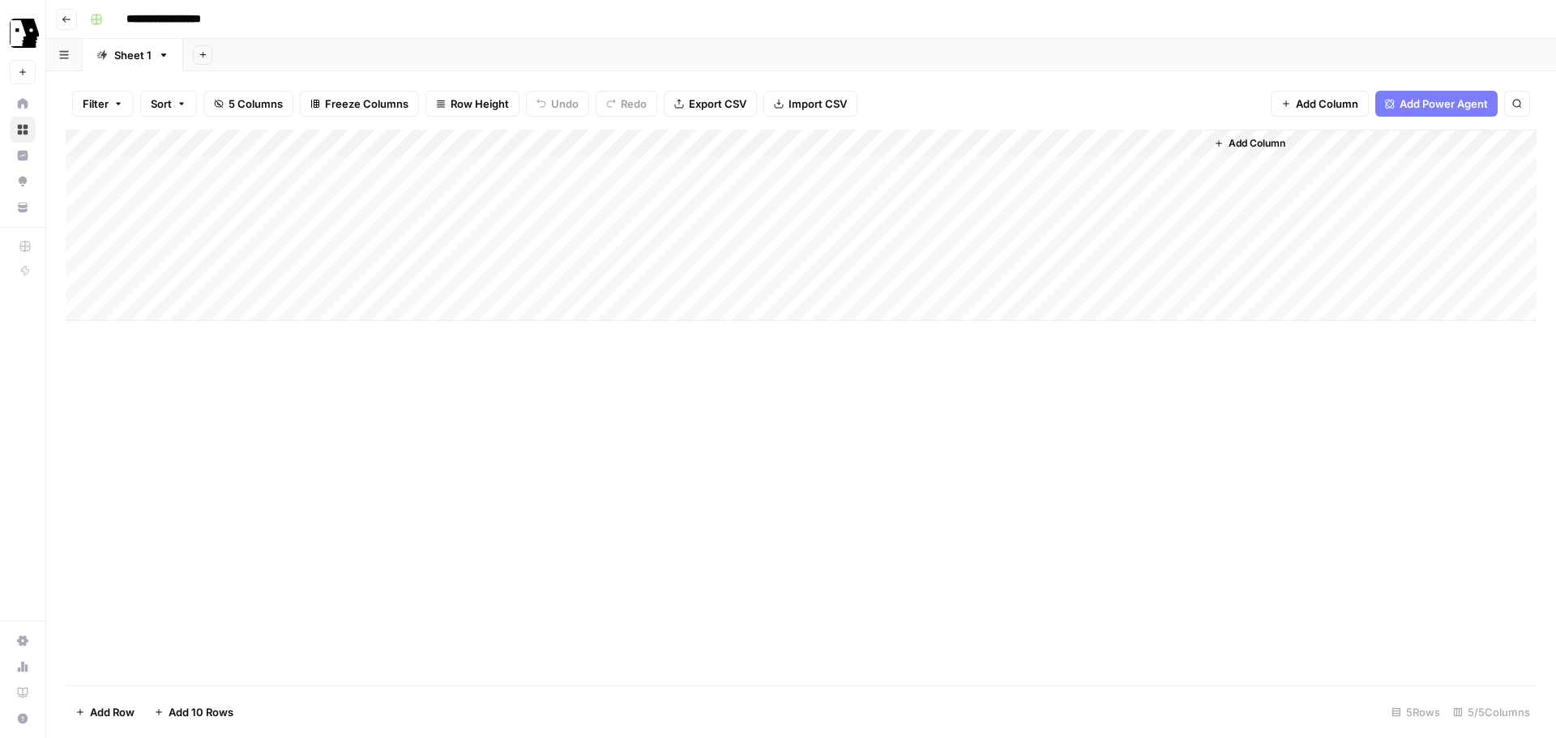
click at [1046, 142] on div "Add Column" at bounding box center [801, 225] width 1471 height 191
click at [1175, 447] on div "Add Column" at bounding box center [801, 408] width 1471 height 556
click at [1191, 142] on div "Add Column" at bounding box center [801, 225] width 1471 height 191
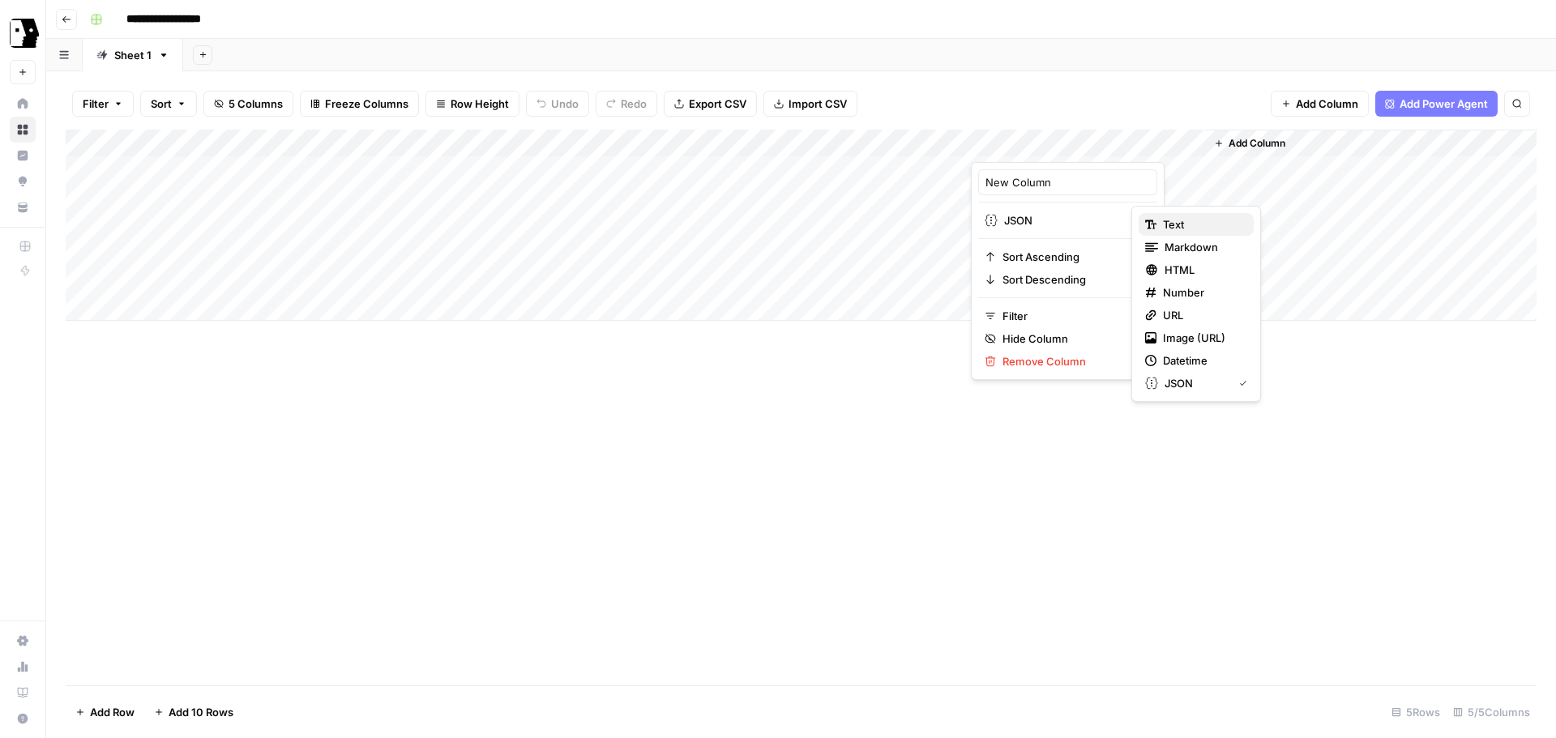
click at [1171, 220] on span "Text" at bounding box center [1202, 224] width 78 height 16
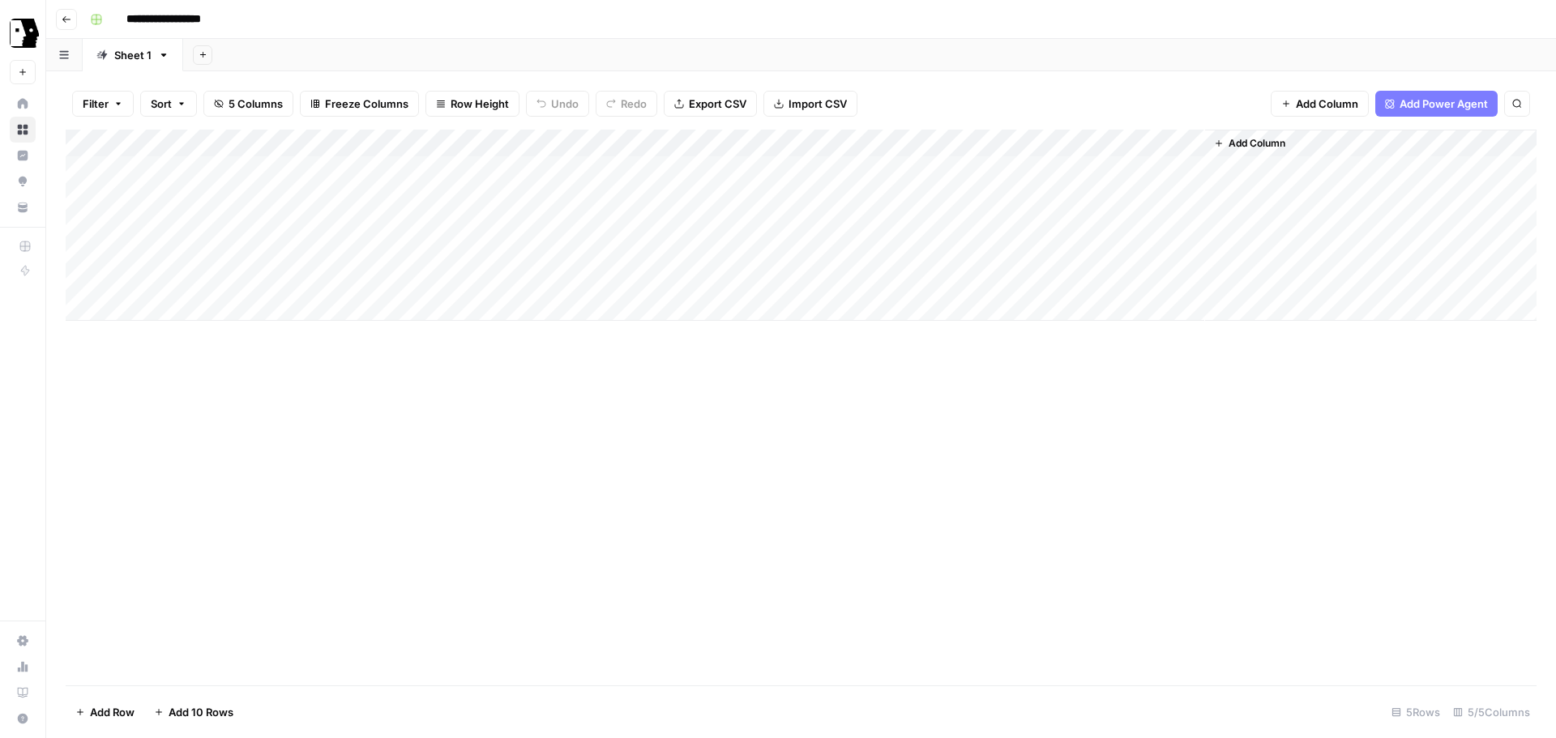
click at [1063, 166] on div "Add Column" at bounding box center [801, 225] width 1471 height 191
click at [1085, 168] on div "Add Column" at bounding box center [801, 225] width 1471 height 191
type textarea "**********"
click at [1085, 169] on textarea "**********" at bounding box center [1099, 179] width 259 height 39
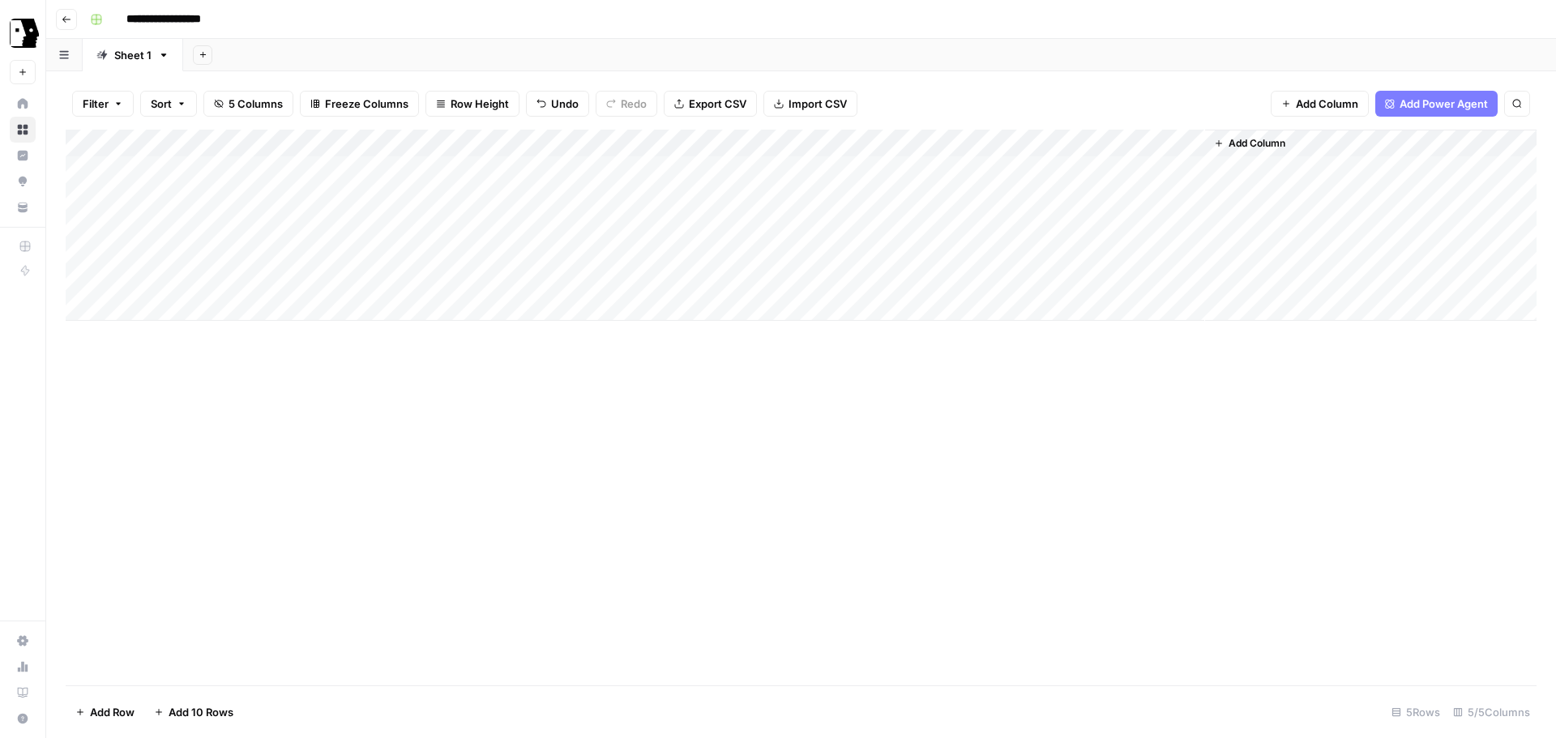
click at [1071, 108] on div "Filter Sort 5 Columns Freeze Columns Row Height Undo Redo Export CSV Import CSV…" at bounding box center [801, 104] width 1471 height 52
click at [1041, 143] on div "Add Column" at bounding box center [801, 225] width 1471 height 191
click at [1033, 177] on input "New Column" at bounding box center [1068, 182] width 165 height 16
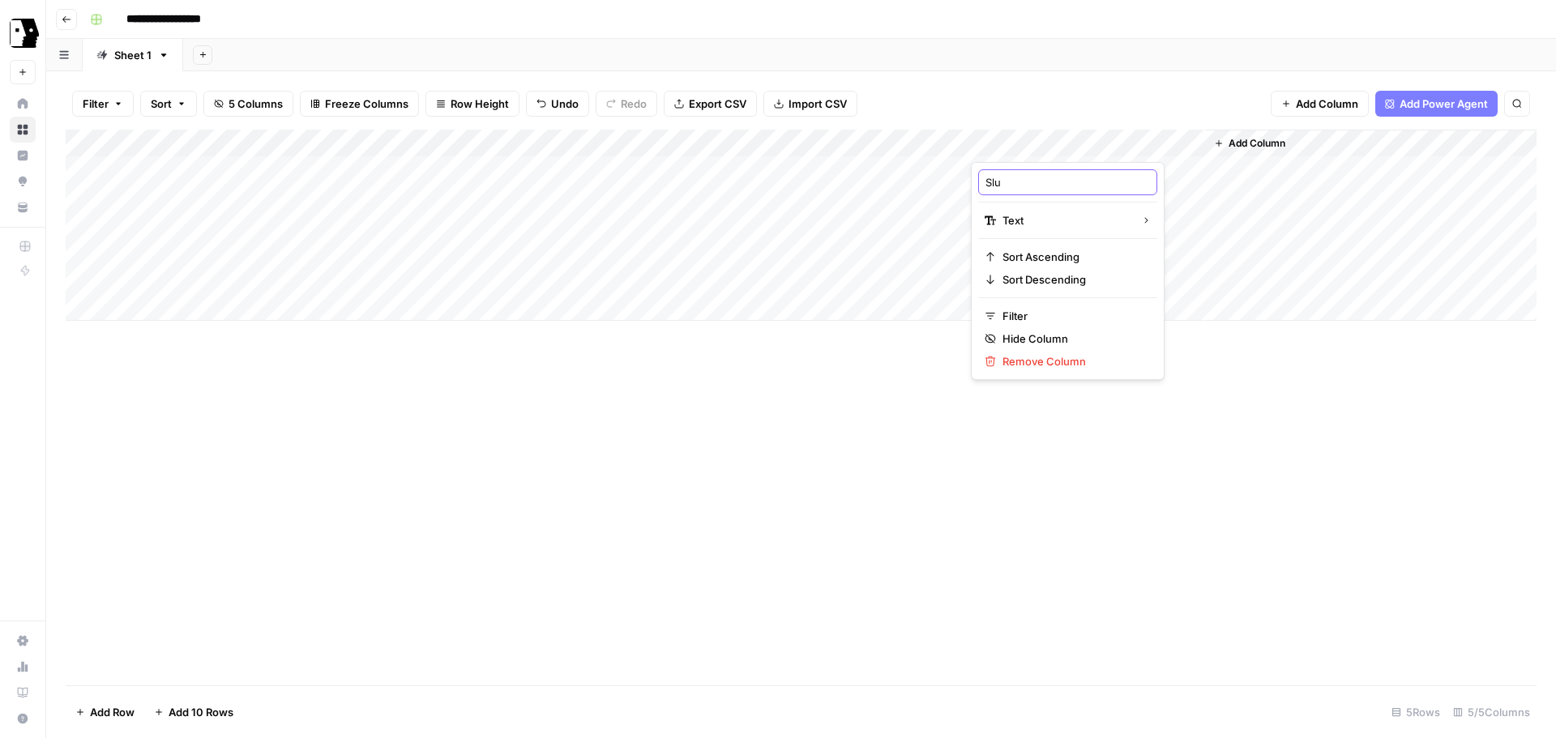
type input "Slug"
click at [857, 420] on div "Add Column" at bounding box center [801, 408] width 1471 height 556
click at [1188, 145] on div "Add Column" at bounding box center [801, 225] width 1471 height 191
click at [659, 501] on div "Add Column" at bounding box center [801, 408] width 1471 height 556
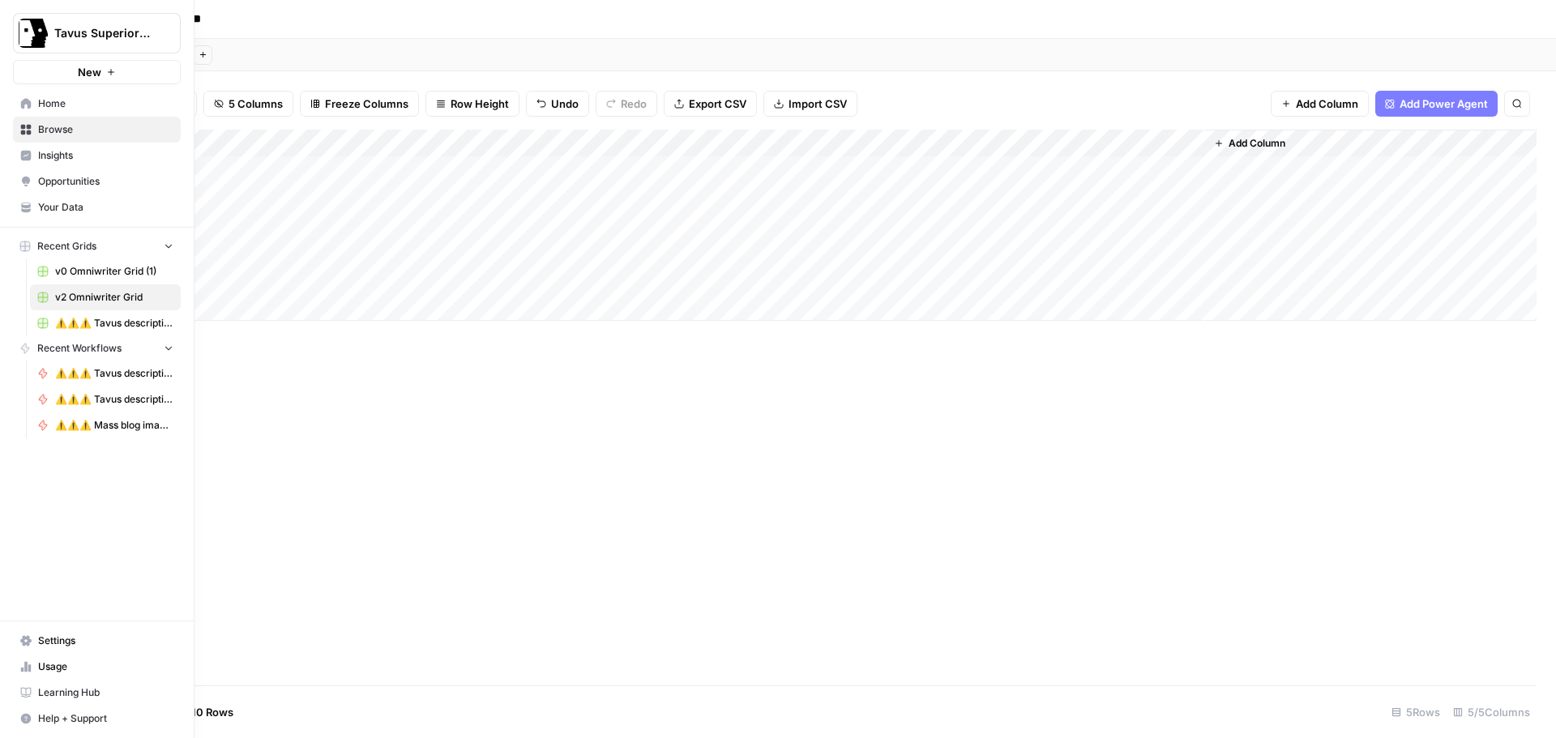
click at [48, 100] on span "Home" at bounding box center [105, 103] width 135 height 15
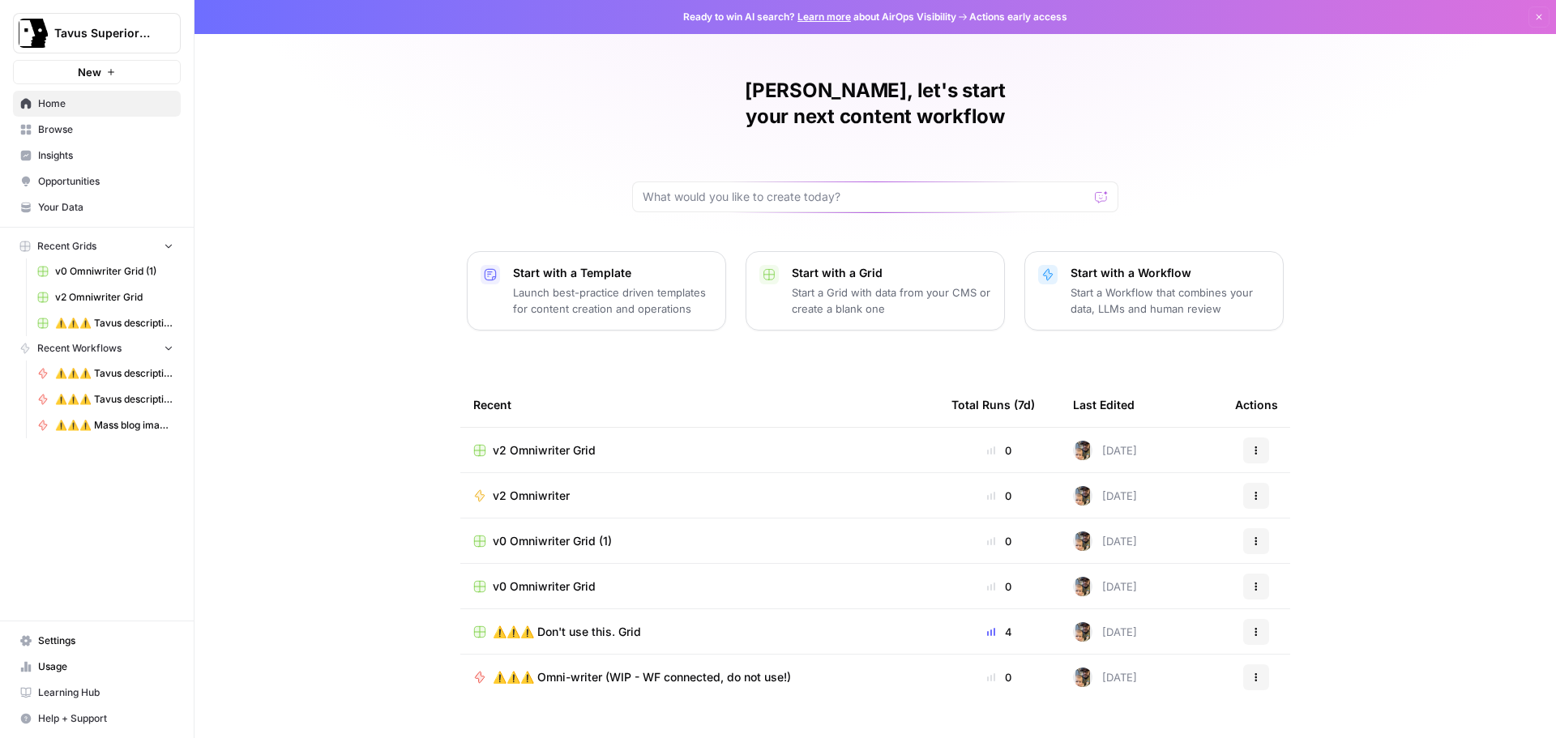
click at [545, 488] on span "v2 Omniwriter" at bounding box center [531, 496] width 77 height 16
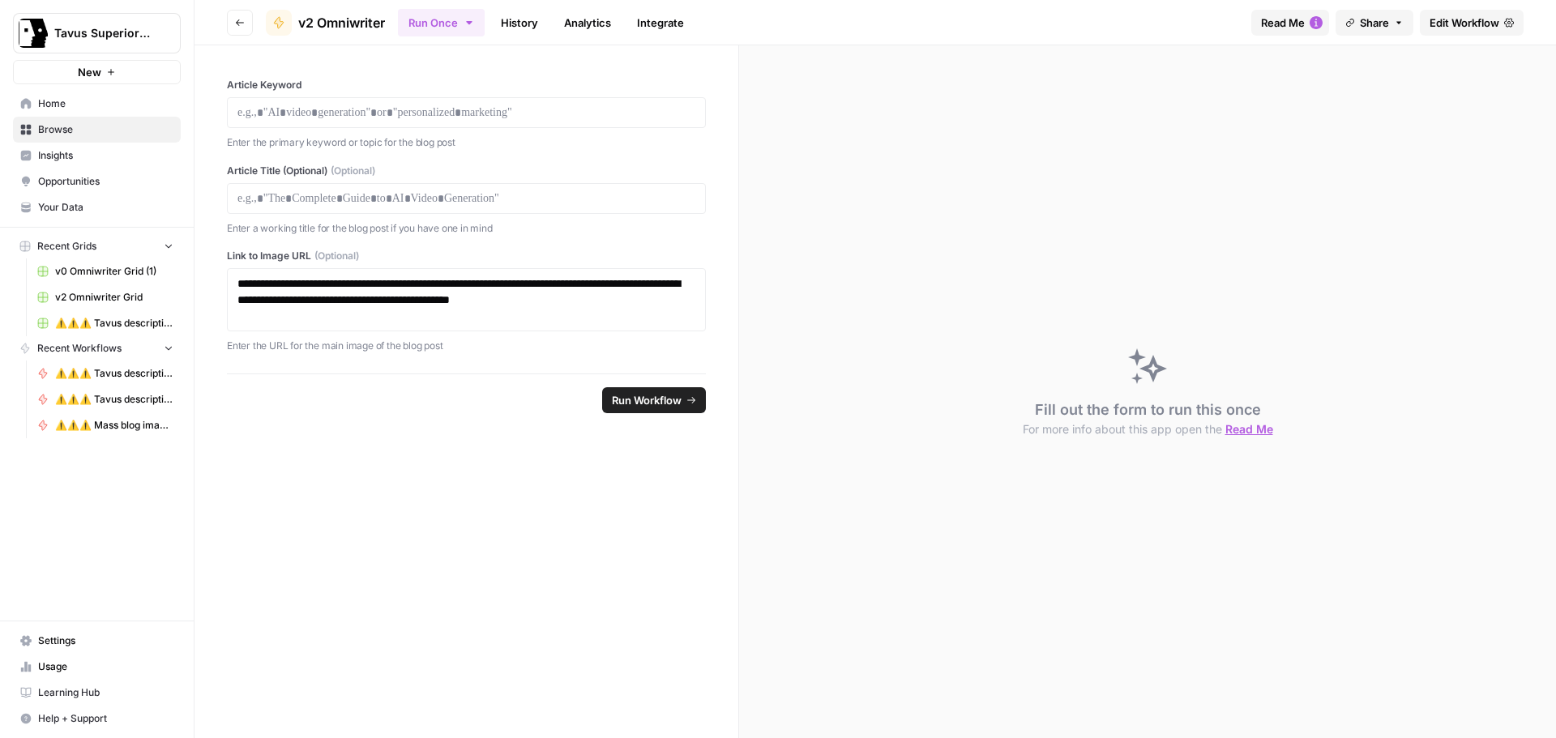
click at [1443, 25] on span "Edit Workflow" at bounding box center [1465, 23] width 70 height 16
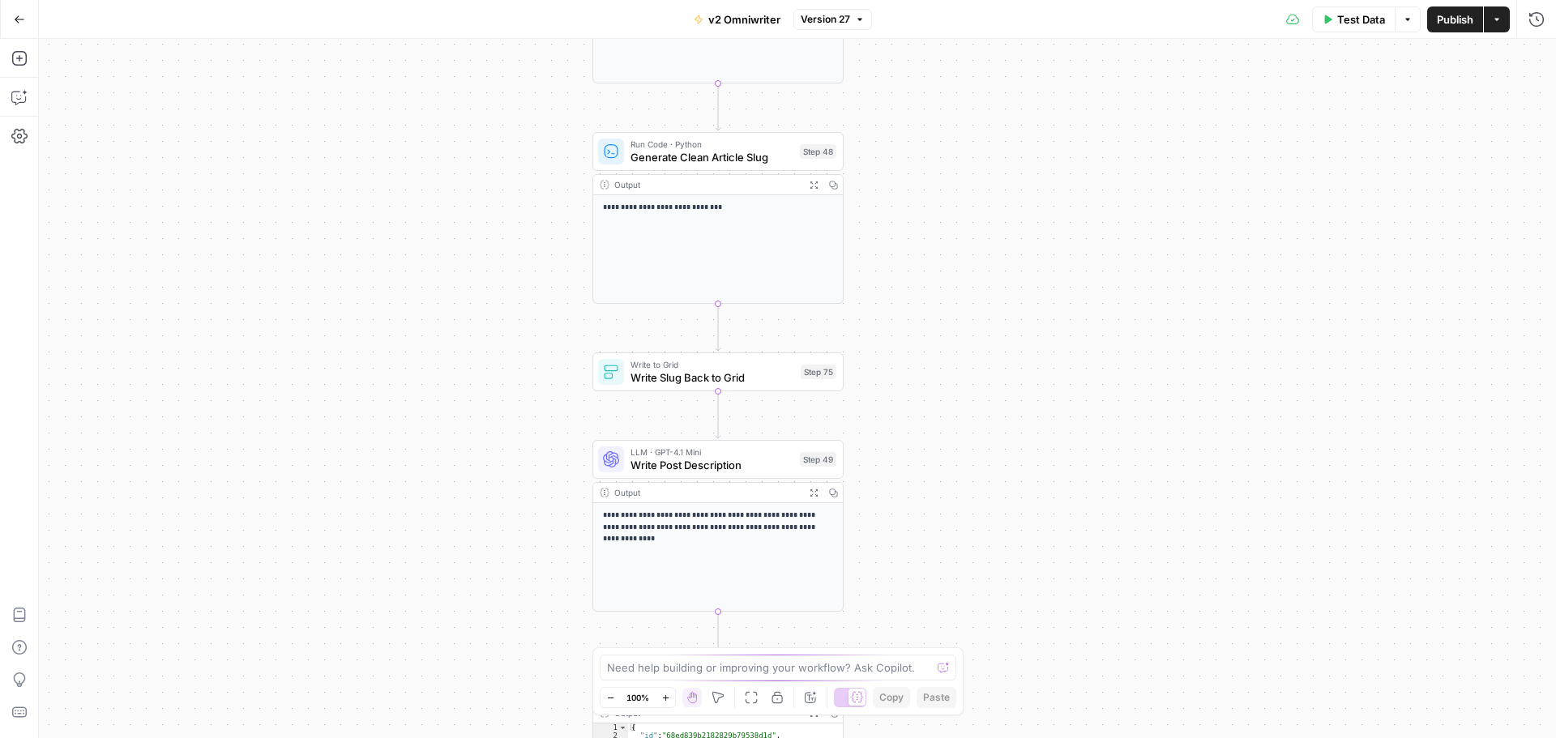
click at [762, 383] on span "Write Slug Back to Grid" at bounding box center [713, 378] width 164 height 16
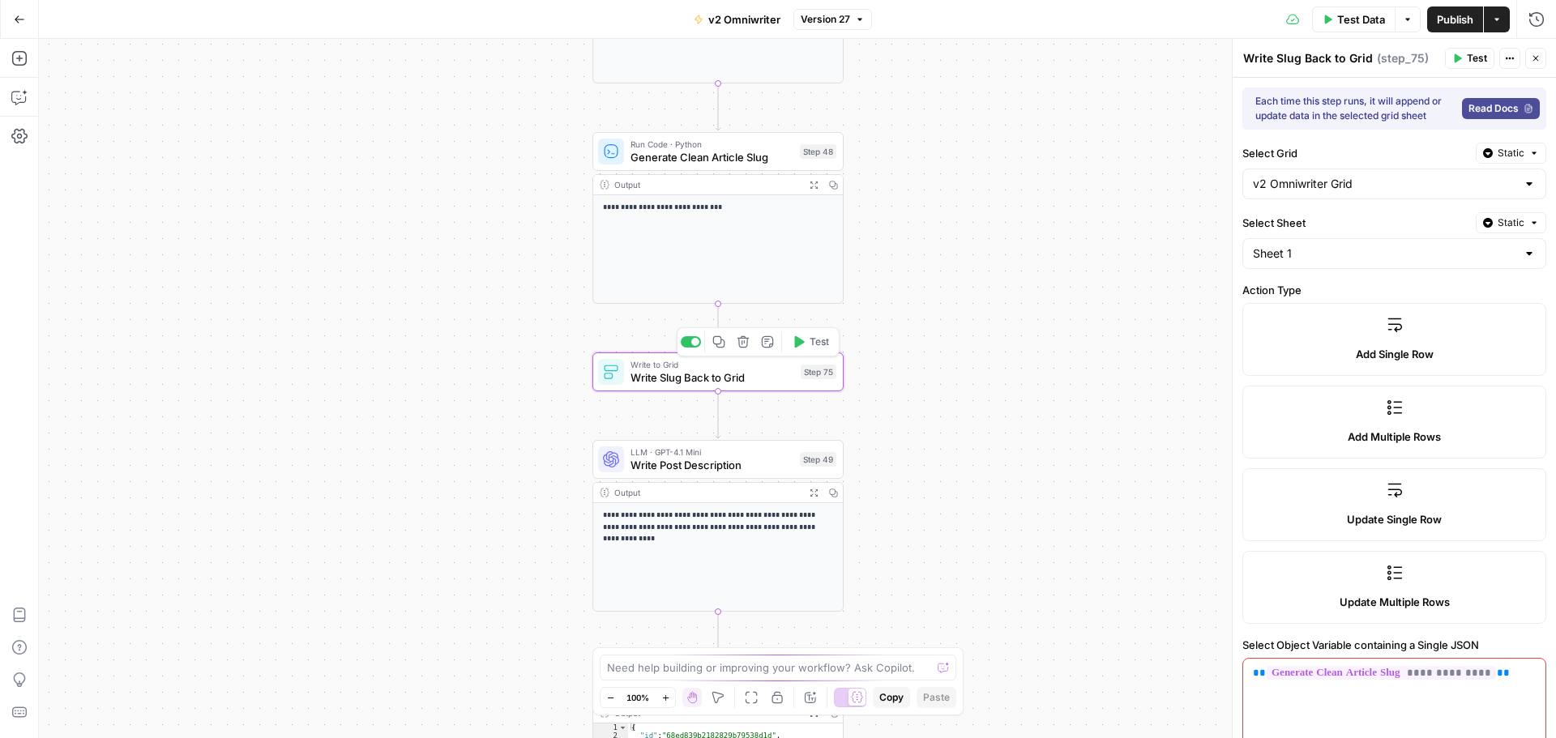
type input "Slug"
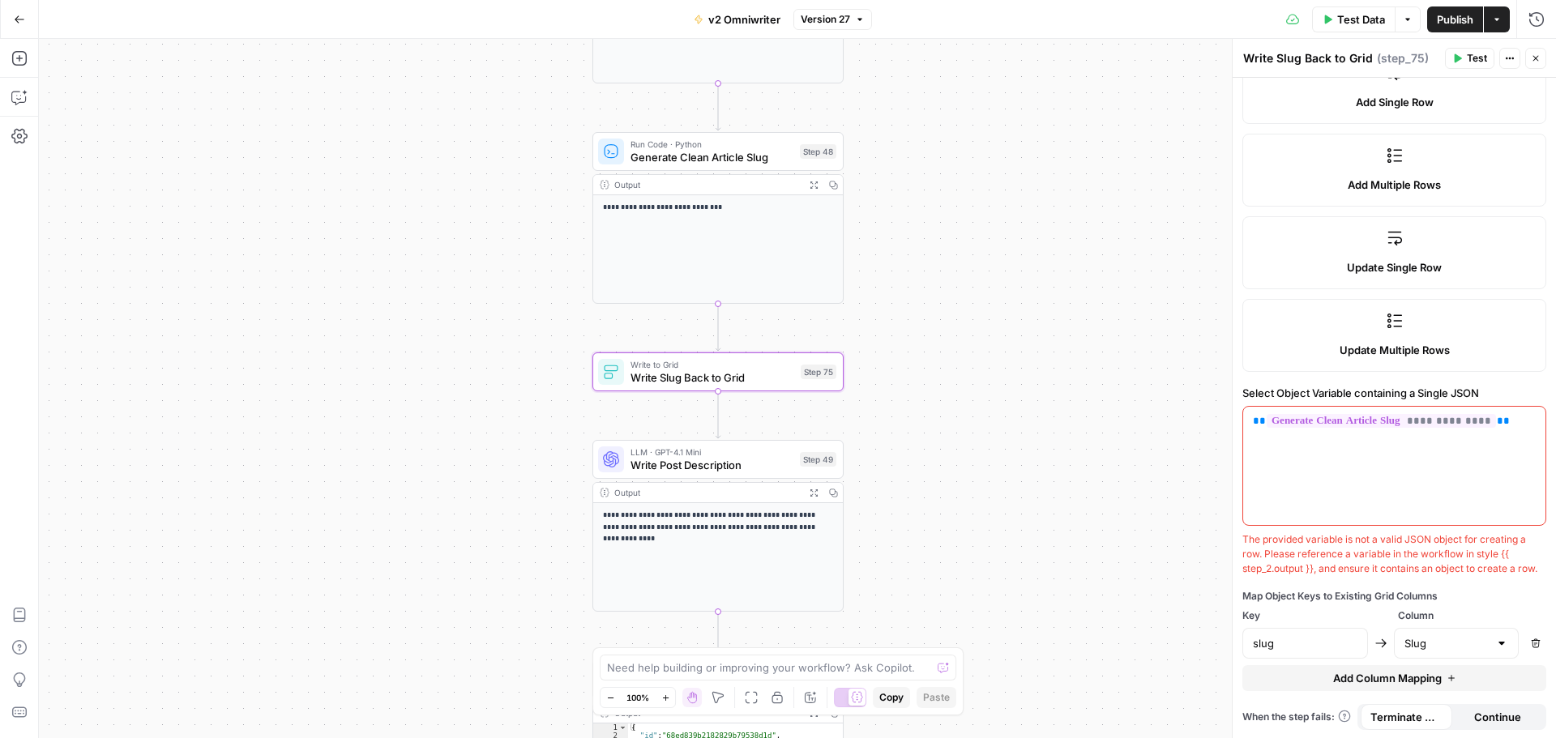
scroll to position [268, 0]
click at [1320, 640] on input "slug" at bounding box center [1305, 642] width 105 height 16
click at [1460, 58] on icon "button" at bounding box center [1458, 58] width 7 height 9
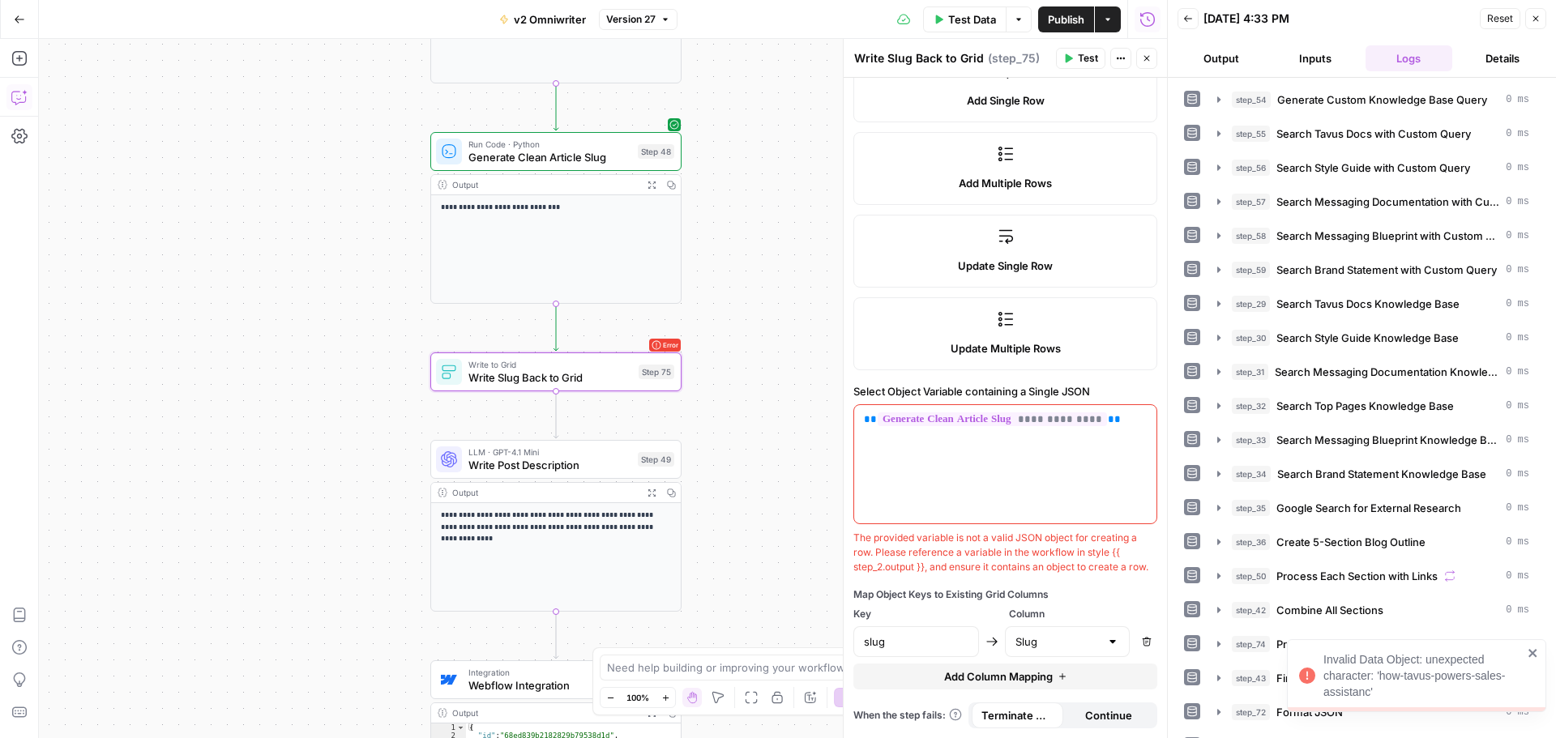
click at [18, 92] on icon "button" at bounding box center [19, 97] width 16 height 16
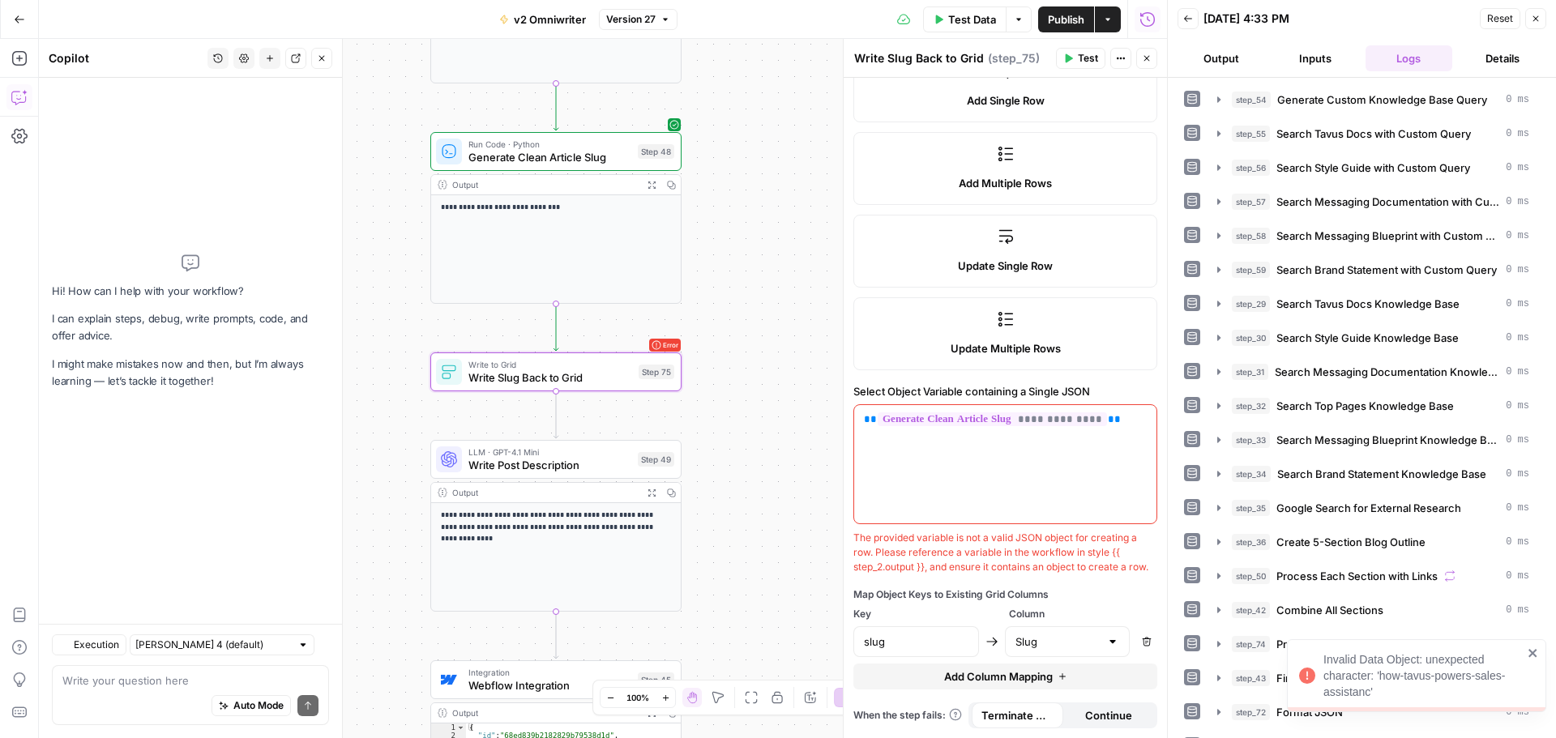
click at [146, 687] on textarea at bounding box center [190, 681] width 256 height 16
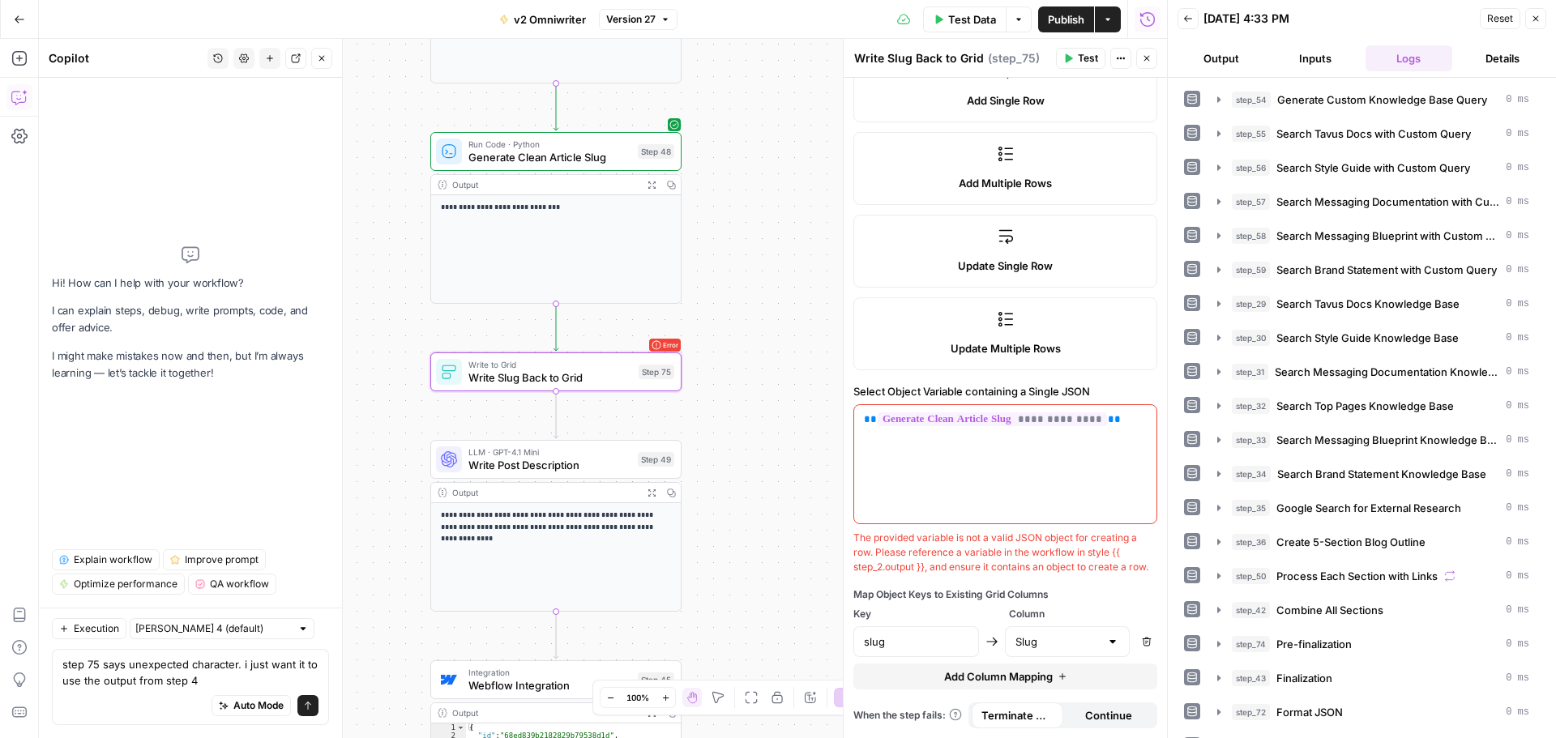
type textarea "step 75 says unexpected character. i just want it to use the output from step 48"
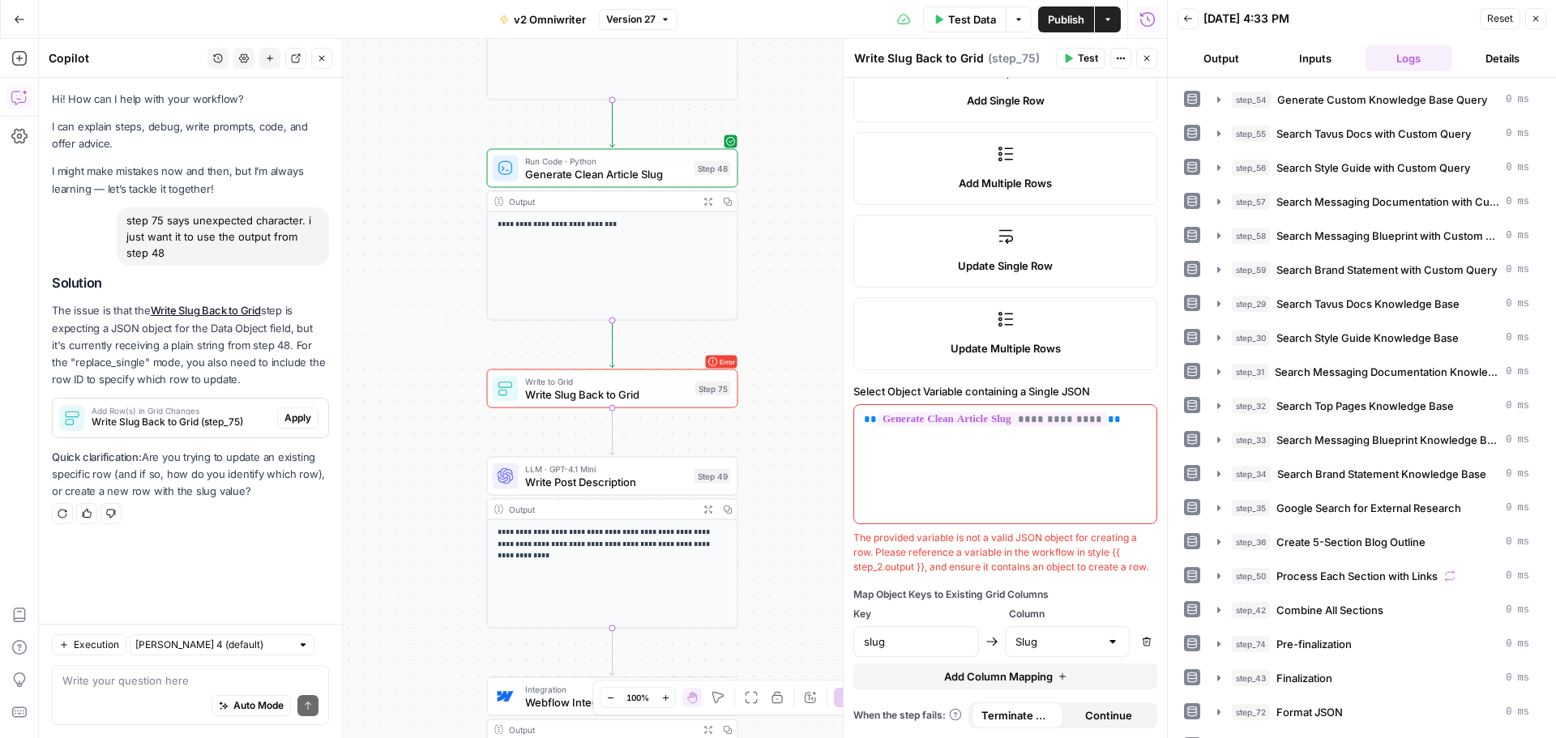
click at [144, 476] on p "Quick clarification: Are you trying to update an existing specific row (and if …" at bounding box center [190, 474] width 277 height 51
click at [130, 694] on div "Auto Mode Send" at bounding box center [190, 707] width 256 height 36
click at [282, 421] on button "Apply" at bounding box center [297, 418] width 41 height 21
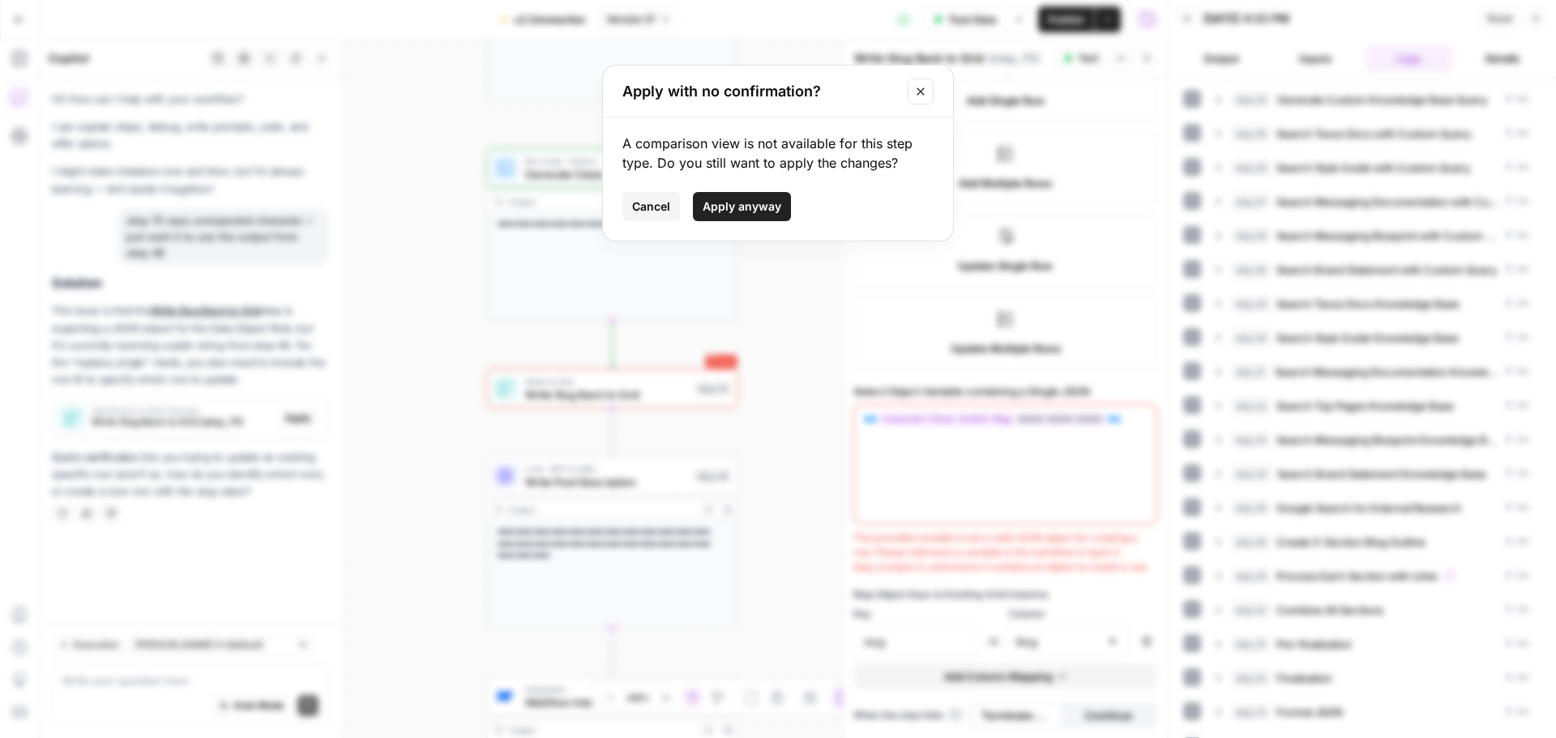
click at [723, 212] on span "Apply anyway" at bounding box center [742, 207] width 79 height 16
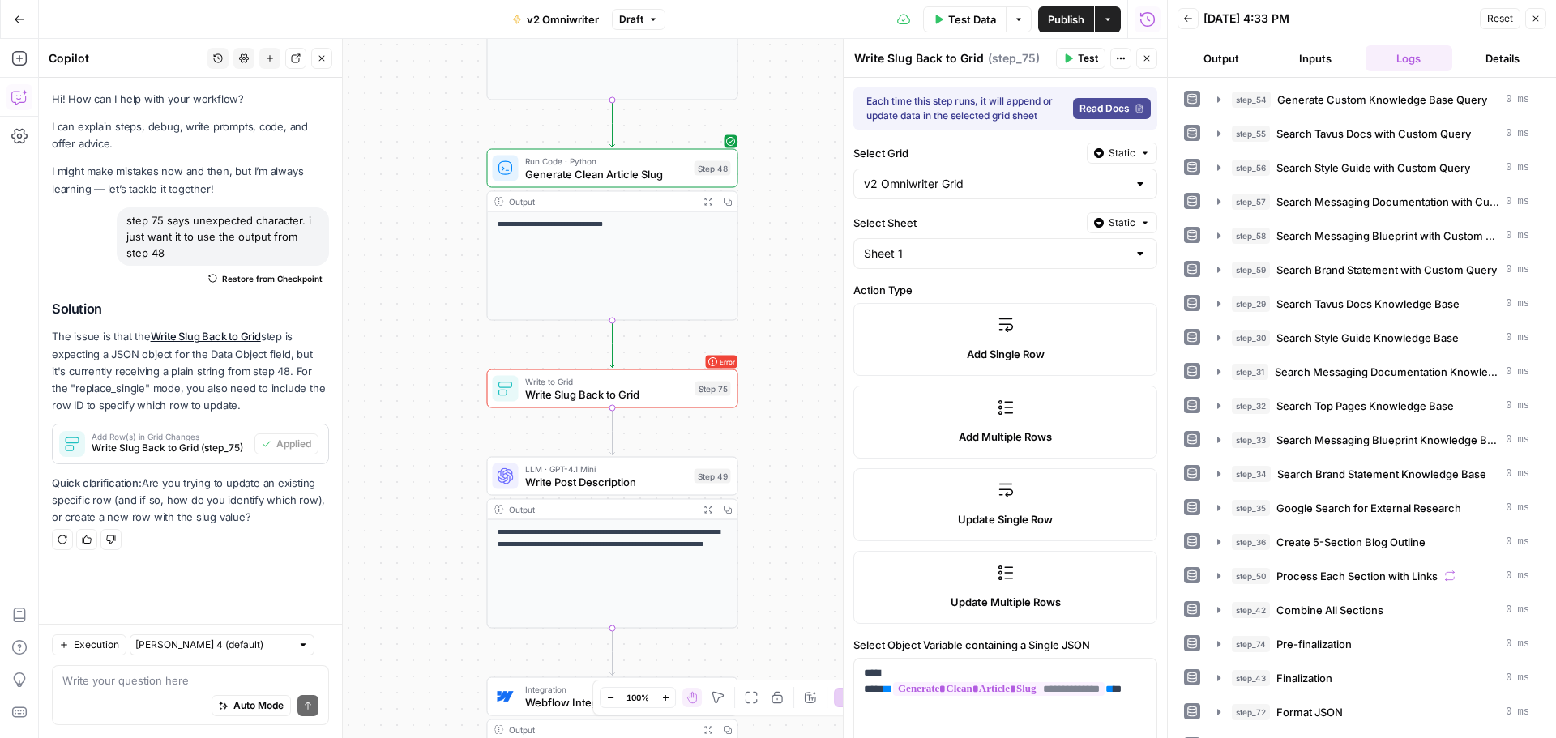
scroll to position [81, 0]
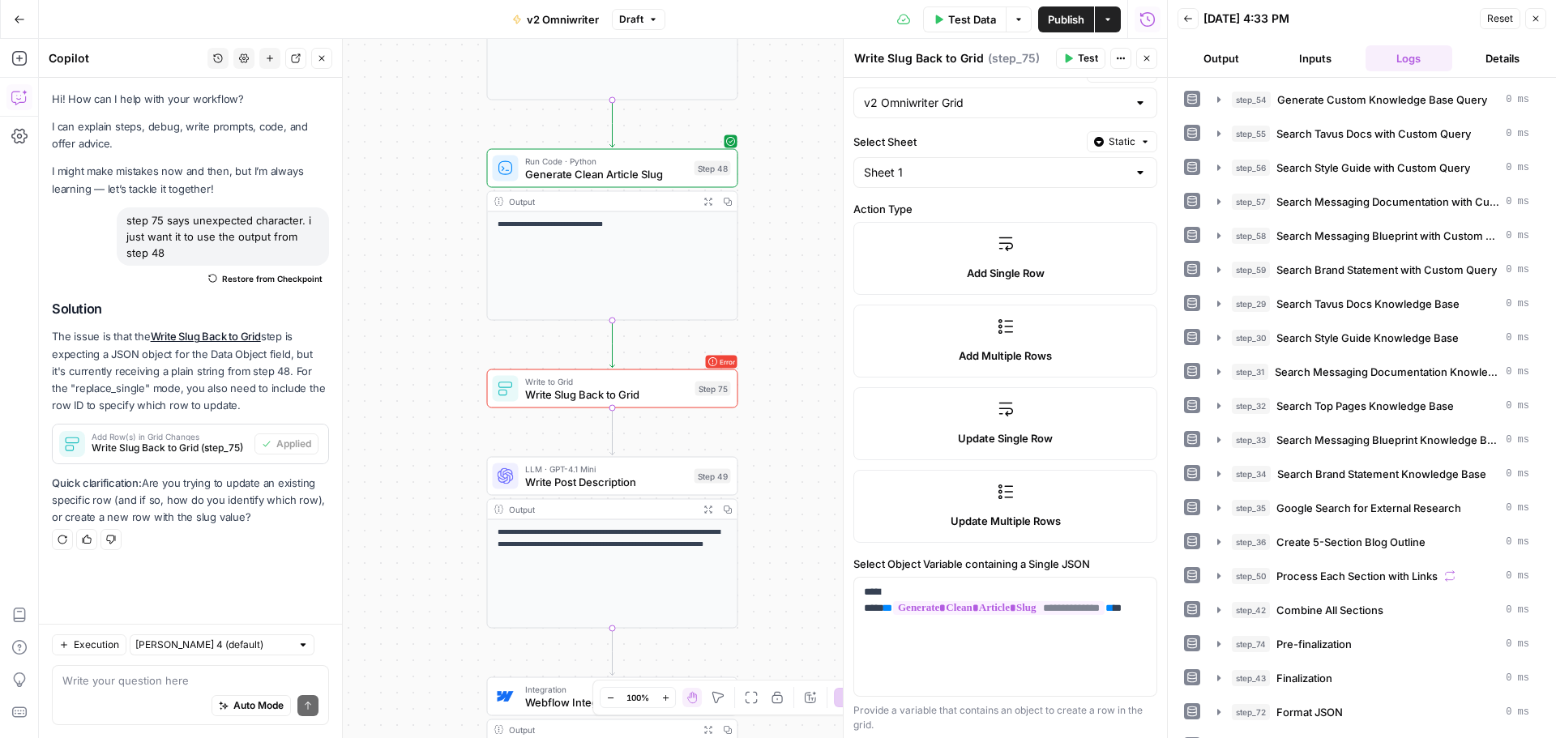
click at [934, 419] on label "Update Single Row" at bounding box center [1005, 423] width 304 height 73
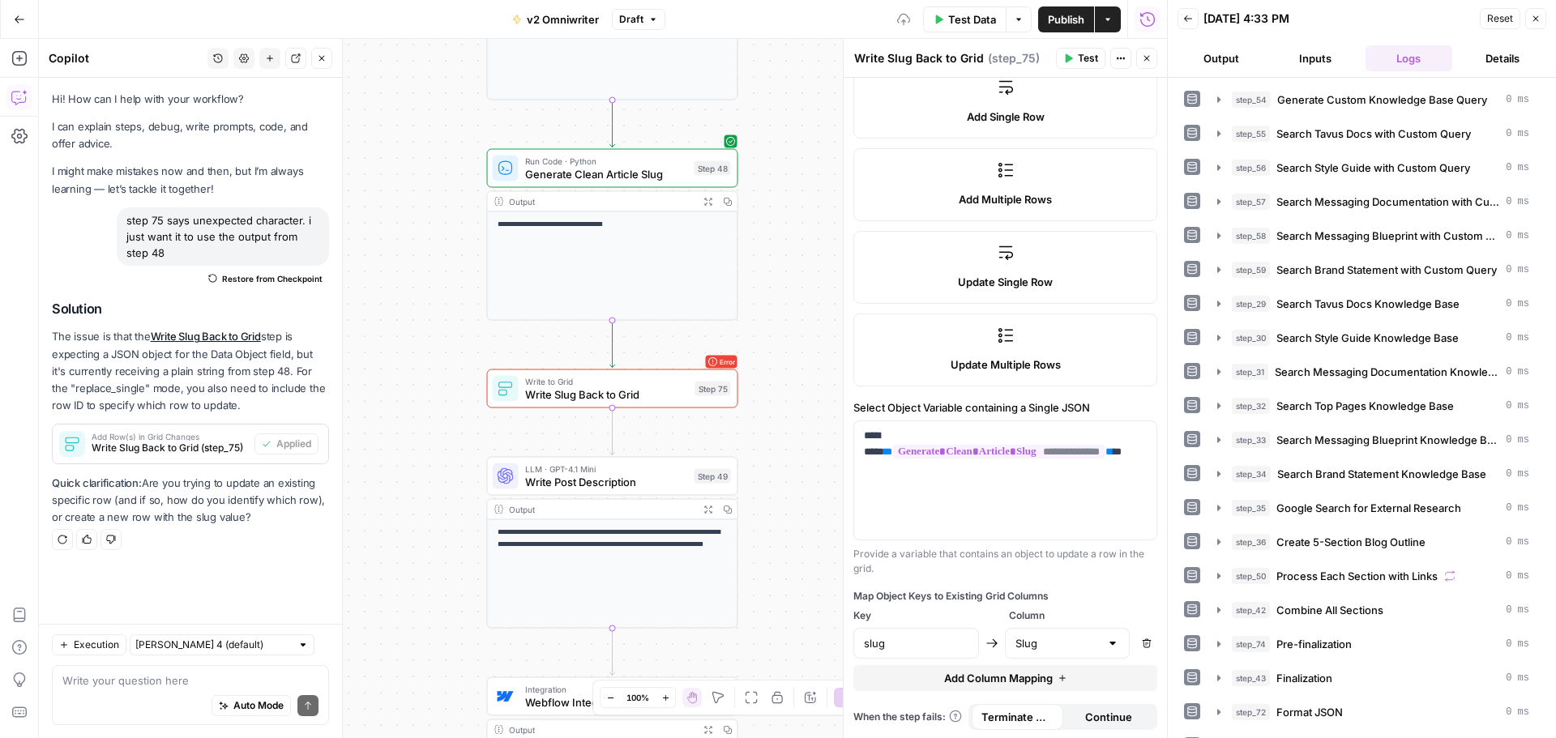
scroll to position [239, 0]
click at [1071, 62] on icon "button" at bounding box center [1068, 58] width 10 height 10
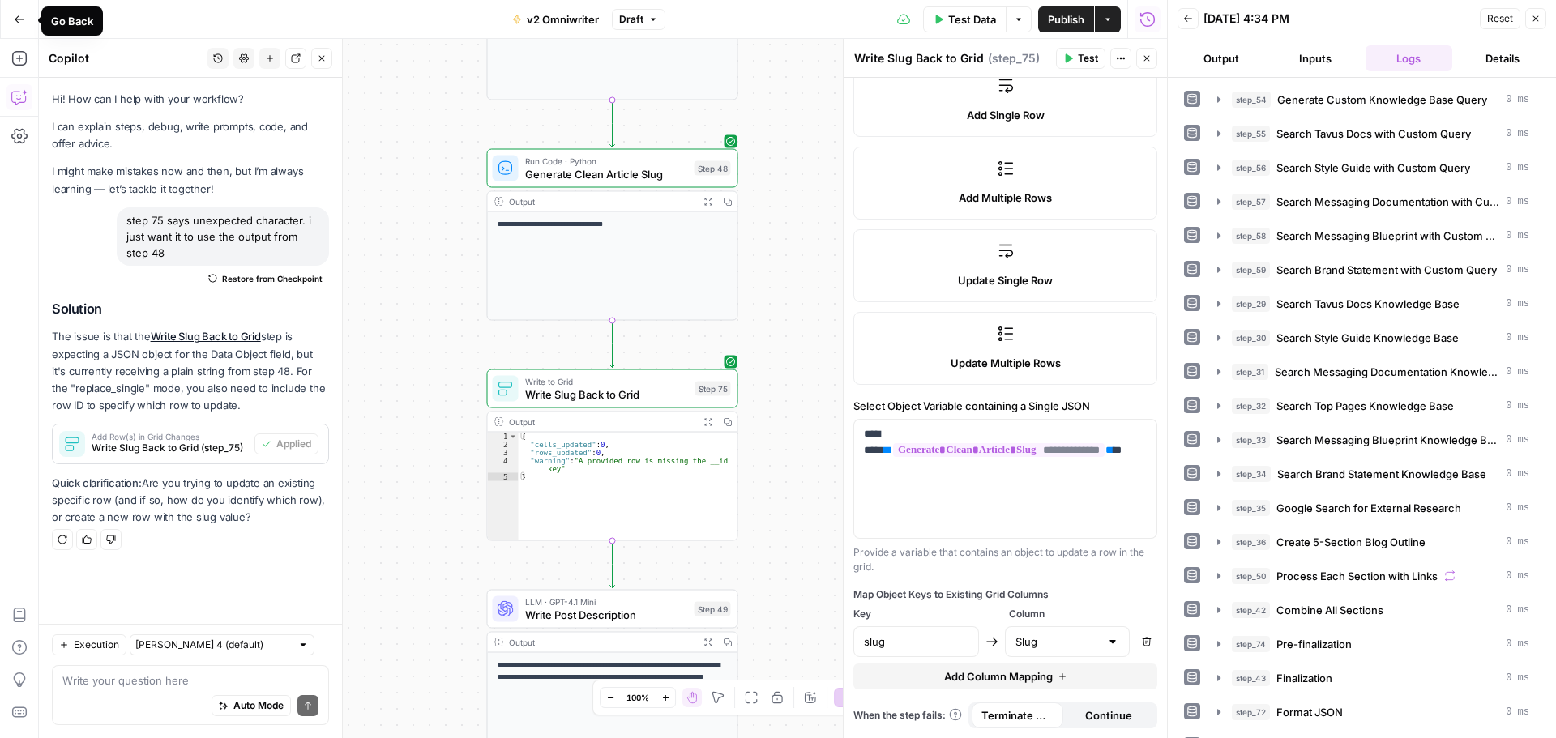
click at [14, 23] on icon "button" at bounding box center [19, 19] width 11 height 11
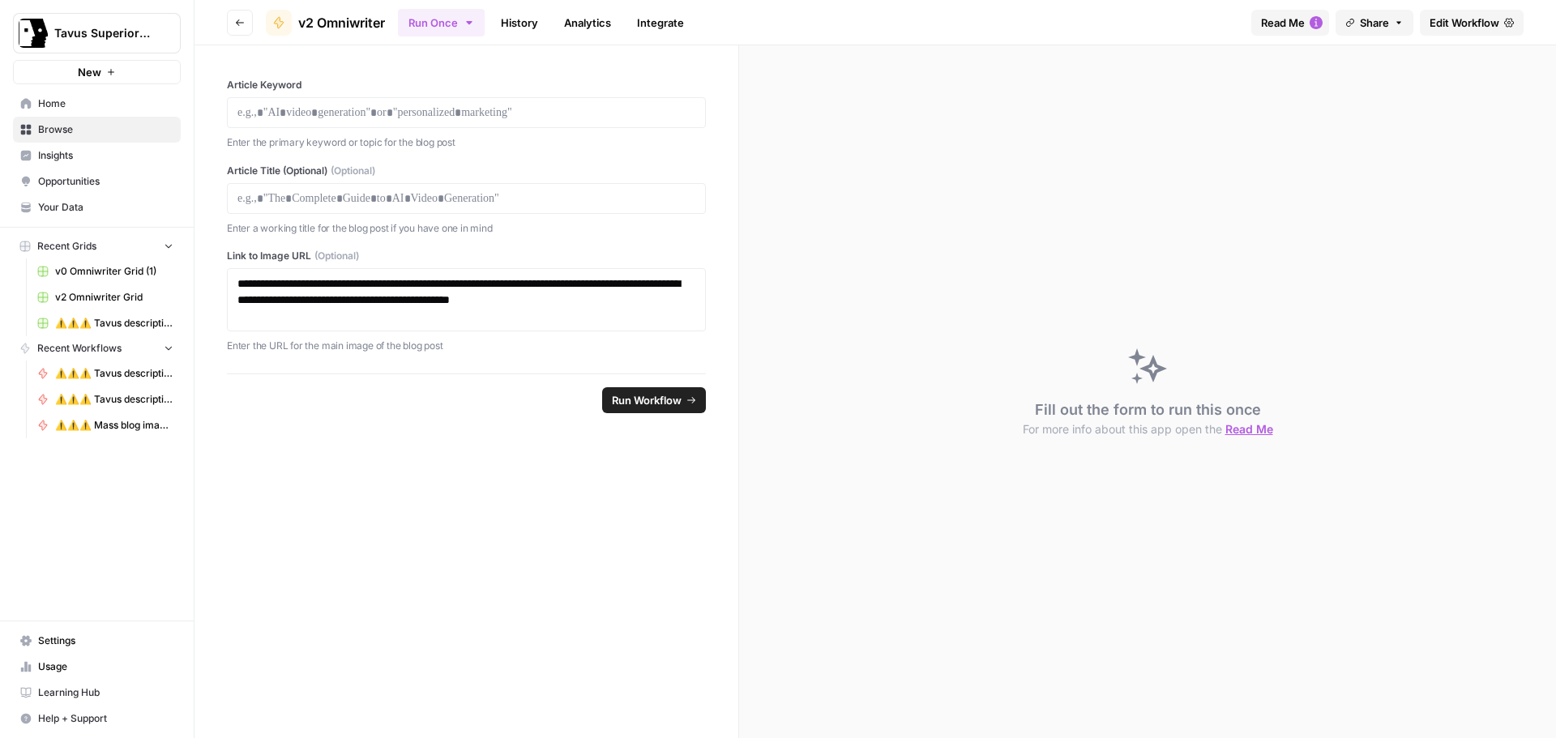
click at [99, 293] on span "v2 Omniwriter Grid" at bounding box center [114, 297] width 118 height 15
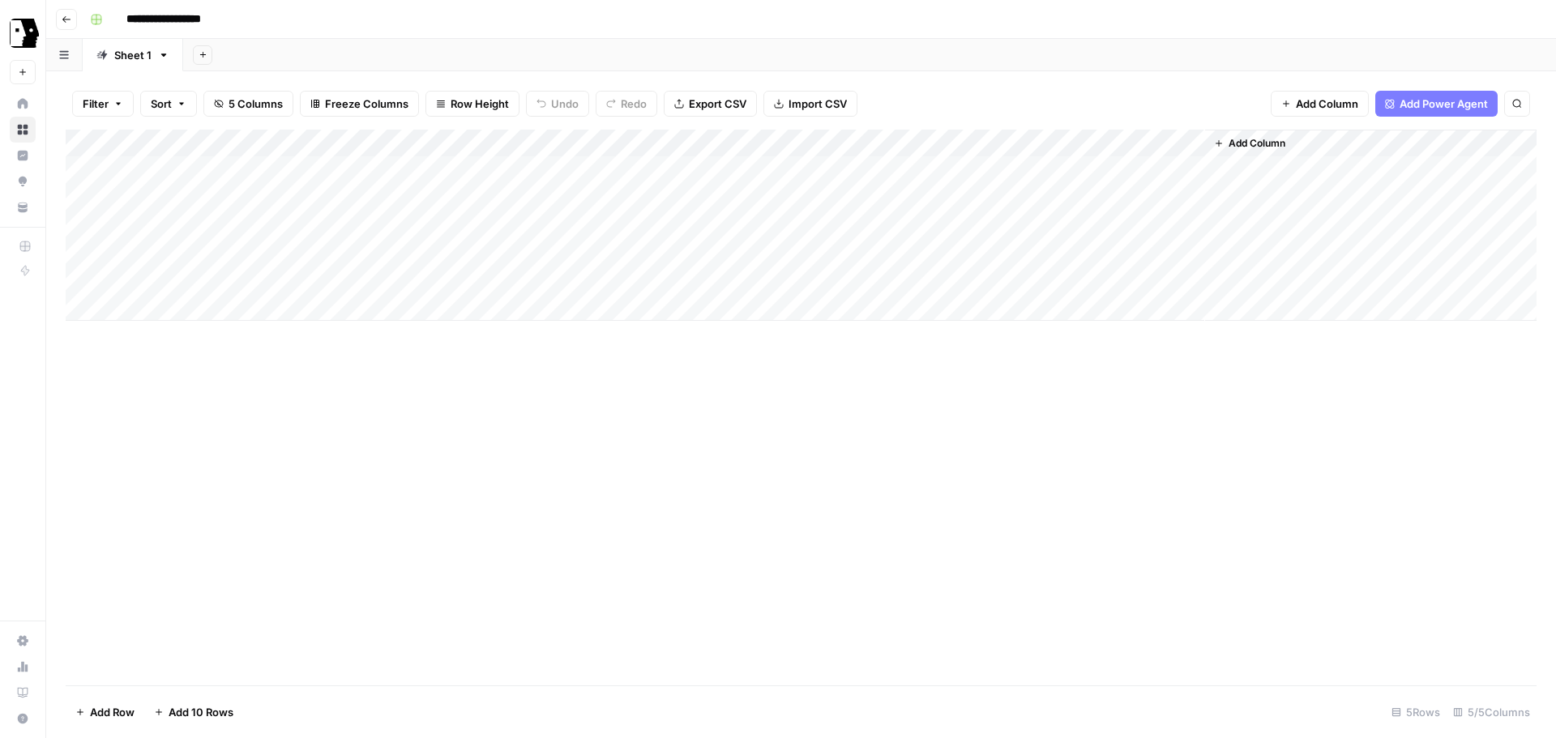
click at [624, 164] on div "Add Column" at bounding box center [801, 225] width 1471 height 191
click at [794, 425] on div "Add Column" at bounding box center [801, 408] width 1471 height 556
click at [224, 168] on div "Add Column" at bounding box center [801, 225] width 1471 height 191
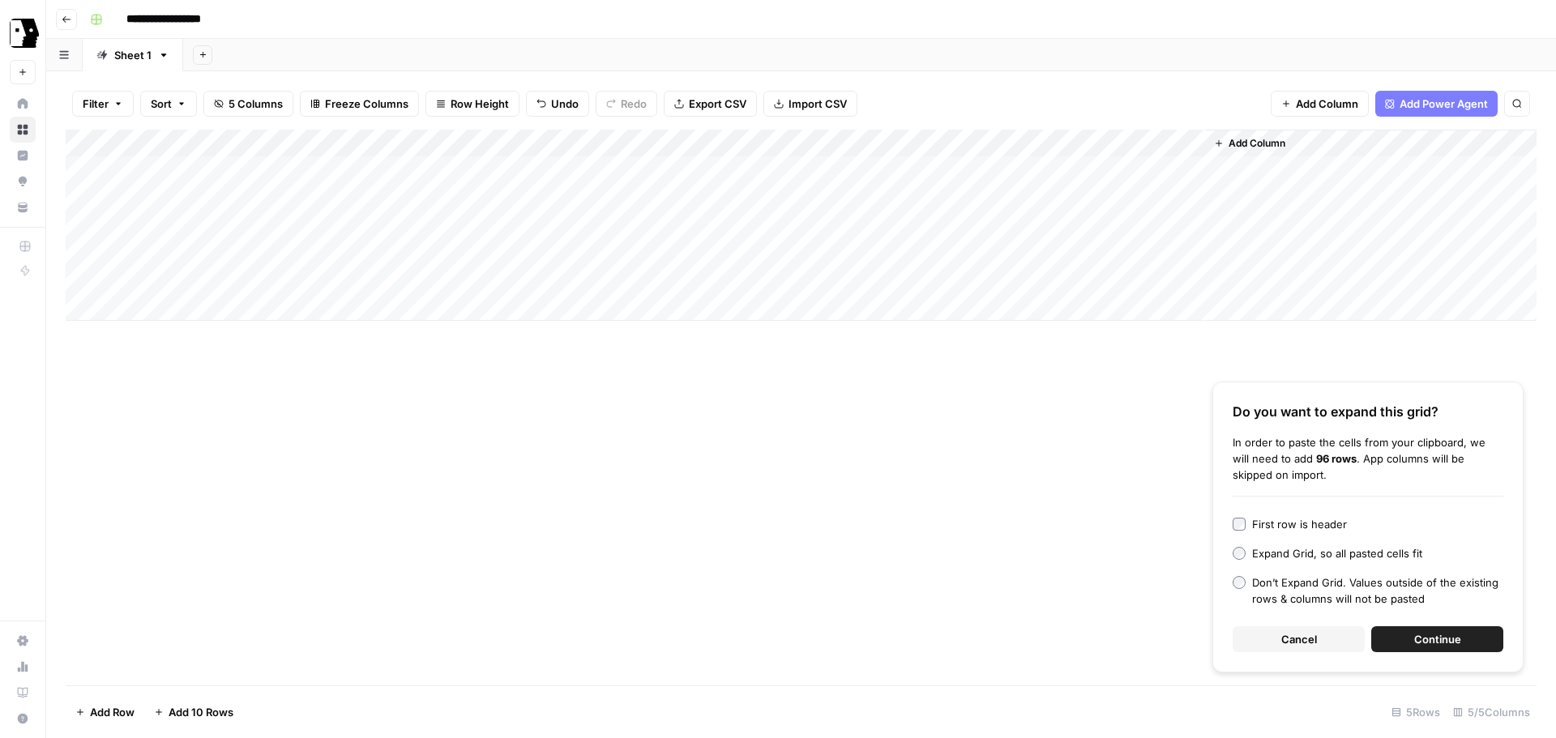
click at [1405, 632] on button "Continue" at bounding box center [1437, 639] width 132 height 26
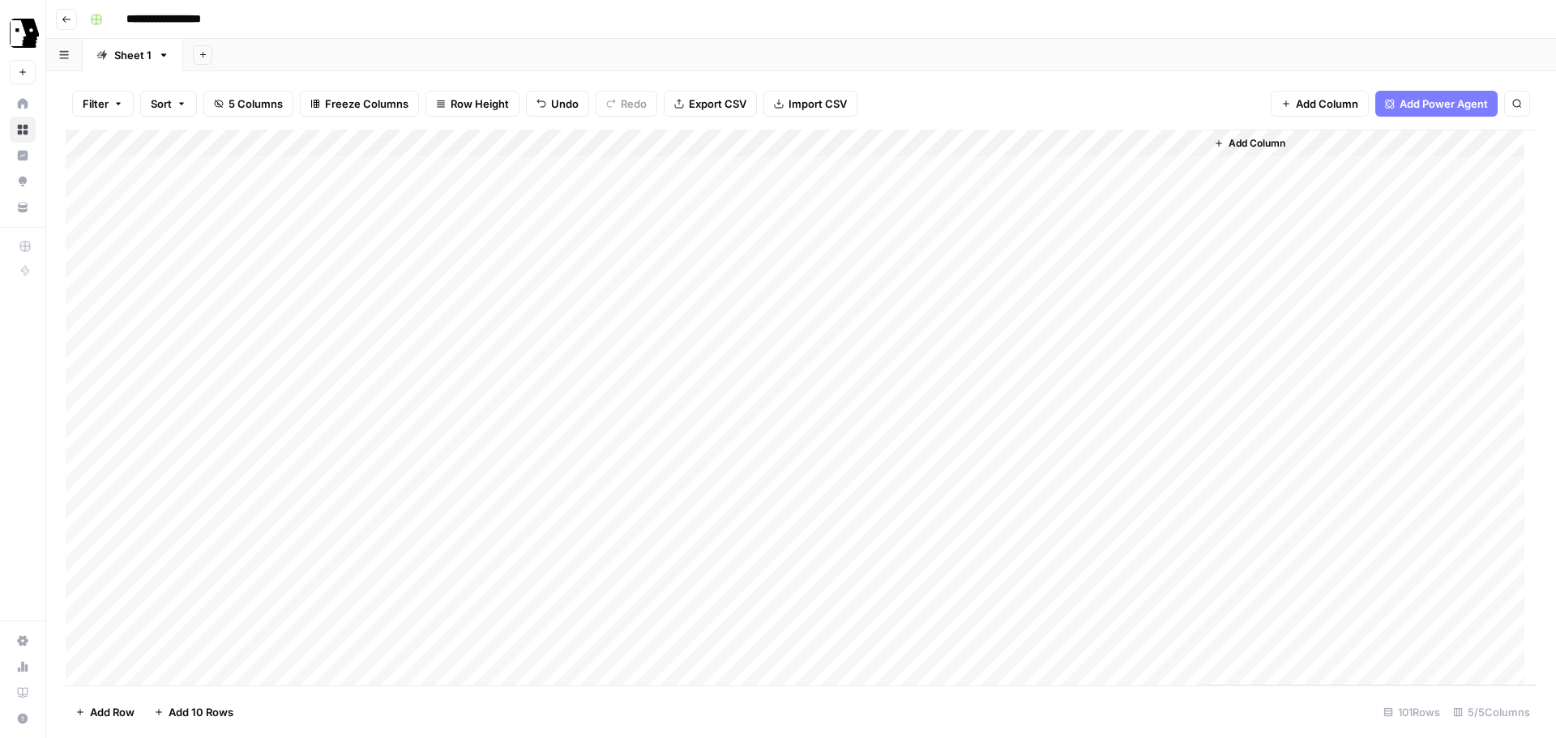
click at [696, 169] on div "Add Column" at bounding box center [801, 408] width 1471 height 556
click at [822, 182] on div "Add Column" at bounding box center [801, 408] width 1471 height 556
click at [726, 197] on div "Add Column" at bounding box center [801, 408] width 1471 height 556
click at [746, 173] on div "Add Column" at bounding box center [801, 408] width 1471 height 556
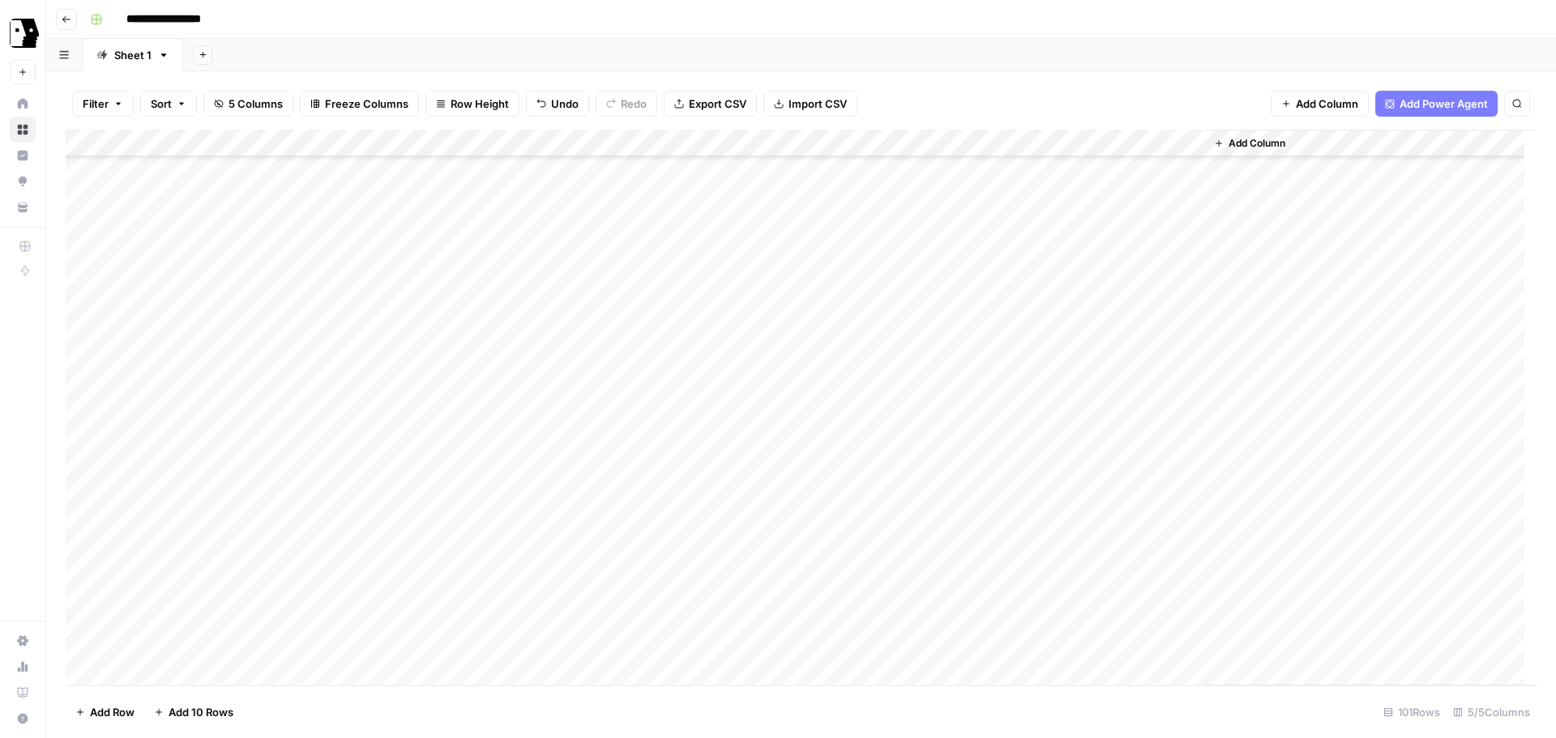
scroll to position [2281, 0]
drag, startPoint x: 821, startPoint y: 181, endPoint x: 815, endPoint y: 637, distance: 456.3
click at [815, 637] on div "Add Column" at bounding box center [801, 408] width 1471 height 556
click at [412, 173] on div "Add Column" at bounding box center [801, 408] width 1471 height 556
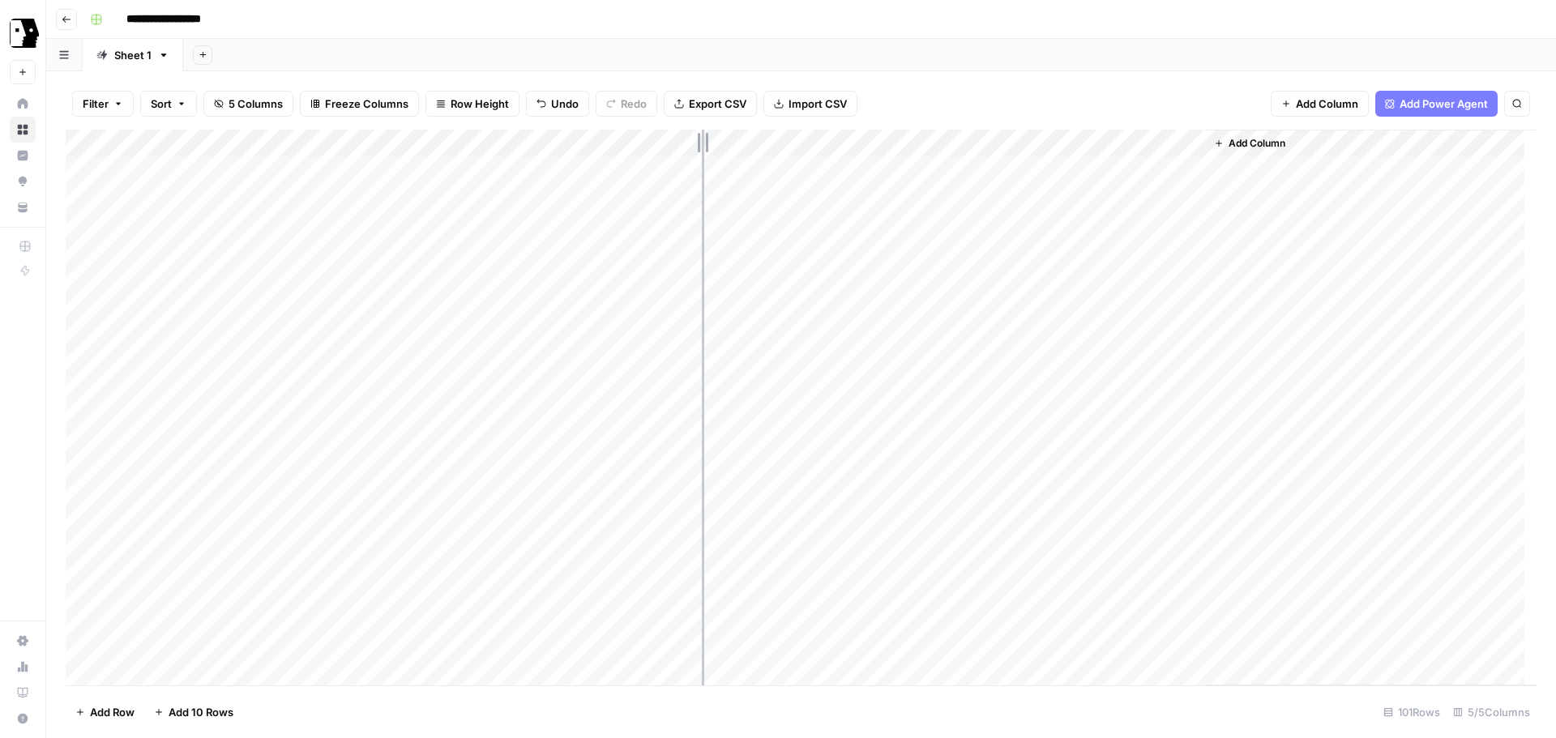
drag, startPoint x: 588, startPoint y: 144, endPoint x: 702, endPoint y: 142, distance: 114.3
click at [702, 142] on div "Add Column" at bounding box center [801, 408] width 1471 height 556
drag, startPoint x: 703, startPoint y: 142, endPoint x: 715, endPoint y: 142, distance: 11.3
click at [715, 142] on div "Add Column" at bounding box center [801, 408] width 1471 height 556
click at [712, 143] on div "Add Column" at bounding box center [801, 408] width 1471 height 556
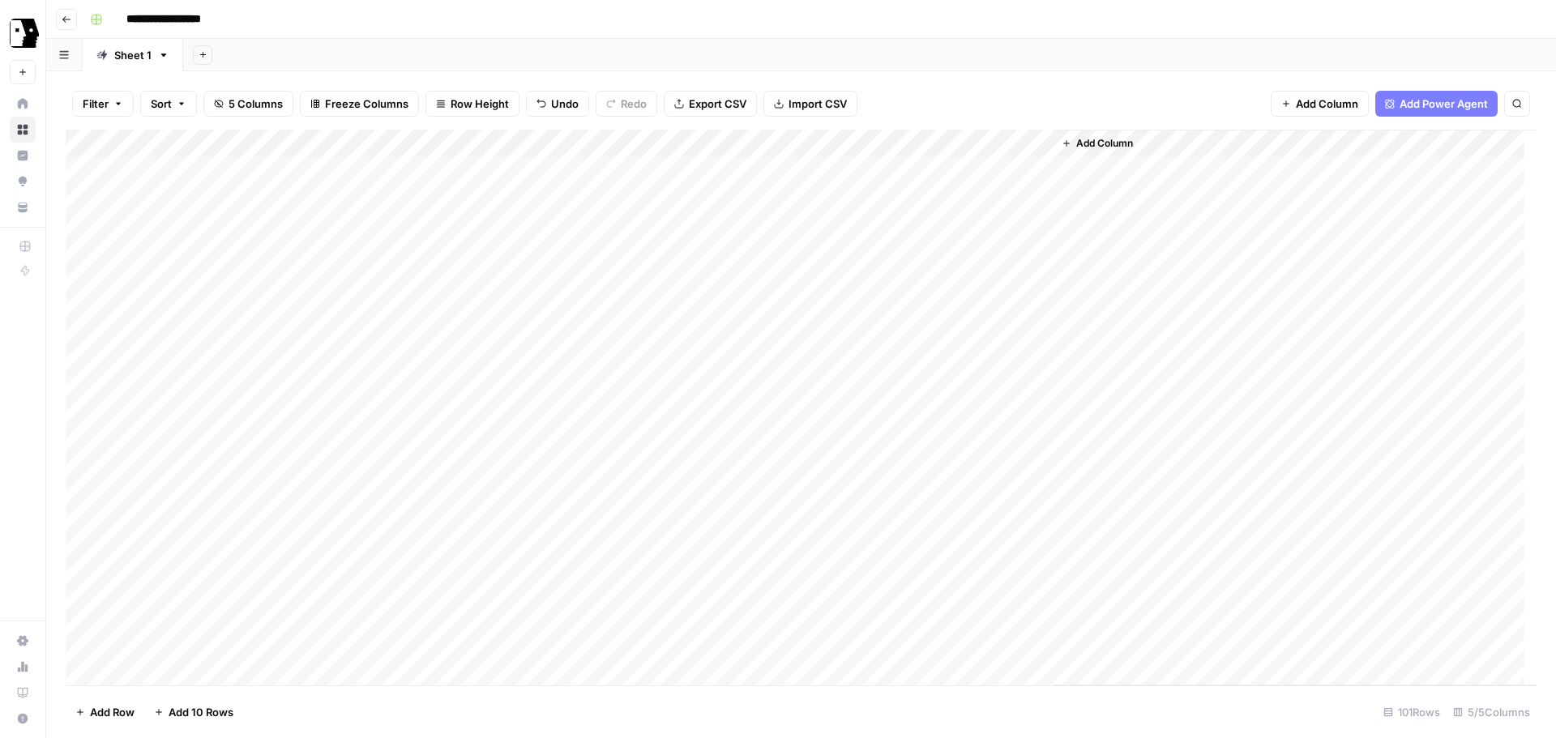
click at [712, 143] on div "Add Column" at bounding box center [801, 408] width 1471 height 556
click at [399, 194] on div "Add Column" at bounding box center [801, 408] width 1471 height 556
click at [438, 141] on div "Add Column" at bounding box center [801, 408] width 1471 height 556
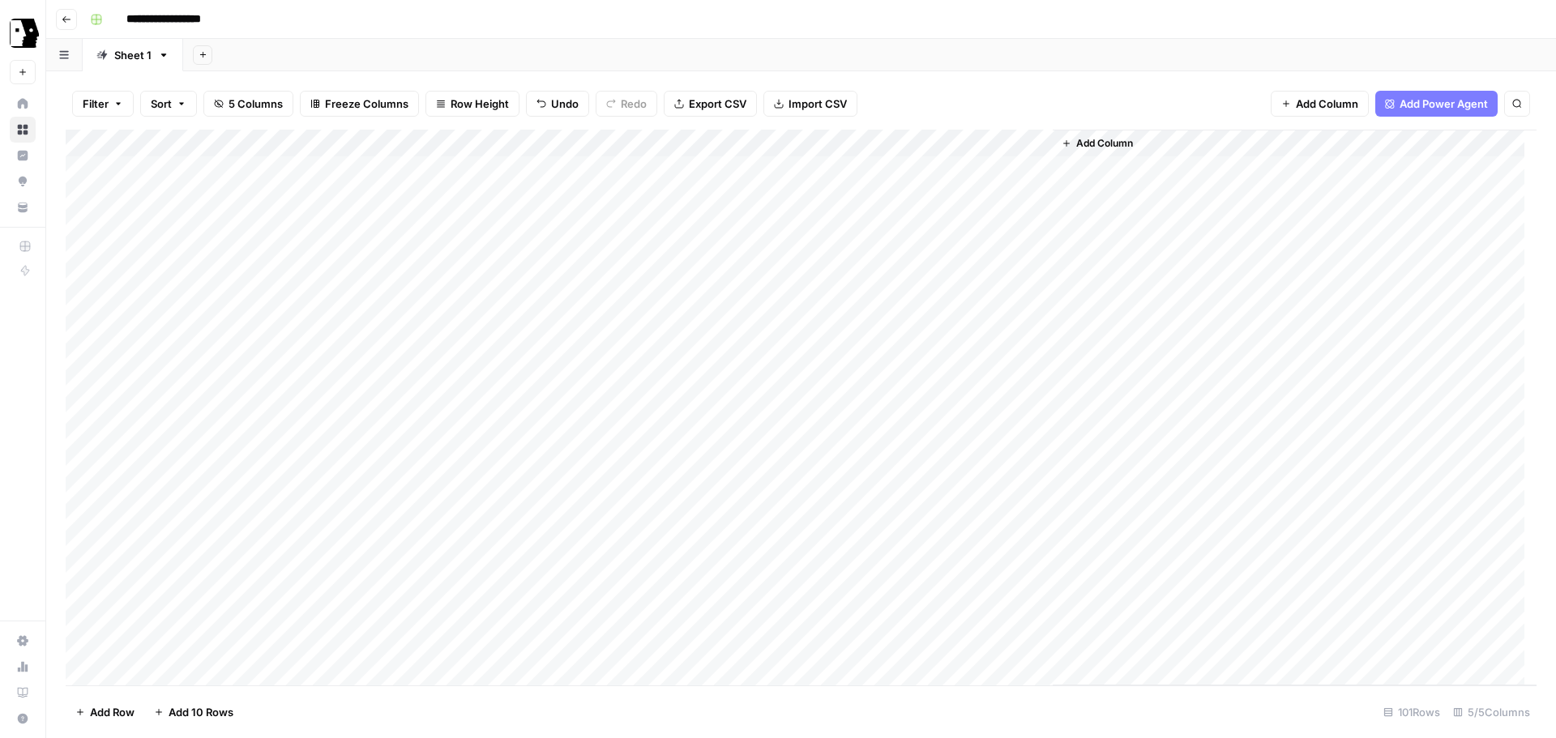
click at [438, 141] on div "Add Column" at bounding box center [801, 408] width 1471 height 556
click at [436, 143] on div "Add Column" at bounding box center [801, 408] width 1471 height 556
drag, startPoint x: 434, startPoint y: 142, endPoint x: 657, endPoint y: 145, distance: 223.7
click at [657, 145] on div "Add Column" at bounding box center [801, 408] width 1471 height 556
drag, startPoint x: 657, startPoint y: 145, endPoint x: 724, endPoint y: 140, distance: 66.6
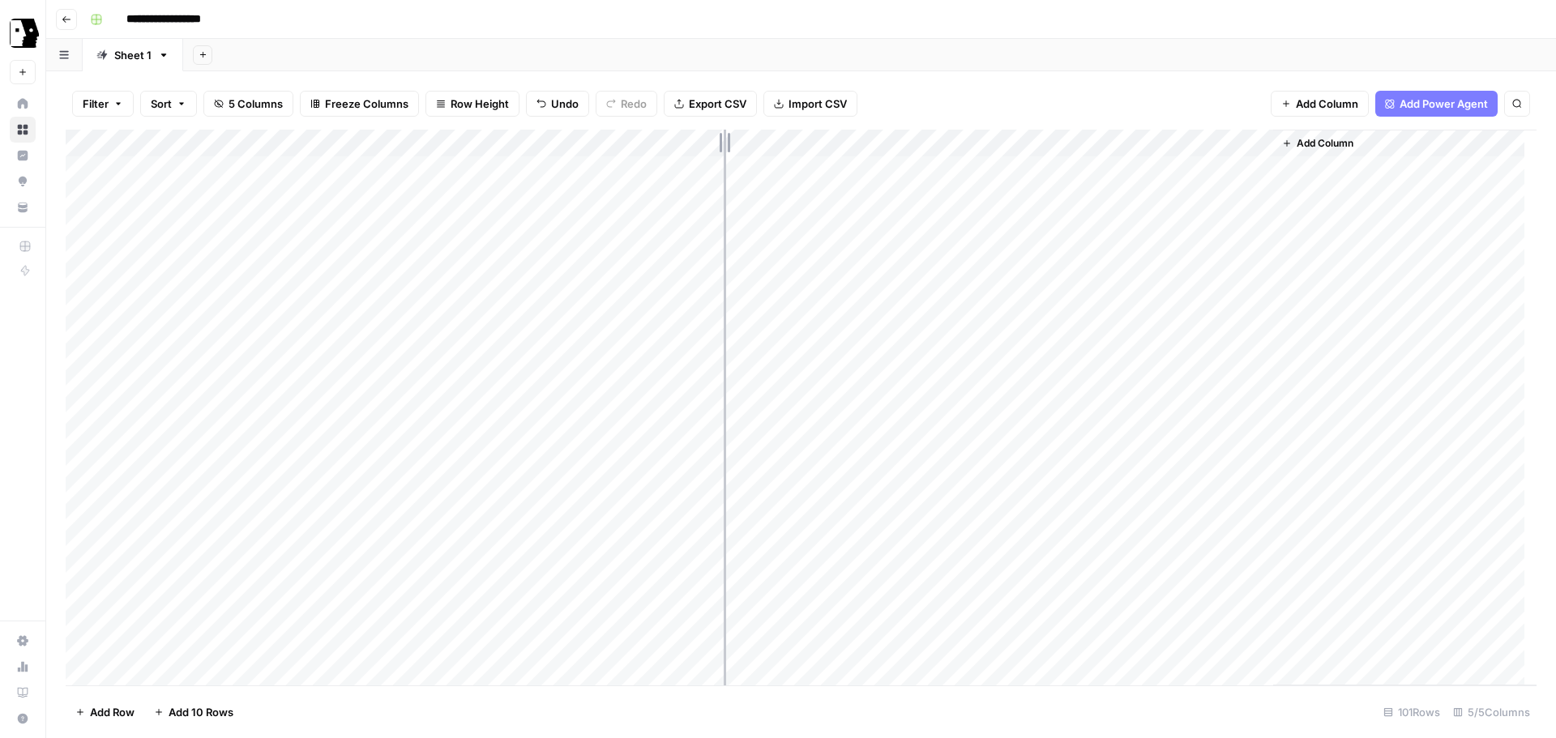
click at [724, 140] on div "Add Column" at bounding box center [801, 408] width 1471 height 556
drag, startPoint x: 957, startPoint y: 144, endPoint x: 785, endPoint y: 157, distance: 173.1
click at [785, 157] on div "Add Column" at bounding box center [801, 408] width 1471 height 556
click at [875, 169] on div "Add Column" at bounding box center [801, 408] width 1471 height 556
click at [879, 195] on div "Add Column" at bounding box center [801, 408] width 1471 height 556
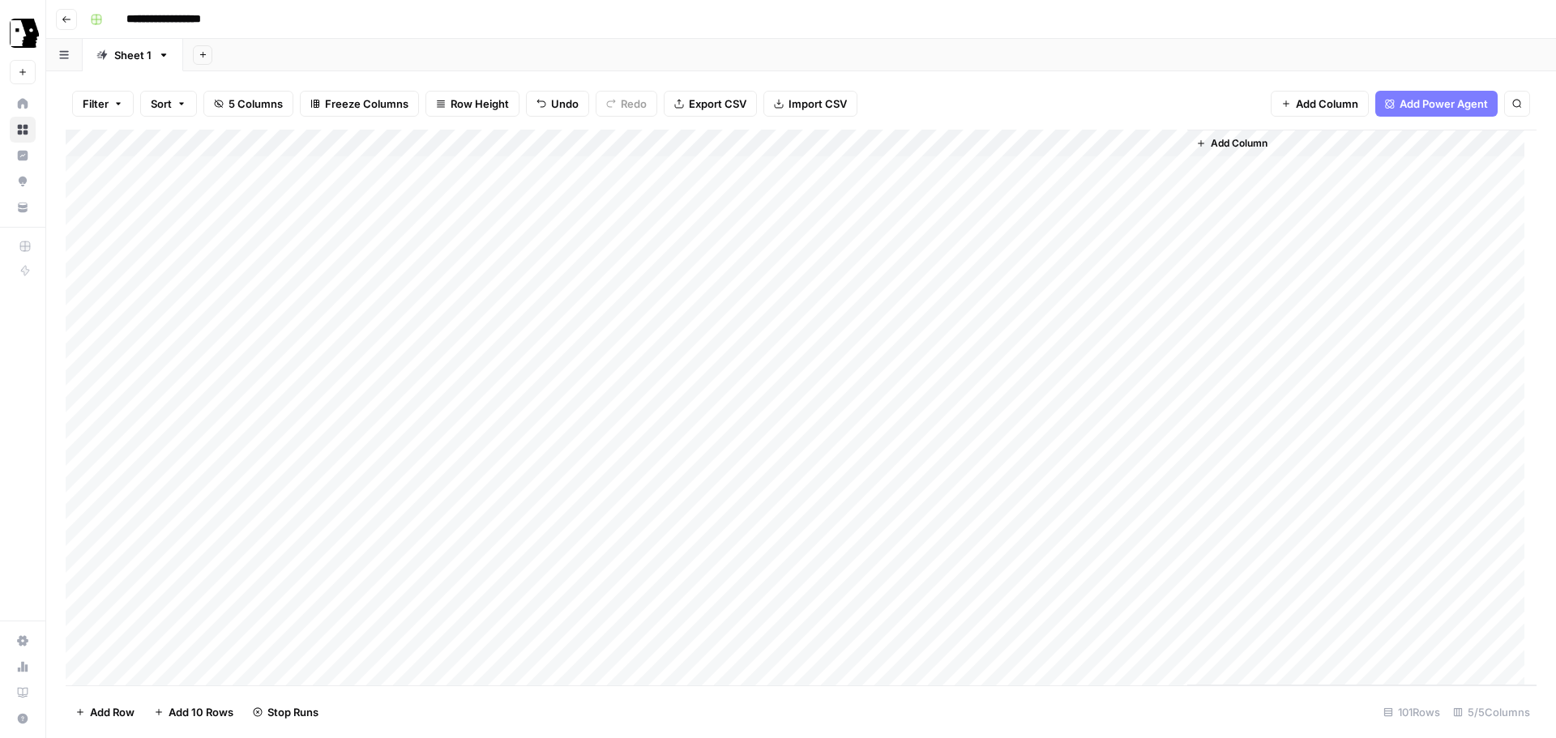
click at [879, 222] on div "Add Column" at bounding box center [801, 408] width 1471 height 556
click at [871, 254] on div "Add Column" at bounding box center [801, 408] width 1471 height 556
click at [874, 280] on div "Add Column" at bounding box center [801, 408] width 1471 height 556
click at [911, 196] on div "Add Column" at bounding box center [801, 408] width 1471 height 556
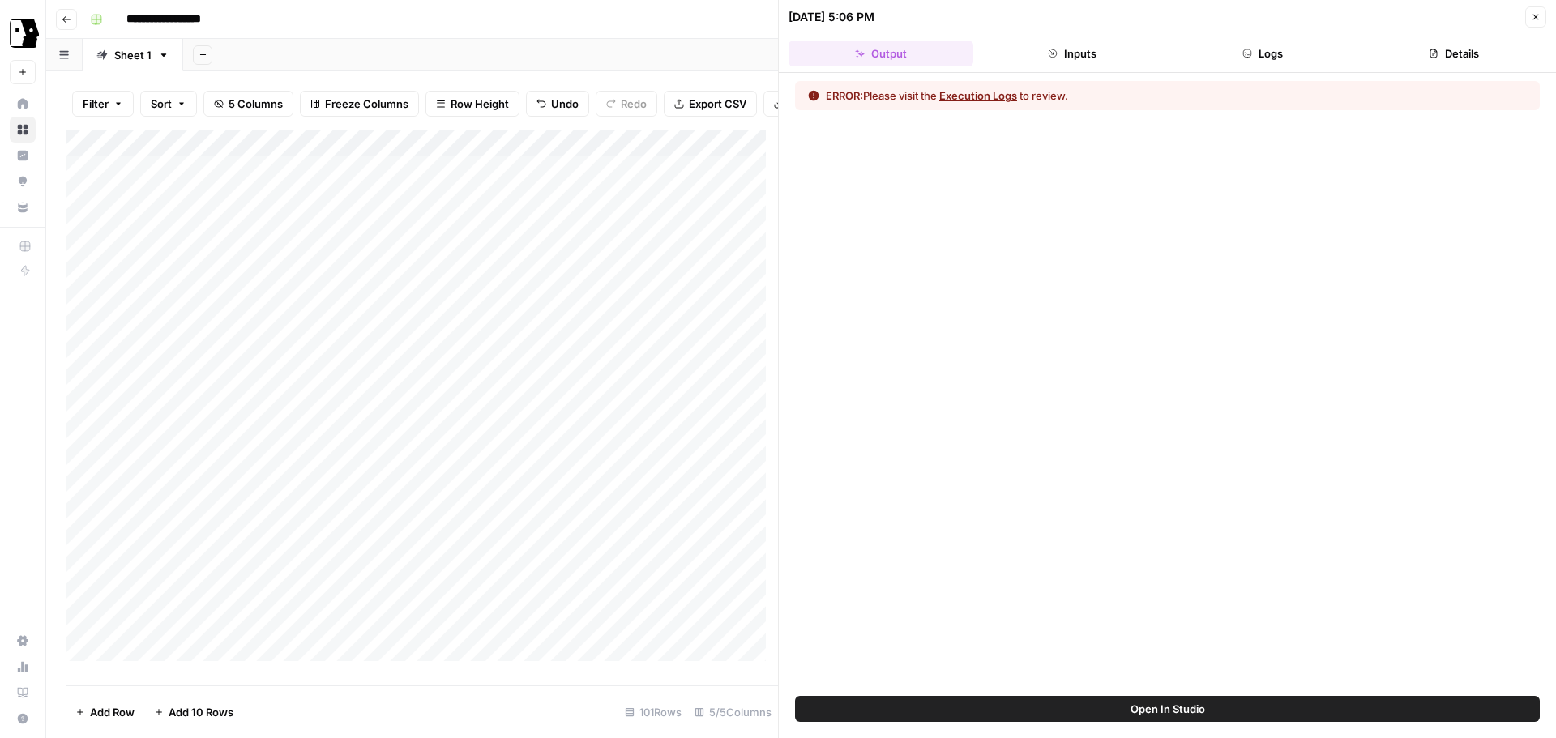
click at [1065, 66] on button "Inputs" at bounding box center [1072, 54] width 185 height 26
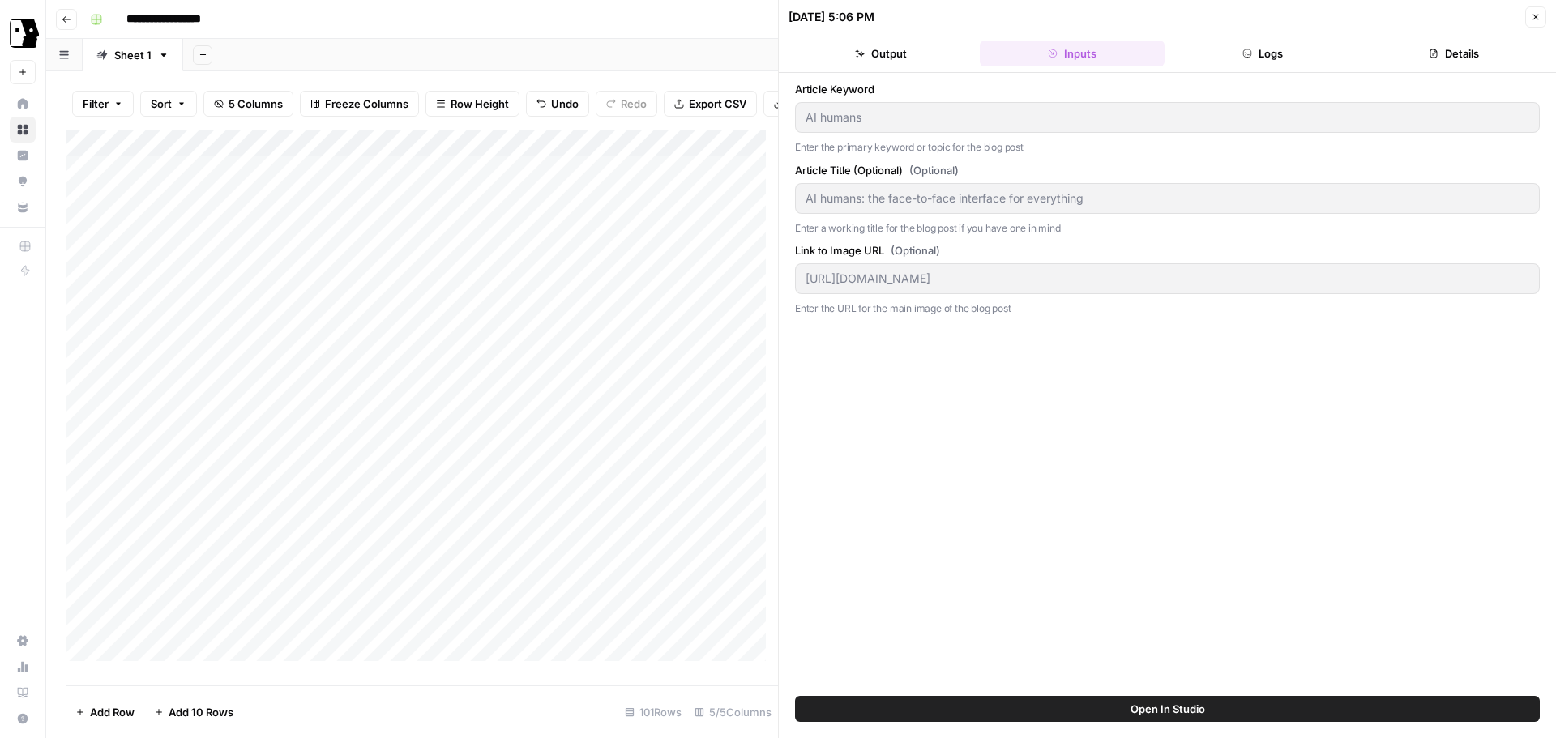
click at [1272, 56] on button "Logs" at bounding box center [1263, 54] width 185 height 26
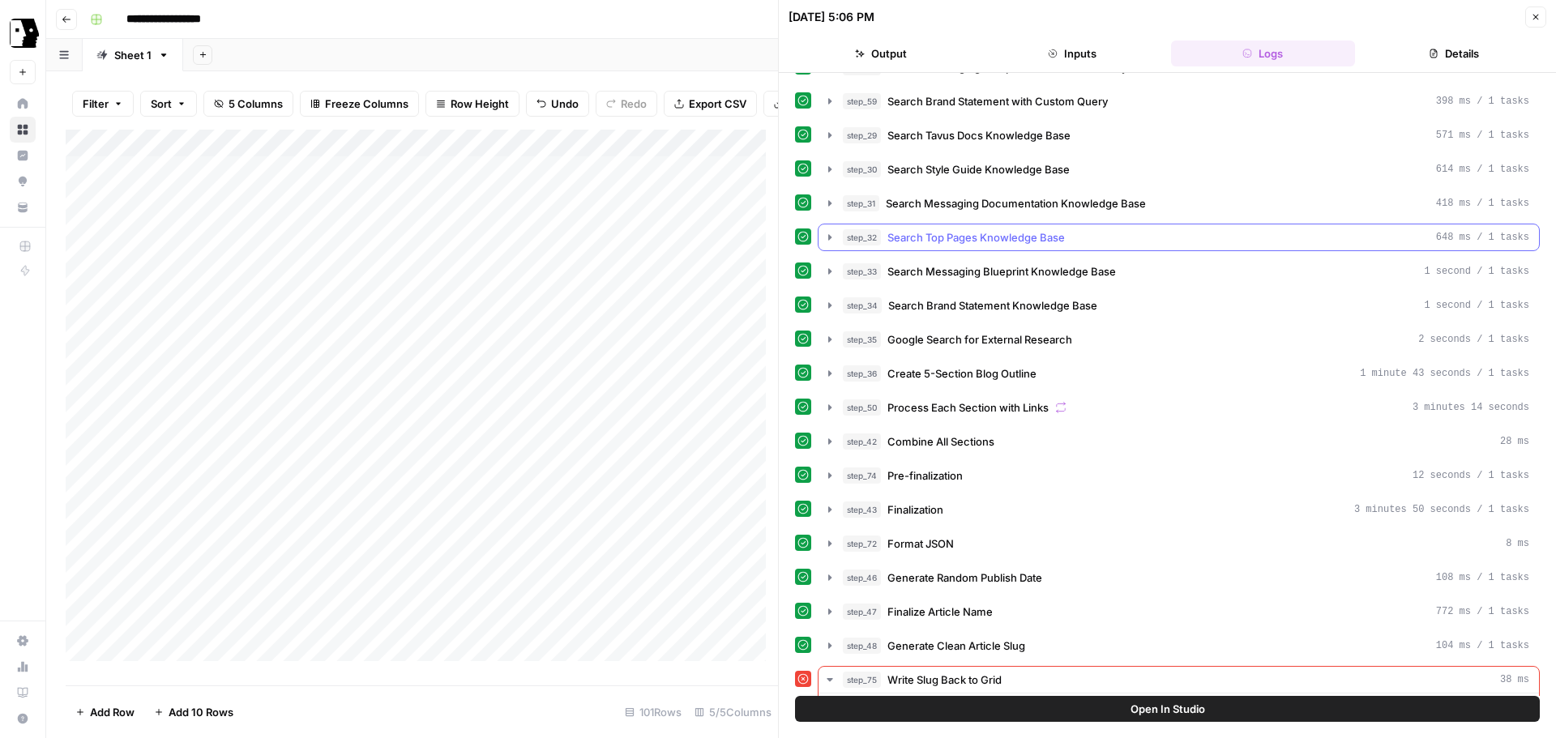
scroll to position [299, 0]
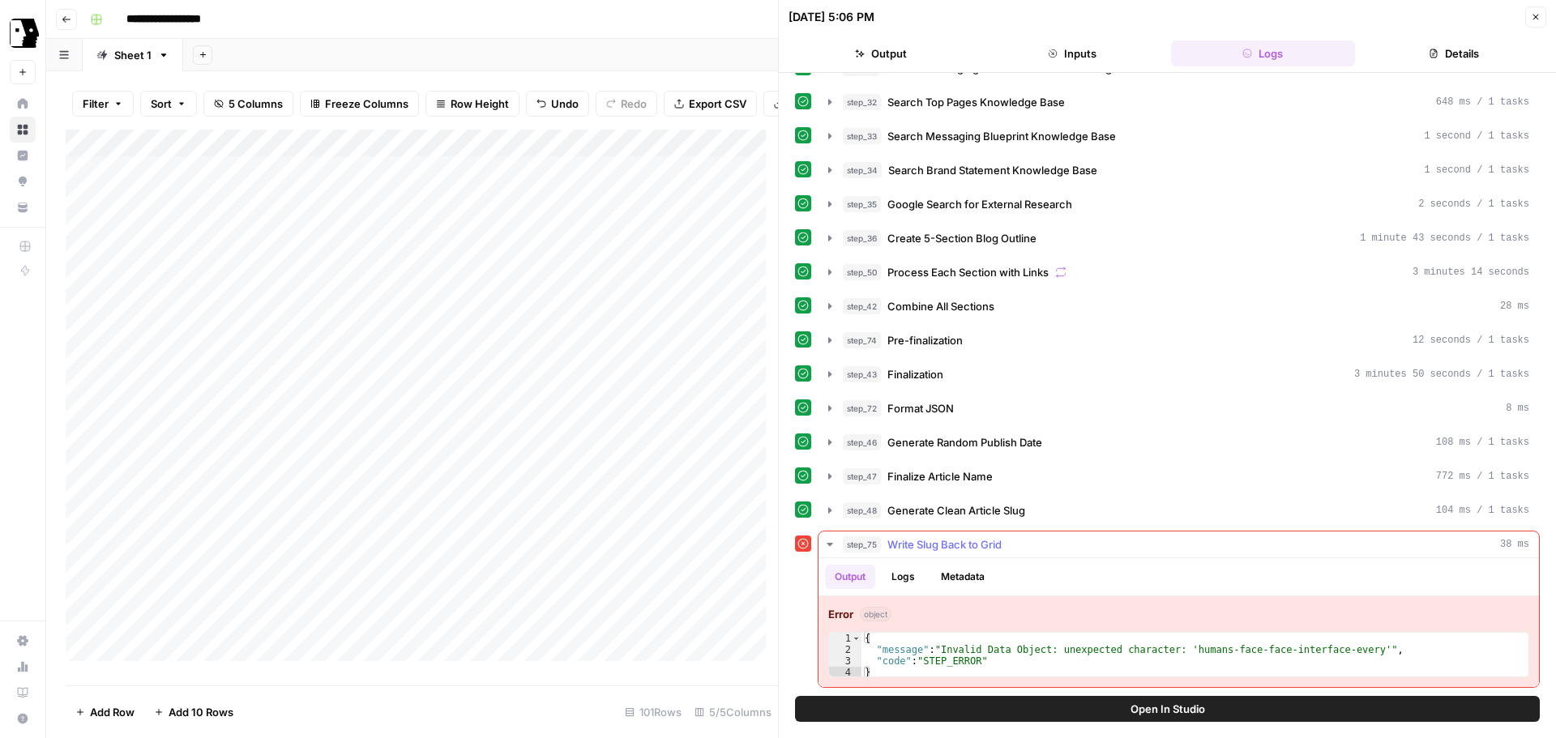
click at [832, 540] on icon "button" at bounding box center [829, 544] width 13 height 13
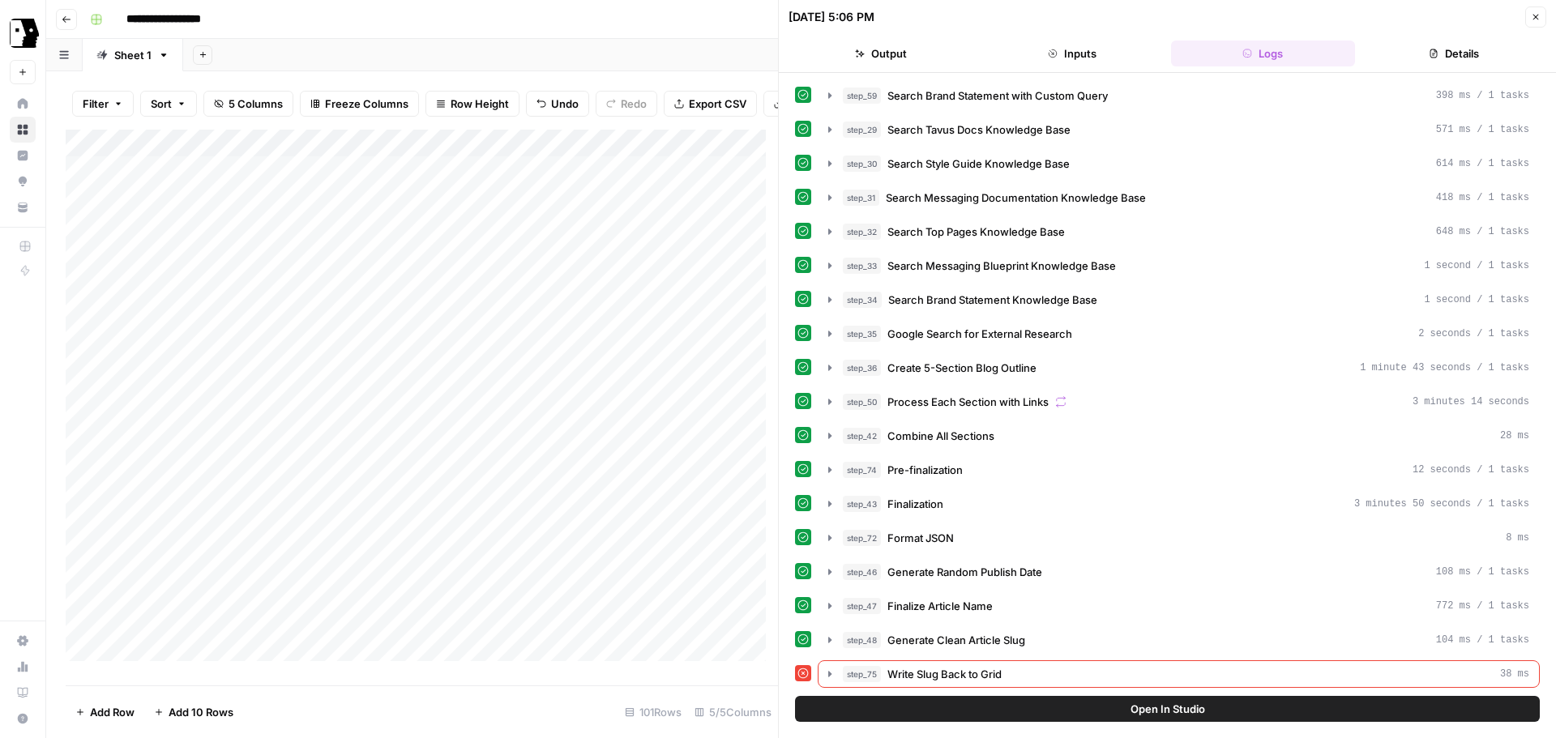
click at [1111, 712] on button "Open In Studio" at bounding box center [1167, 709] width 745 height 26
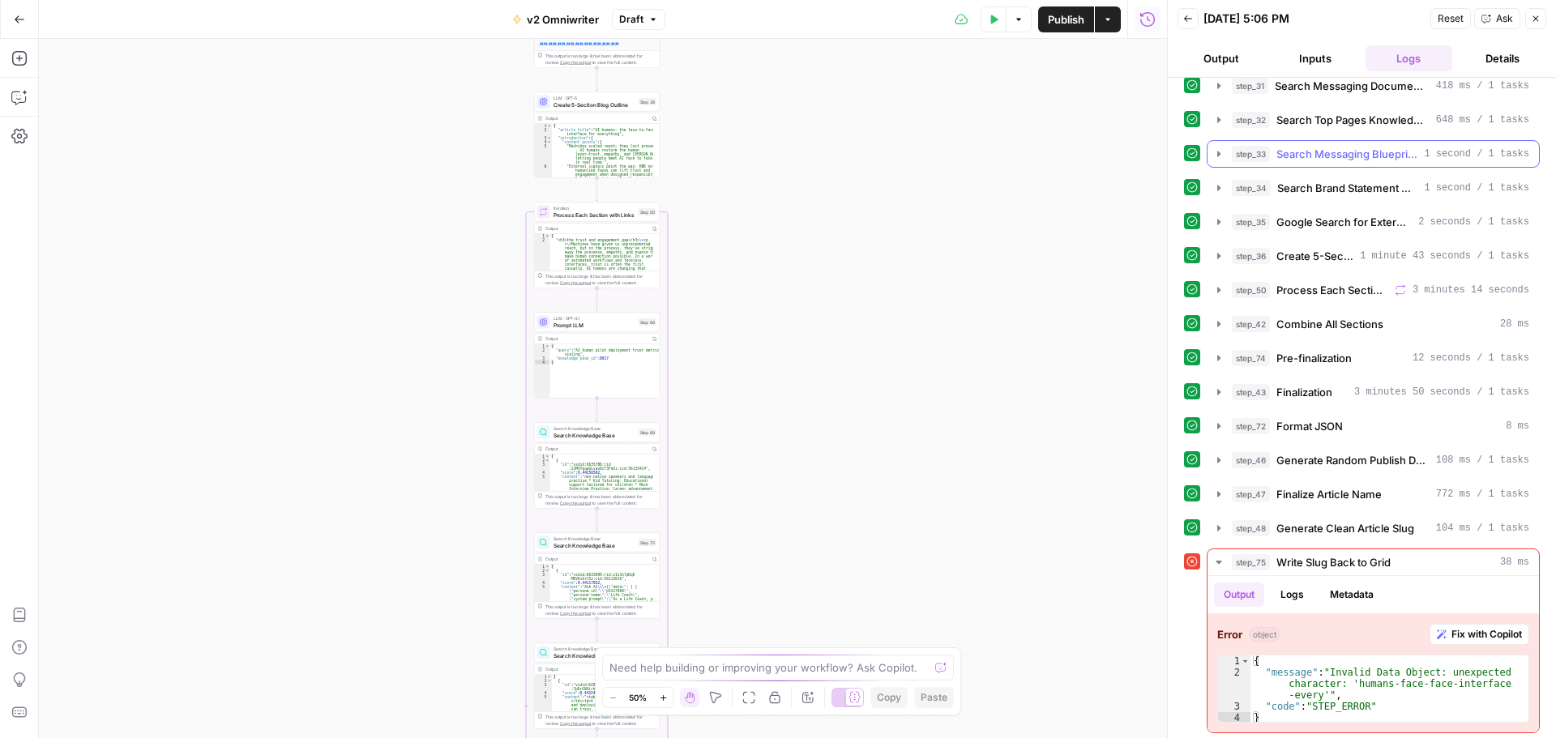
scroll to position [289, 0]
click at [1452, 636] on span "Fix with Copilot" at bounding box center [1487, 631] width 71 height 15
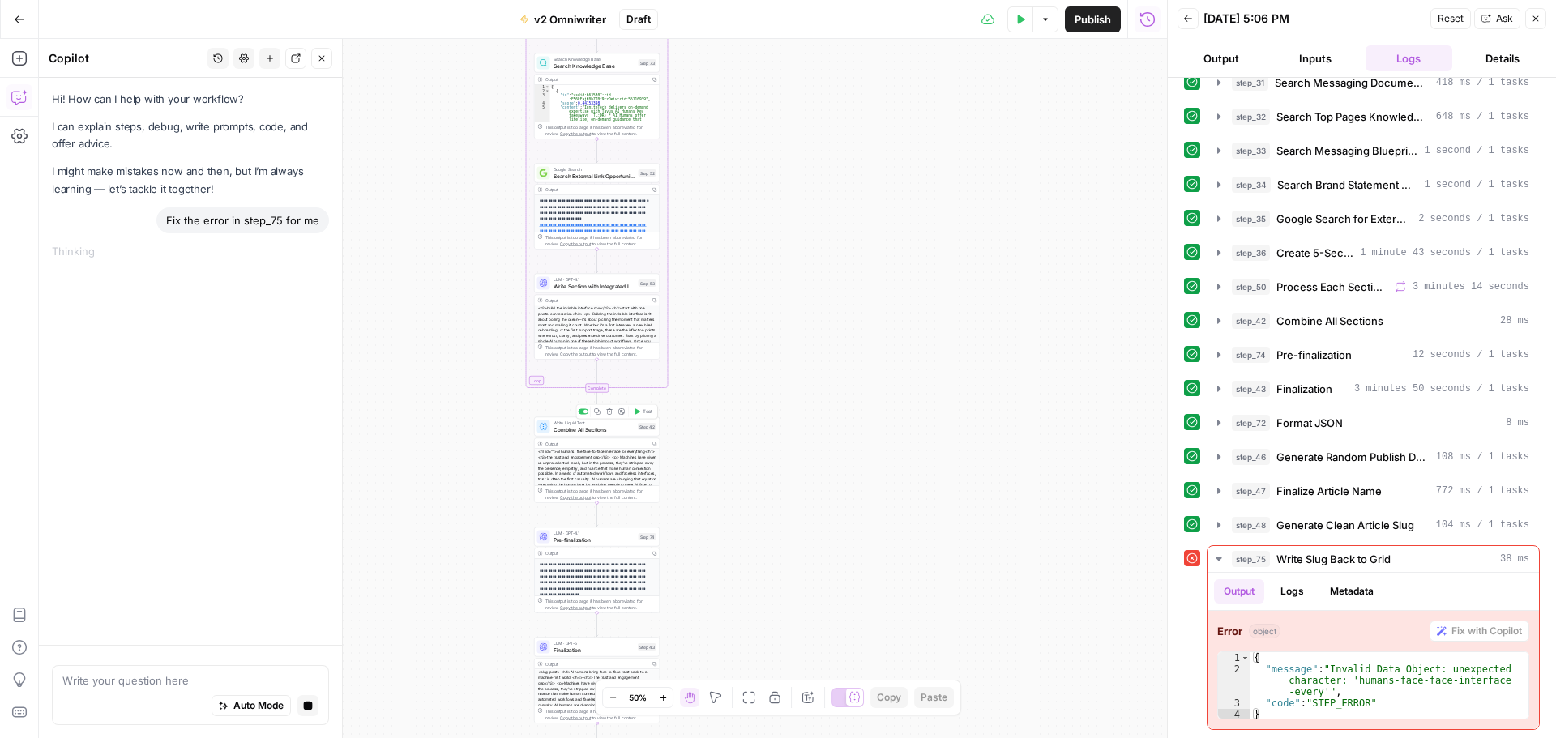
click at [643, 410] on span "Test" at bounding box center [648, 411] width 10 height 7
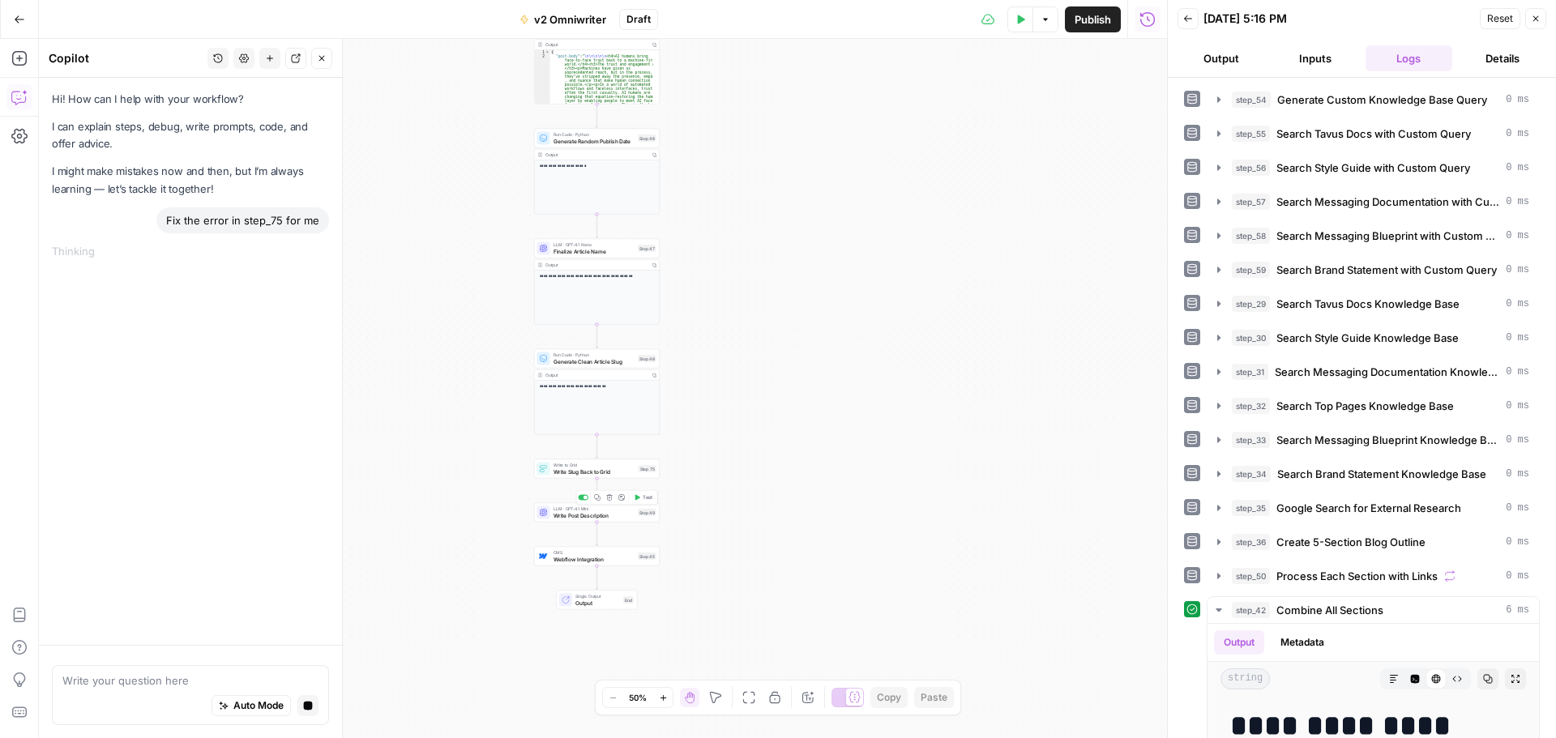
click at [644, 499] on span "Test" at bounding box center [648, 497] width 10 height 7
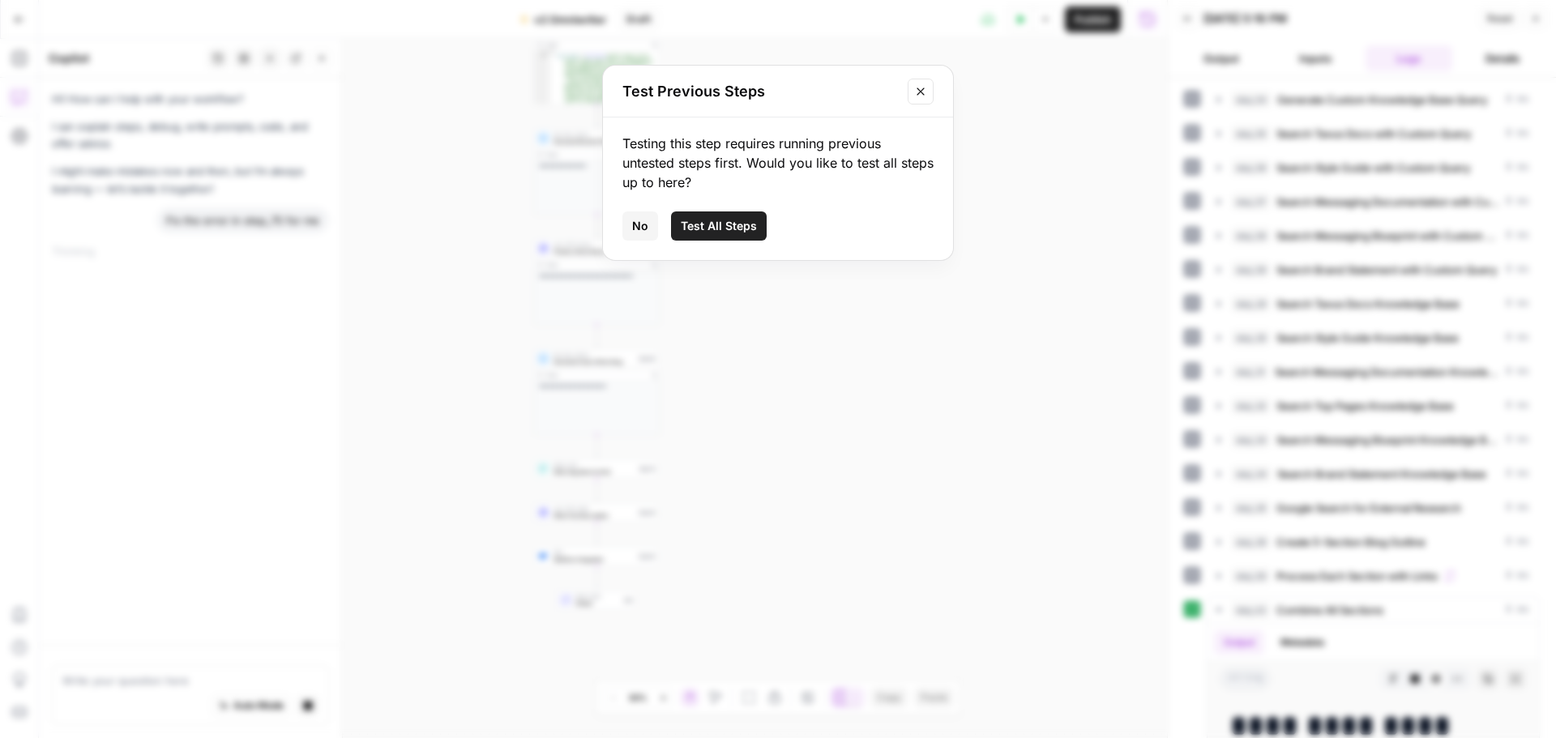
click at [917, 97] on icon "Close modal" at bounding box center [920, 91] width 13 height 13
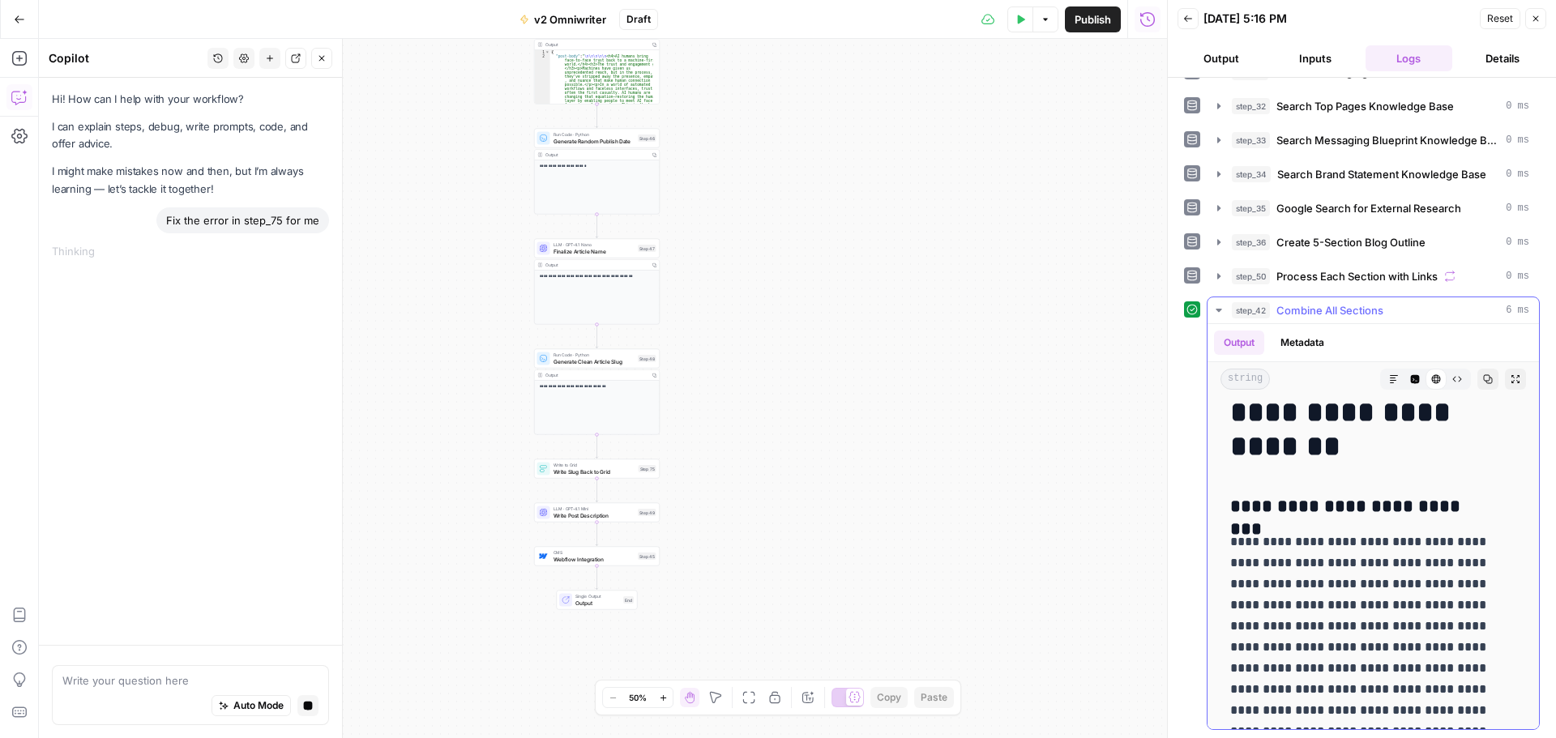
scroll to position [81, 0]
click at [1218, 306] on icon "button" at bounding box center [1218, 310] width 13 height 13
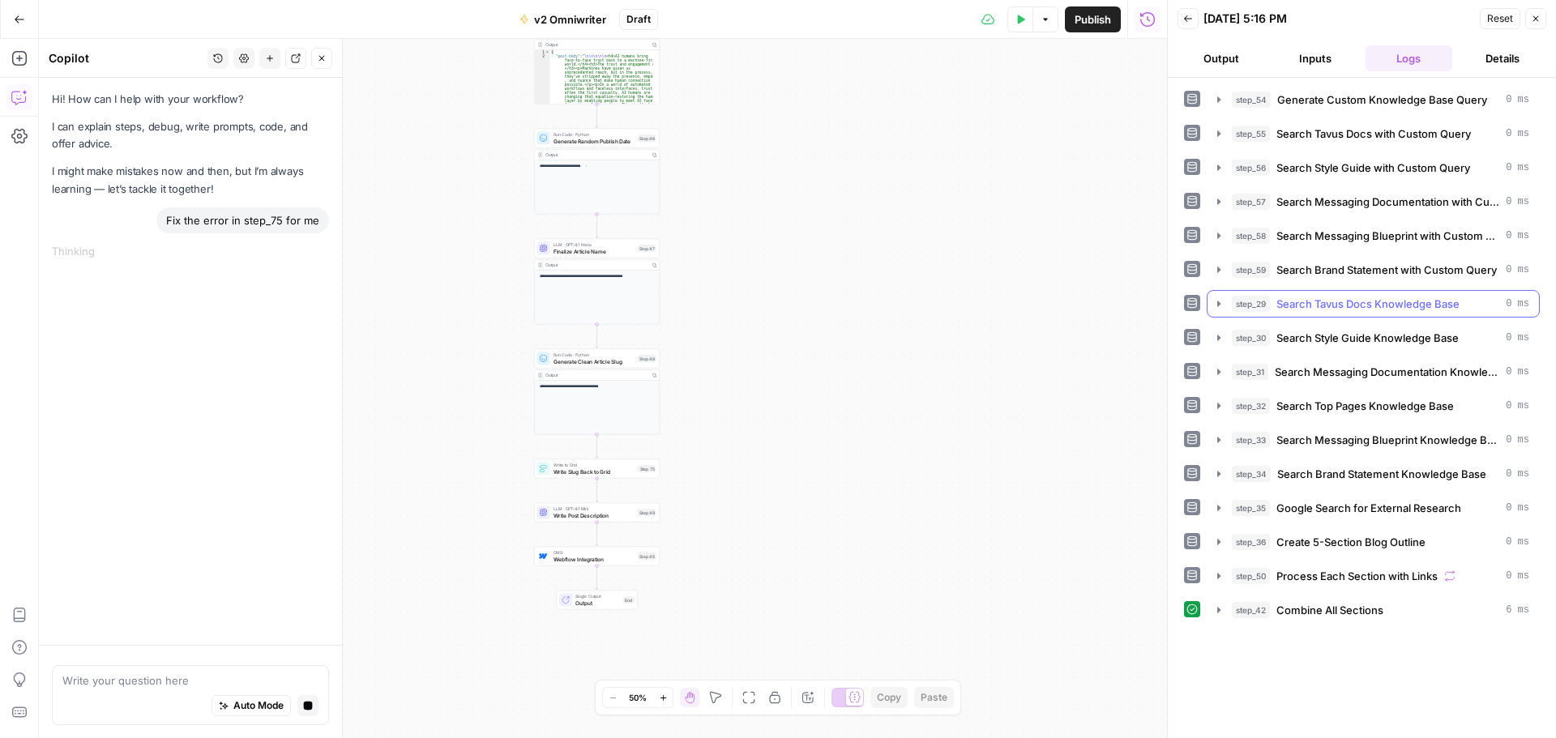
scroll to position [0, 0]
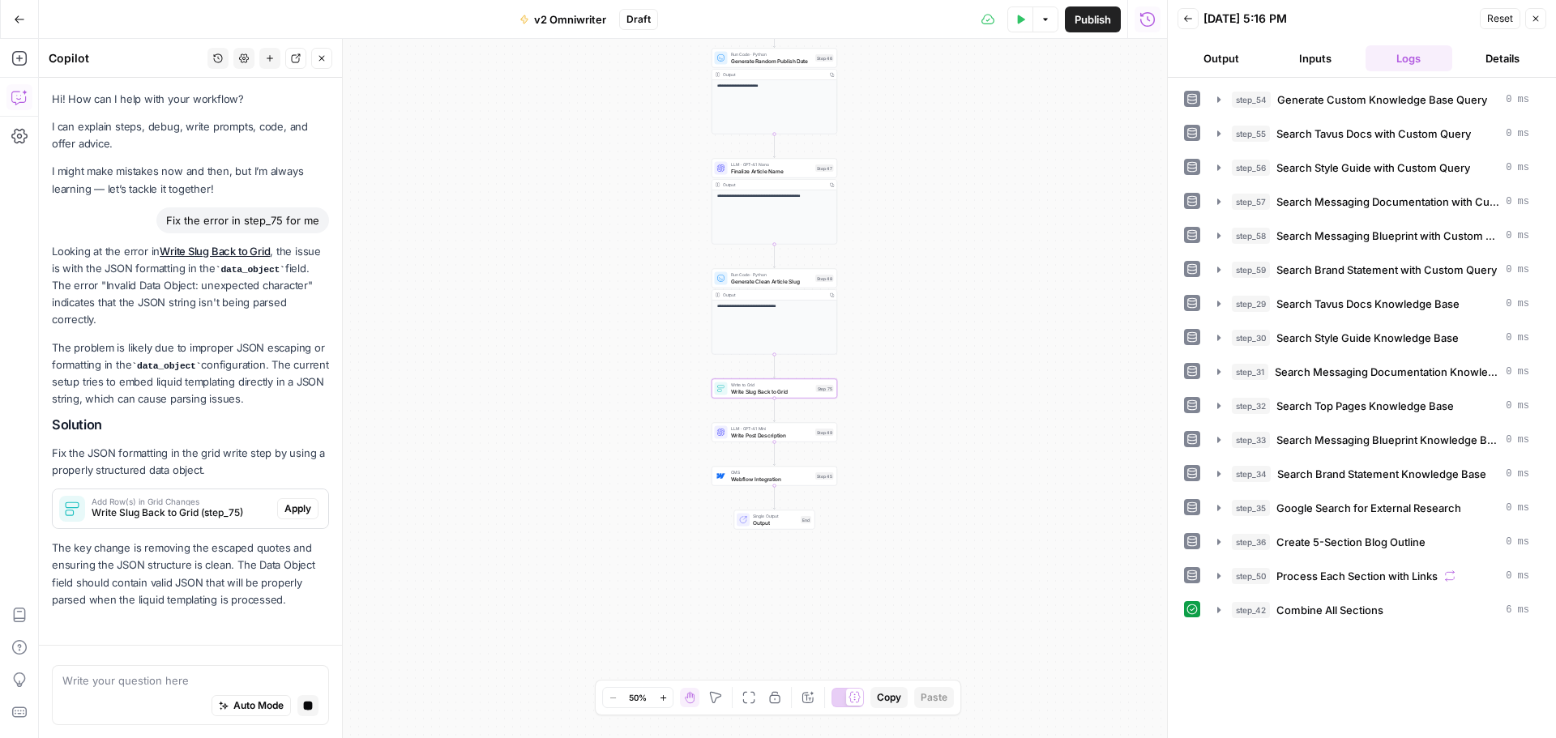
click at [295, 515] on span "Apply" at bounding box center [297, 509] width 27 height 15
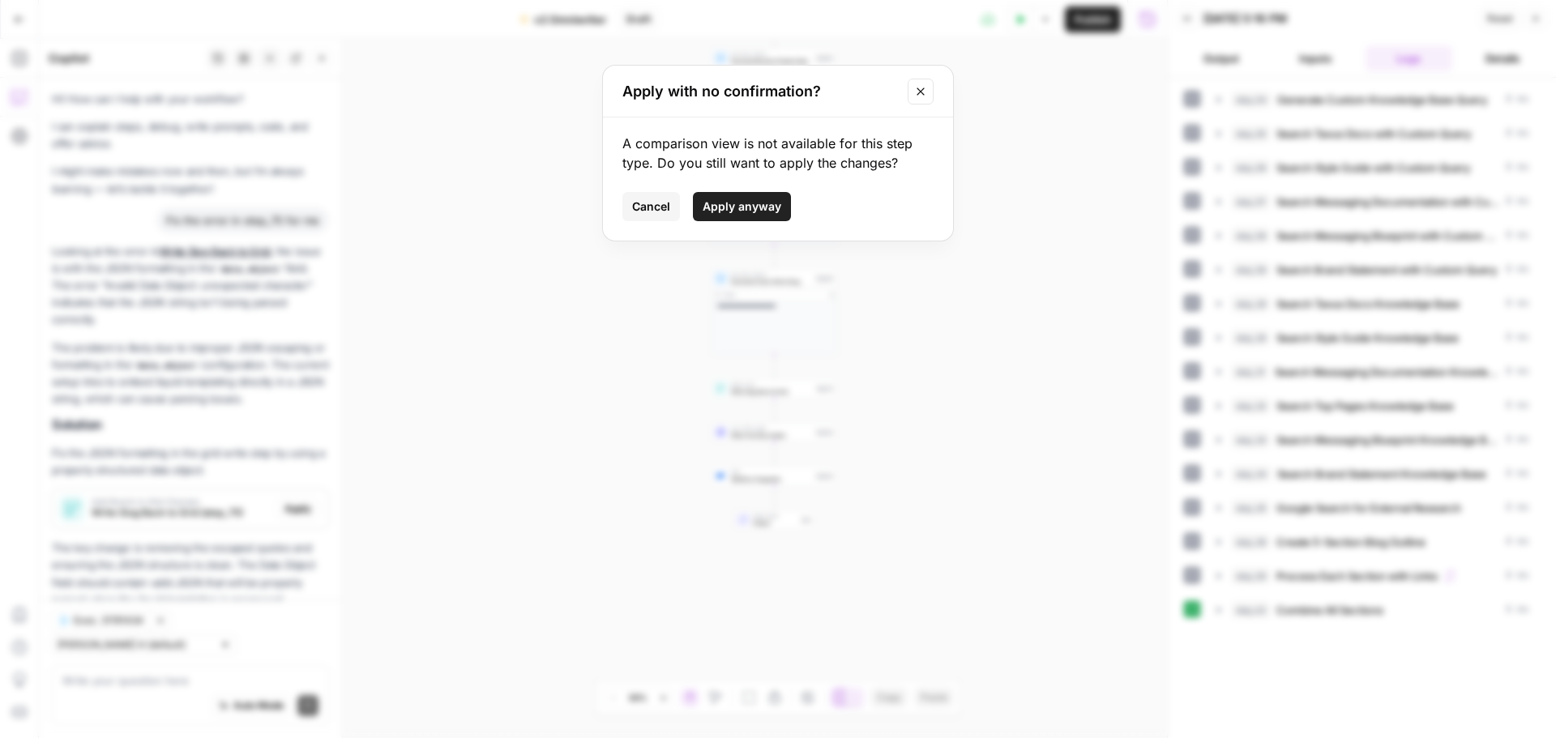
scroll to position [48, 0]
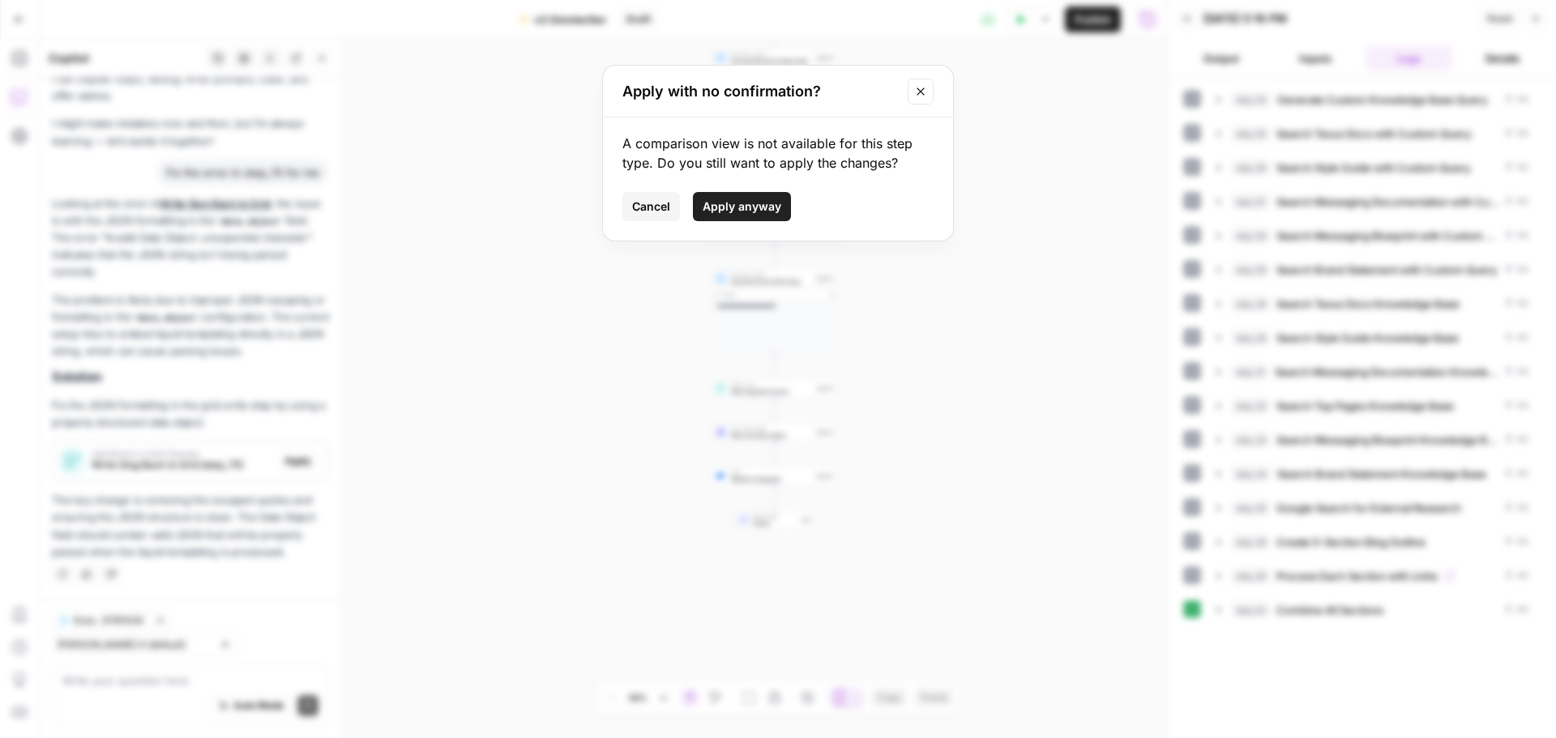
click at [728, 214] on span "Apply anyway" at bounding box center [742, 207] width 79 height 16
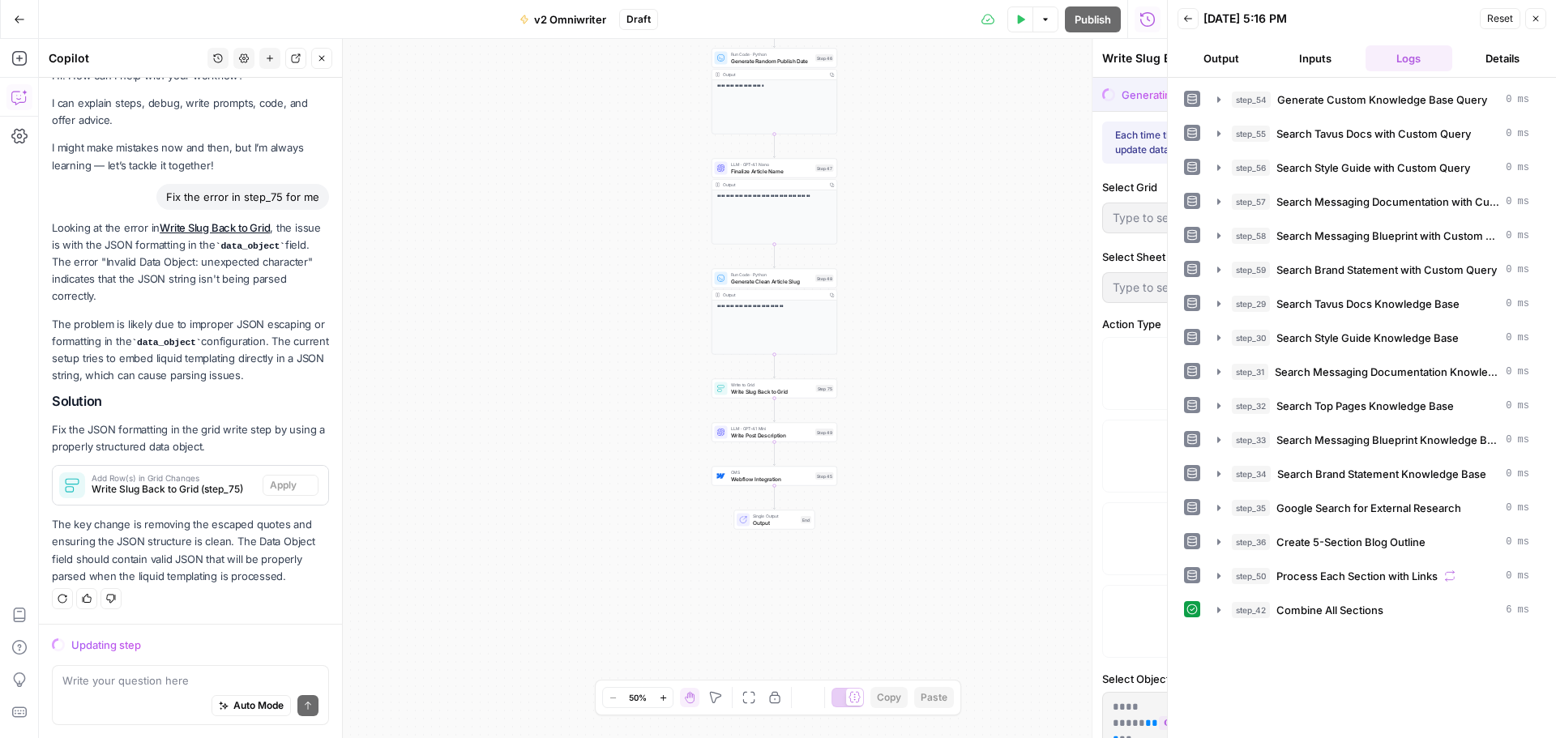
type input "v2 Omniwriter Grid"
type input "Sheet 1"
type input "Slug"
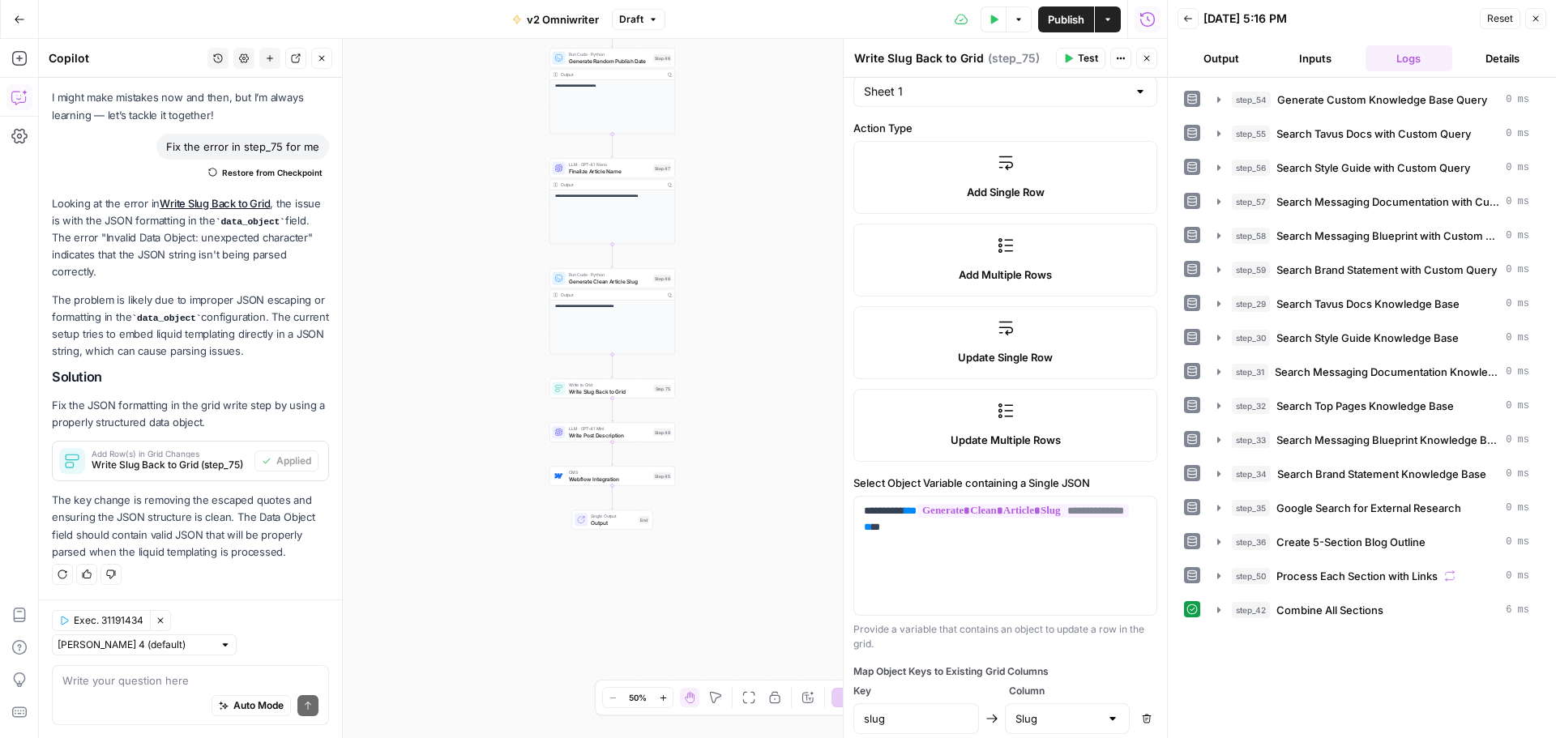
scroll to position [239, 0]
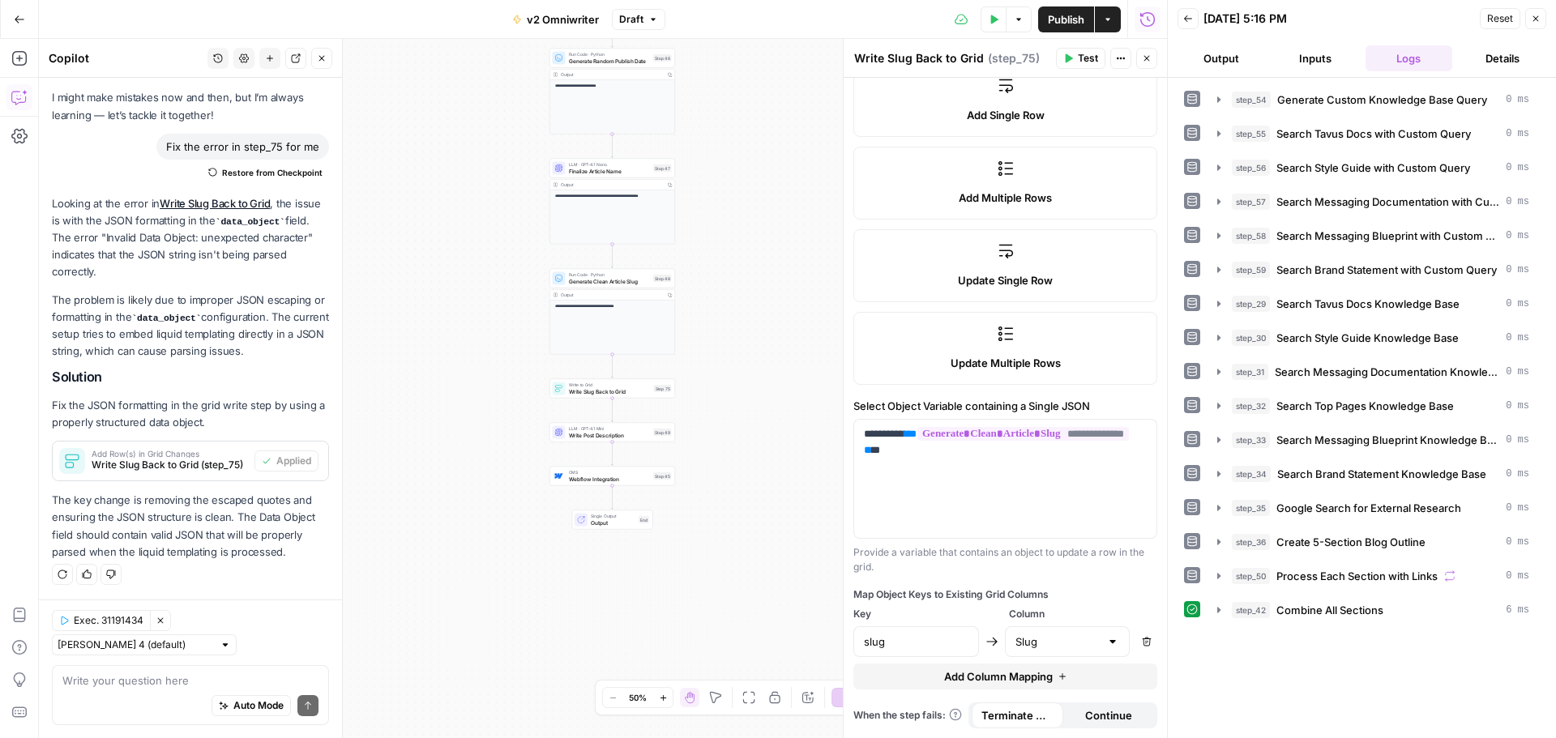
click at [1052, 28] on button "Publish" at bounding box center [1066, 19] width 56 height 26
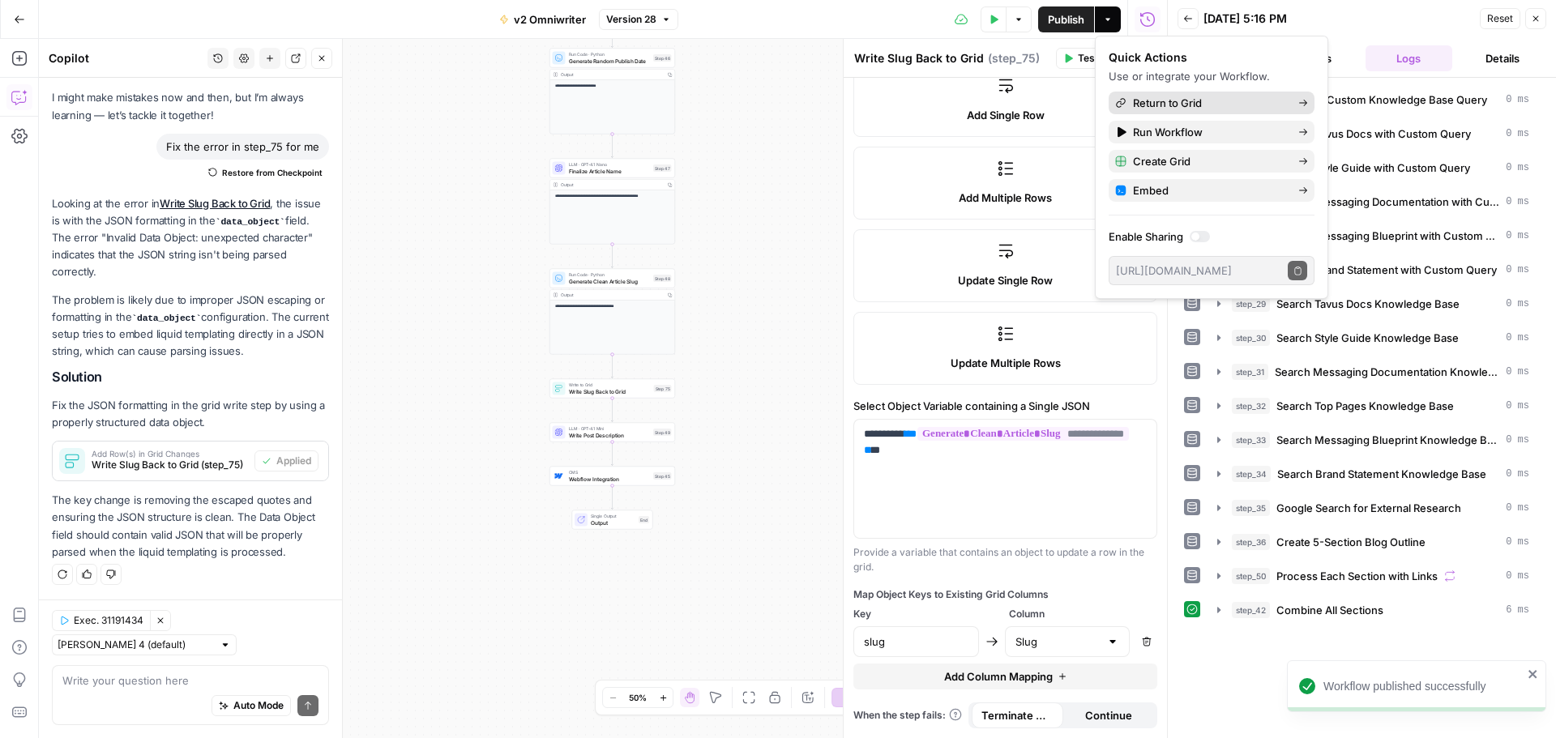
click at [1158, 105] on span "Return to Grid" at bounding box center [1209, 103] width 152 height 16
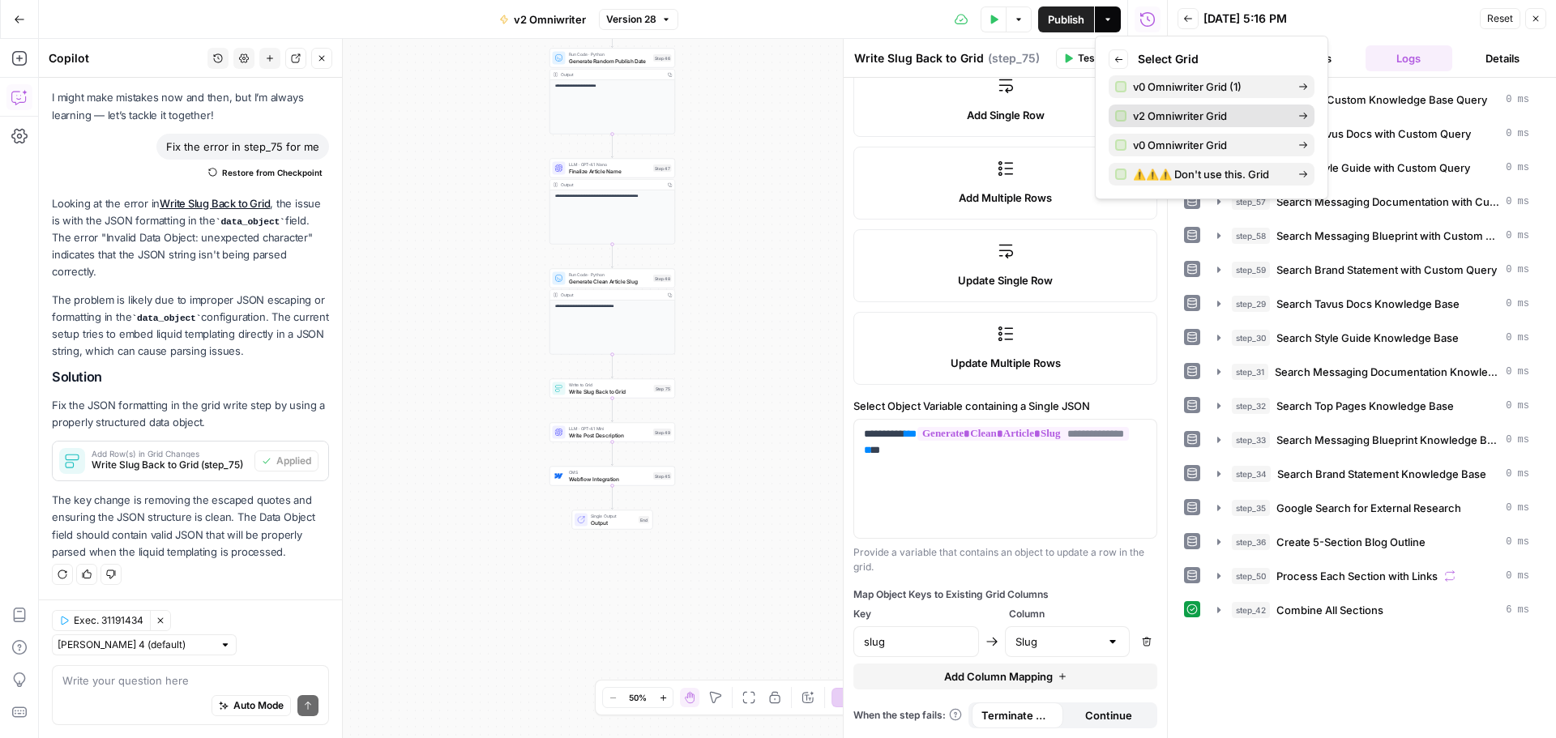
click at [1192, 117] on span "v2 Omniwriter Grid" at bounding box center [1209, 116] width 152 height 16
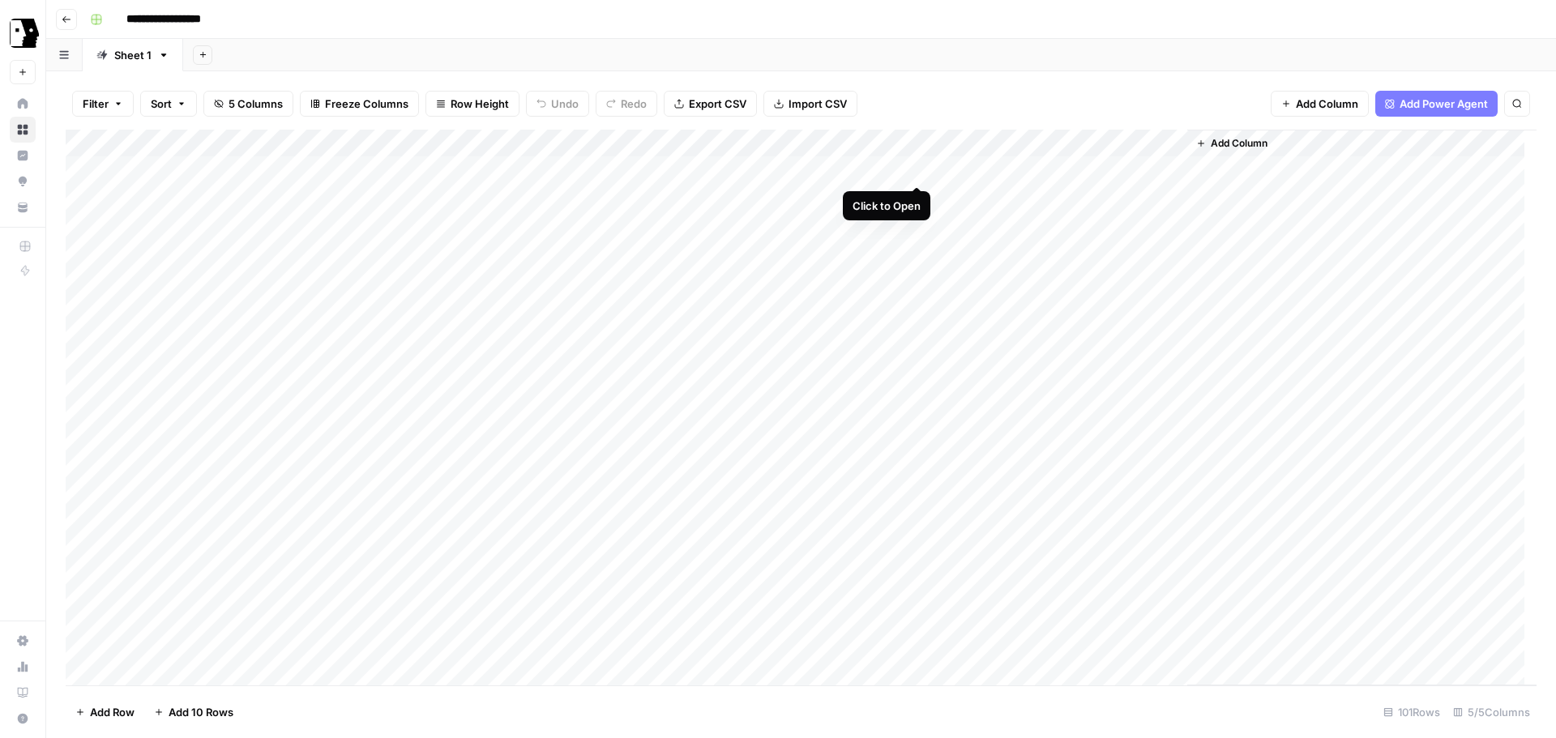
click at [910, 166] on div "Add Column" at bounding box center [801, 408] width 1471 height 556
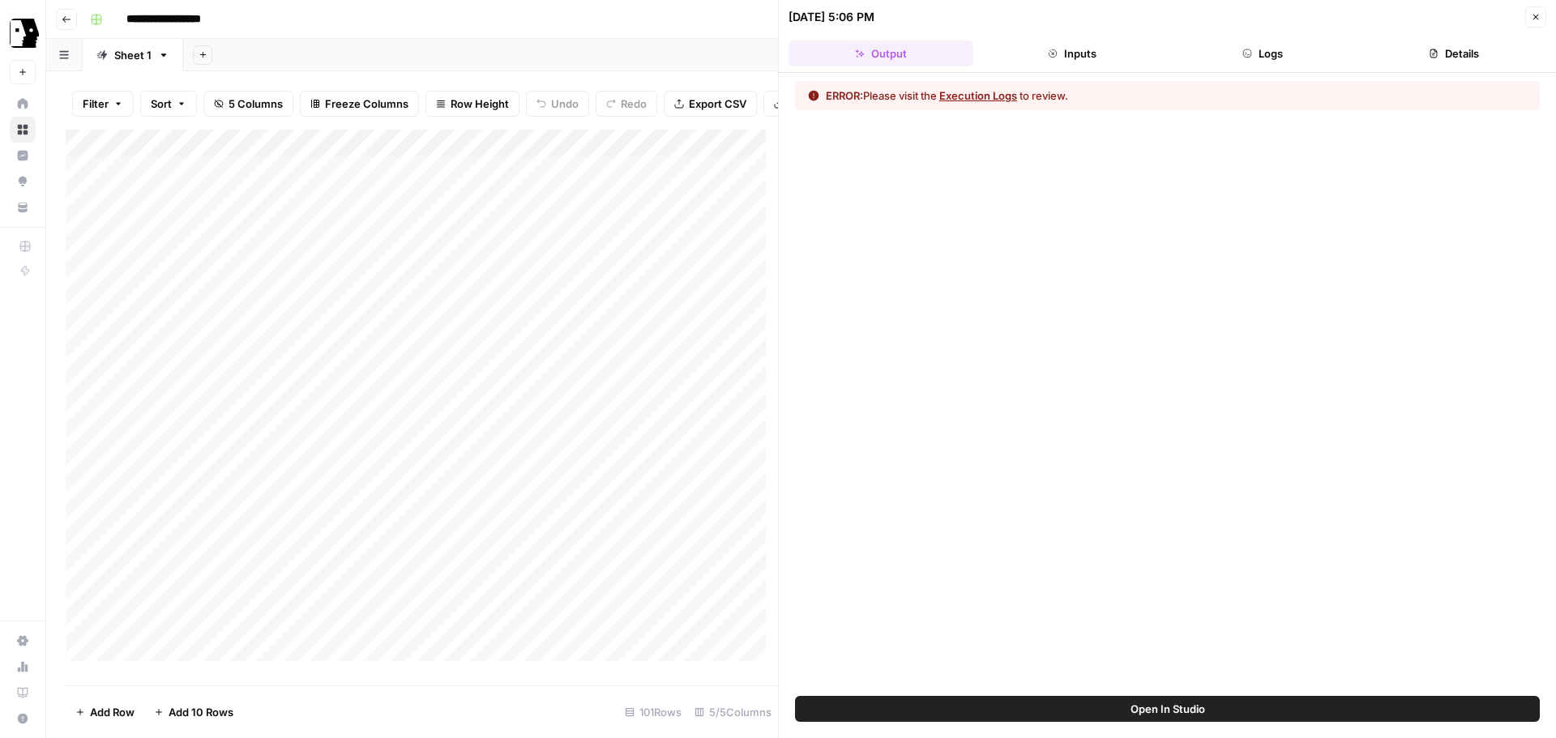
click at [1270, 49] on button "Logs" at bounding box center [1263, 54] width 185 height 26
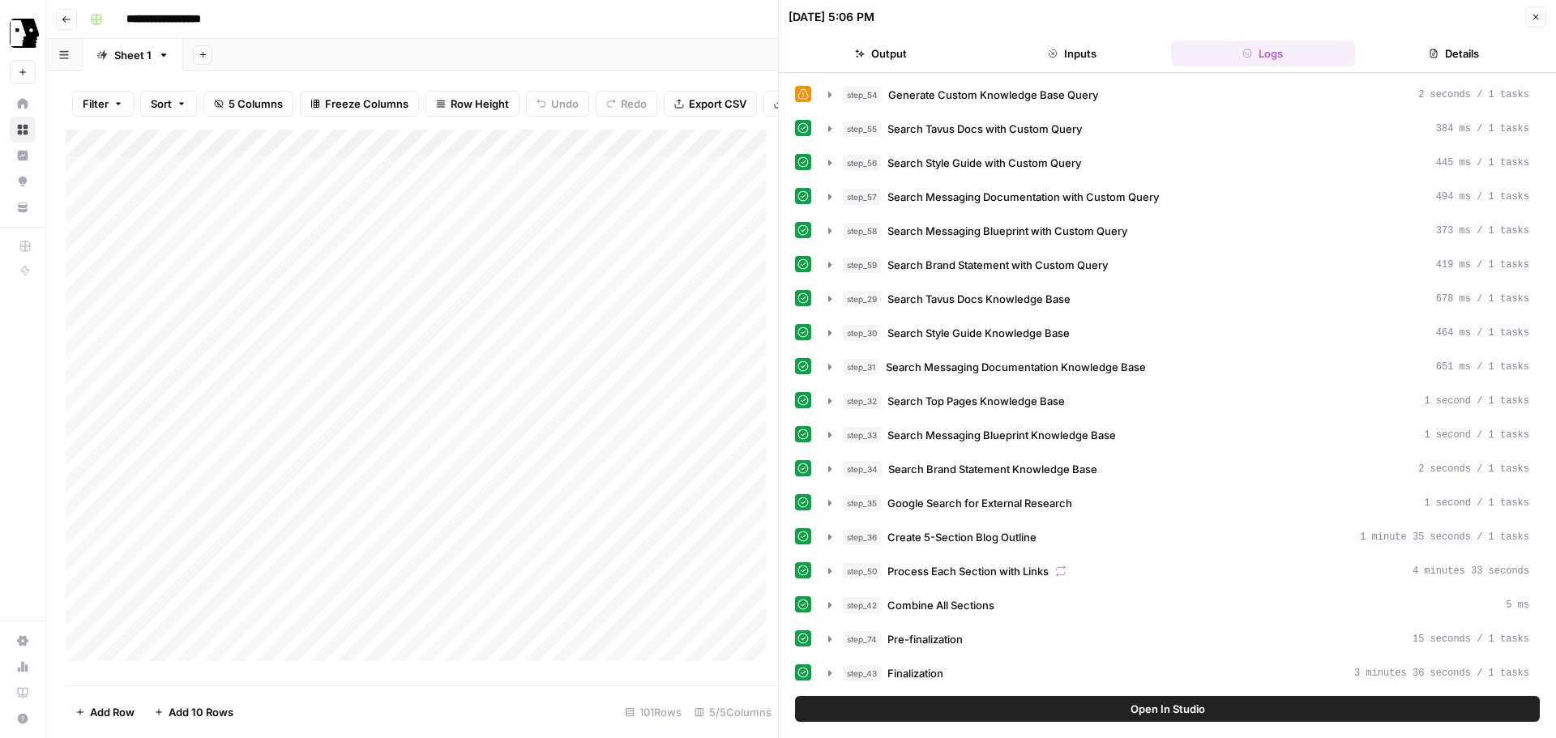
scroll to position [299, 0]
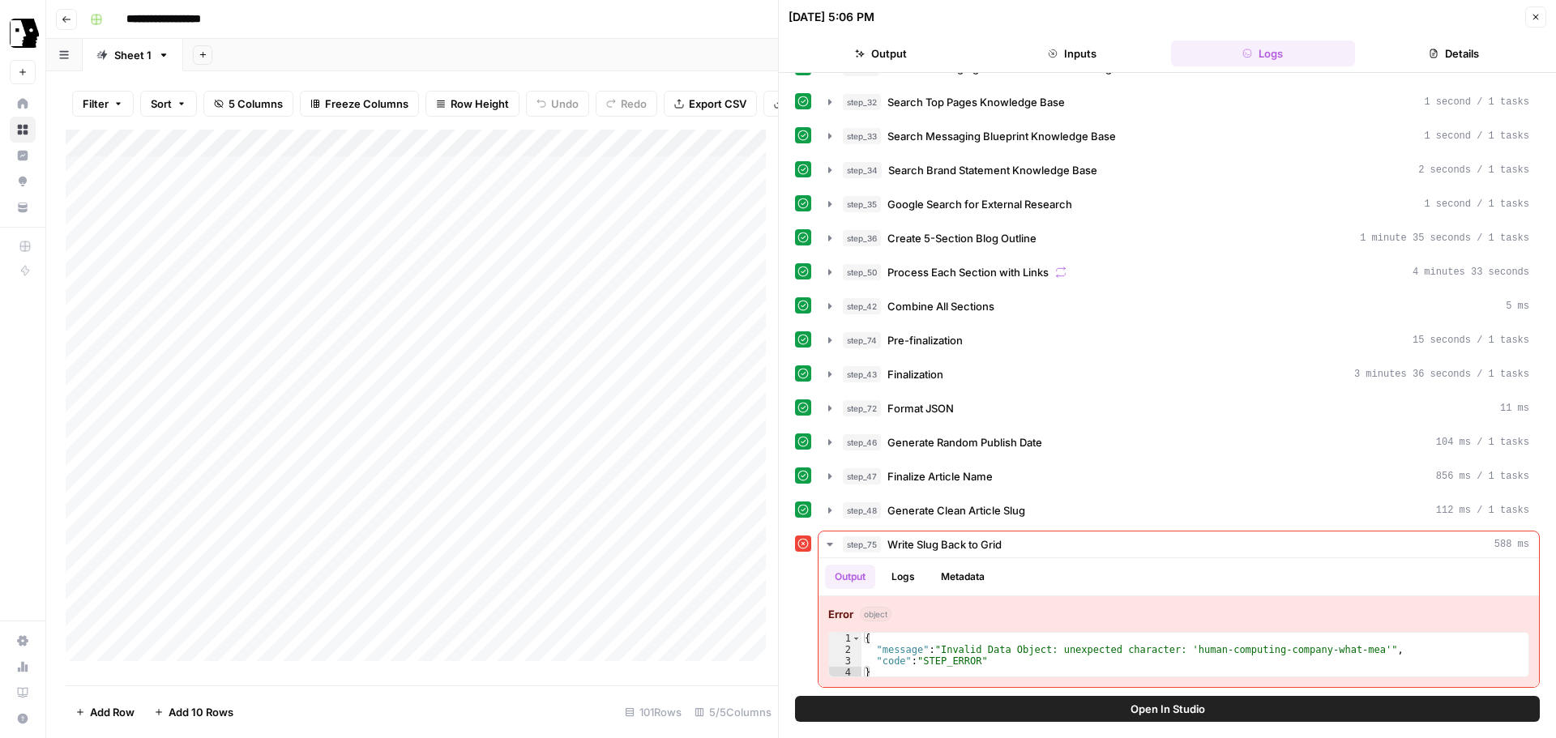
click at [1131, 708] on span "Open In Studio" at bounding box center [1168, 709] width 75 height 16
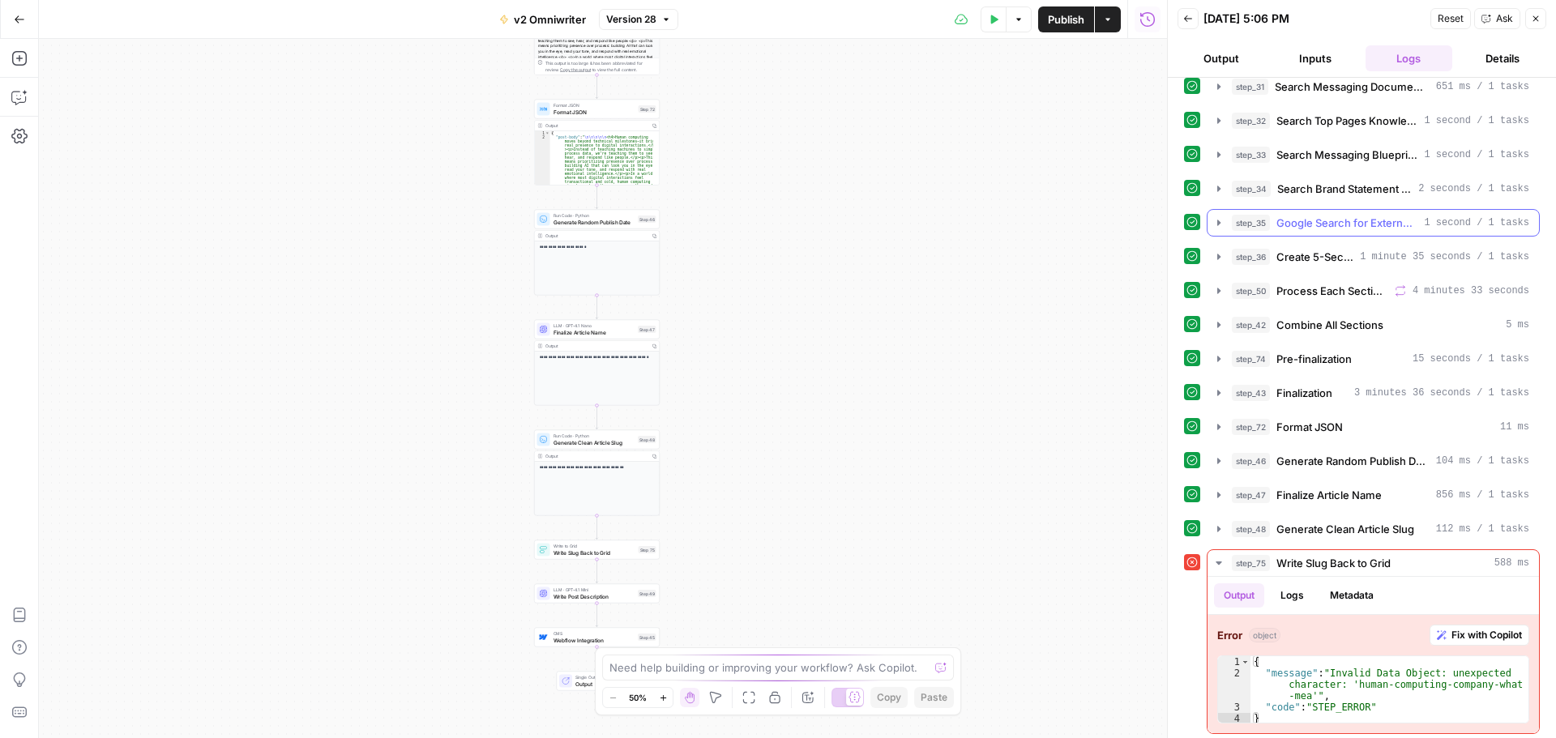
scroll to position [289, 0]
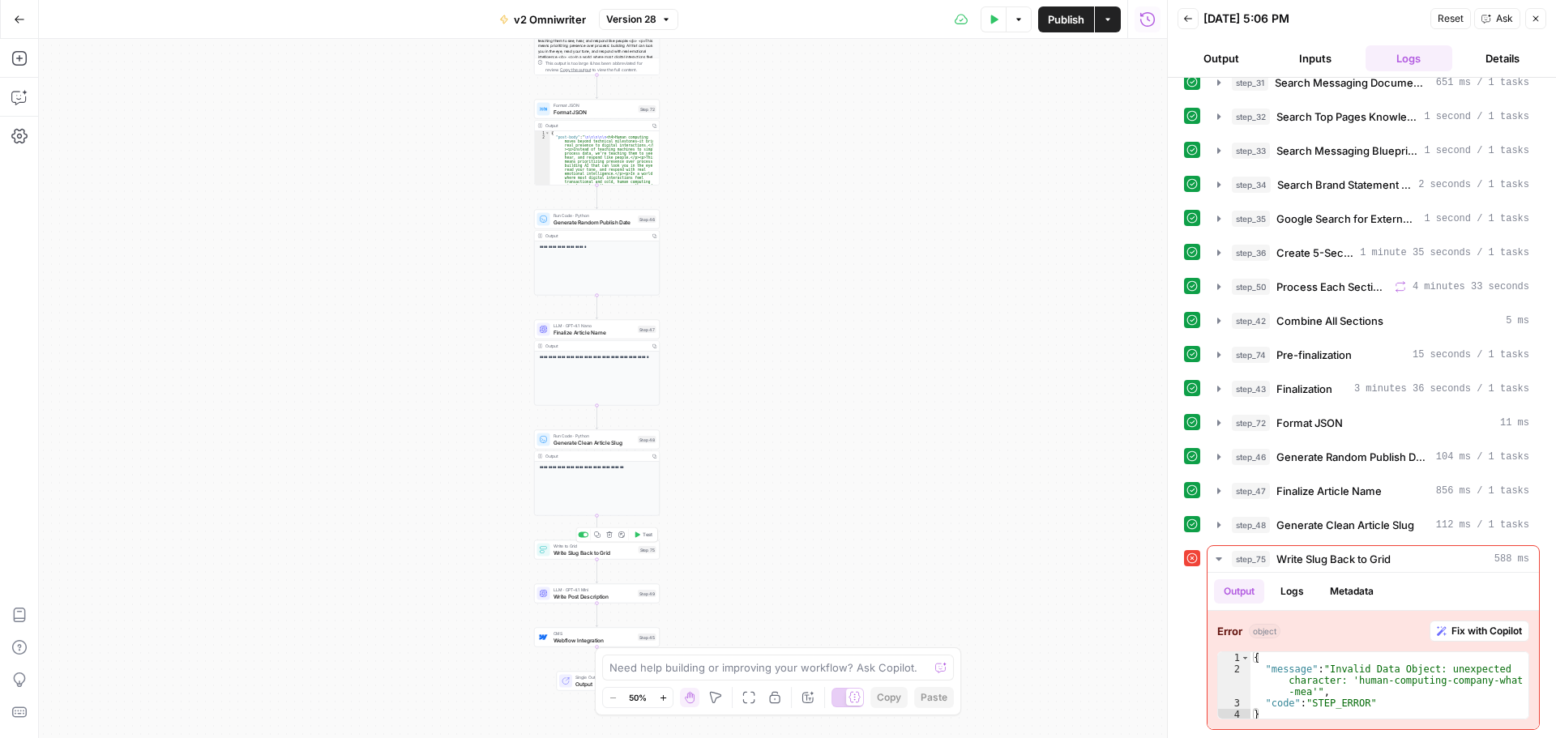
click at [643, 534] on span "Test" at bounding box center [648, 535] width 10 height 7
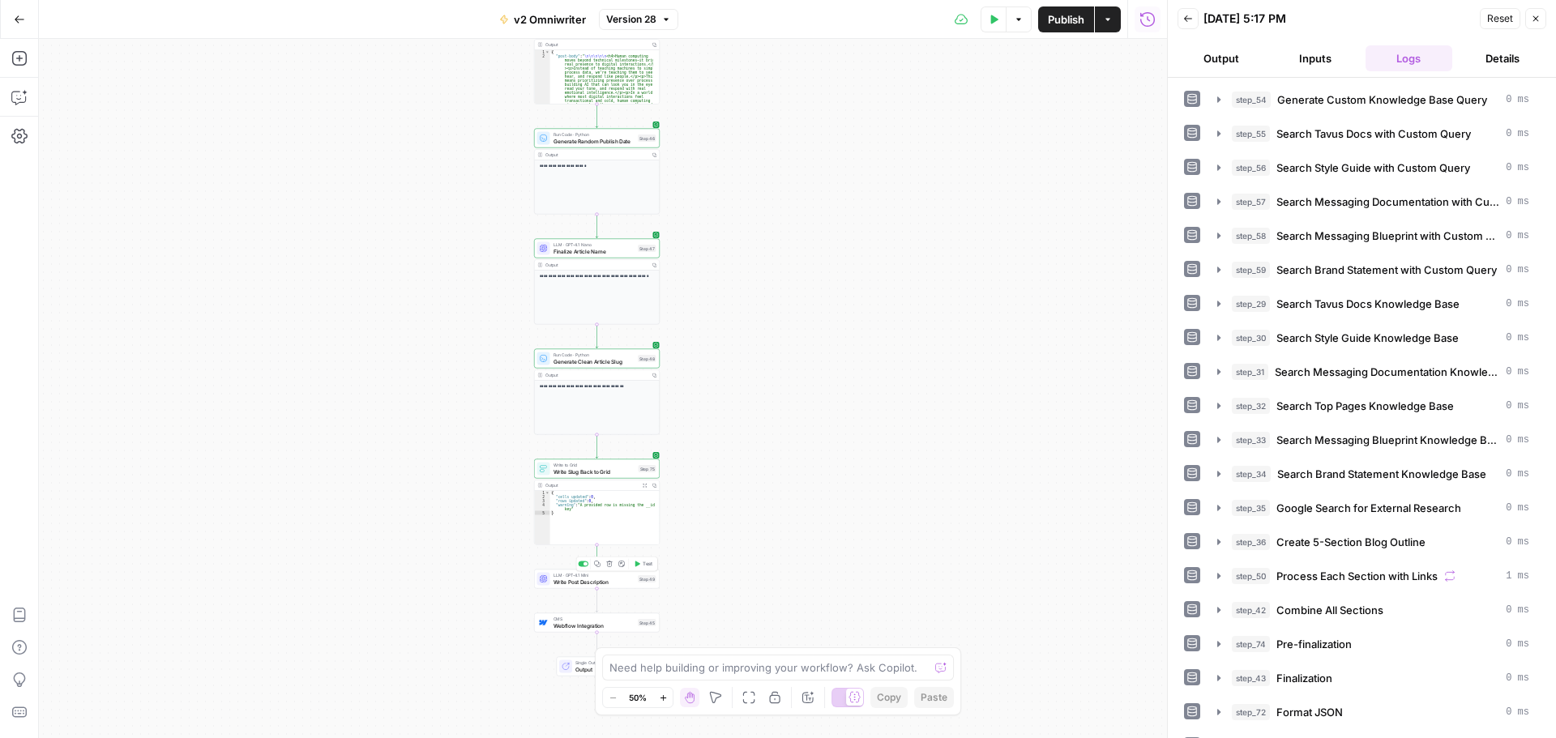
click at [644, 566] on span "Test" at bounding box center [648, 564] width 10 height 7
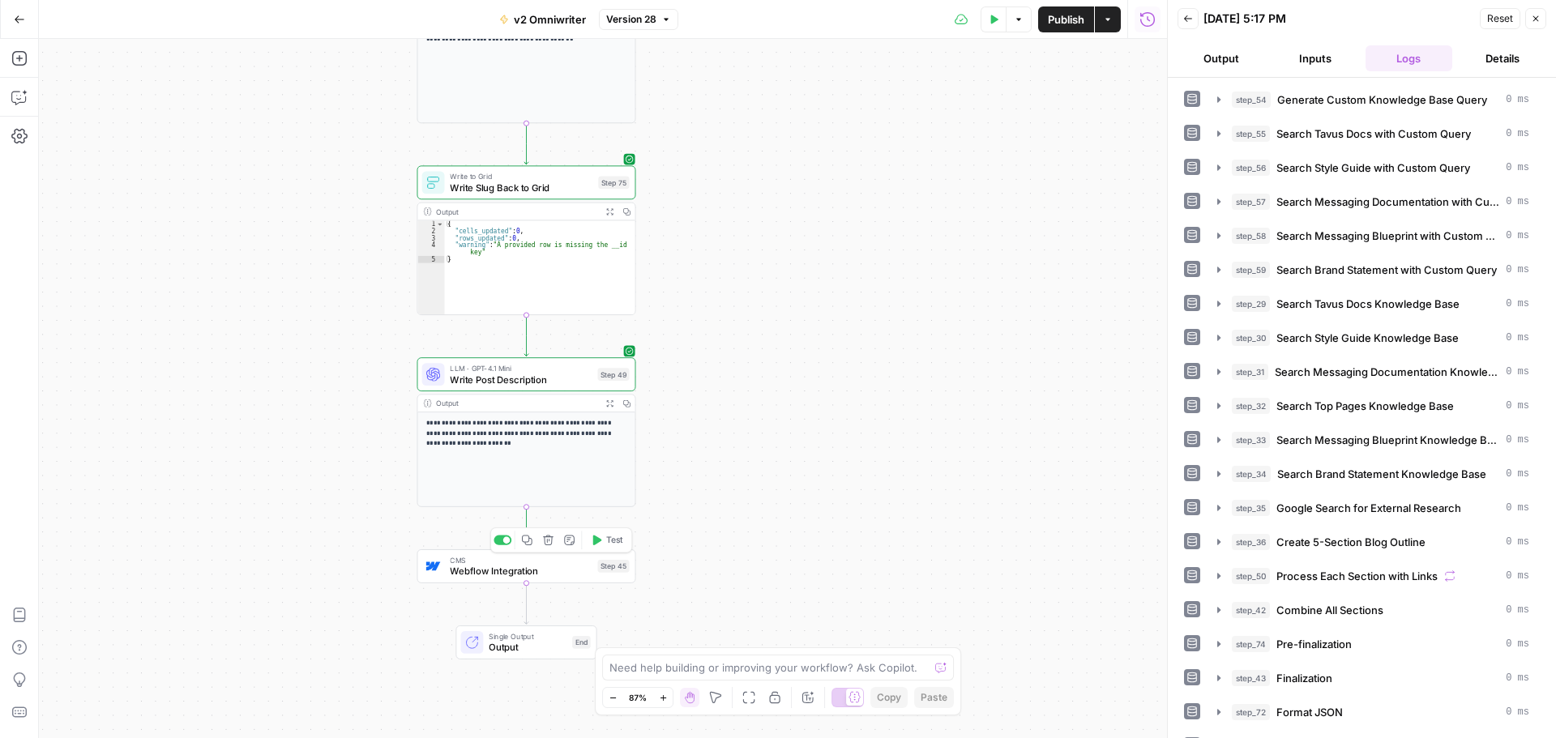
click at [609, 542] on span "Test" at bounding box center [614, 540] width 17 height 13
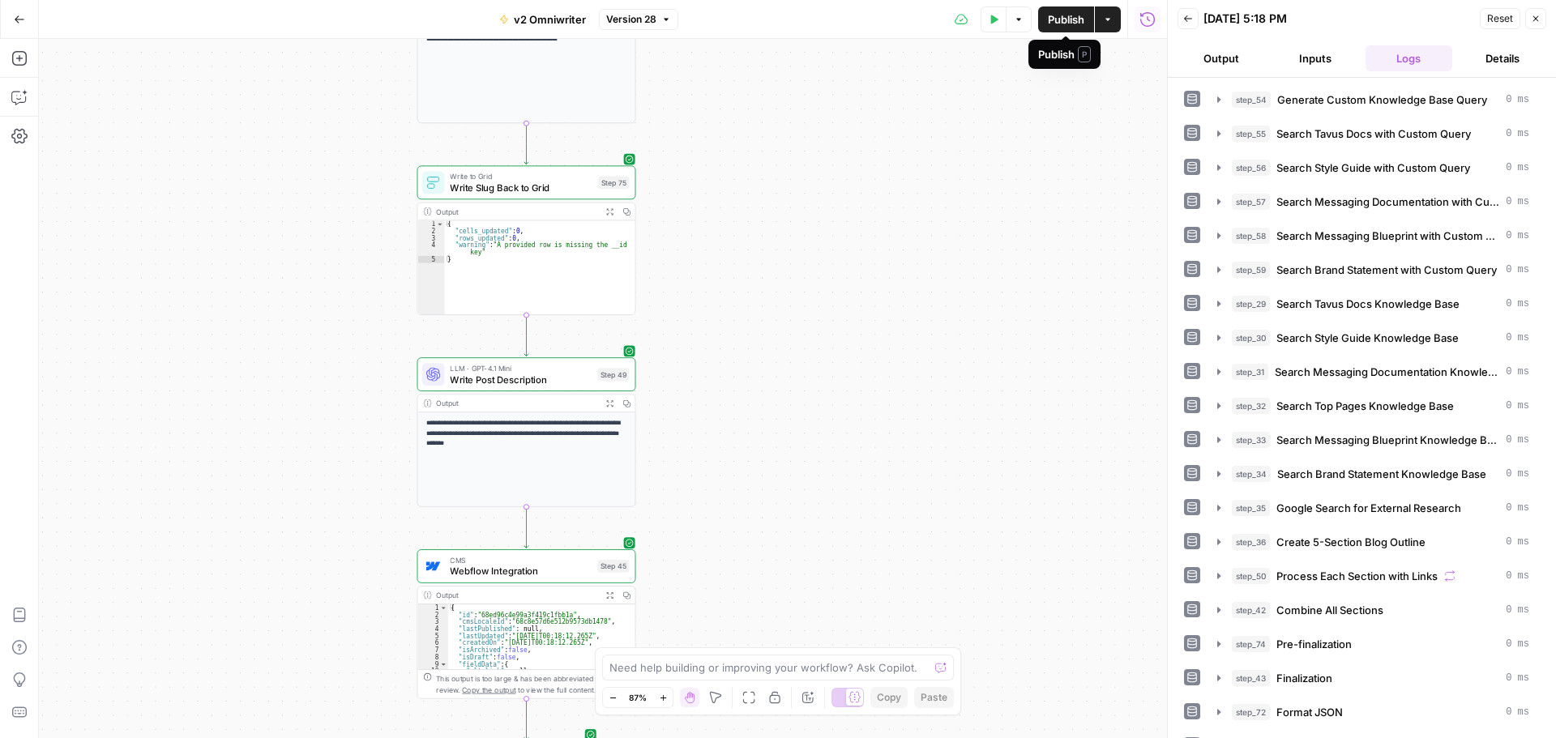
click at [1114, 20] on button "Actions" at bounding box center [1108, 19] width 26 height 26
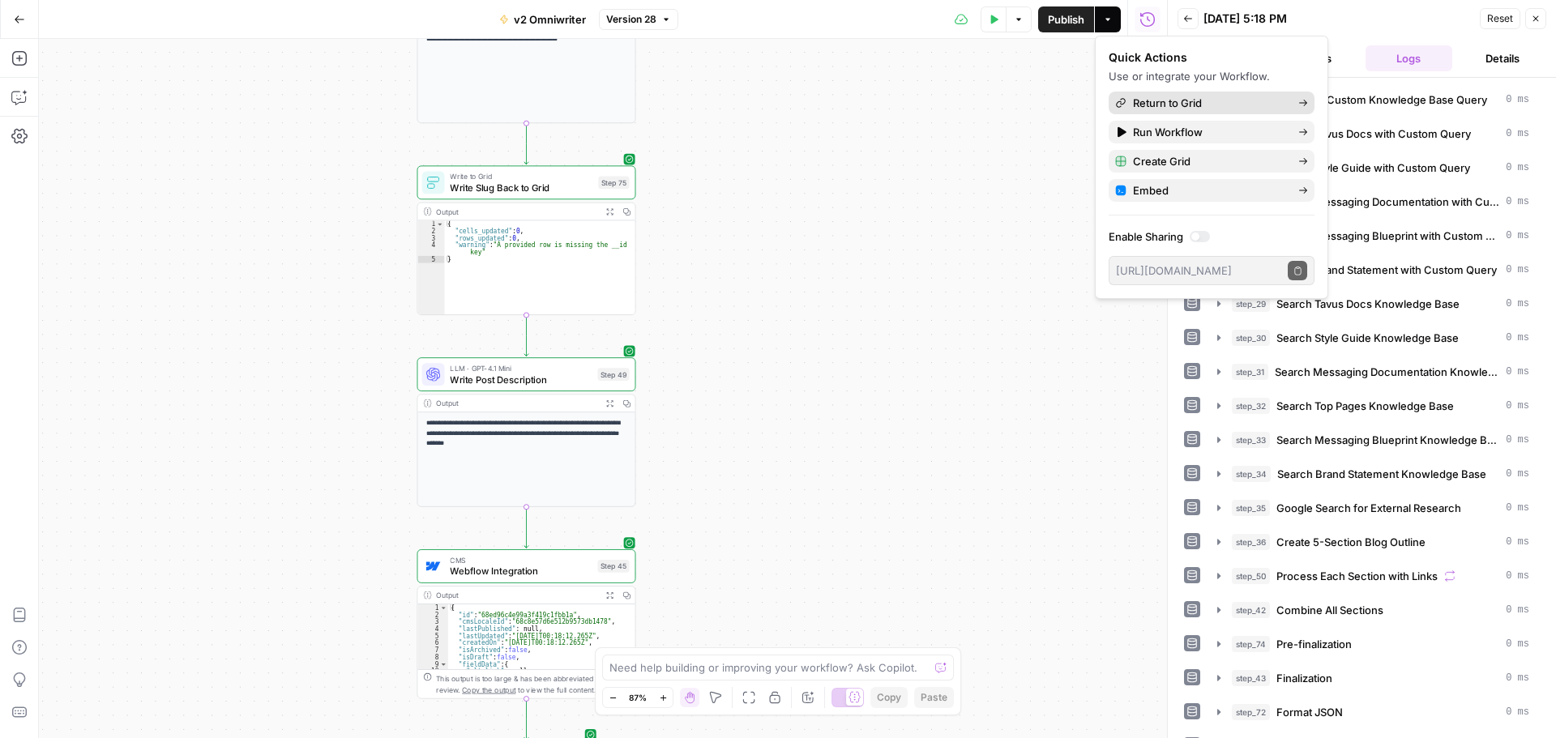
click at [1225, 98] on span "Return to Grid" at bounding box center [1209, 103] width 152 height 16
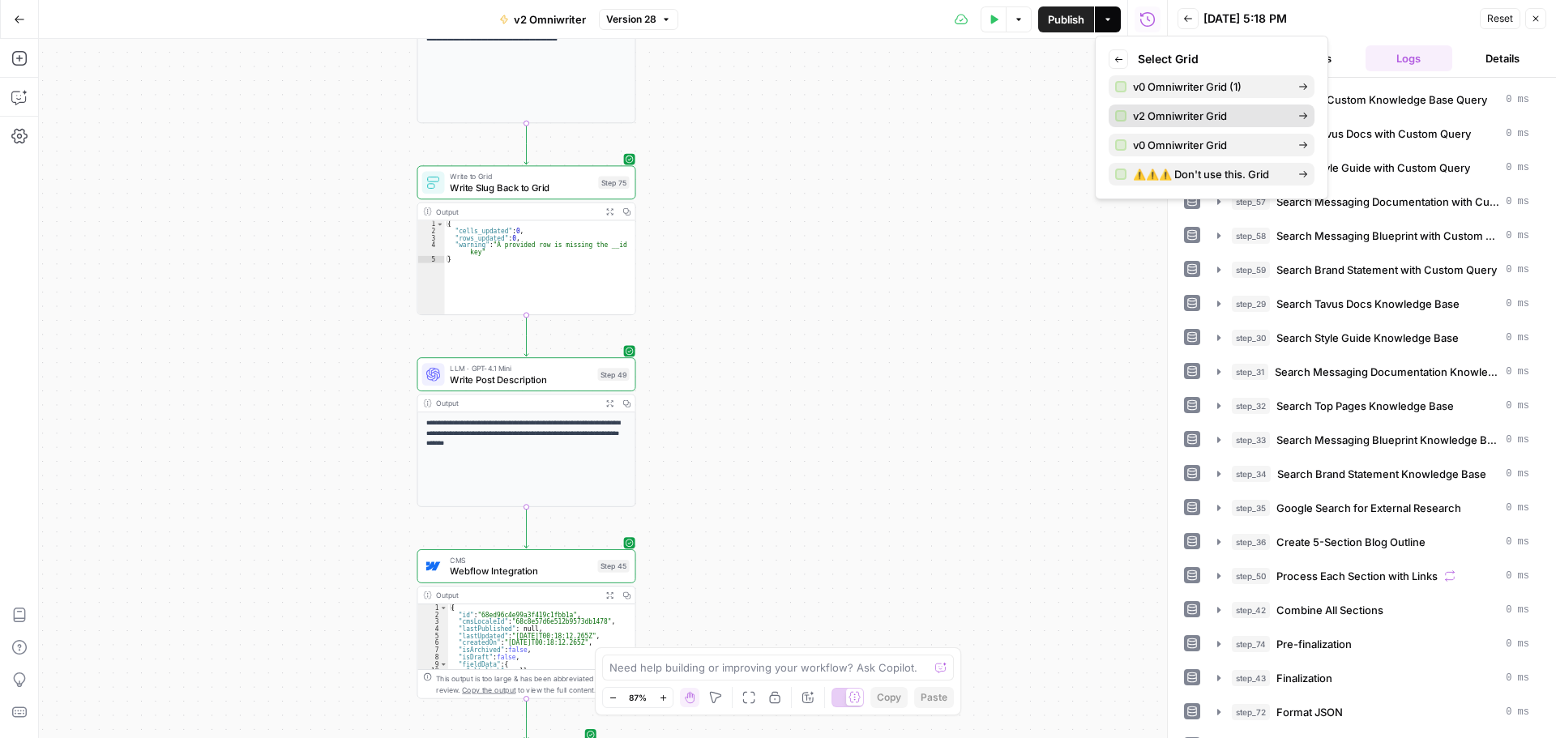
click at [1199, 114] on span "v2 Omniwriter Grid" at bounding box center [1209, 116] width 152 height 16
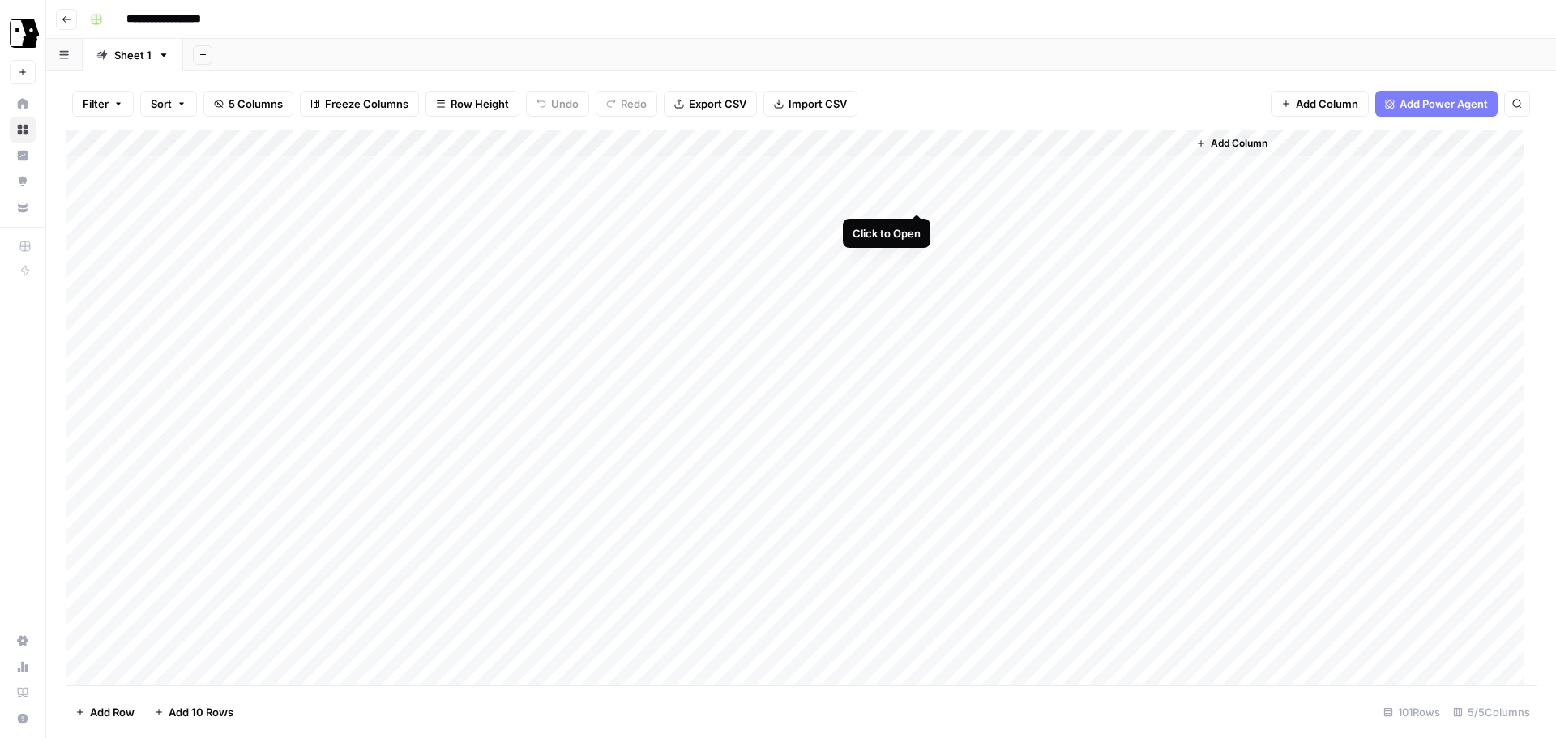
click at [916, 198] on div "Add Column" at bounding box center [801, 408] width 1471 height 556
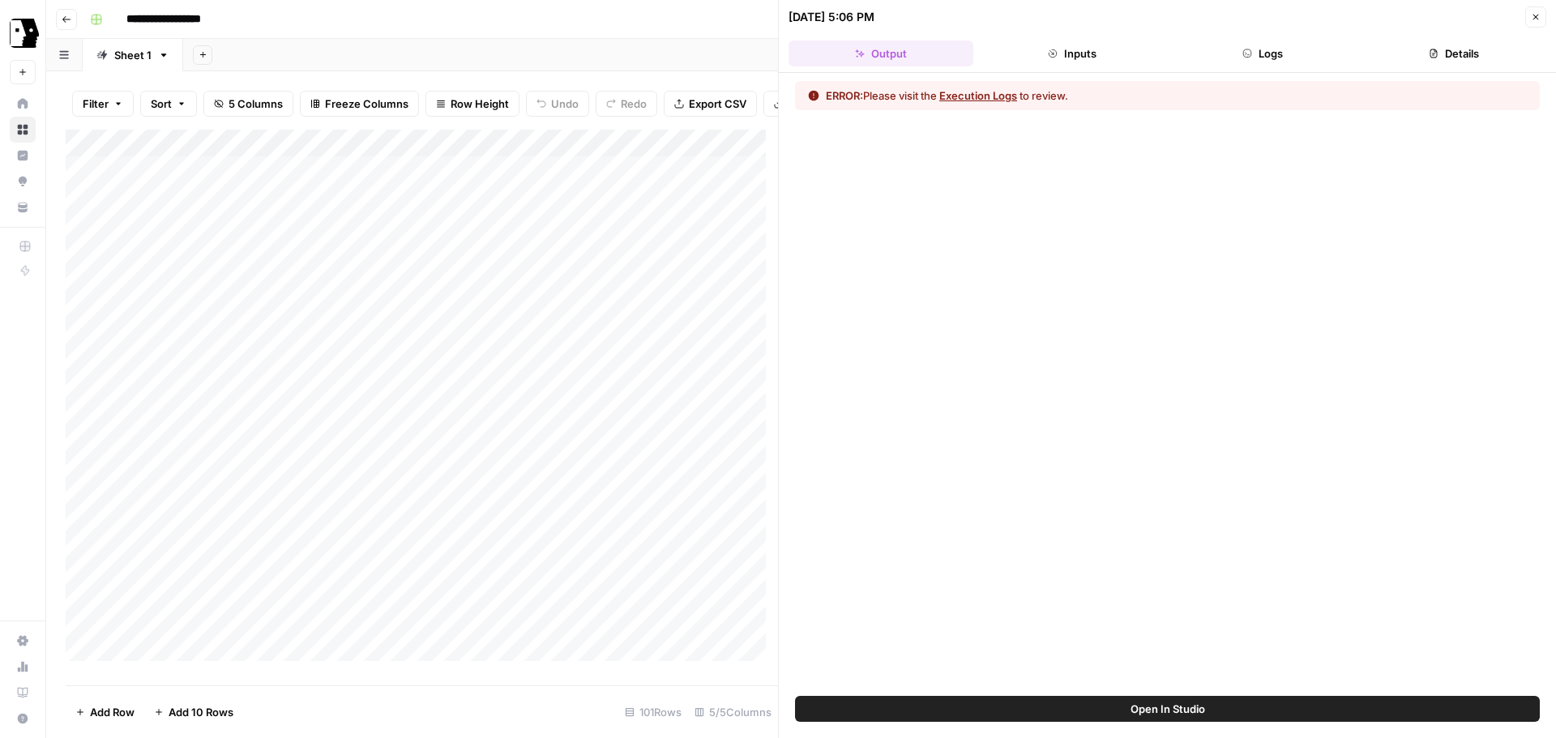
click at [1251, 55] on icon "button" at bounding box center [1247, 54] width 10 height 10
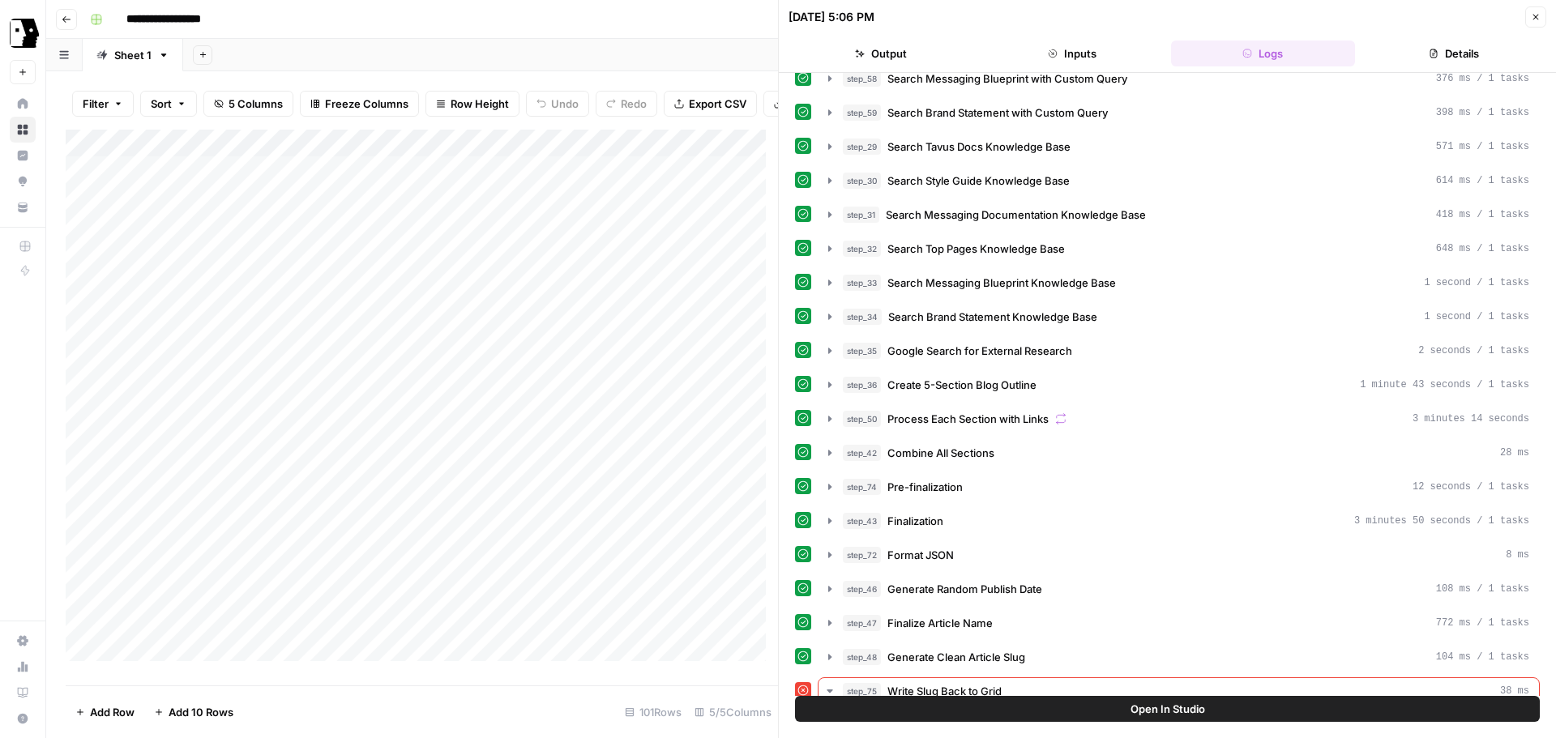
scroll to position [299, 0]
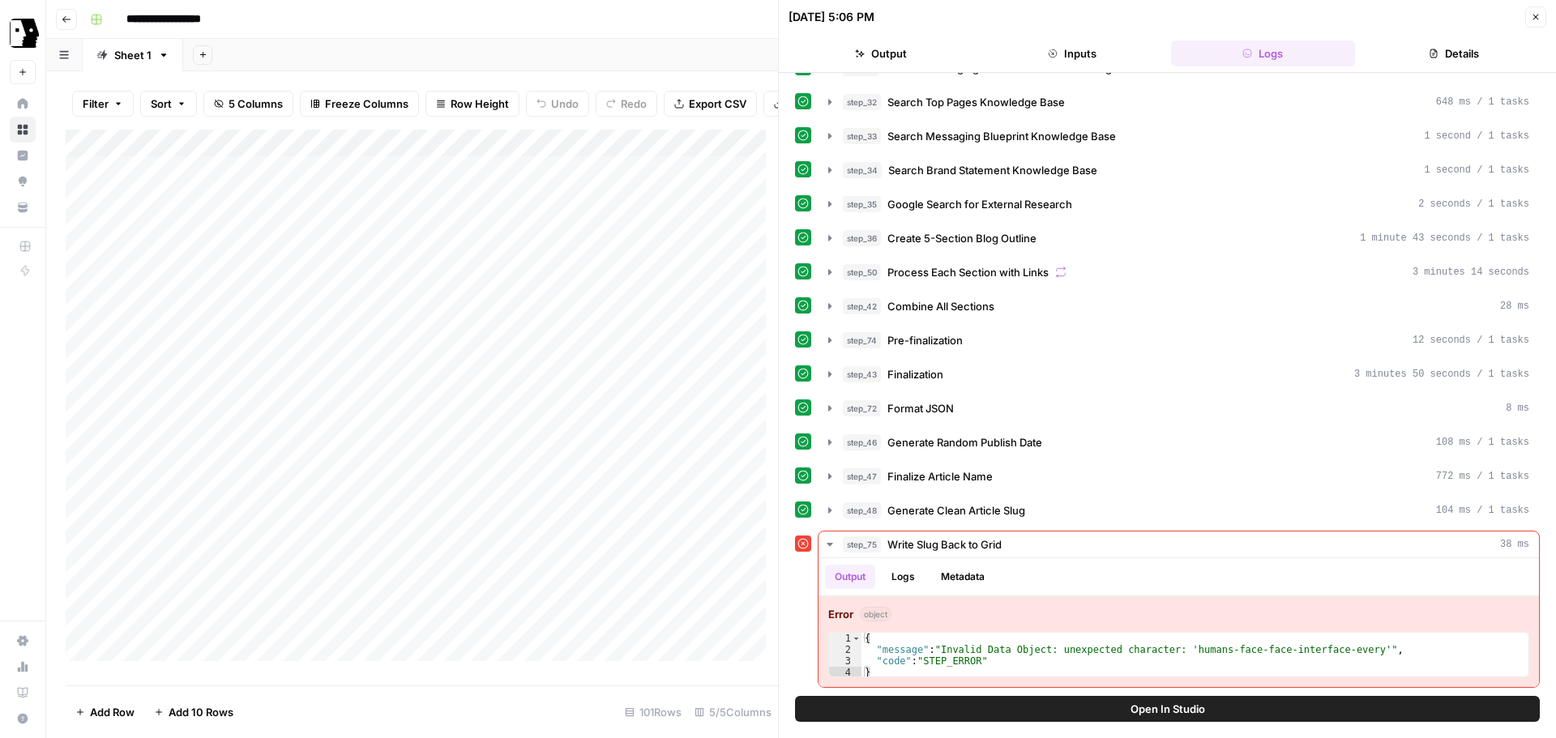
click at [1195, 710] on span "Open In Studio" at bounding box center [1168, 709] width 75 height 16
click at [1097, 708] on button "Open In Studio" at bounding box center [1167, 709] width 745 height 26
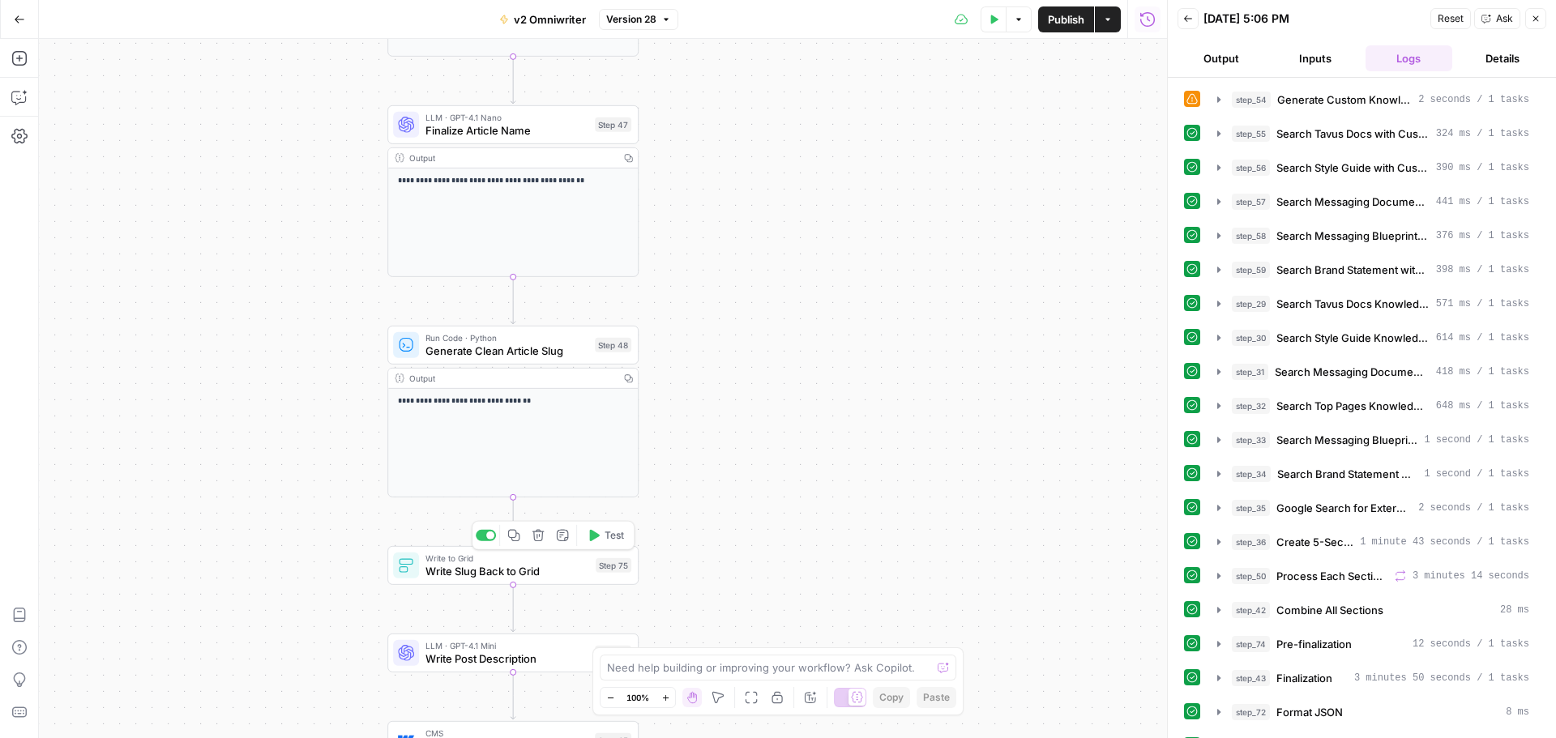
click at [610, 537] on span "Test" at bounding box center [614, 535] width 19 height 15
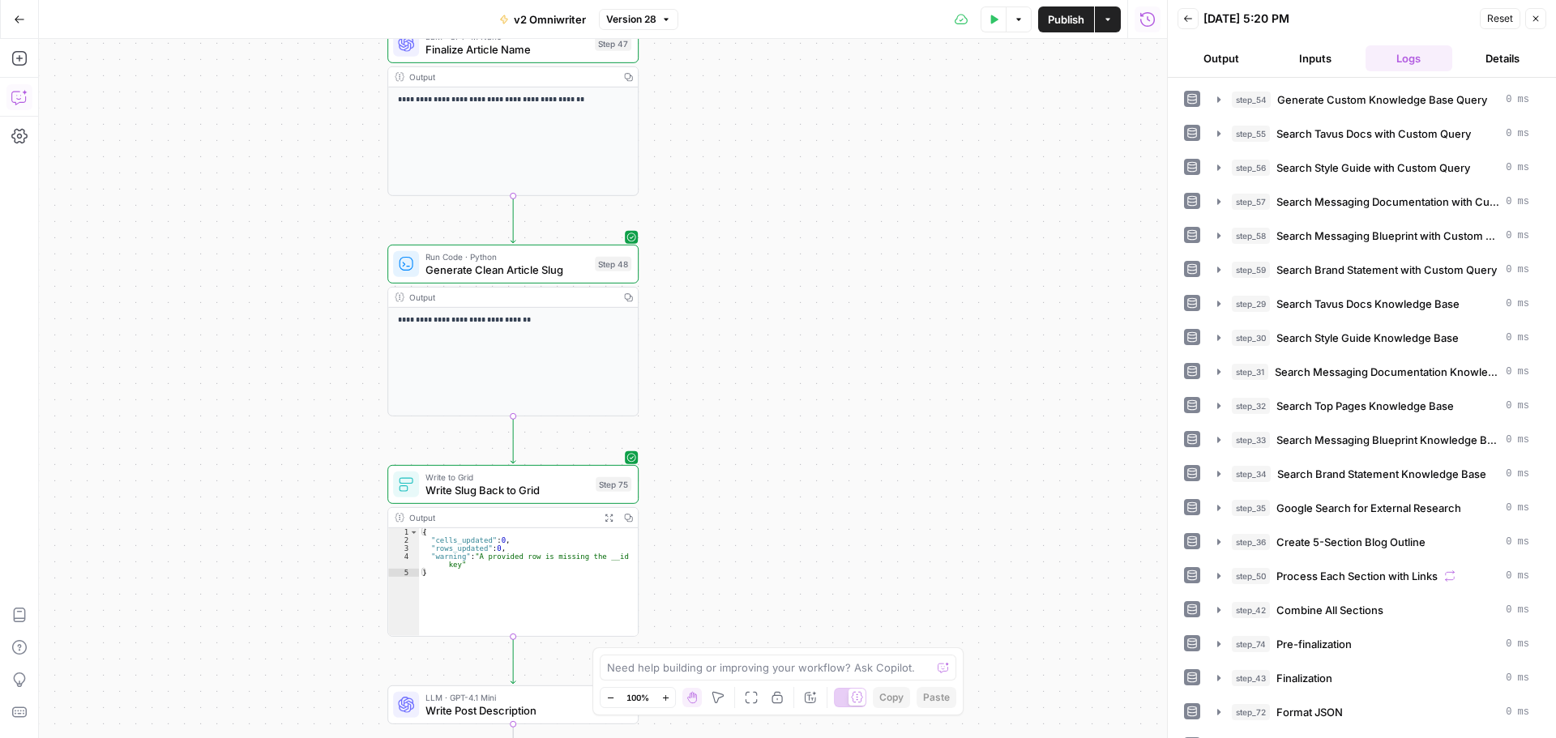
click at [15, 102] on icon "button" at bounding box center [18, 98] width 14 height 13
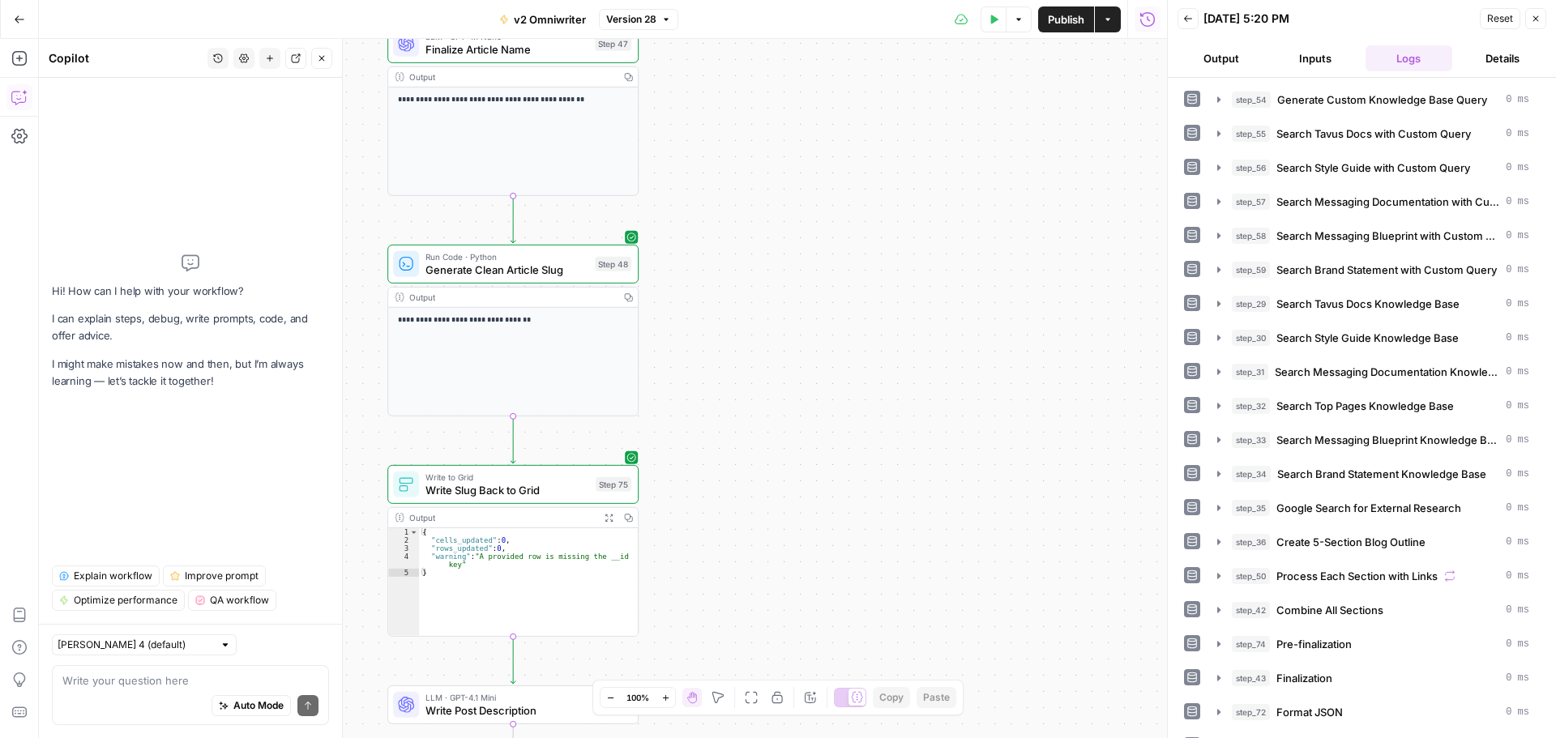
click at [142, 683] on textarea at bounding box center [190, 681] width 256 height 16
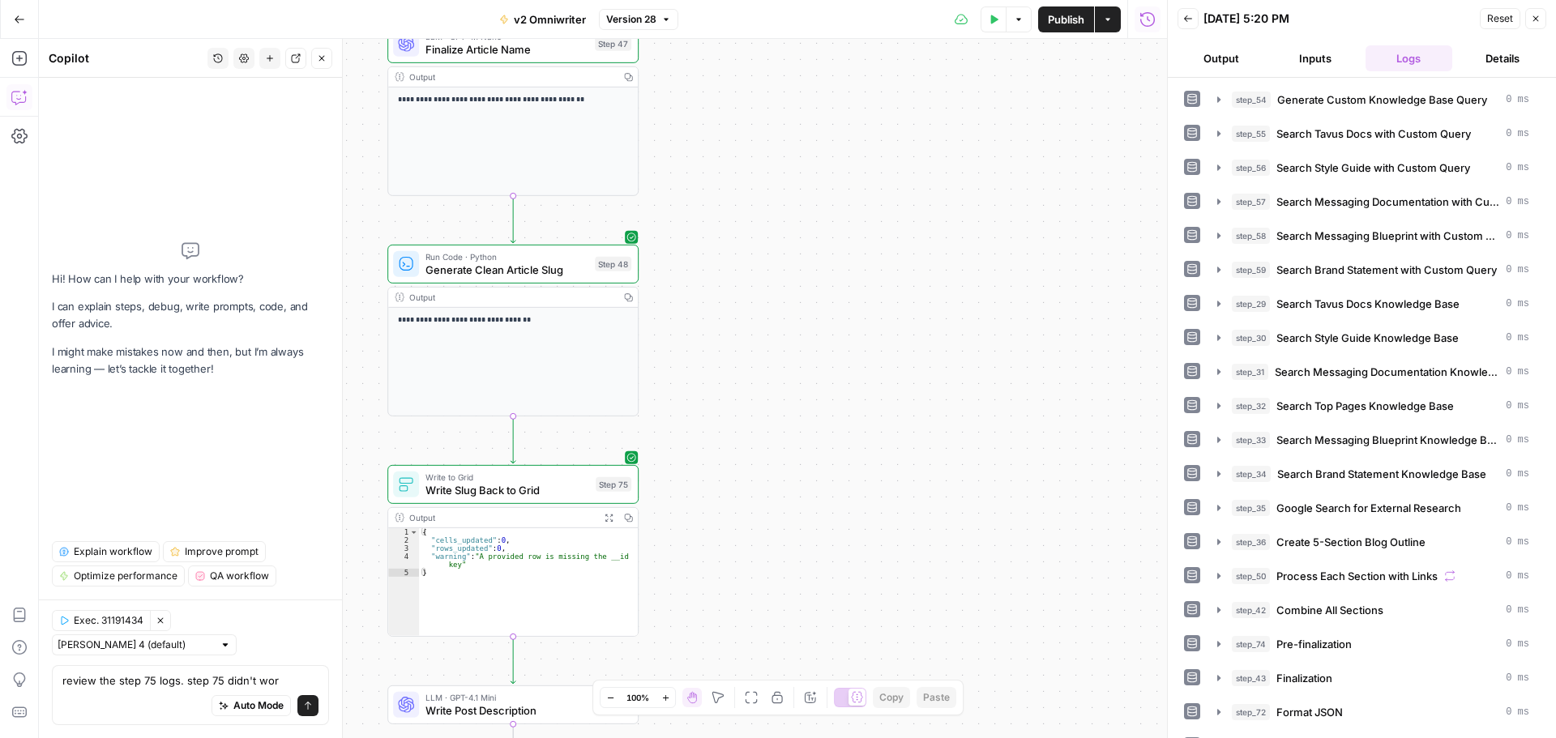
type textarea "review the step 75 logs. step 75 didn't work"
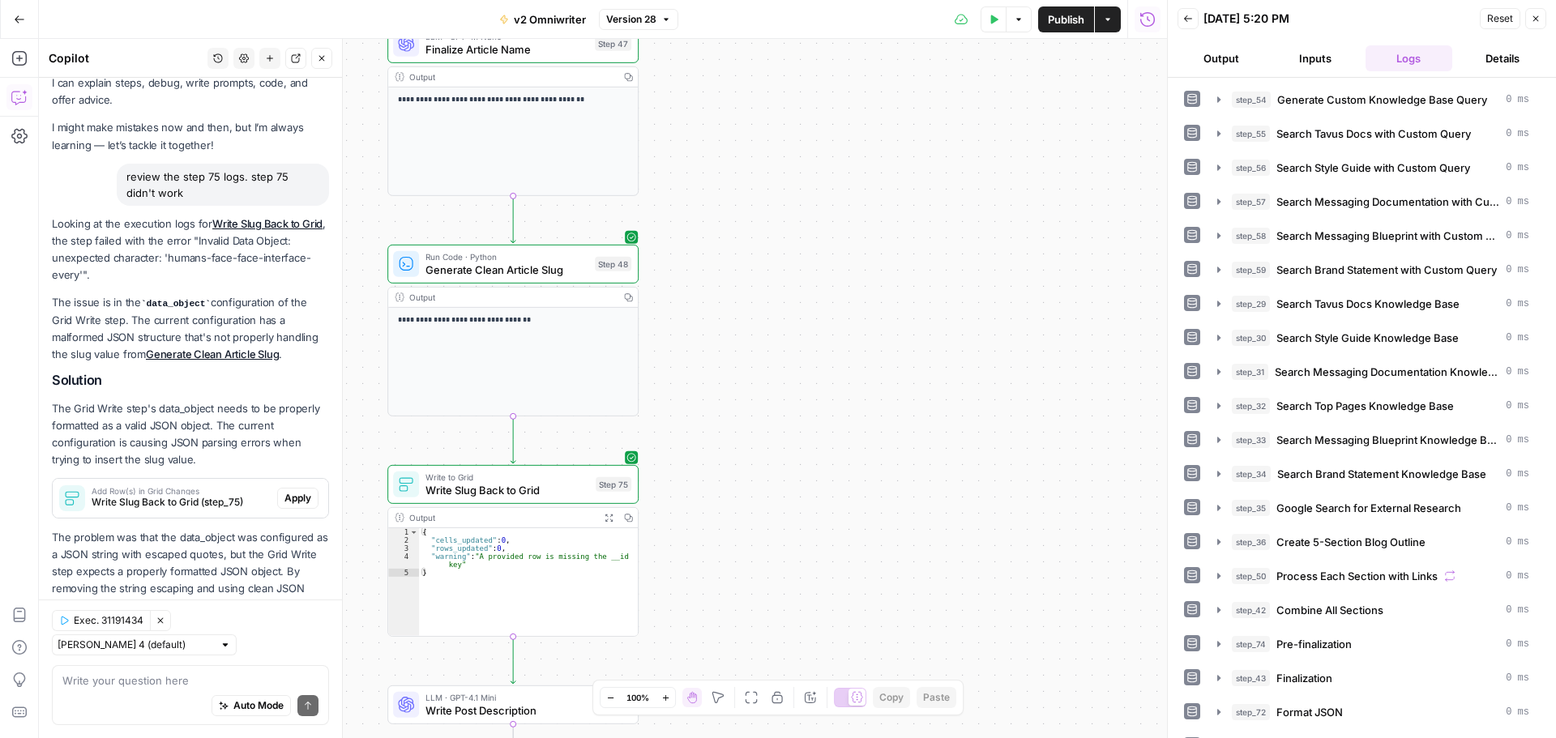
scroll to position [115, 0]
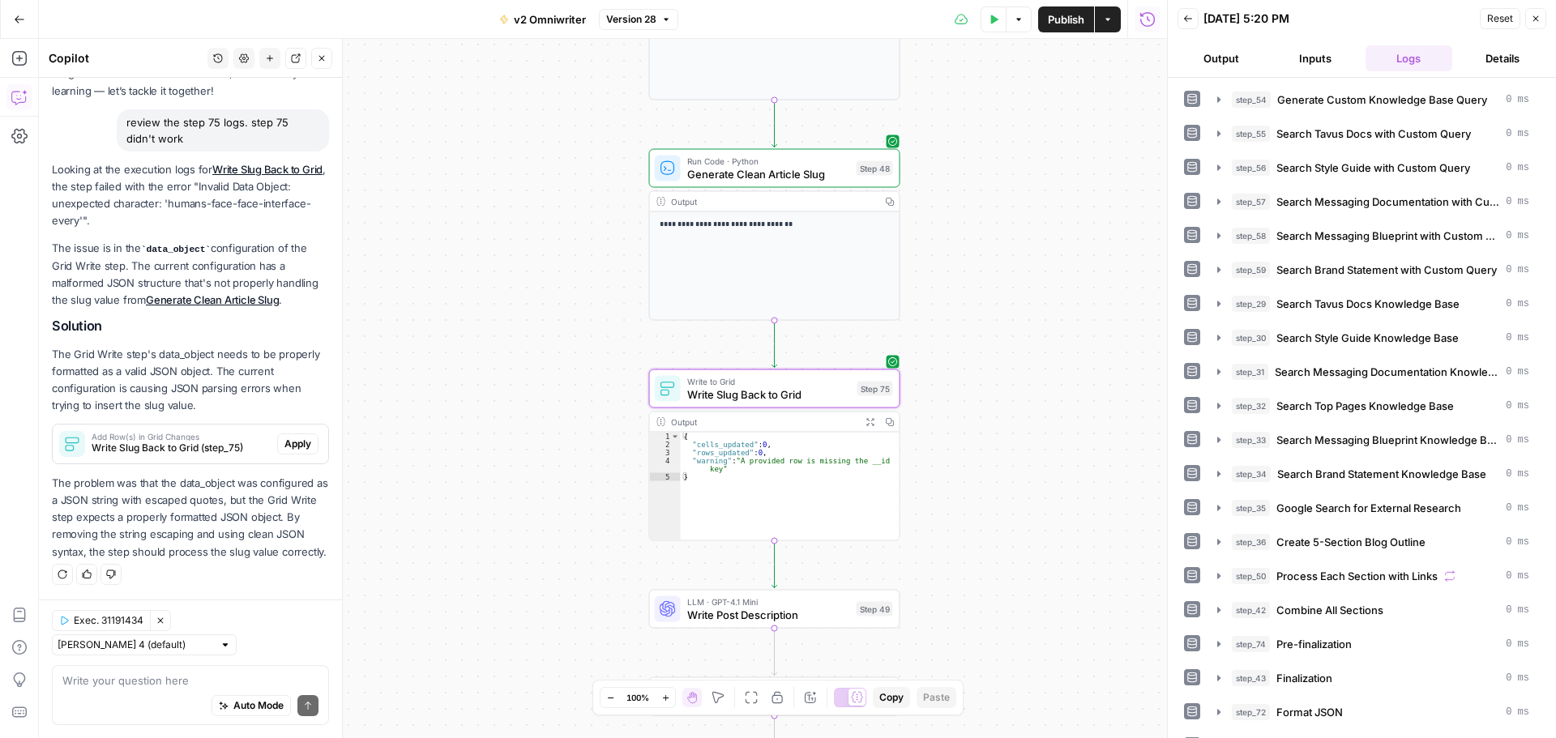
click at [284, 437] on span "Apply" at bounding box center [297, 444] width 27 height 15
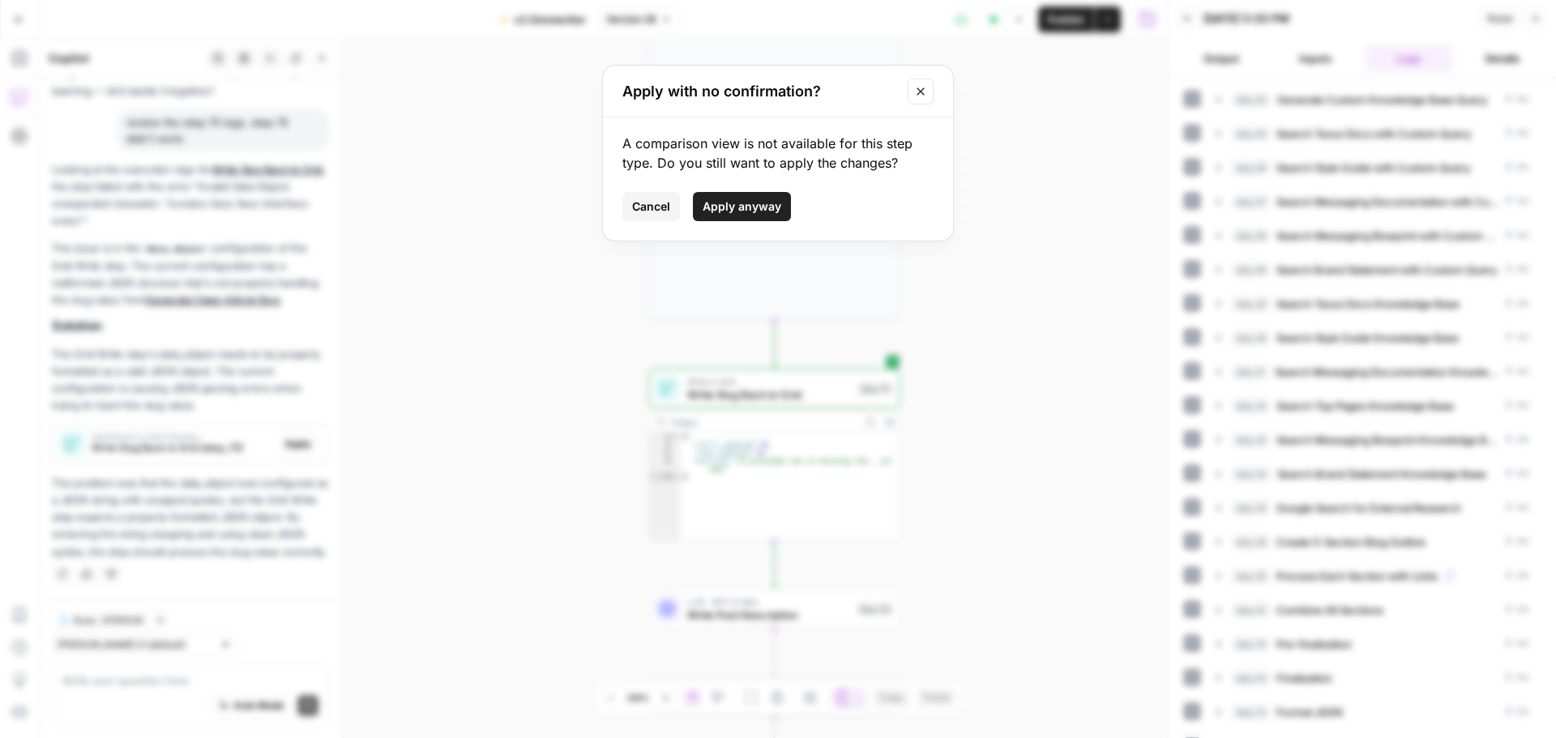
click at [713, 207] on span "Apply anyway" at bounding box center [742, 207] width 79 height 16
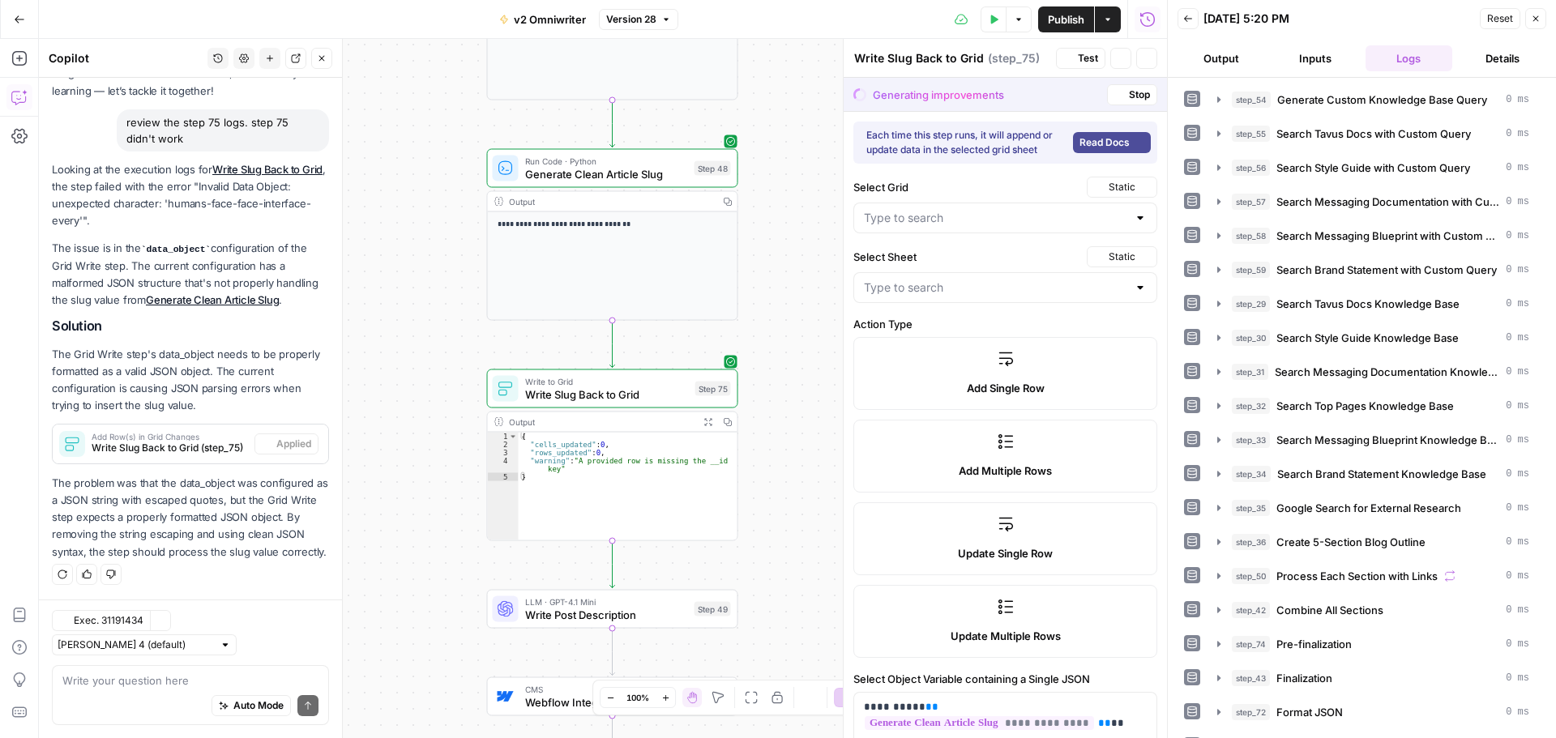
type input "v2 Omniwriter Grid"
type input "Sheet 1"
type input "Slug"
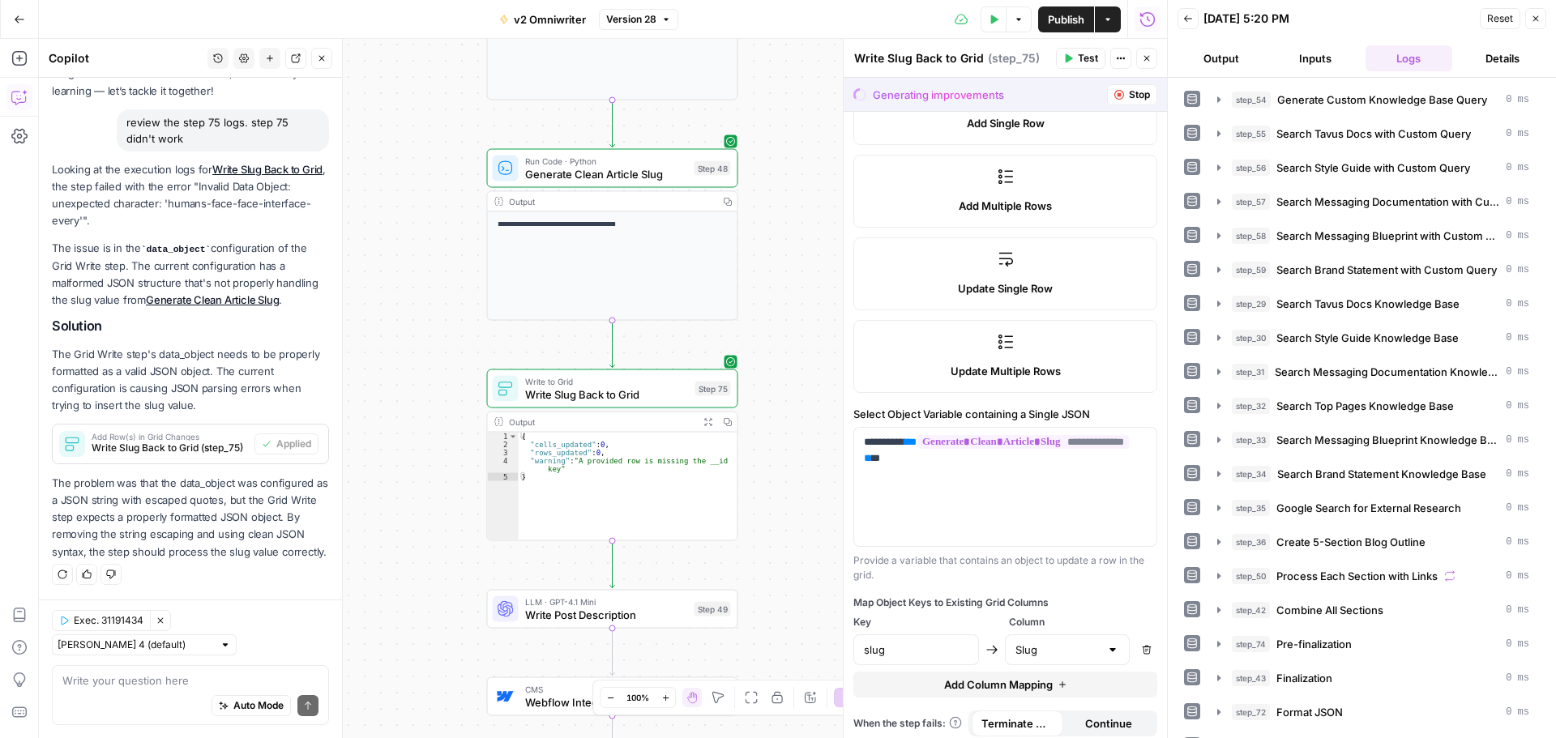
scroll to position [273, 0]
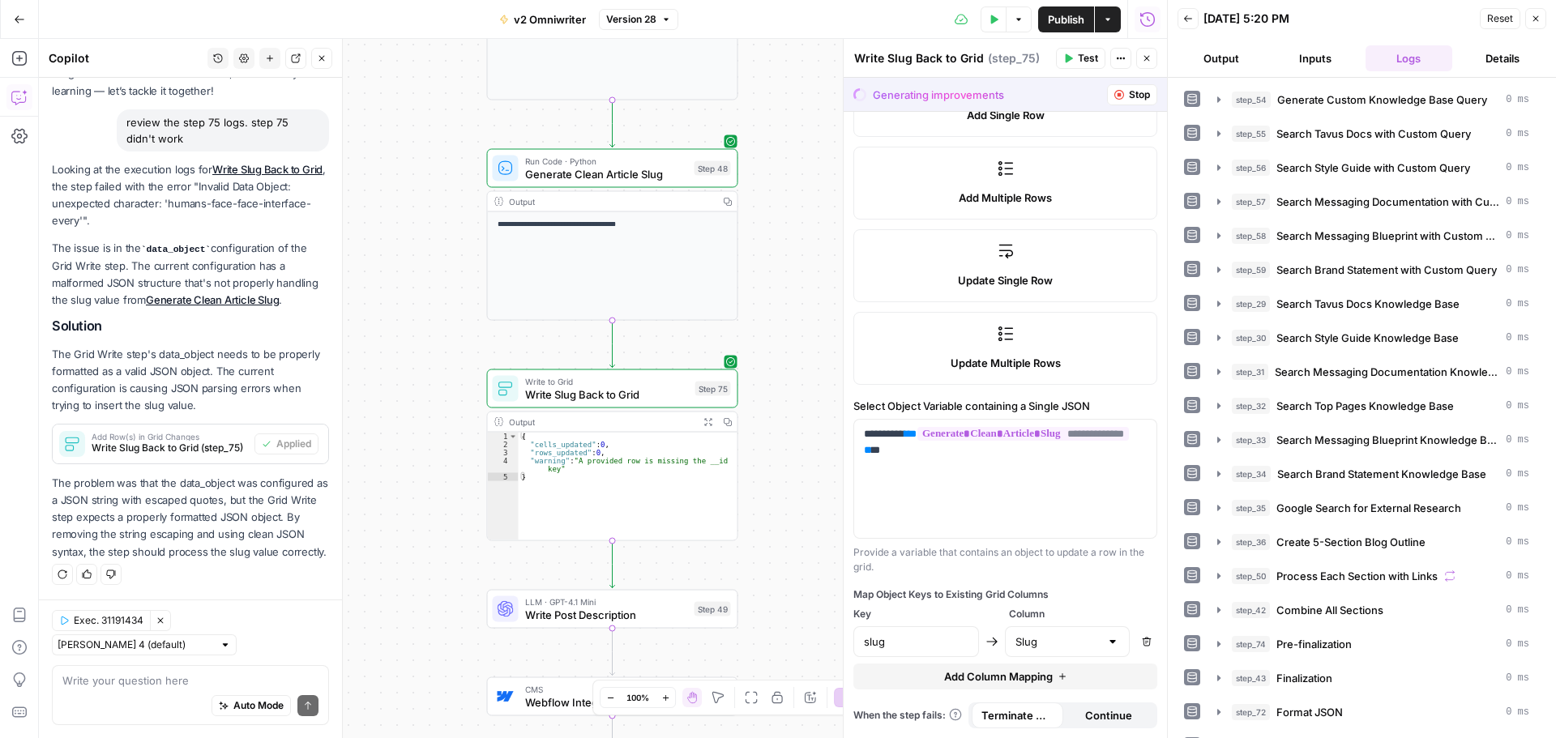
click at [78, 622] on span "Exec. 31191434" at bounding box center [109, 621] width 70 height 15
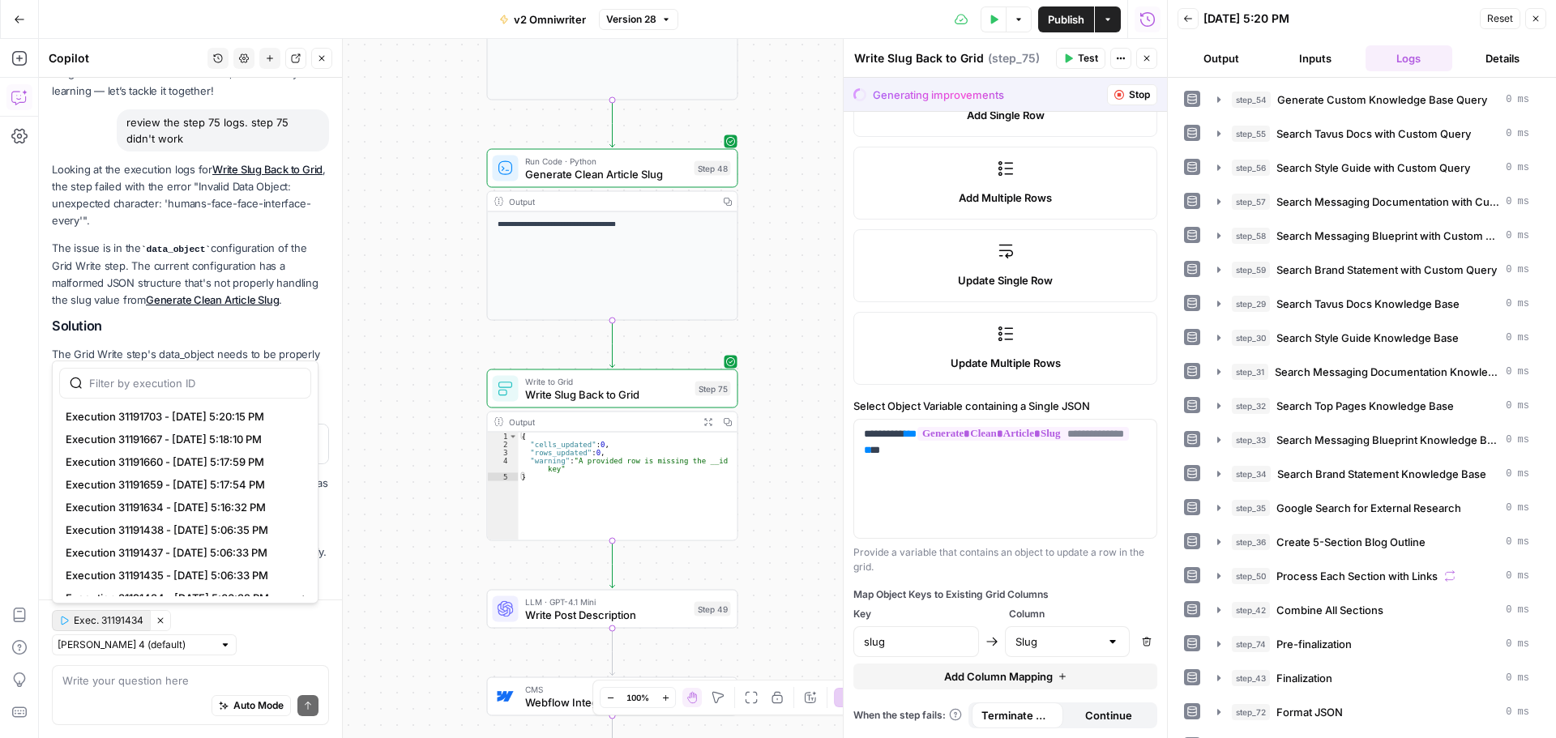
click at [169, 346] on p "The Grid Write step's data_object needs to be properly formatted as a valid JSO…" at bounding box center [190, 380] width 277 height 69
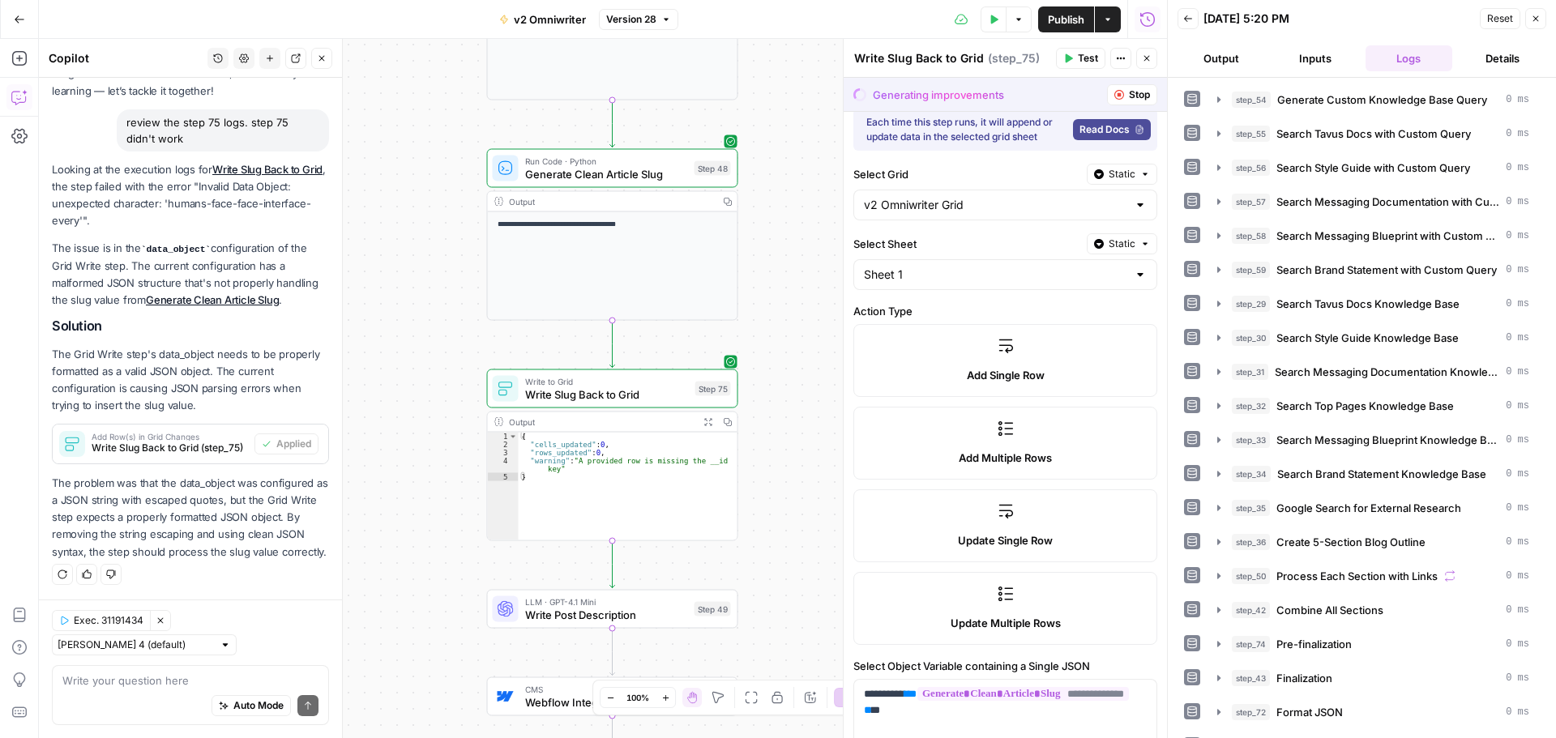
scroll to position [0, 0]
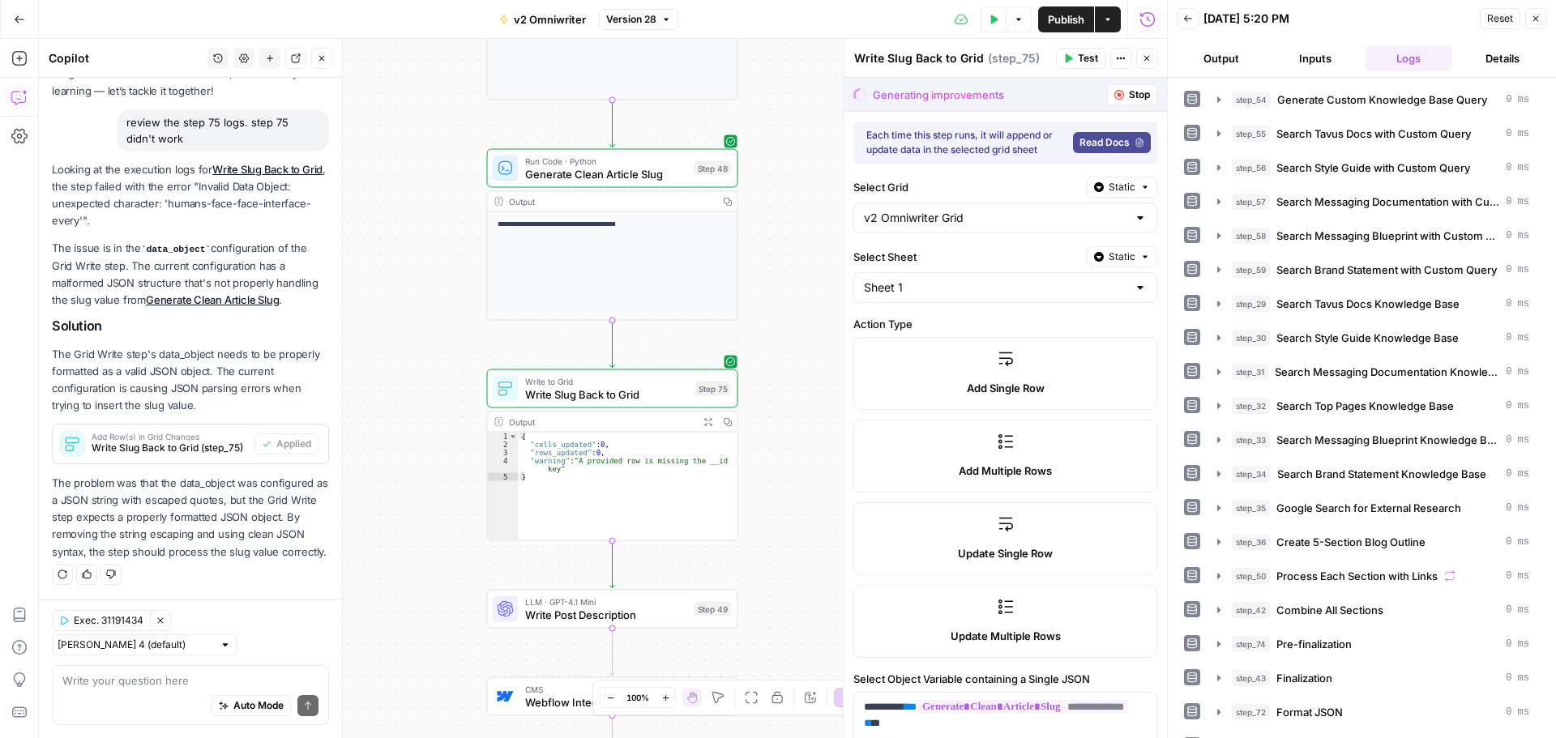
click at [1114, 97] on icon "button" at bounding box center [1119, 95] width 10 height 10
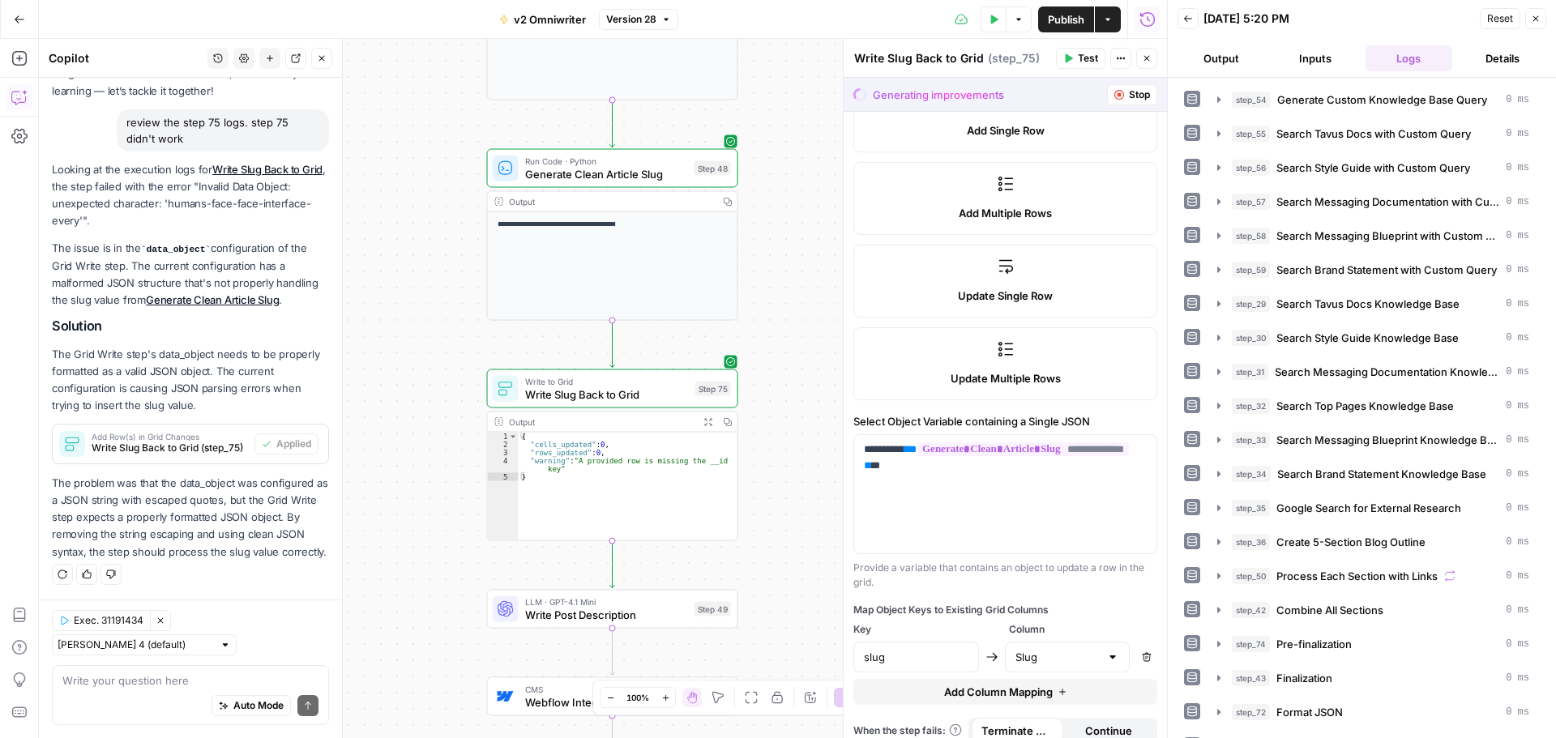
scroll to position [273, 0]
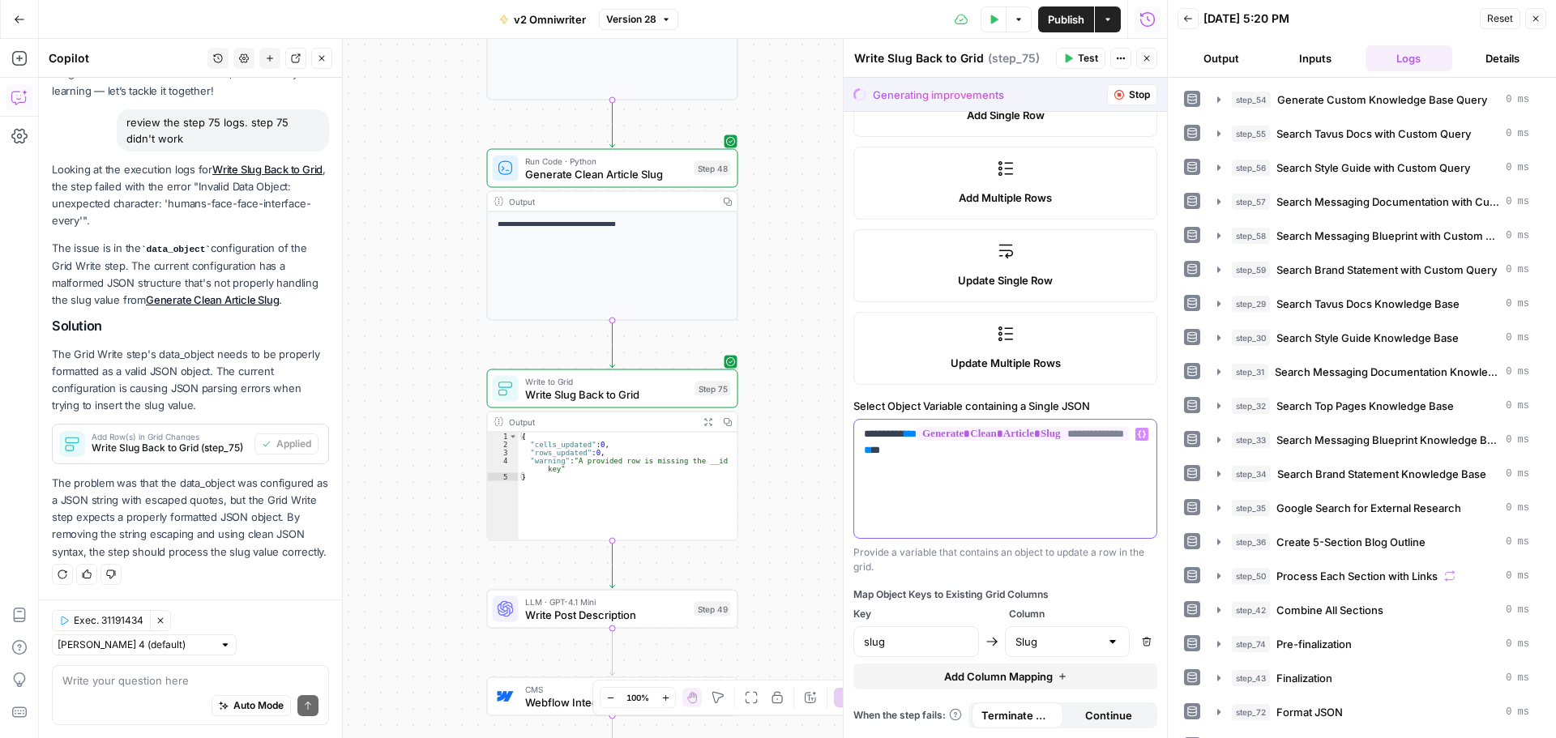
click at [930, 506] on div "**********" at bounding box center [1005, 479] width 302 height 118
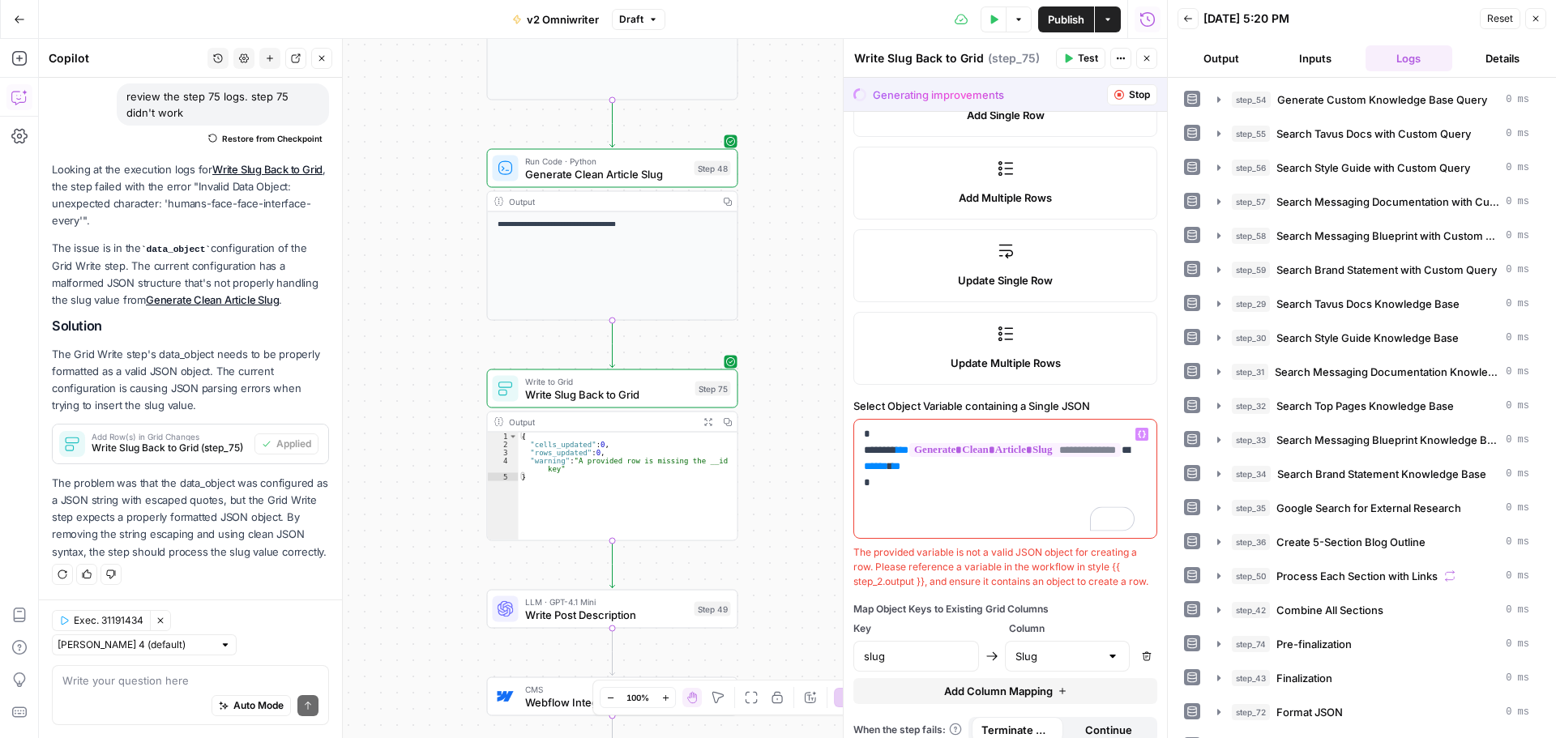
click at [937, 512] on div "**********" at bounding box center [1005, 479] width 302 height 118
click at [885, 410] on label "Select Object Variable containing a Single JSON" at bounding box center [1005, 406] width 304 height 16
click at [899, 435] on p "**********" at bounding box center [999, 466] width 271 height 81
click at [964, 562] on div "The provided variable is not a valid JSON object for creating a row. Please ref…" at bounding box center [1005, 567] width 304 height 44
click at [1079, 58] on span "Test" at bounding box center [1088, 58] width 20 height 15
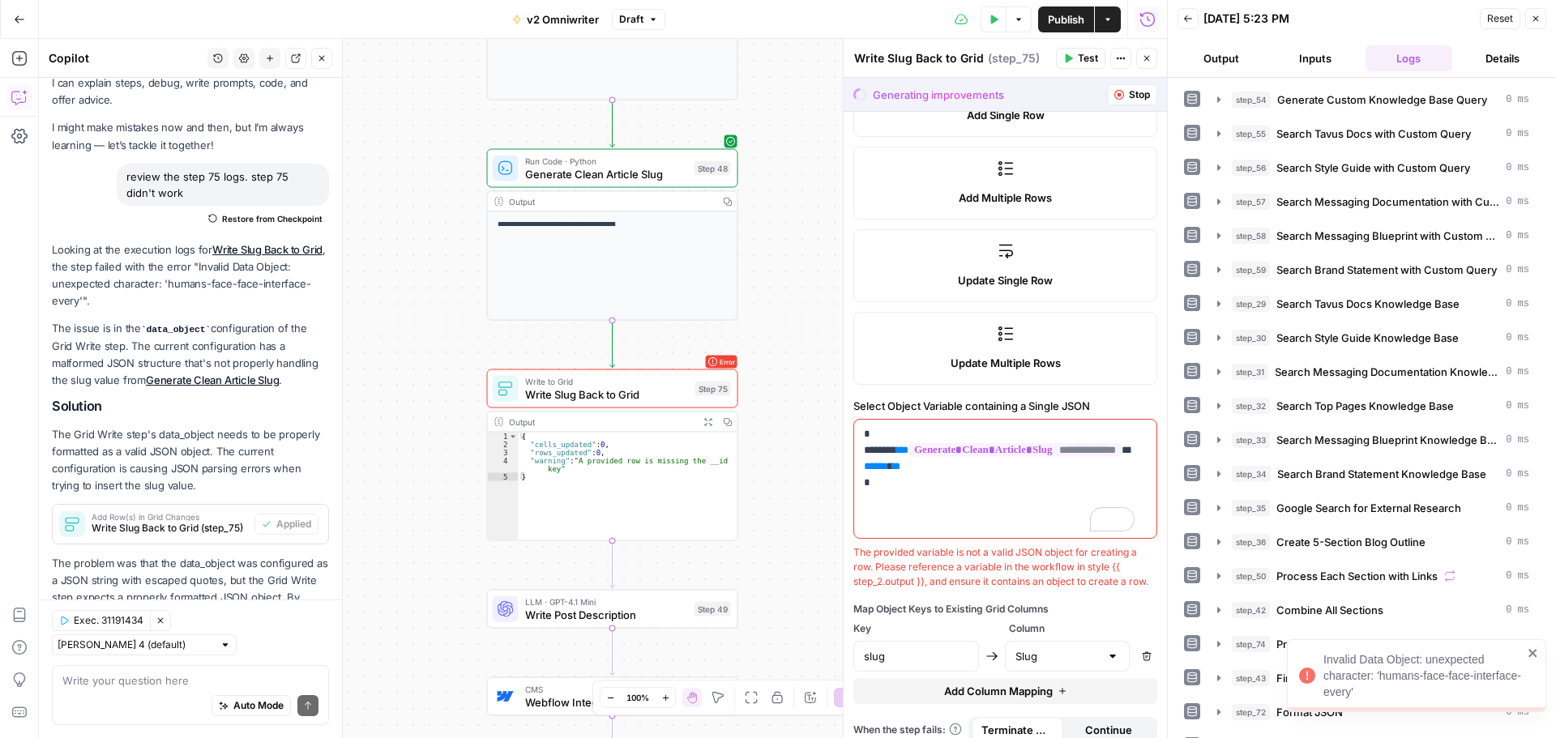
scroll to position [141, 0]
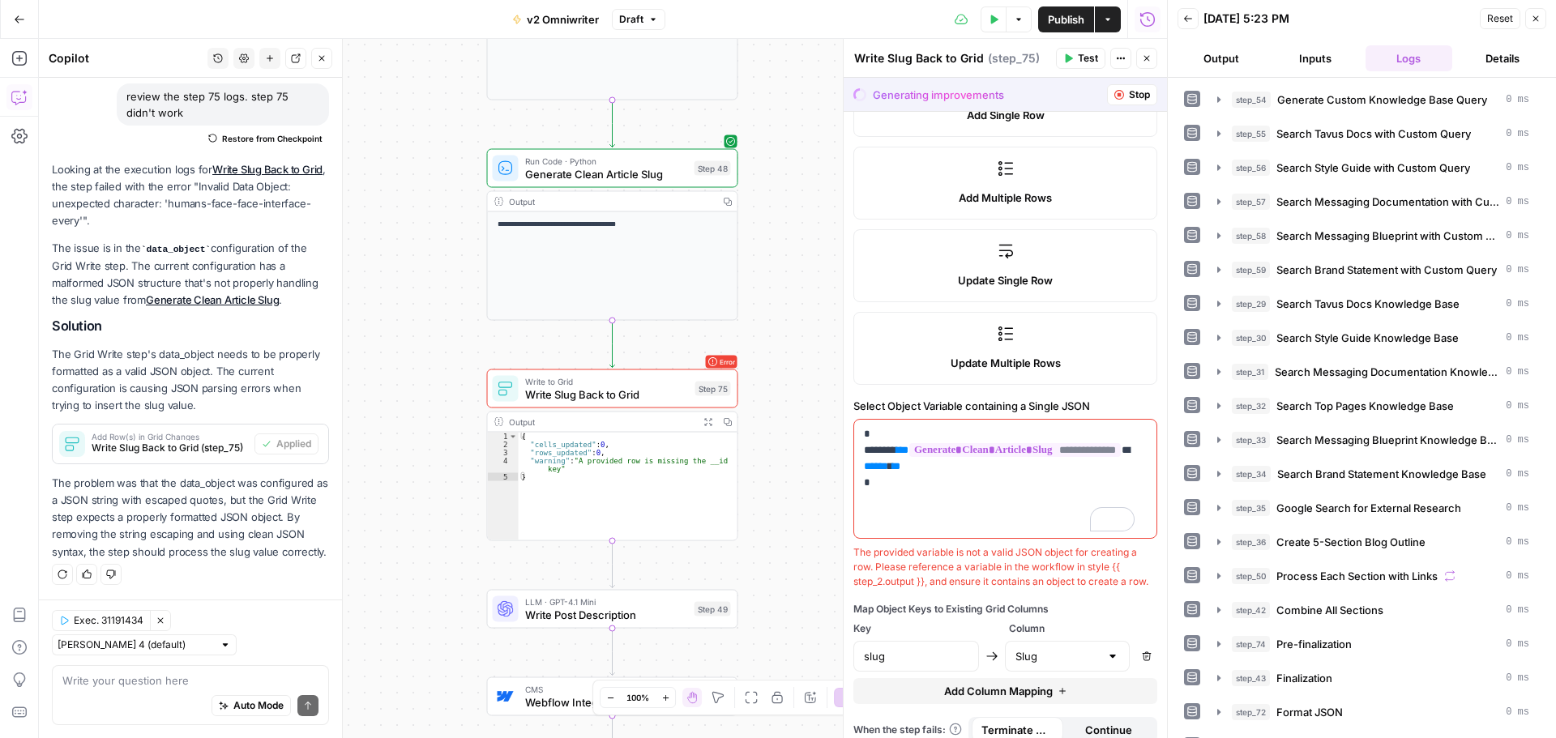
drag, startPoint x: 1127, startPoint y: 99, endPoint x: 1114, endPoint y: 94, distance: 13.8
click at [1129, 98] on span "Stop" at bounding box center [1139, 95] width 21 height 15
click at [1114, 94] on button "Stop" at bounding box center [1132, 94] width 50 height 21
click at [1065, 53] on button "Test" at bounding box center [1080, 58] width 49 height 21
click at [958, 491] on p "**********" at bounding box center [999, 466] width 271 height 81
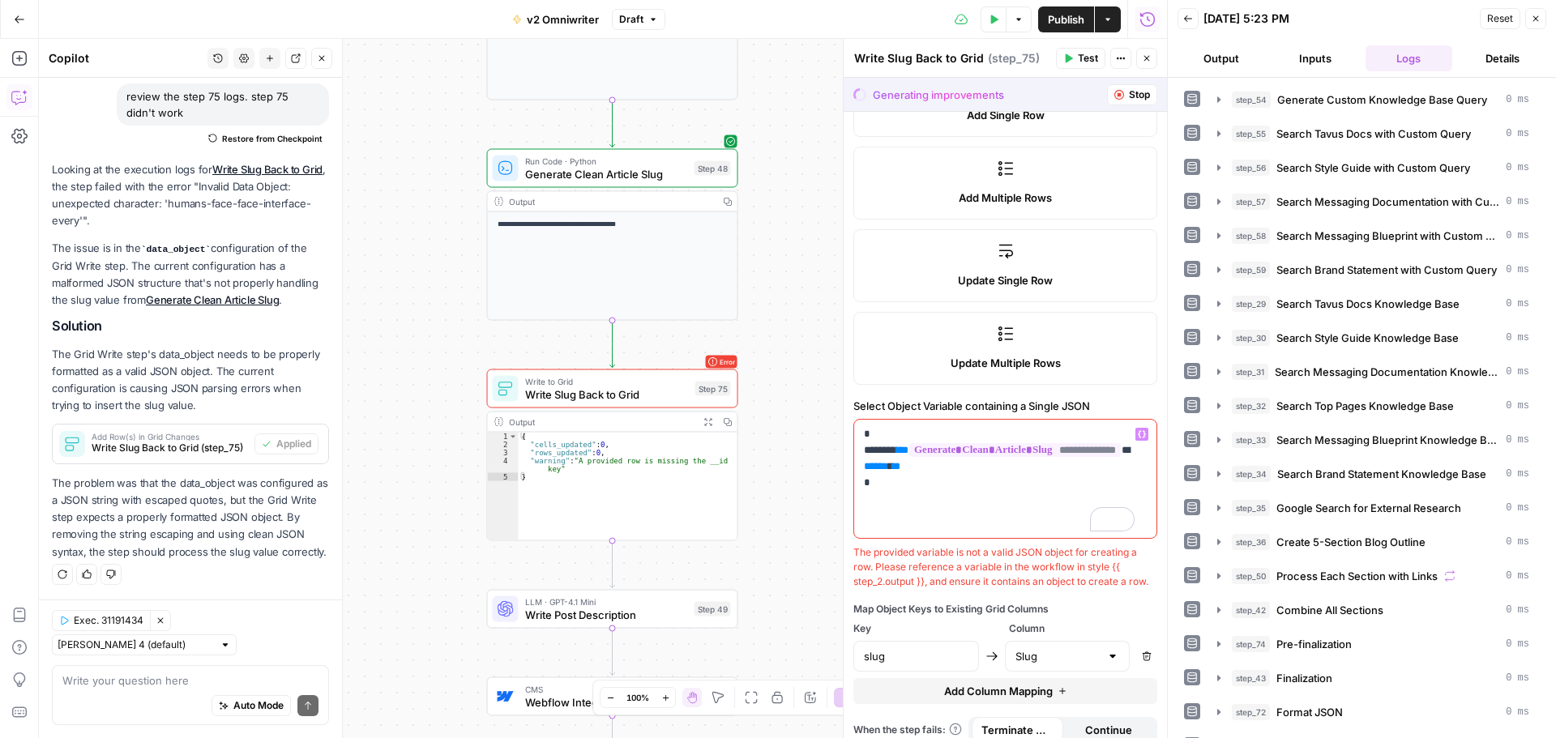
drag, startPoint x: 1115, startPoint y: 20, endPoint x: 1045, endPoint y: 86, distance: 96.3
click at [1115, 20] on button "Actions" at bounding box center [1108, 19] width 26 height 26
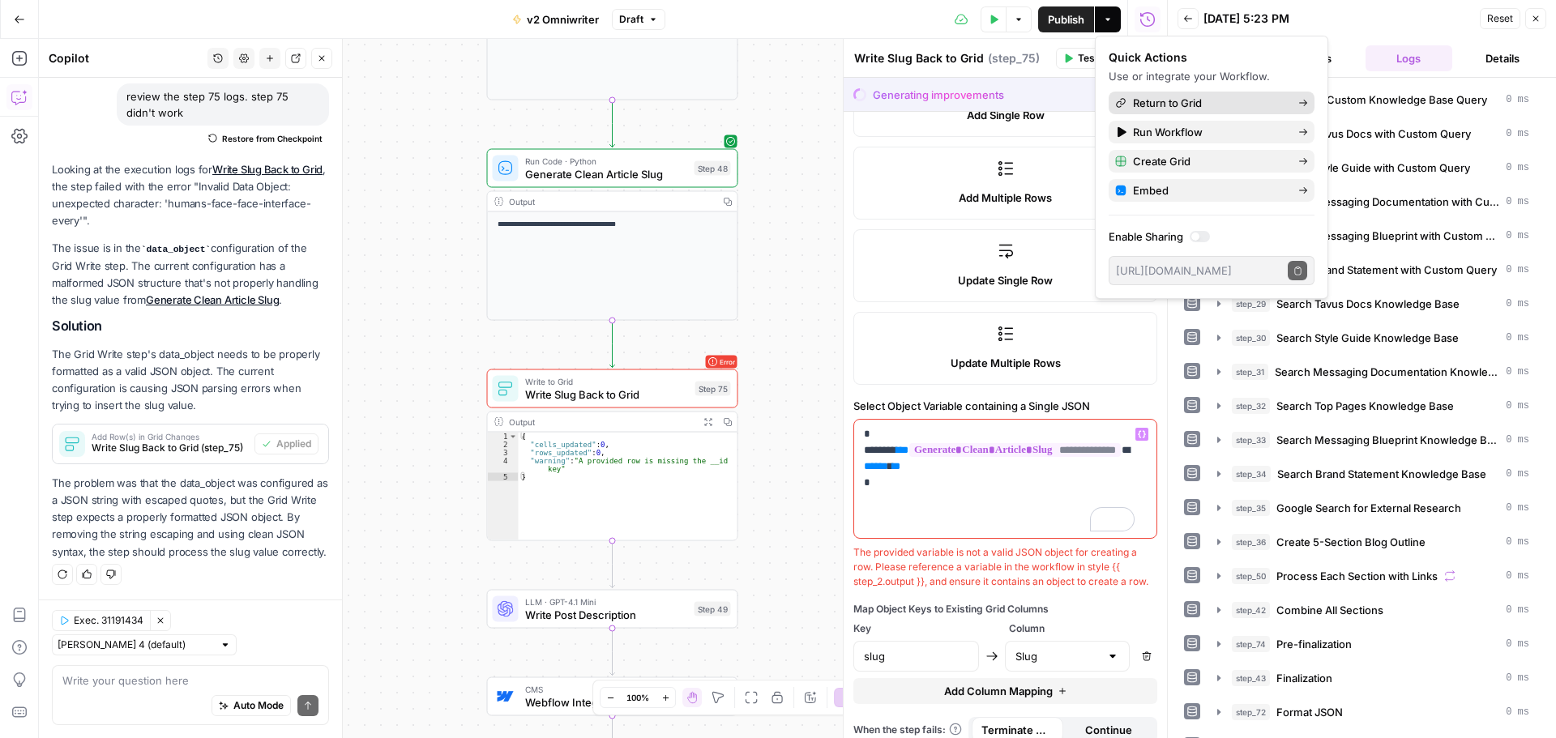
click at [1157, 100] on span "Return to Grid" at bounding box center [1209, 103] width 152 height 16
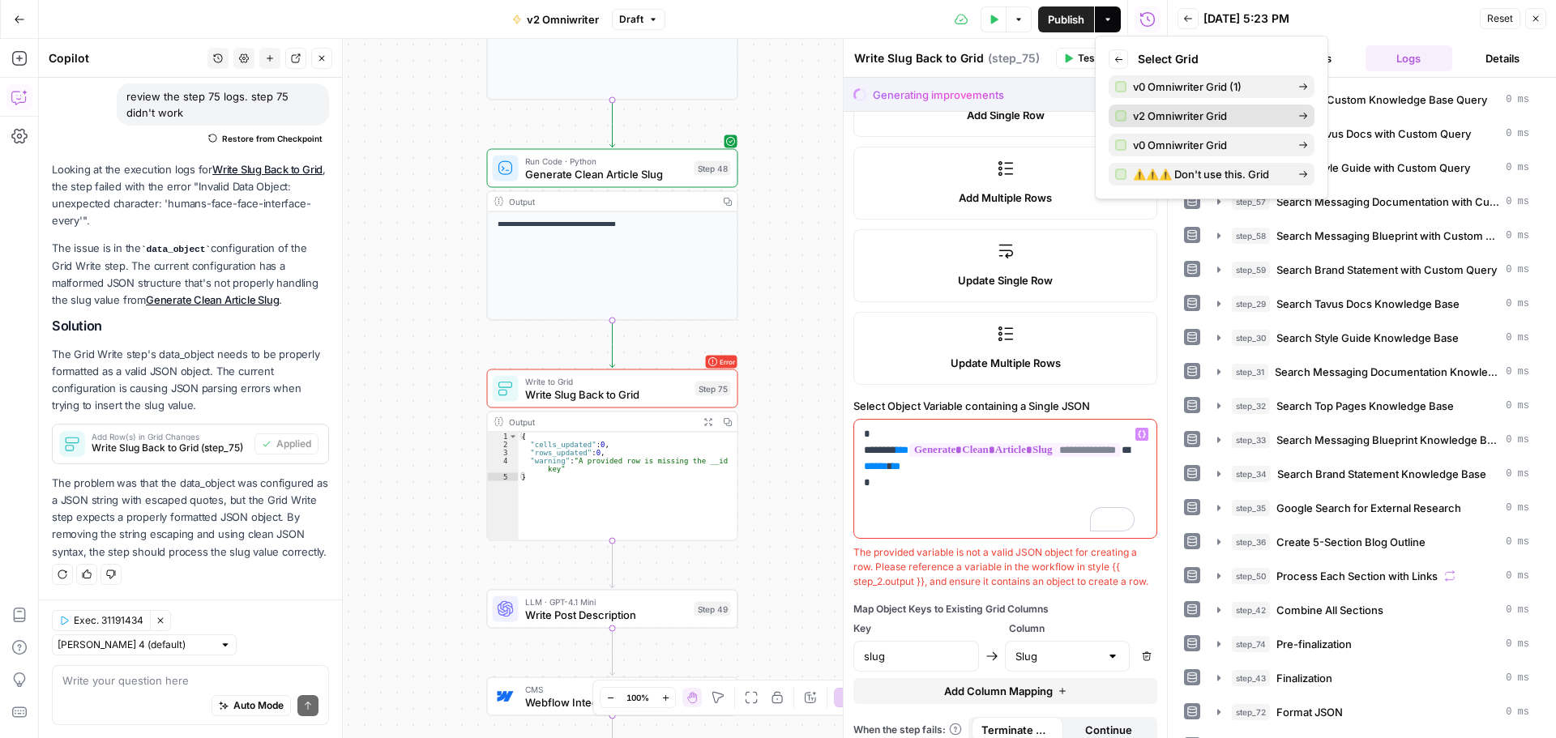
click at [1215, 118] on span "v2 Omniwriter Grid" at bounding box center [1209, 116] width 152 height 16
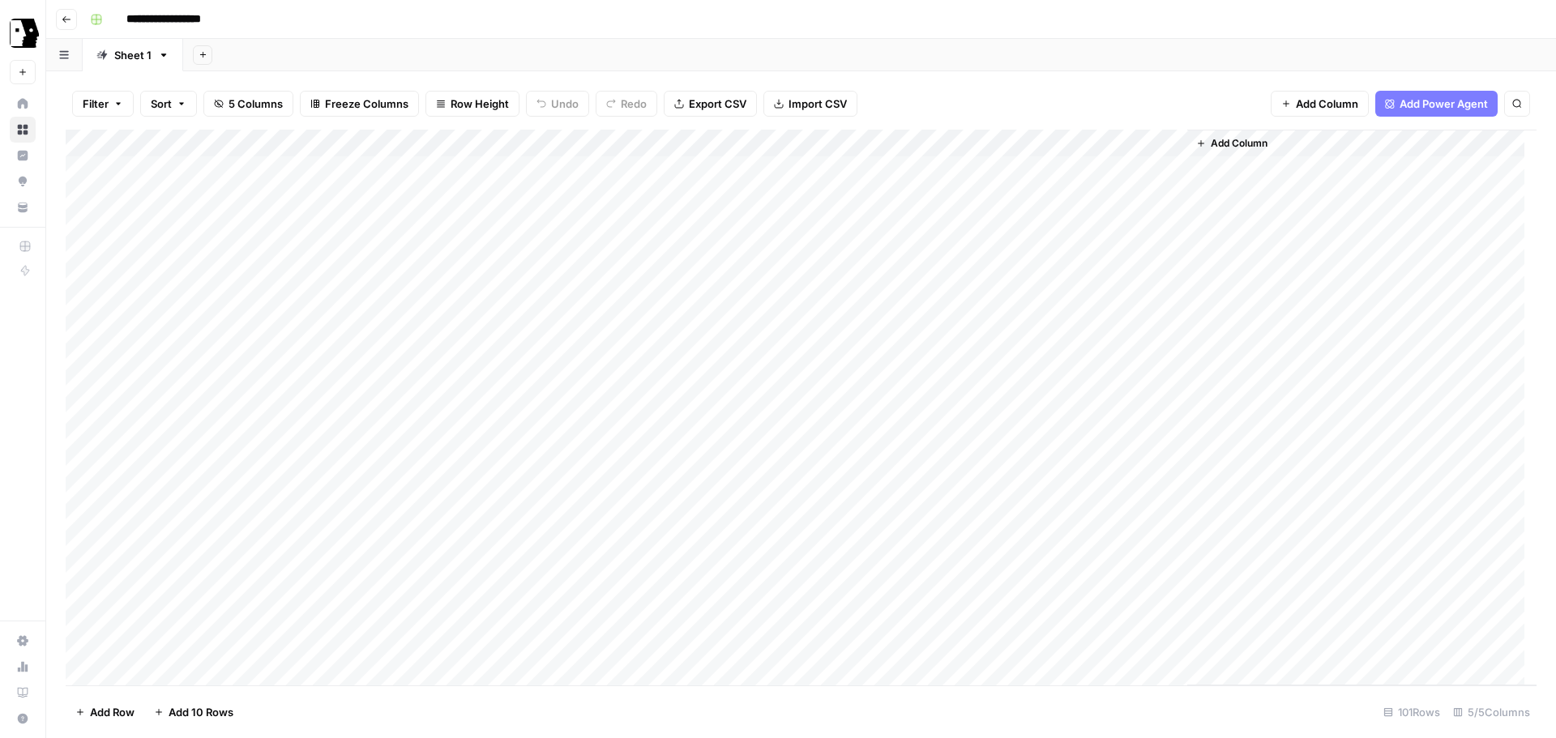
click at [1064, 140] on div "Add Column" at bounding box center [801, 408] width 1471 height 556
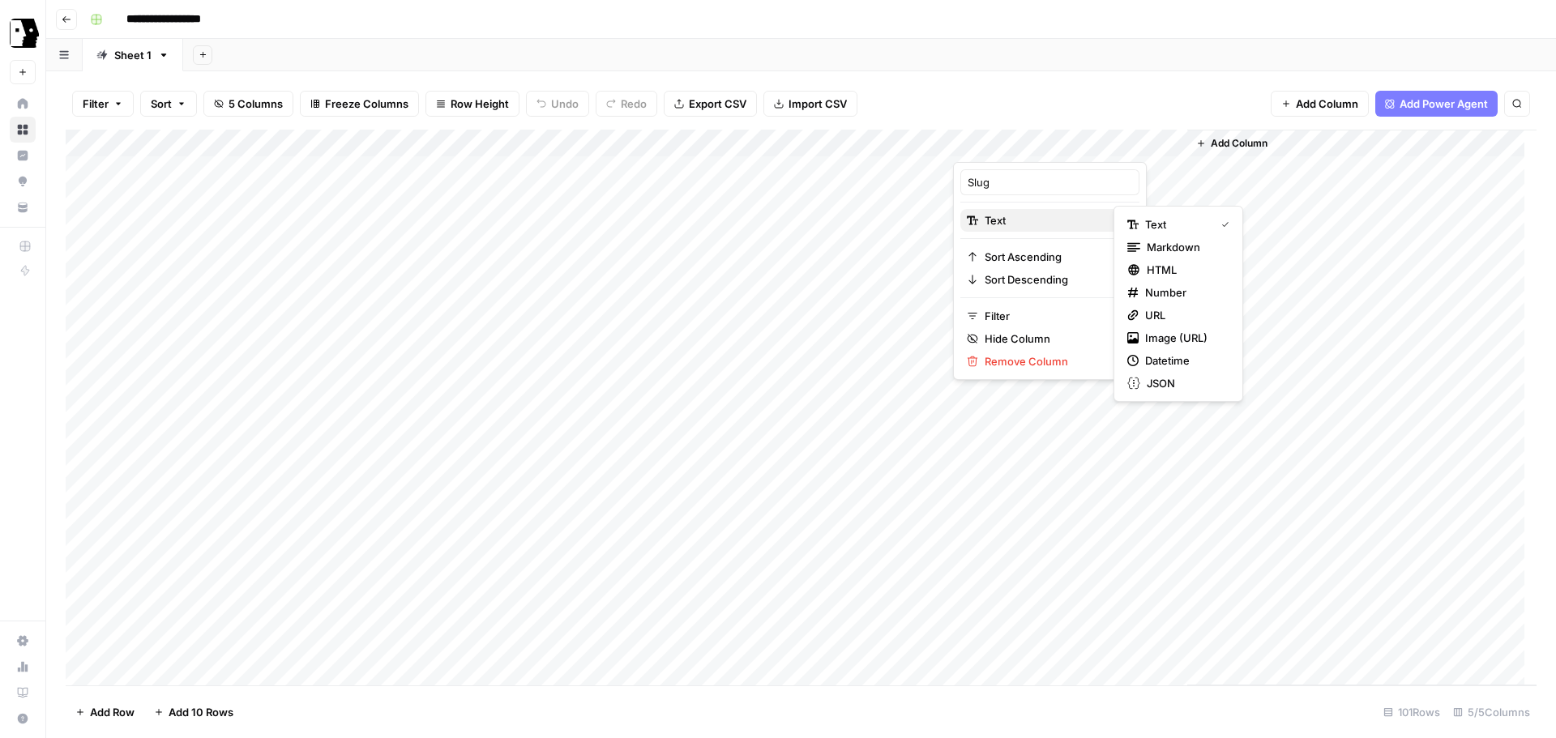
click at [1077, 222] on span "Text" at bounding box center [1048, 220] width 126 height 16
click at [1163, 383] on span "JSON" at bounding box center [1185, 383] width 76 height 16
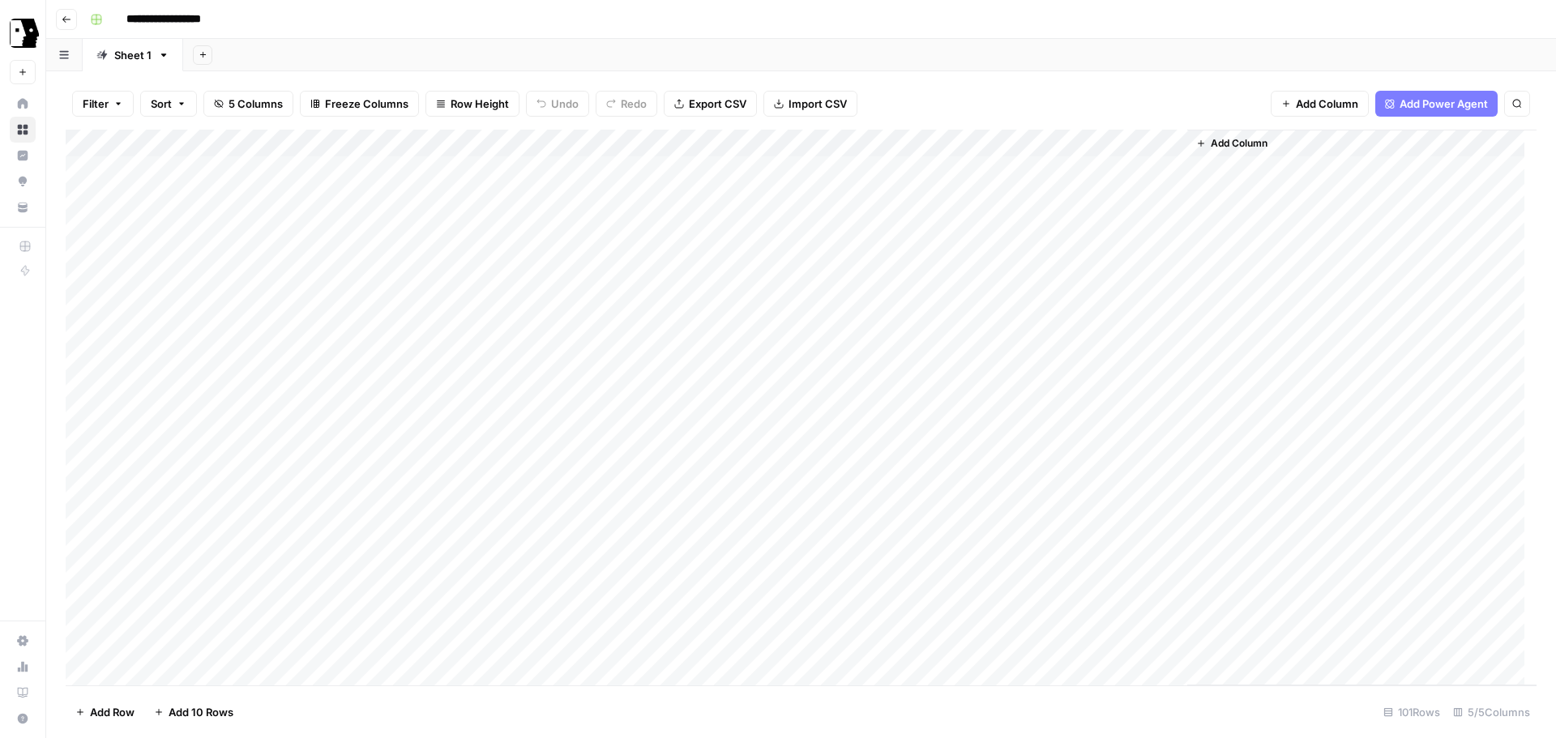
click at [1037, 91] on div "Filter Sort 5 Columns Freeze Columns Row Height Undo Redo Export CSV Import CSV…" at bounding box center [801, 104] width 1471 height 52
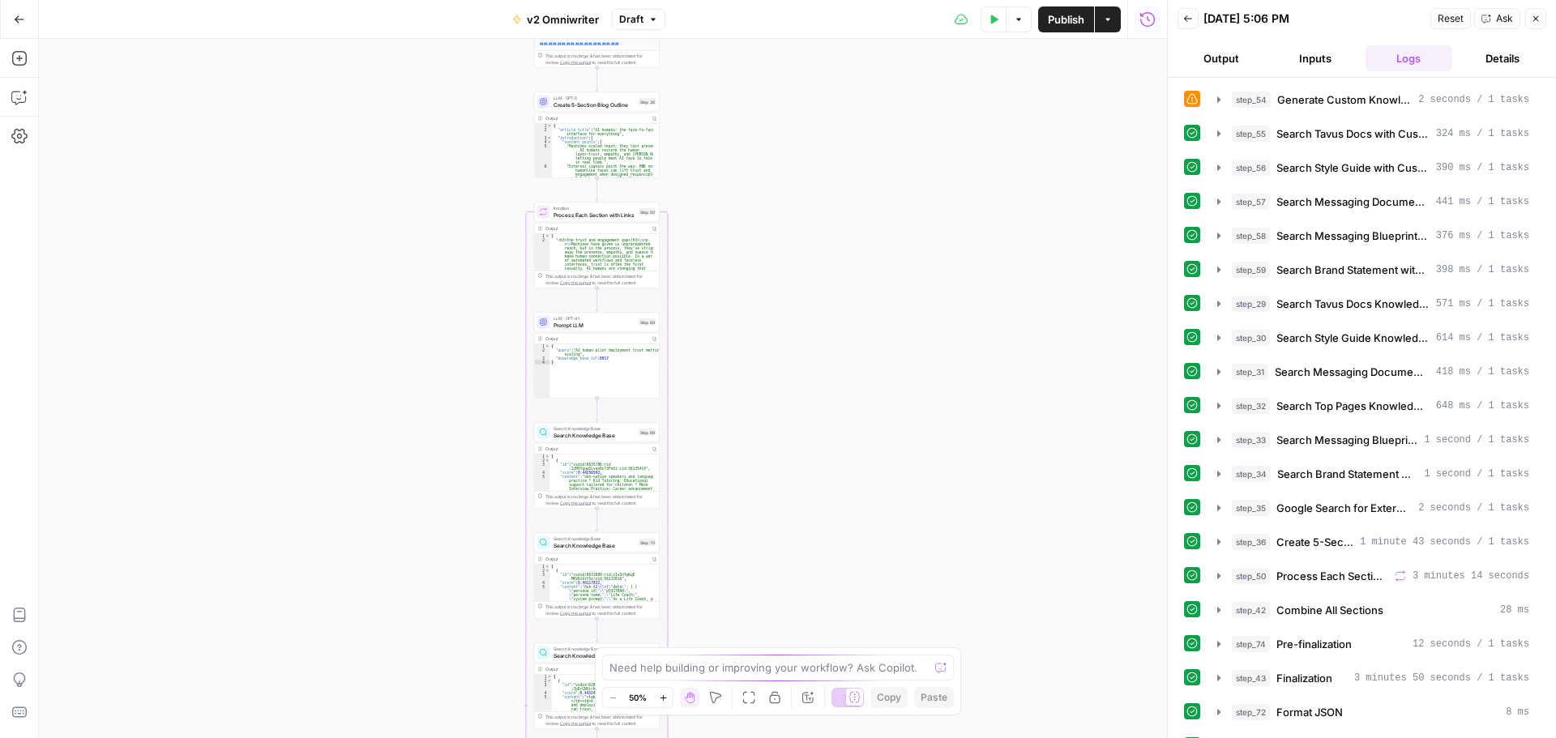
scroll to position [289, 0]
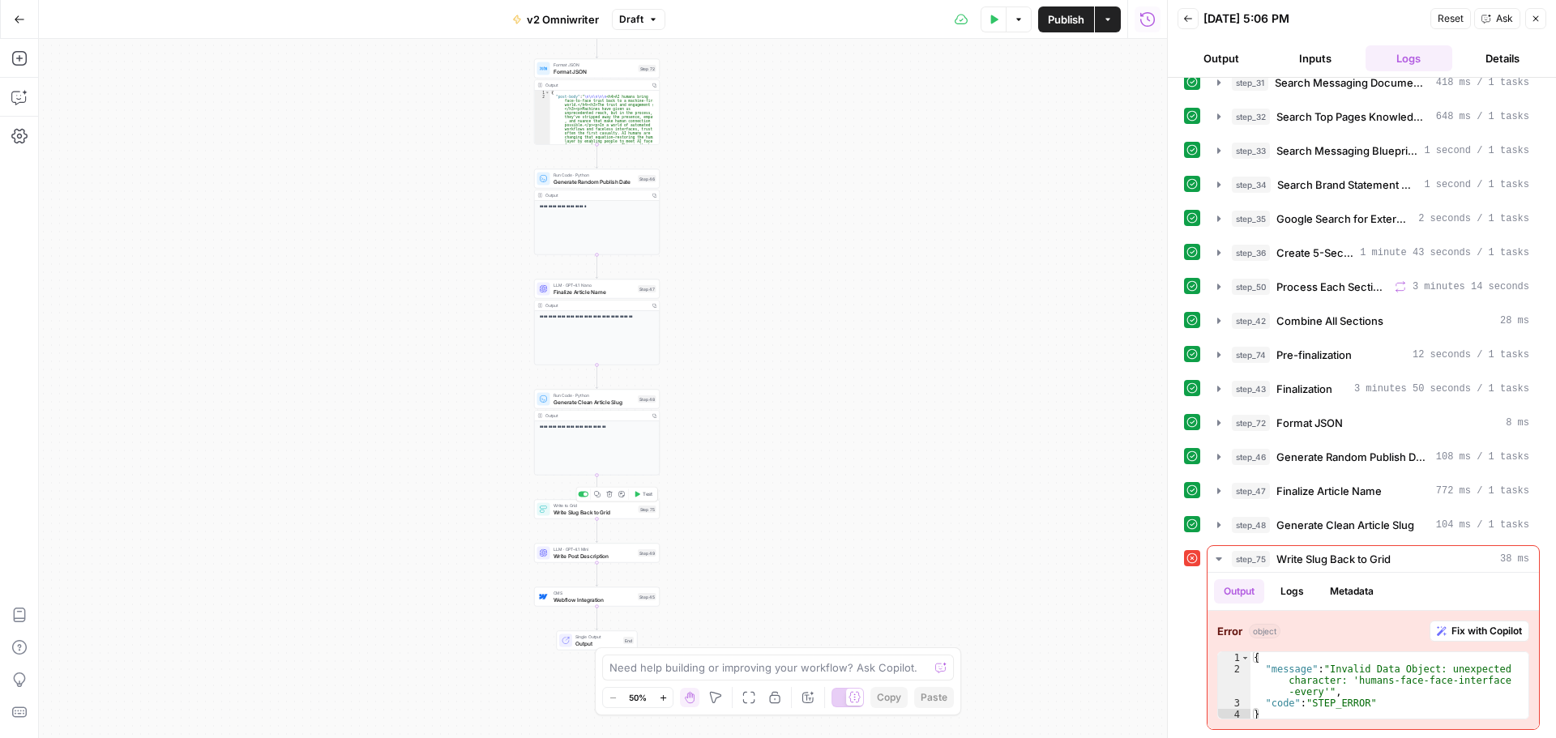
click at [645, 495] on span "Test" at bounding box center [648, 494] width 10 height 7
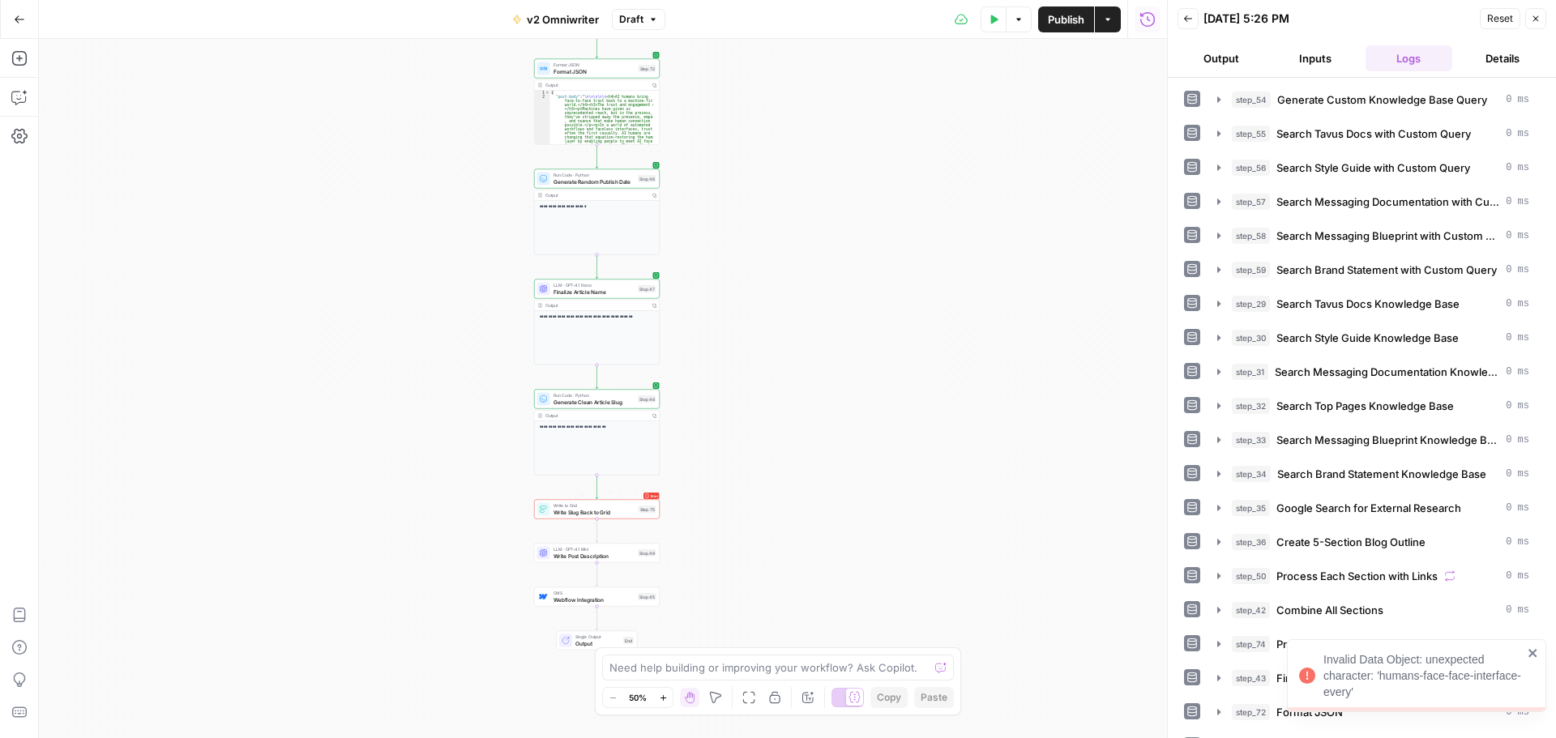
click at [598, 512] on span "Write Slug Back to Grid" at bounding box center [595, 512] width 82 height 8
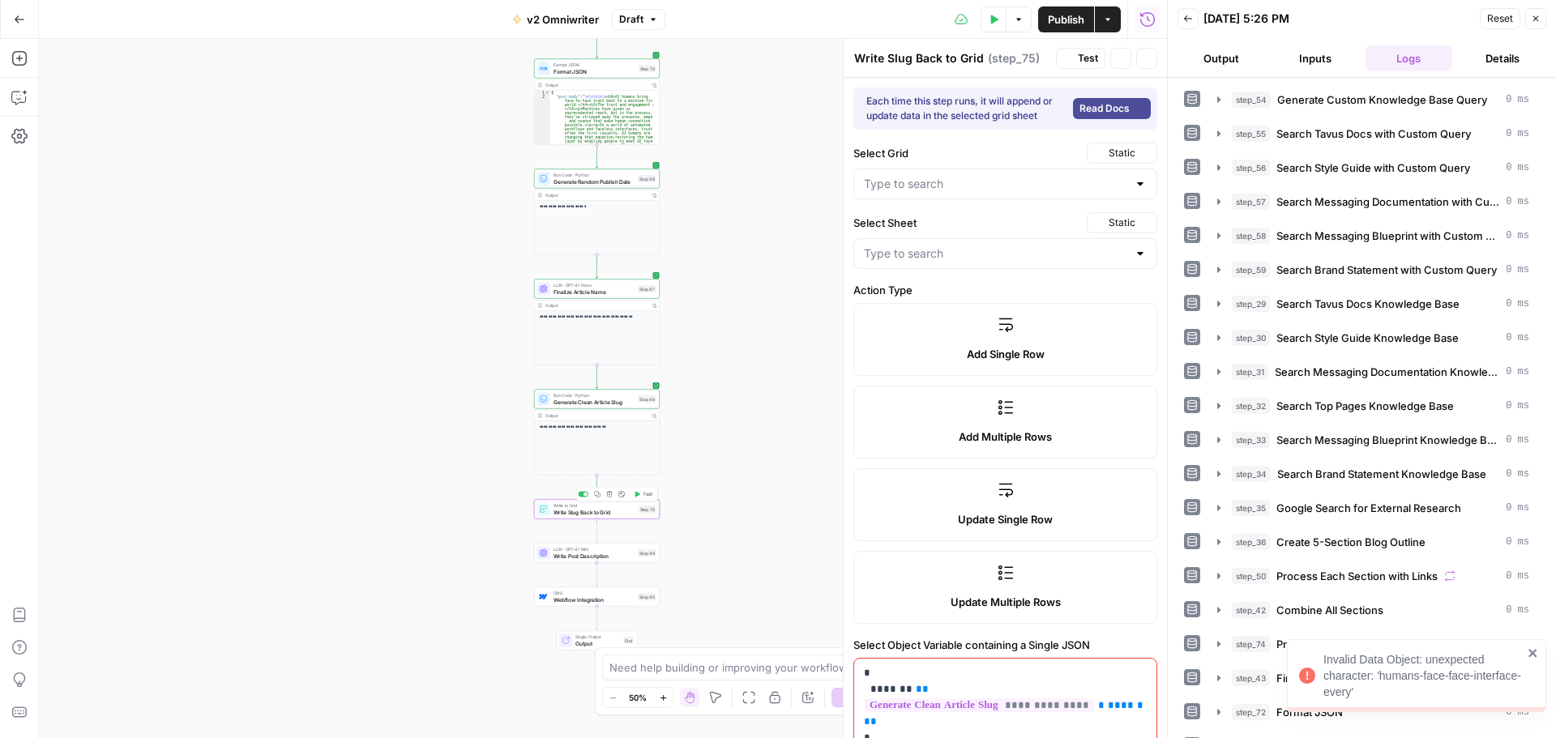
type input "v2 Omniwriter Grid"
type input "Sheet 1"
type input "Slug"
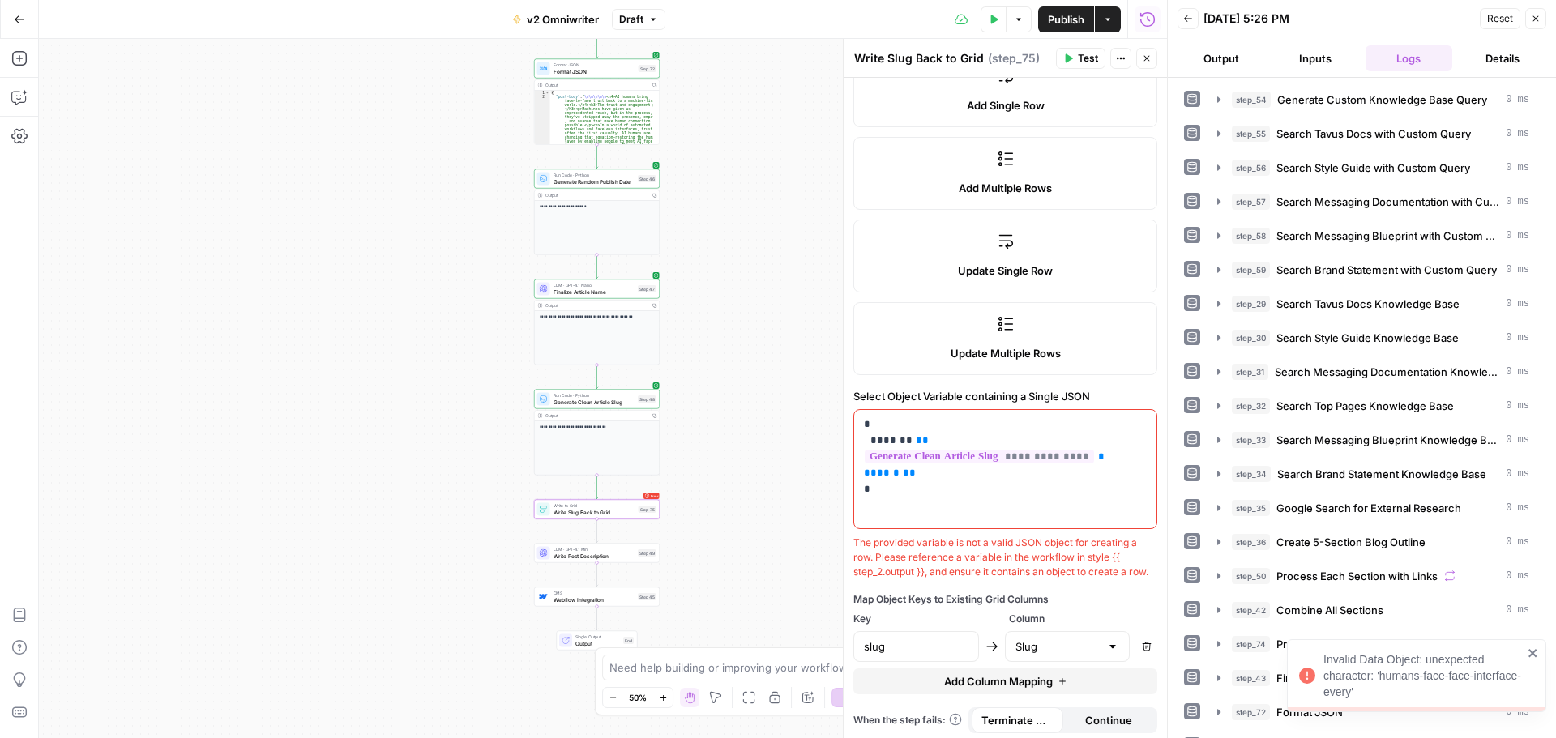
scroll to position [268, 0]
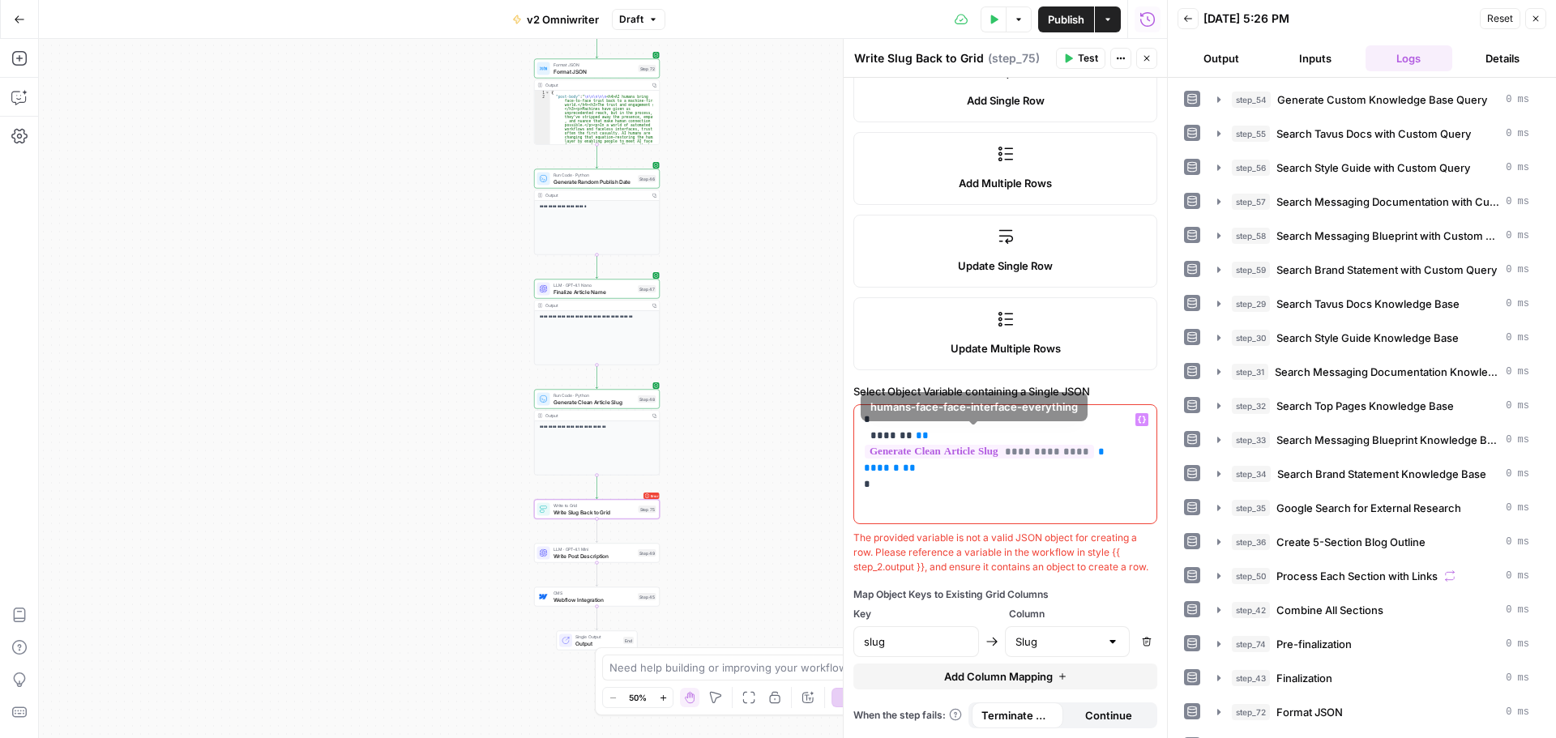
click at [993, 465] on div "**********" at bounding box center [1005, 464] width 302 height 118
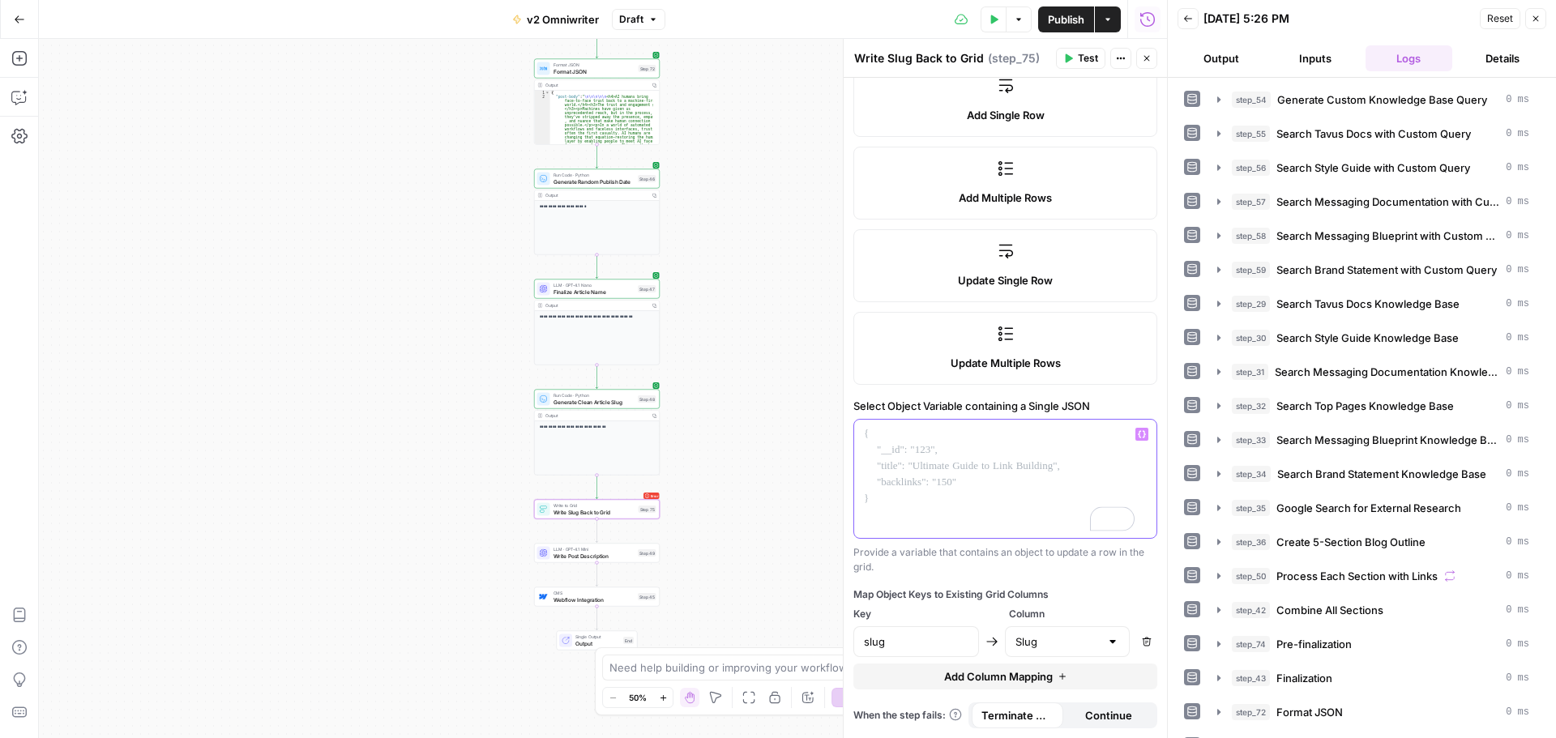
scroll to position [239, 0]
click at [887, 432] on p "To enrich screen reader interactions, please activate Accessibility in Grammarl…" at bounding box center [999, 434] width 271 height 16
click at [980, 468] on div "To enrich screen reader interactions, please activate Accessibility in Grammarl…" at bounding box center [1005, 479] width 302 height 118
click at [888, 400] on label "Select Object Variable containing a Single JSON" at bounding box center [1005, 406] width 304 height 16
click at [1066, 59] on icon "button" at bounding box center [1069, 58] width 7 height 9
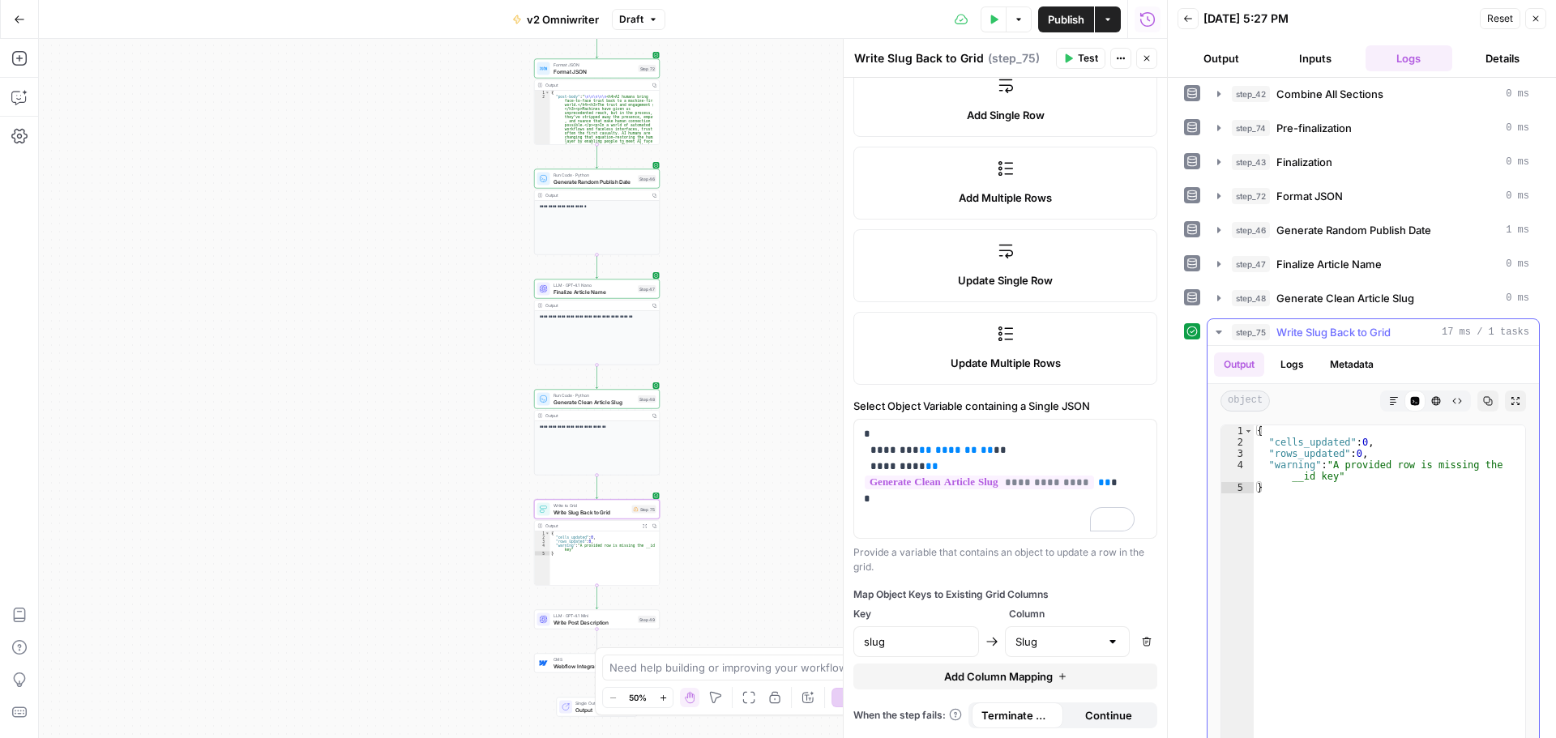
scroll to position [538, 0]
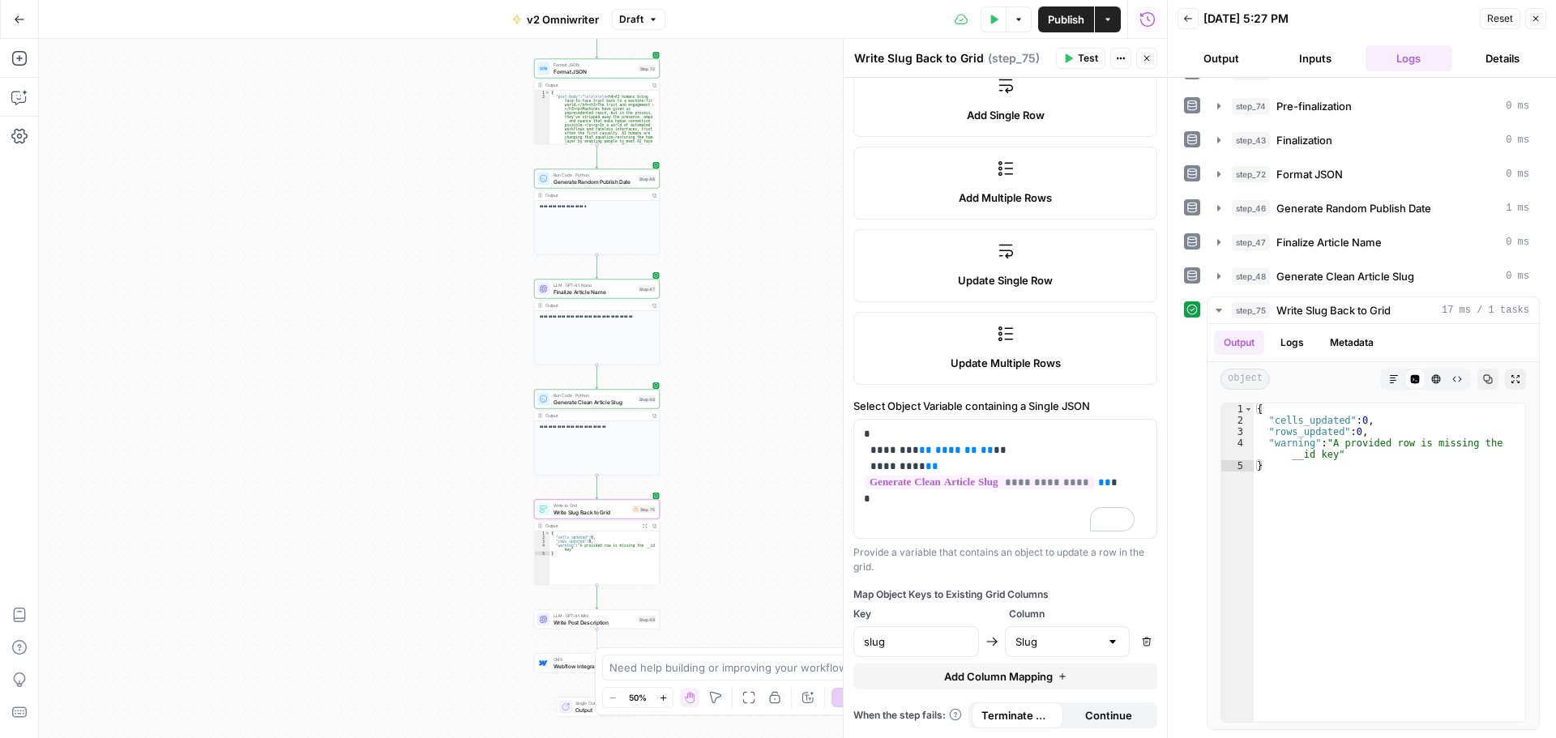
click at [1108, 26] on button "Actions" at bounding box center [1108, 19] width 26 height 26
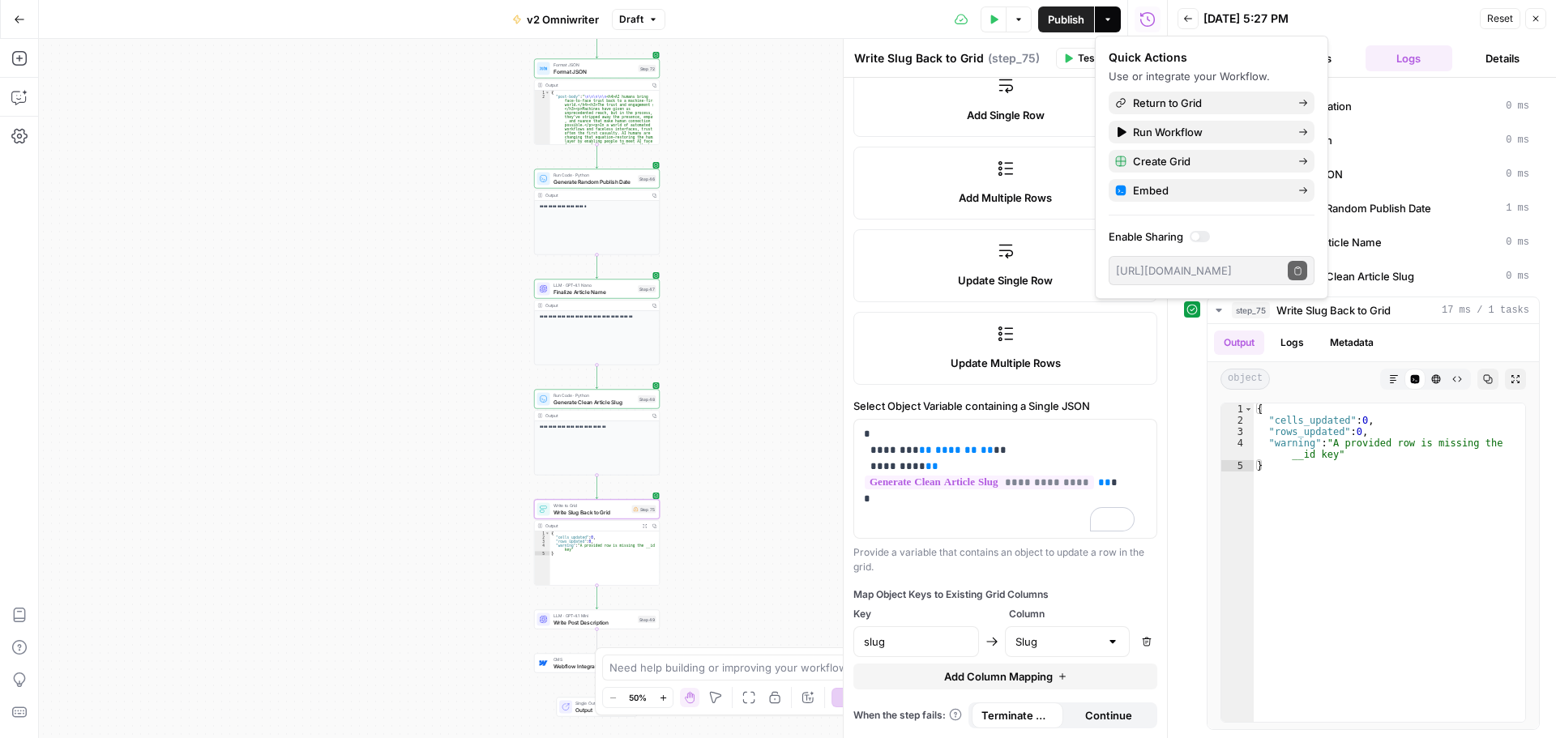
click at [1072, 23] on span "Publish" at bounding box center [1066, 19] width 36 height 16
click at [1191, 100] on span "Return to Grid" at bounding box center [1209, 103] width 152 height 16
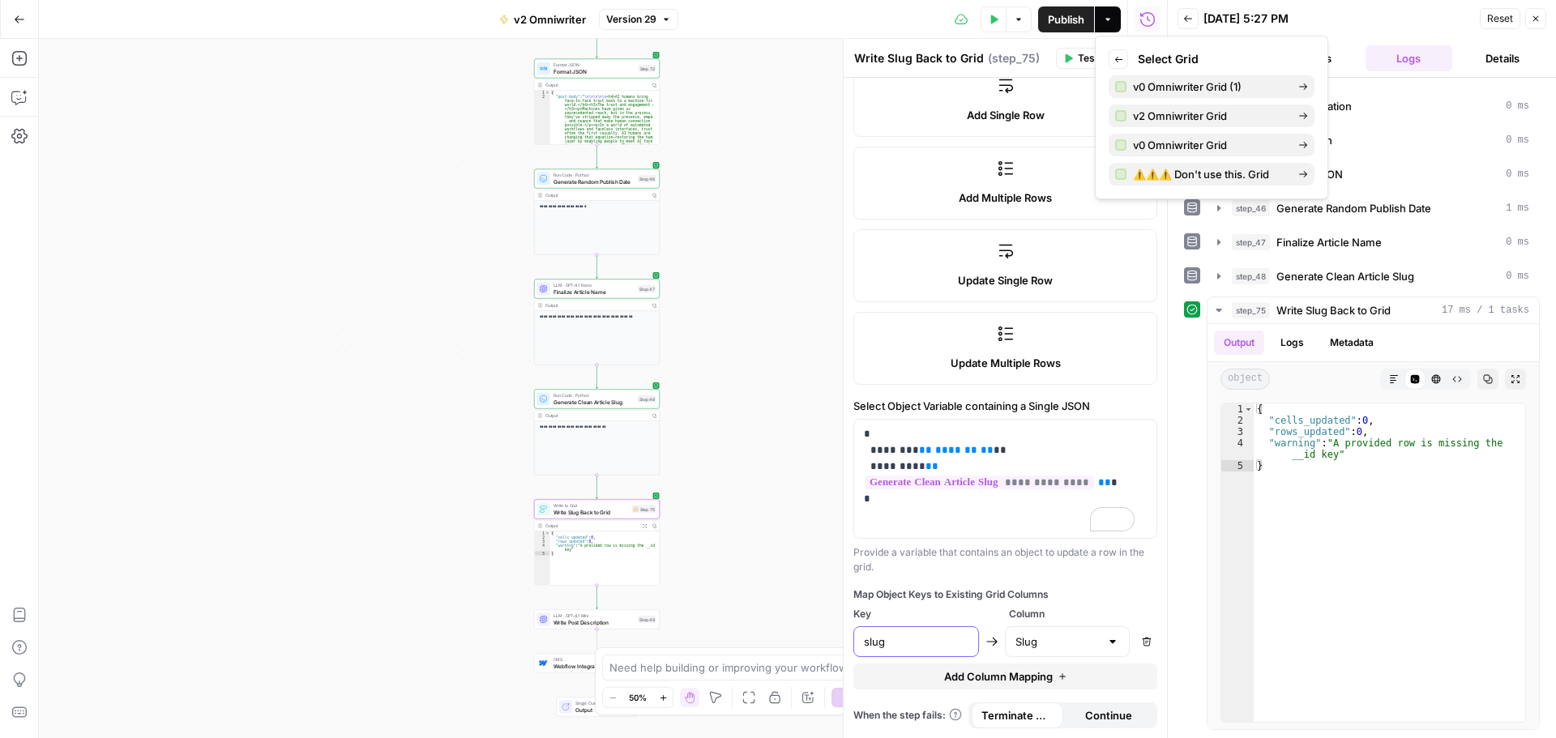
click at [898, 644] on input "slug" at bounding box center [916, 642] width 105 height 16
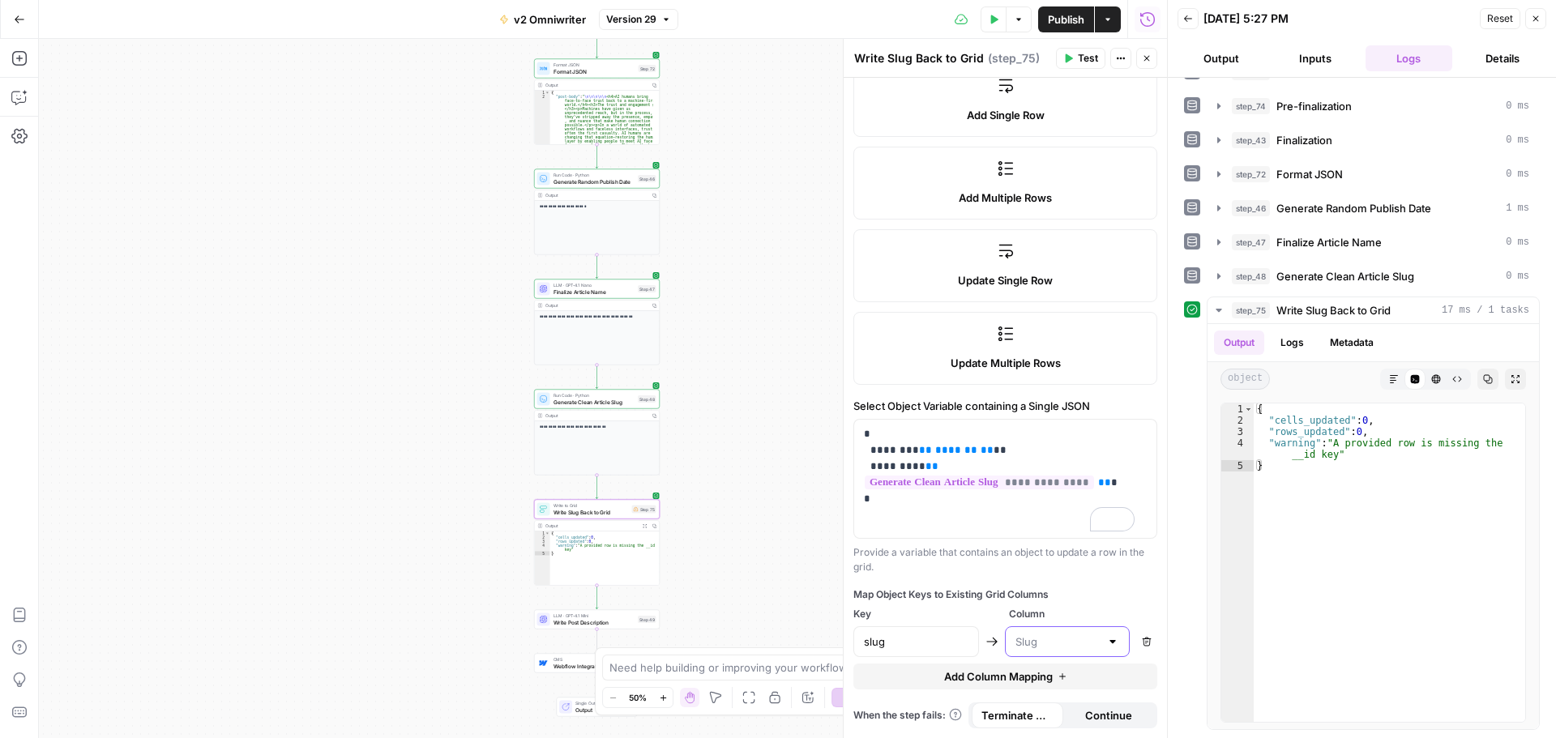
click at [1078, 640] on input "text" at bounding box center [1058, 642] width 85 height 16
click at [921, 595] on div "Map Object Keys to Existing Grid Columns" at bounding box center [1005, 595] width 304 height 15
click at [896, 500] on p "**********" at bounding box center [999, 474] width 271 height 97
click at [928, 515] on p "**********" at bounding box center [999, 474] width 271 height 97
click at [1067, 15] on span "Publish" at bounding box center [1066, 19] width 36 height 16
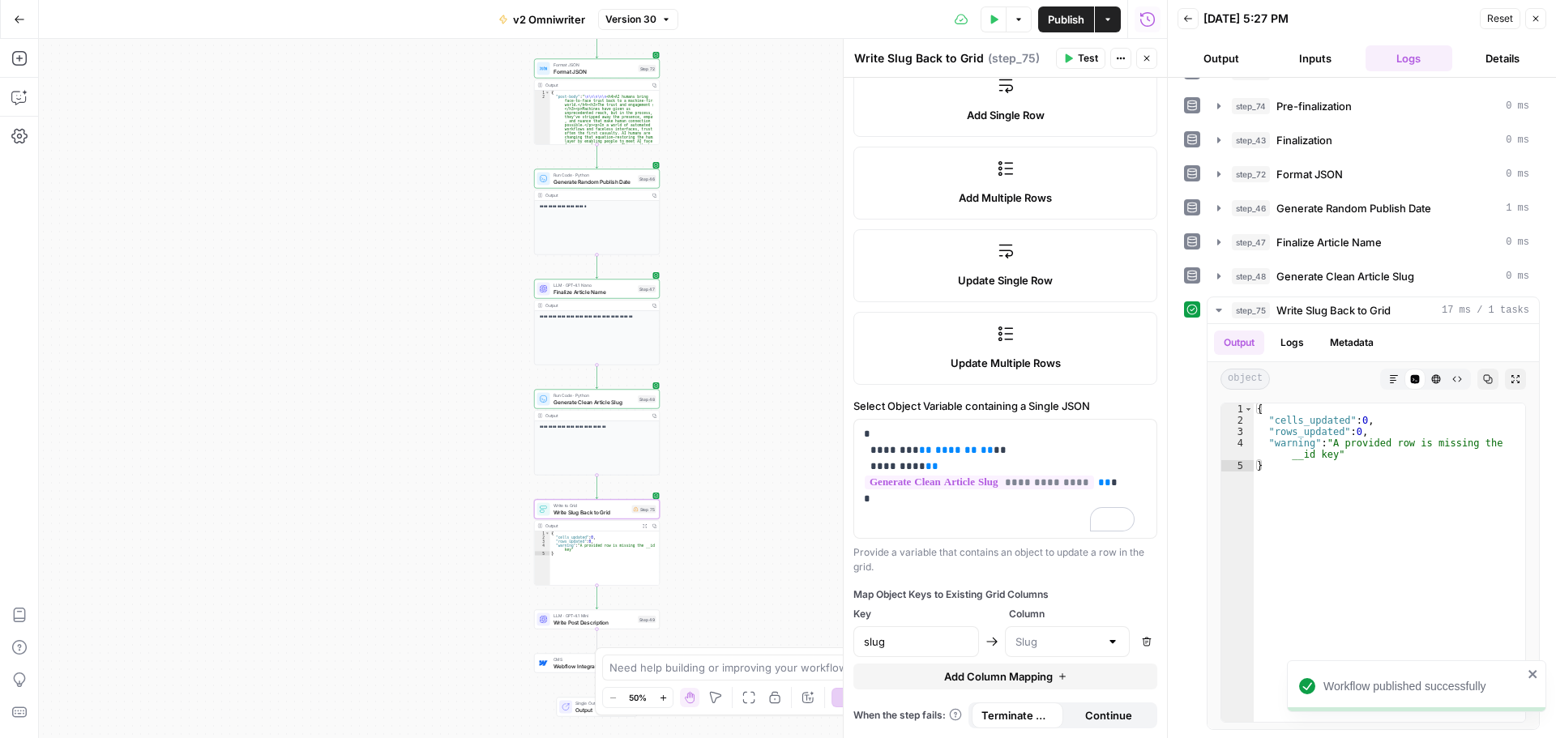
click at [21, 23] on icon "button" at bounding box center [19, 19] width 11 height 11
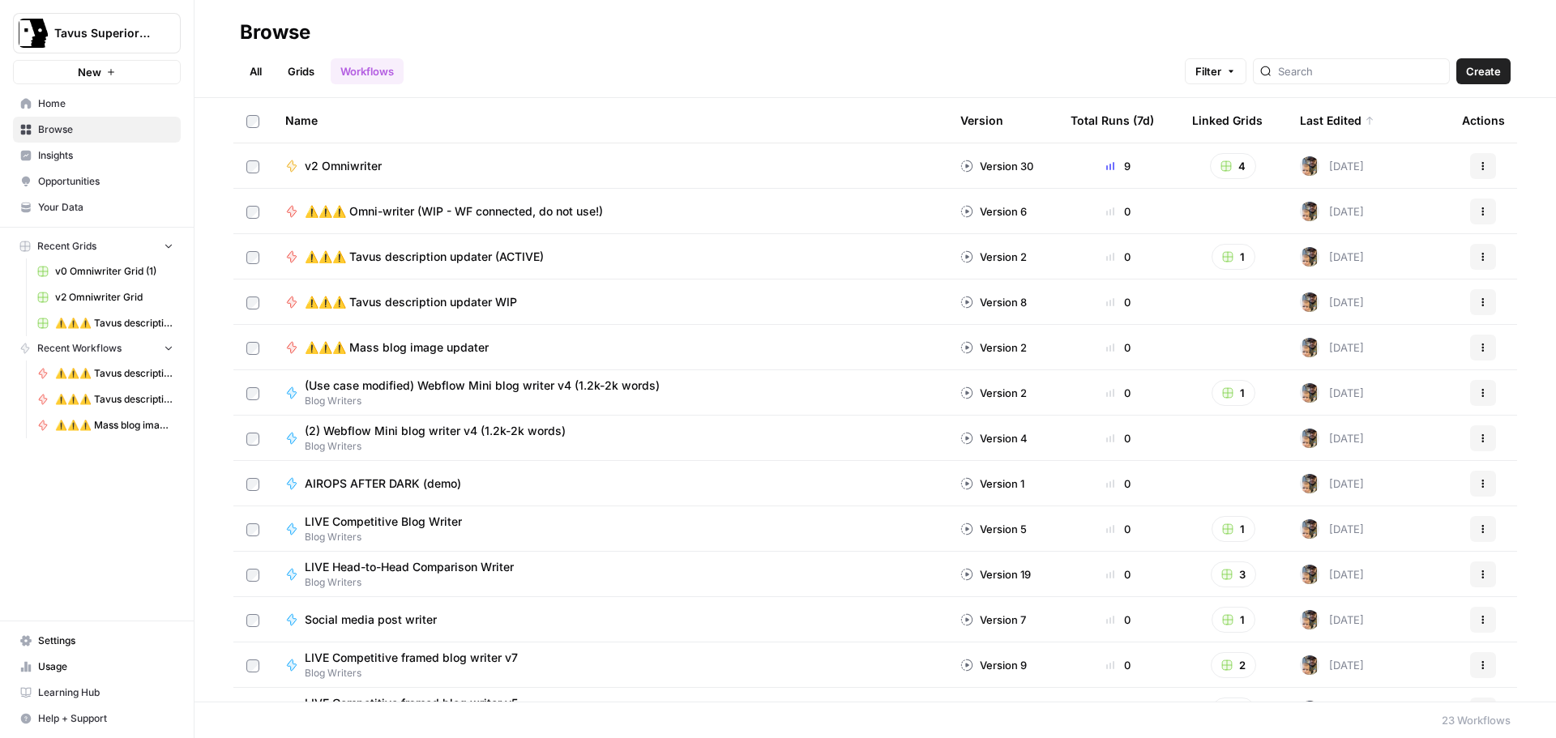
click at [99, 295] on span "v2 Omniwriter Grid" at bounding box center [114, 297] width 118 height 15
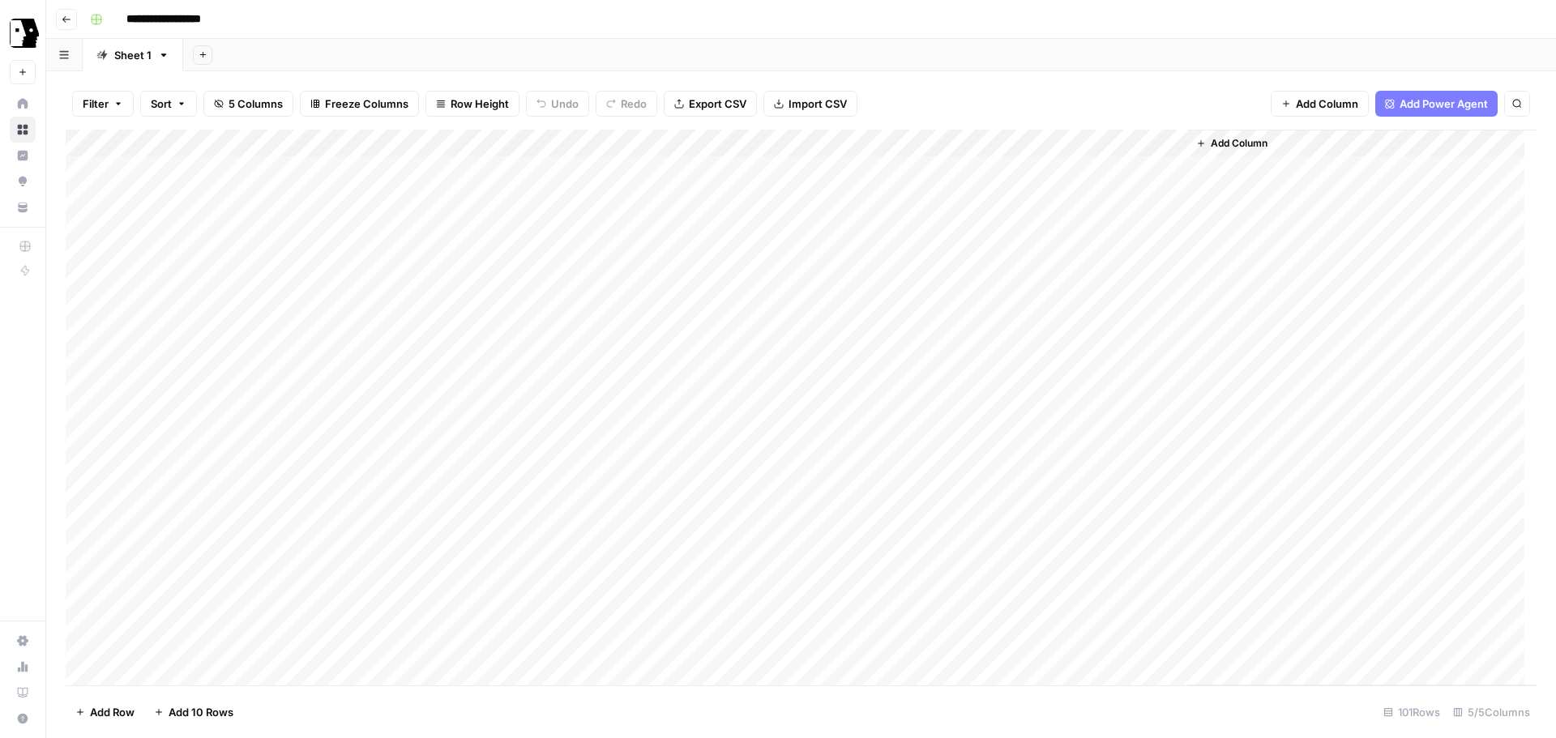
click at [1068, 169] on div "Add Column" at bounding box center [801, 408] width 1471 height 556
click at [1271, 216] on div "Add Column" at bounding box center [1361, 408] width 349 height 556
click at [1024, 199] on div "Add Column" at bounding box center [801, 408] width 1471 height 556
click at [881, 304] on div "Add Column" at bounding box center [801, 408] width 1471 height 556
click at [870, 336] on div "Add Column" at bounding box center [801, 408] width 1471 height 556
